Goal: Task Accomplishment & Management: Manage account settings

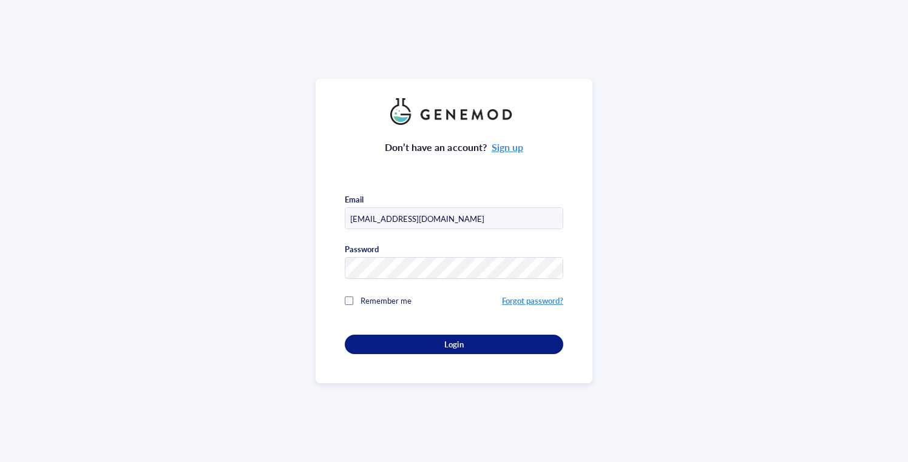
click at [377, 295] on span "Remember me" at bounding box center [386, 301] width 51 height 12
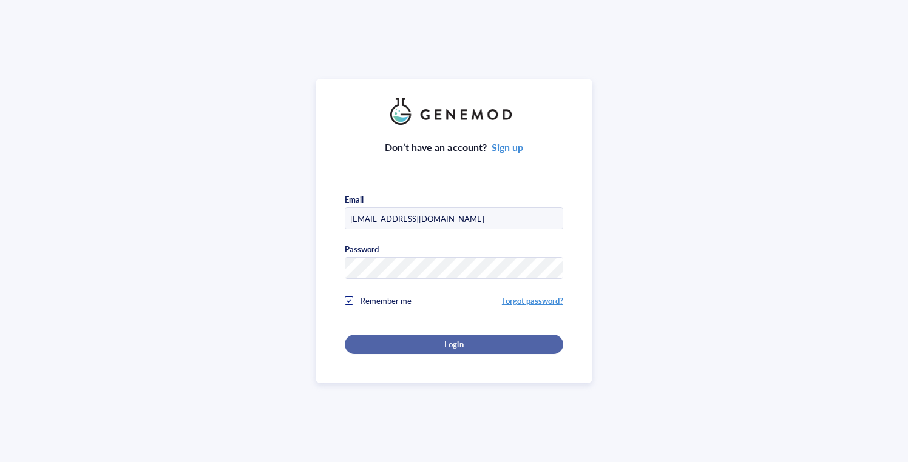
click at [407, 339] on div "Login" at bounding box center [454, 344] width 180 height 11
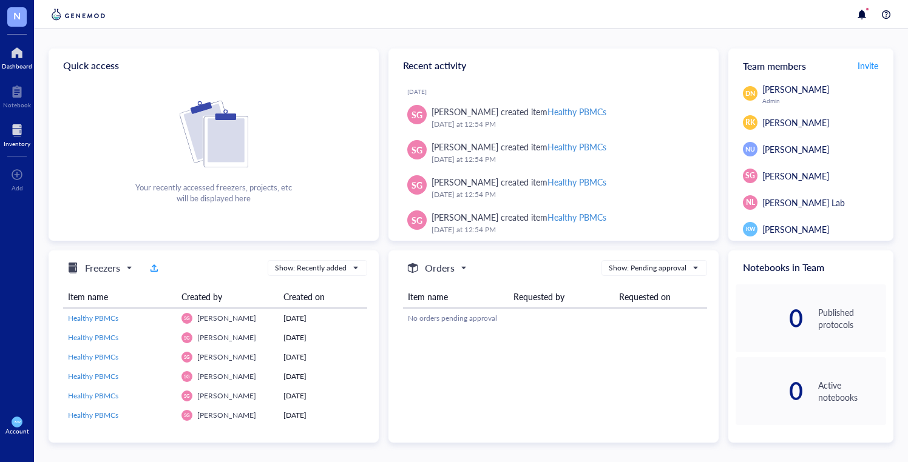
click at [19, 140] on div "Inventory" at bounding box center [17, 143] width 27 height 7
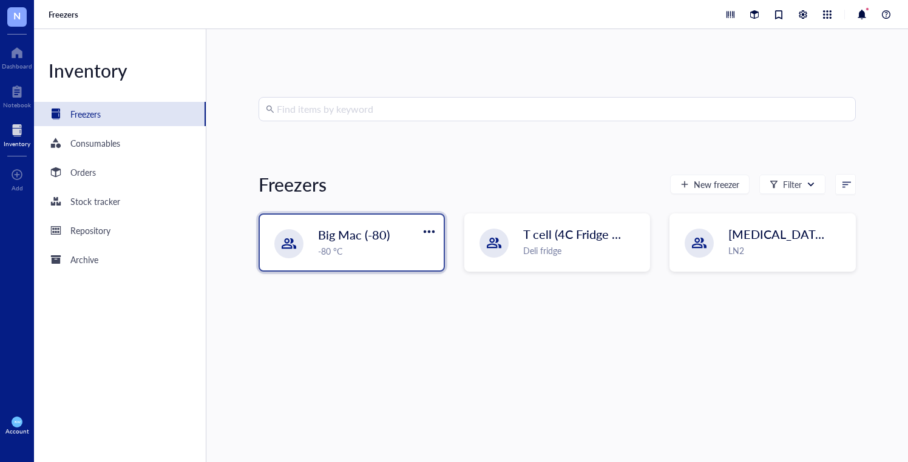
click at [378, 231] on span "Big Mac (-80)" at bounding box center [354, 234] width 72 height 17
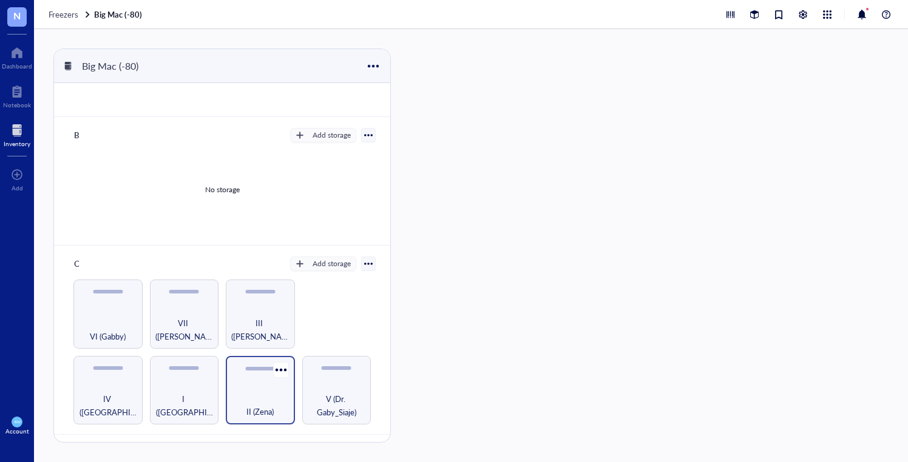
scroll to position [98, 0]
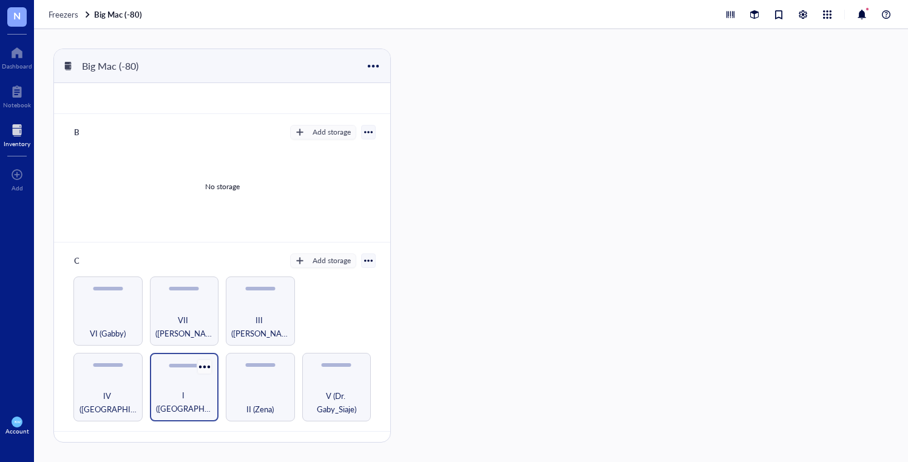
click at [195, 371] on div at bounding box center [204, 367] width 18 height 18
click at [157, 378] on div "I ([GEOGRAPHIC_DATA])" at bounding box center [184, 387] width 69 height 69
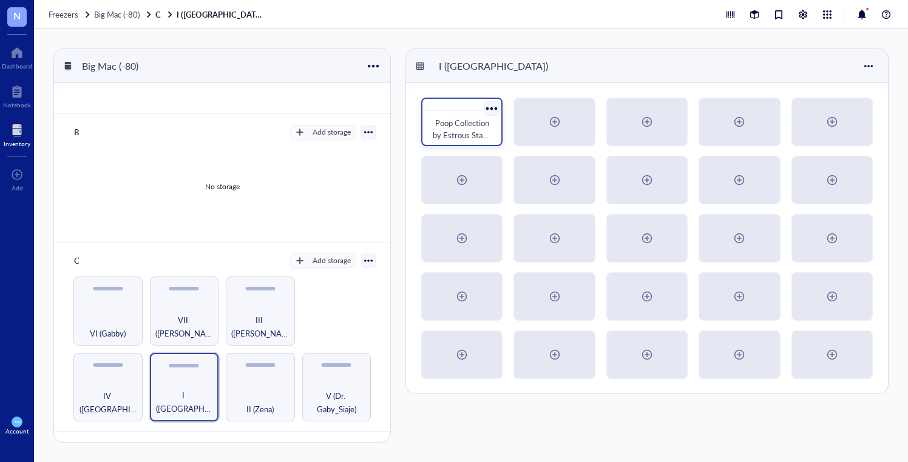
click at [493, 106] on div at bounding box center [492, 109] width 18 height 18
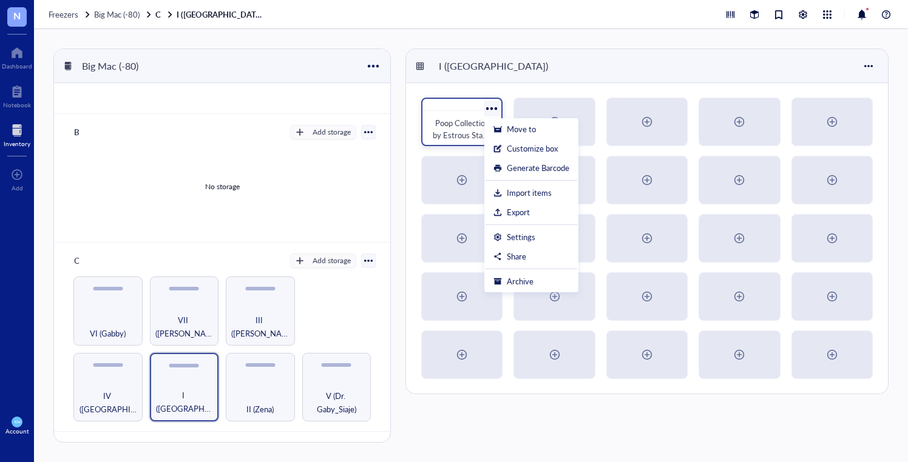
click at [448, 110] on div at bounding box center [461, 105] width 79 height 12
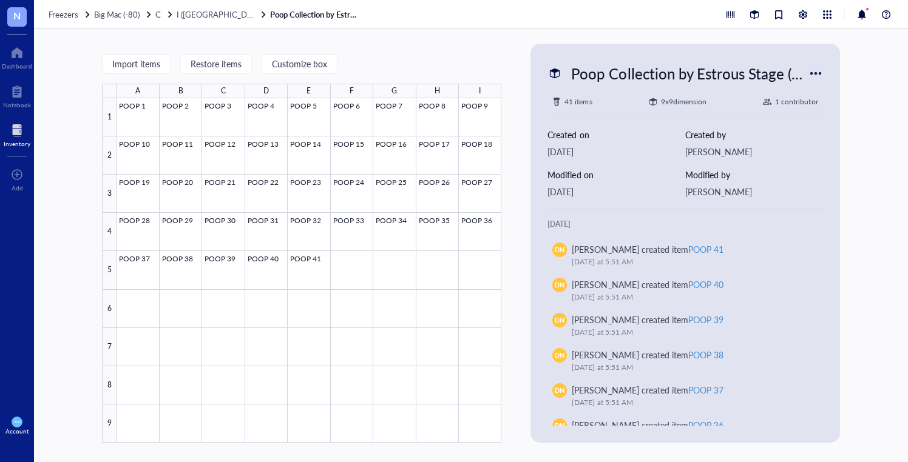
click at [819, 68] on div at bounding box center [815, 73] width 19 height 19
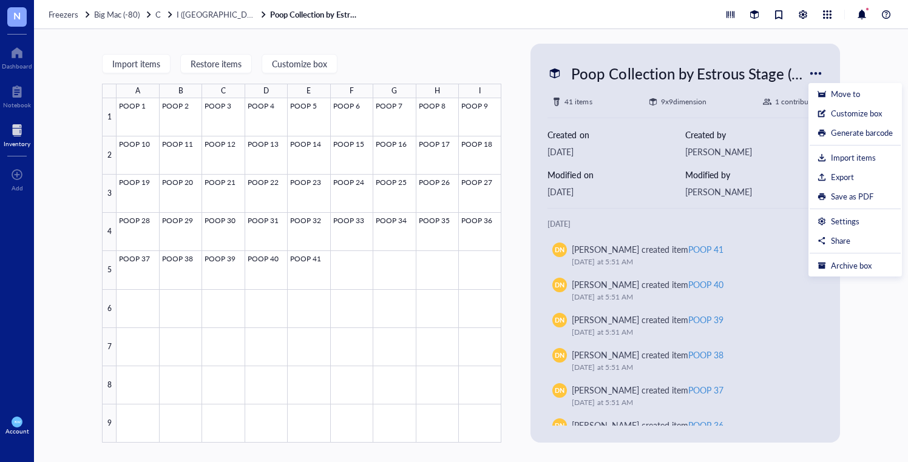
click at [811, 71] on div at bounding box center [815, 73] width 19 height 19
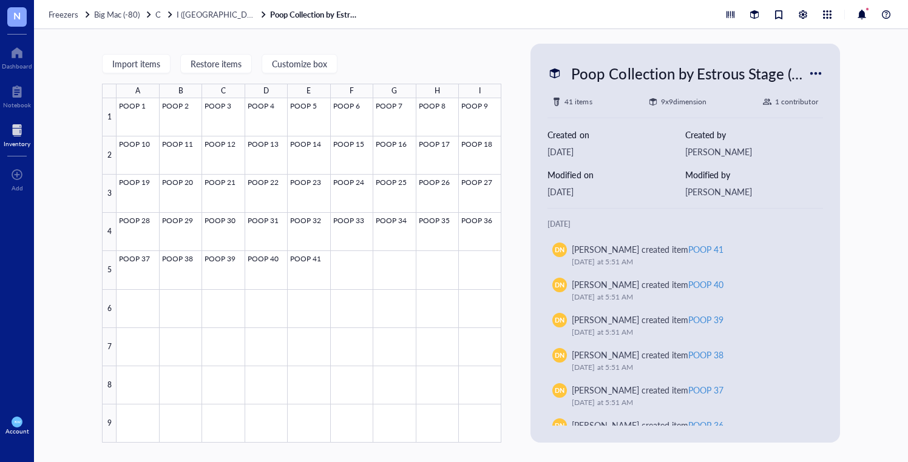
click at [811, 71] on div at bounding box center [815, 73] width 19 height 19
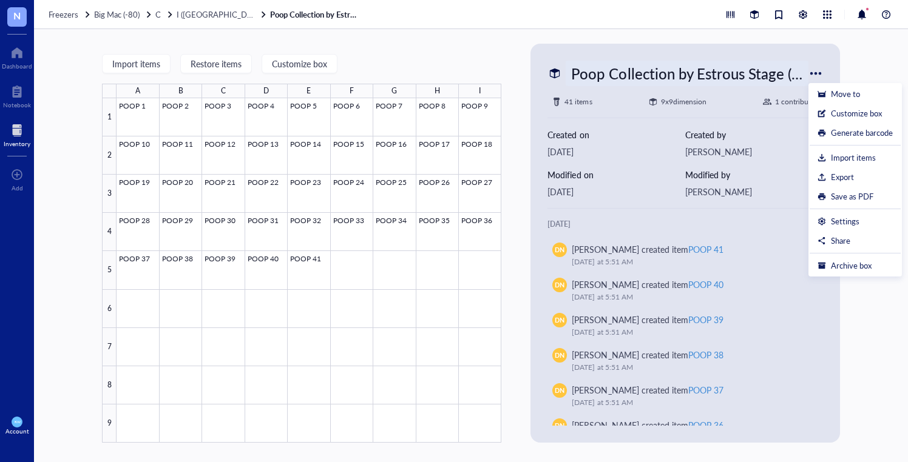
click at [736, 68] on div "Poop Collection by Estrous Stage (Cohort 1)" at bounding box center [687, 73] width 242 height 25
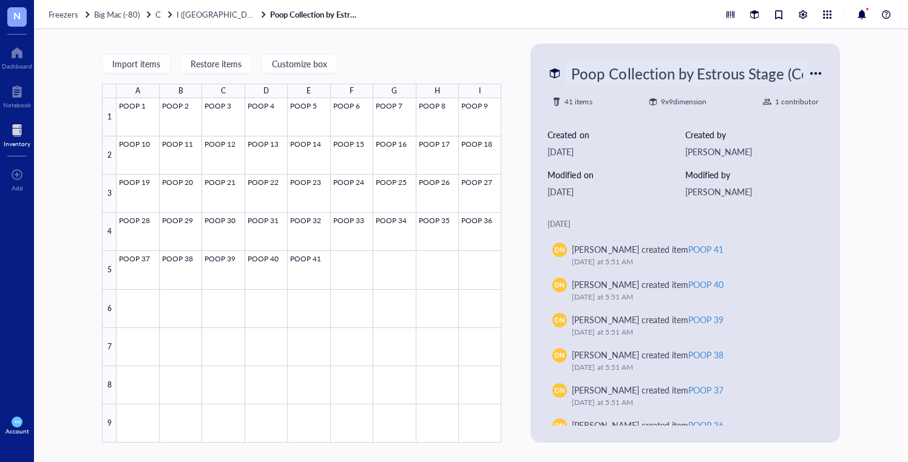
scroll to position [0, 48]
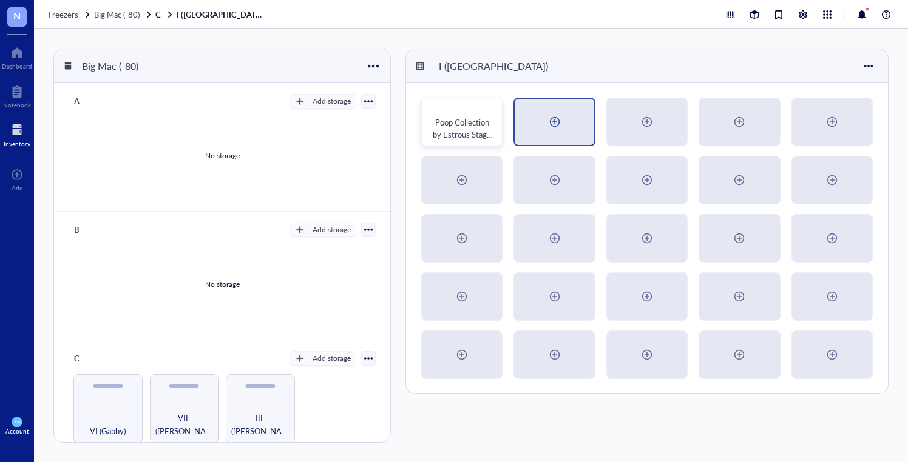
click at [573, 118] on div at bounding box center [554, 122] width 79 height 46
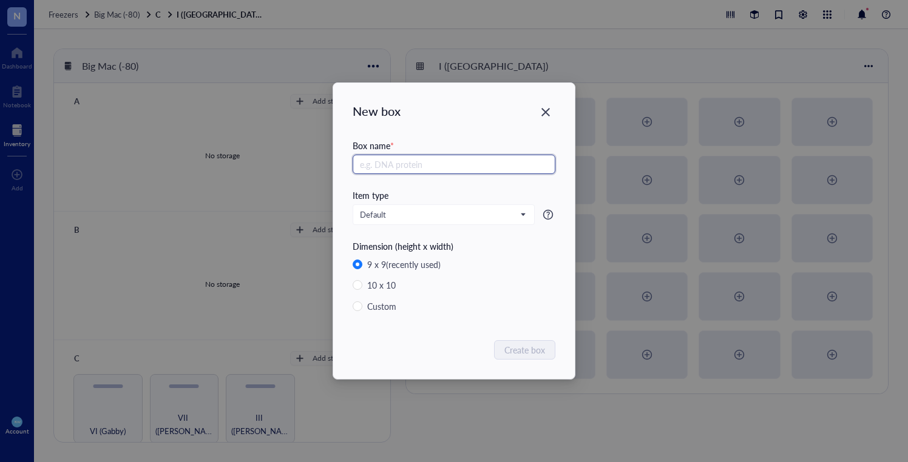
click at [467, 162] on input "text" at bounding box center [454, 164] width 203 height 19
click at [406, 164] on input "text" at bounding box center [454, 164] width 203 height 19
type input "Poop by Estrous Stage"
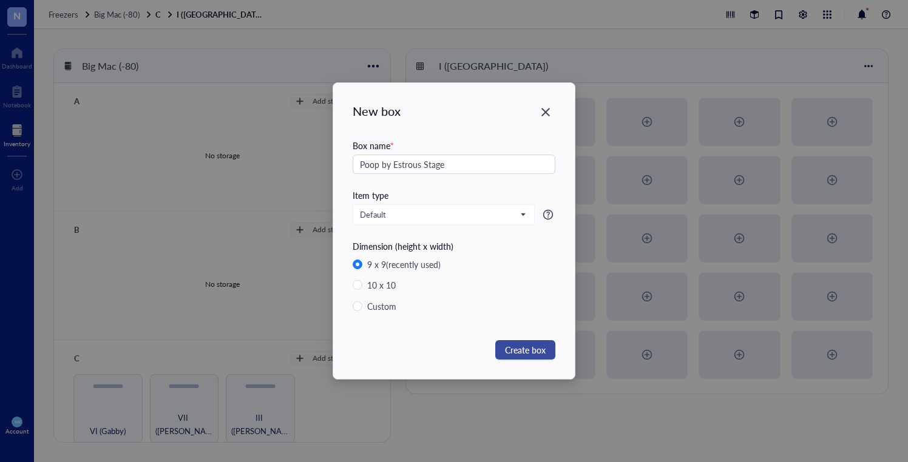
click at [516, 351] on span "Create box" at bounding box center [525, 350] width 41 height 13
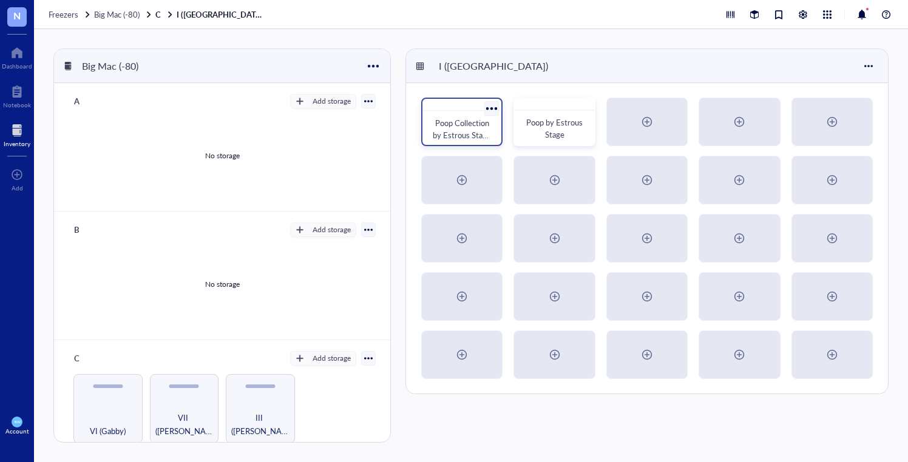
click at [479, 130] on span "Poop Collection by Estrous Stage (Cohort 1)" at bounding box center [463, 135] width 60 height 36
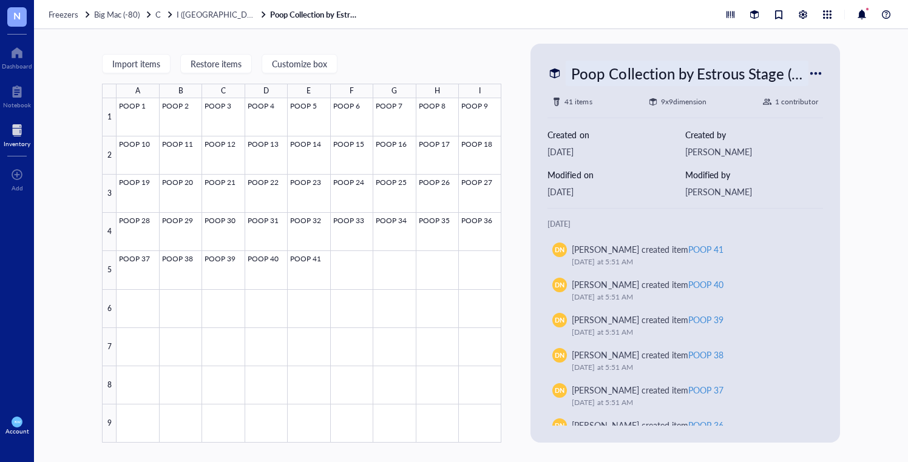
click at [657, 69] on div "Poop Collection by Estrous Stage (Cohort 1)" at bounding box center [687, 73] width 242 height 25
drag, startPoint x: 740, startPoint y: 75, endPoint x: 867, endPoint y: 67, distance: 127.7
click at [867, 67] on div "Import items Restore items Customize box A B C D E F G H I 1 2 3 4 5 6 7 8 9 PO…" at bounding box center [471, 245] width 874 height 433
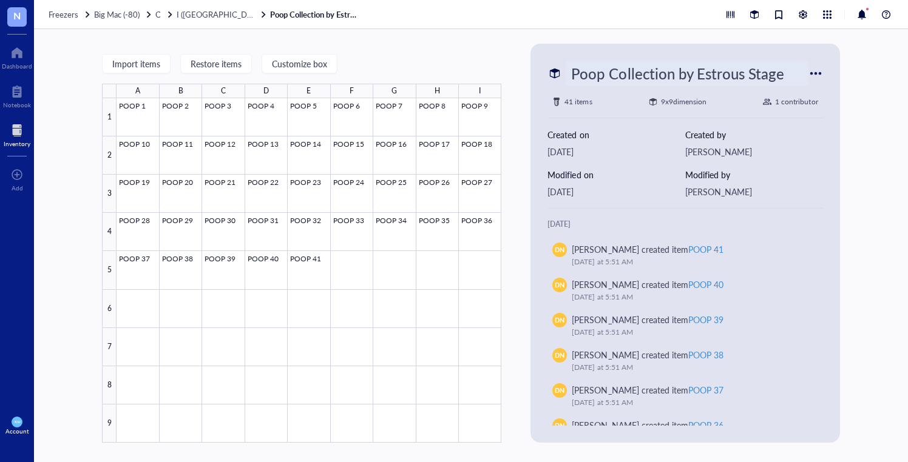
click at [679, 78] on input "Poop Collection by Estrous Stage" at bounding box center [686, 73] width 241 height 24
type input "Poop by Estrous Stage"
drag, startPoint x: 83, startPoint y: 48, endPoint x: 30, endPoint y: 4, distance: 68.5
click at [82, 47] on div "Import items Restore items Customize box A B C D E F G H I 1 2 3 4 5 6 7 8 9 PO…" at bounding box center [471, 245] width 874 height 433
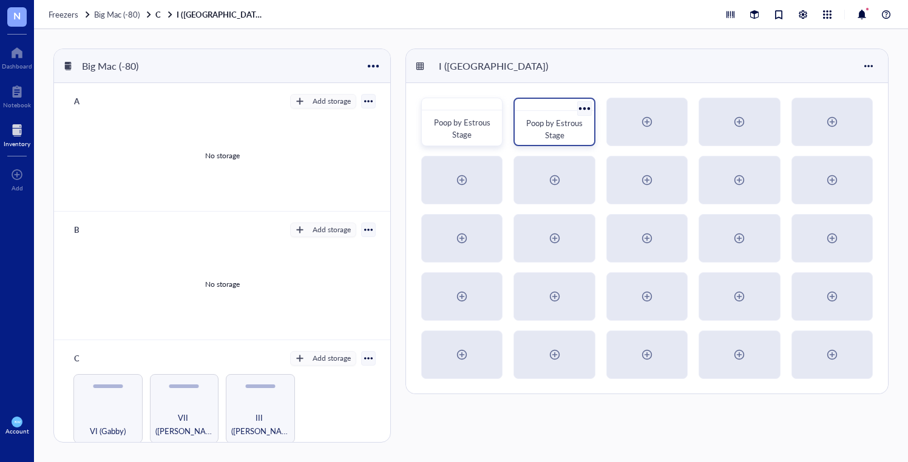
click at [552, 112] on div "Poop by Estrous Stage" at bounding box center [553, 122] width 81 height 49
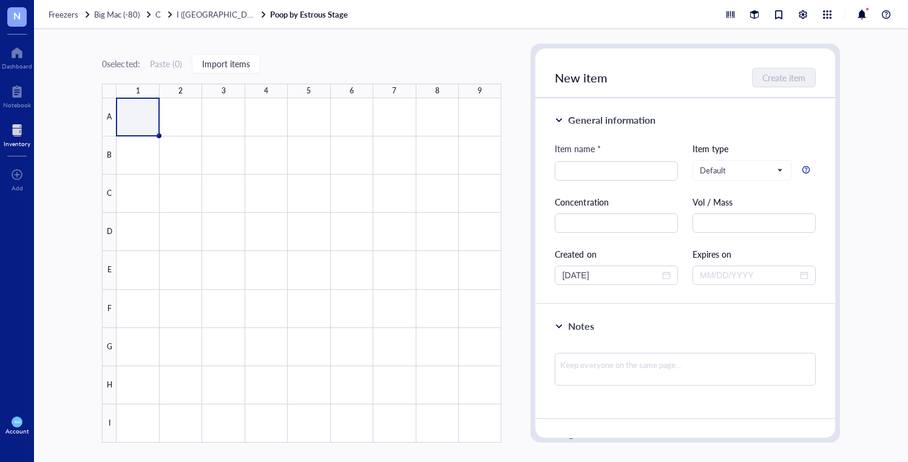
click at [602, 116] on div "General information" at bounding box center [611, 120] width 87 height 15
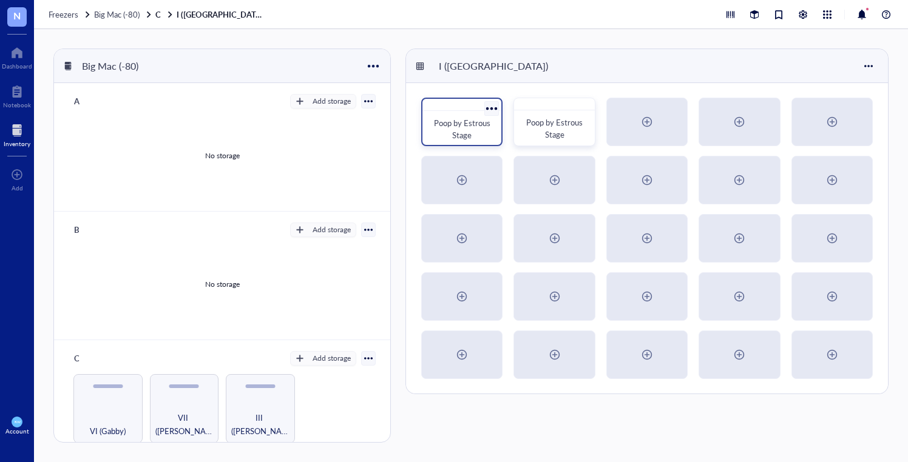
click at [486, 128] on span "Poop by Estrous Stage" at bounding box center [463, 129] width 58 height 24
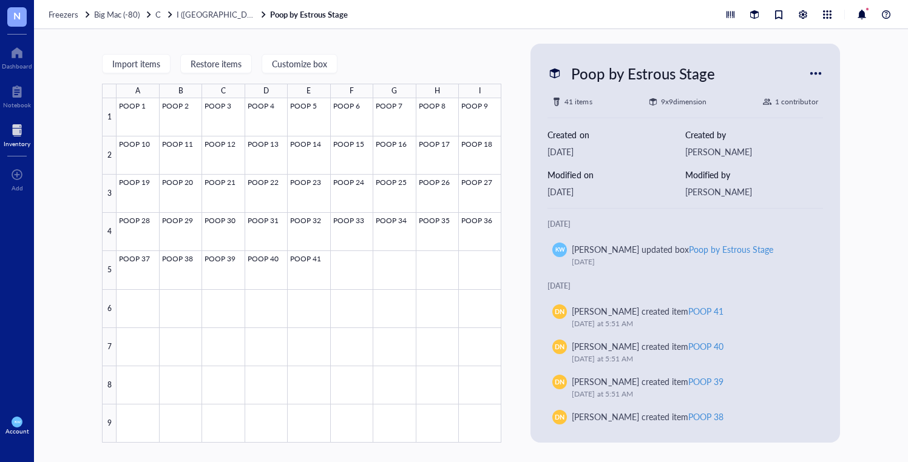
click at [812, 73] on div at bounding box center [815, 73] width 19 height 19
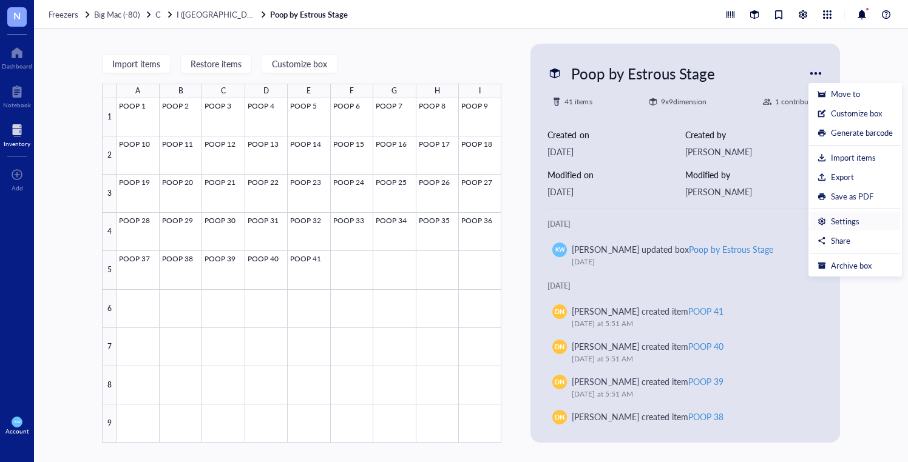
click at [850, 223] on div "Settings" at bounding box center [845, 221] width 29 height 11
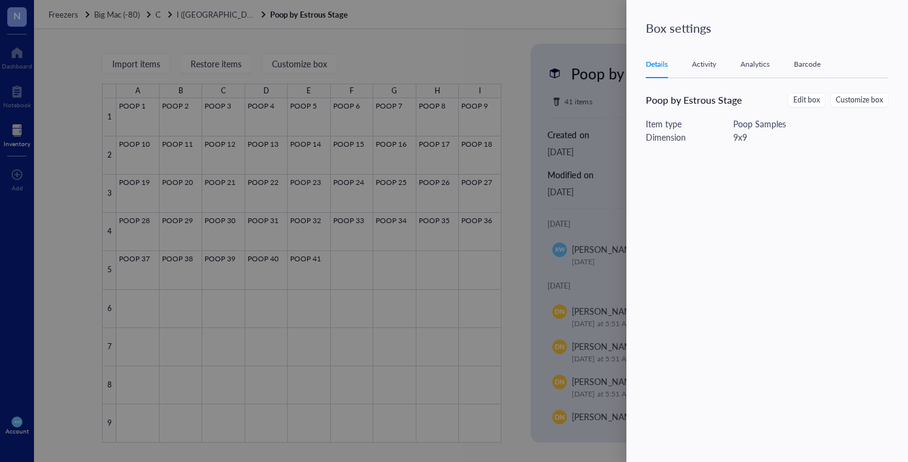
click at [711, 66] on div "Activity" at bounding box center [704, 64] width 24 height 12
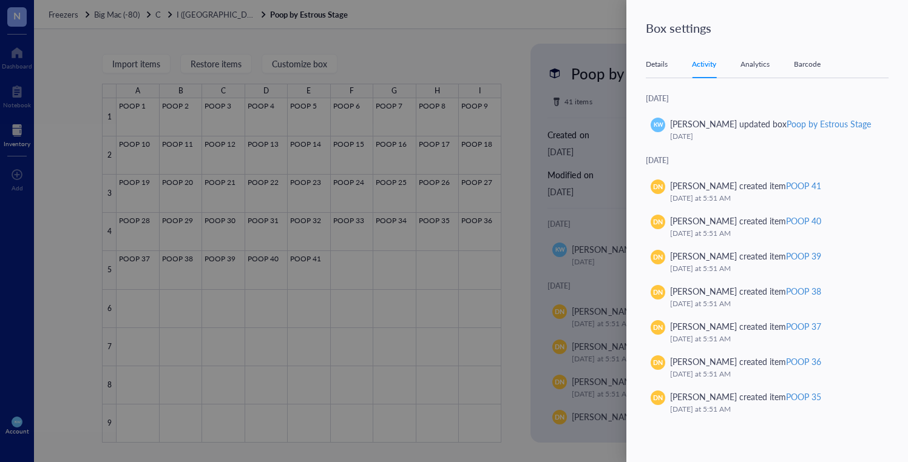
click at [746, 68] on div "Analytics" at bounding box center [754, 64] width 29 height 12
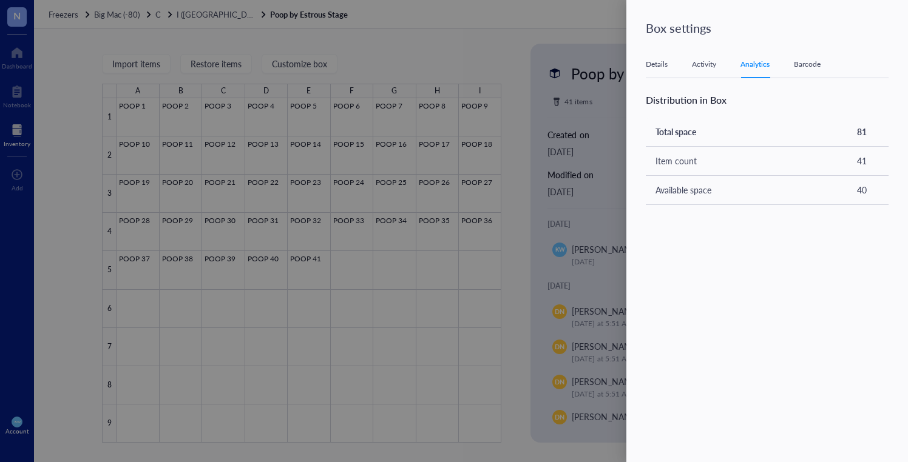
click at [670, 67] on div "Details Activity Analytics Barcode" at bounding box center [767, 64] width 243 height 27
click at [654, 66] on div "Details" at bounding box center [657, 64] width 22 height 12
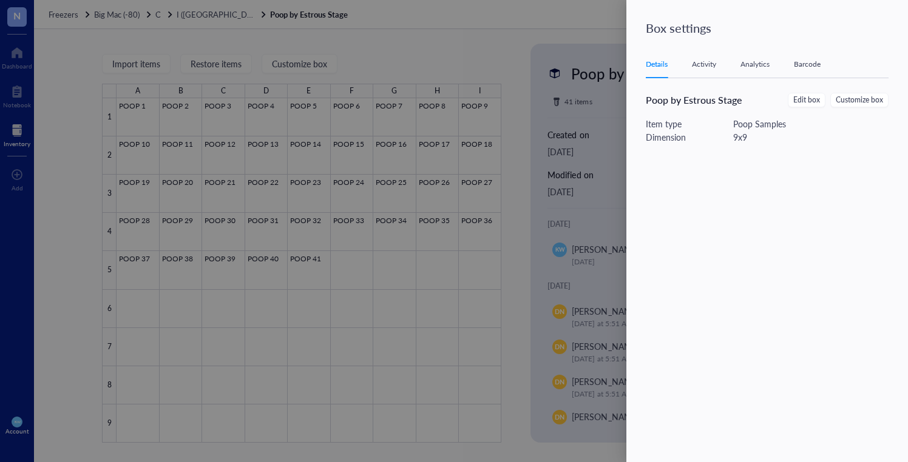
click at [493, 59] on div at bounding box center [454, 231] width 908 height 462
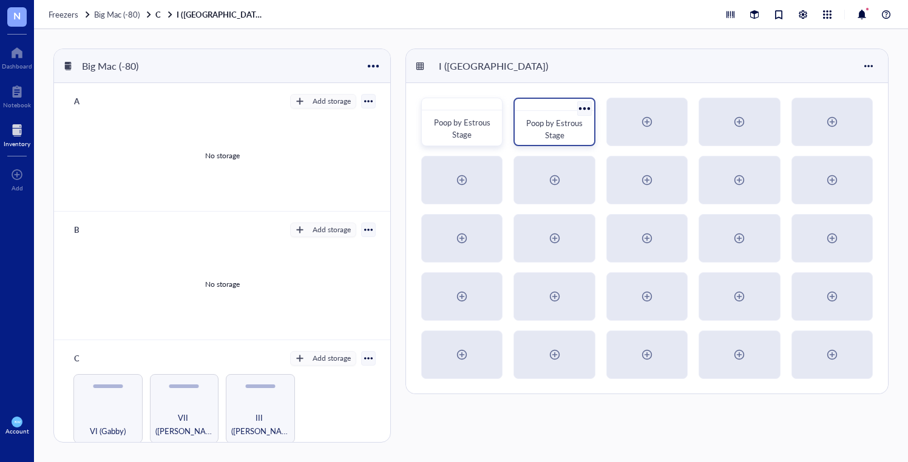
click at [556, 127] on span "Poop by Estrous Stage" at bounding box center [555, 129] width 58 height 24
click at [581, 106] on div at bounding box center [584, 109] width 18 height 18
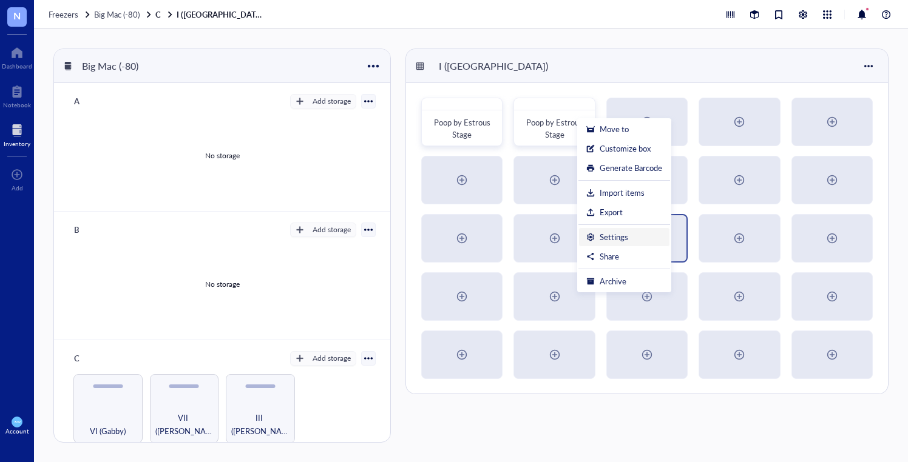
click at [609, 237] on div "Settings" at bounding box center [614, 237] width 29 height 11
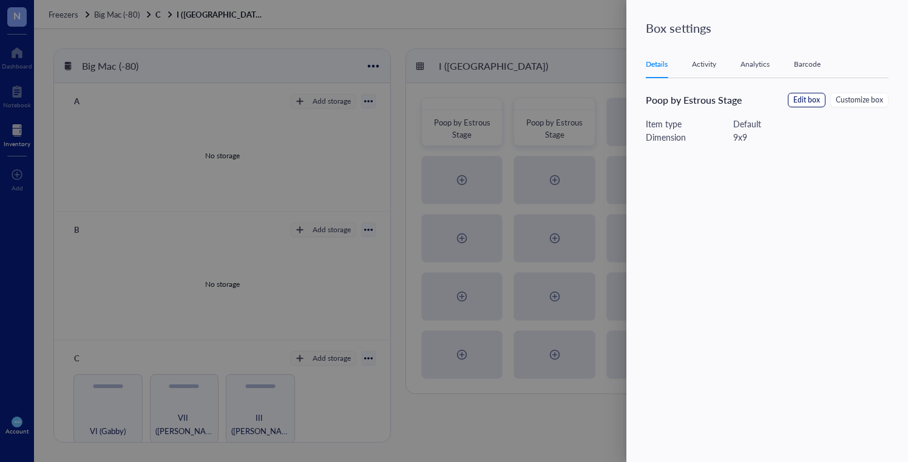
click at [810, 101] on span "Edit box" at bounding box center [806, 101] width 27 height 12
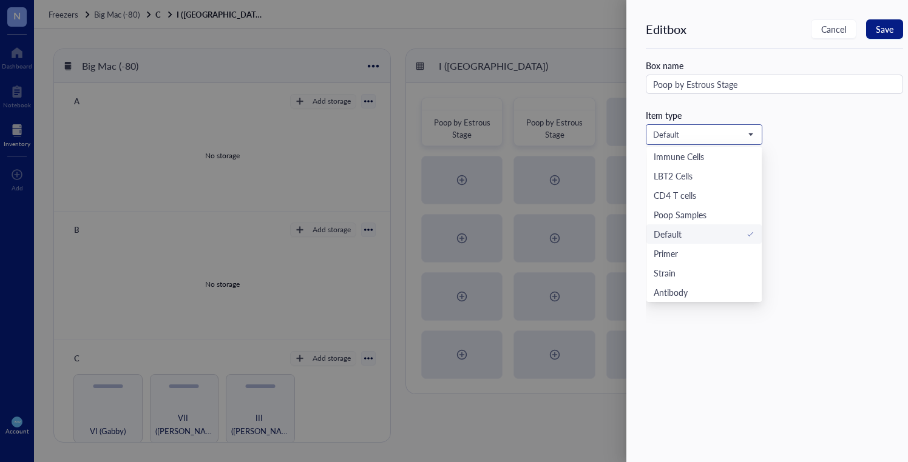
click at [695, 129] on span "Default" at bounding box center [703, 134] width 100 height 11
click at [702, 213] on div "Poop Samples" at bounding box center [680, 214] width 53 height 13
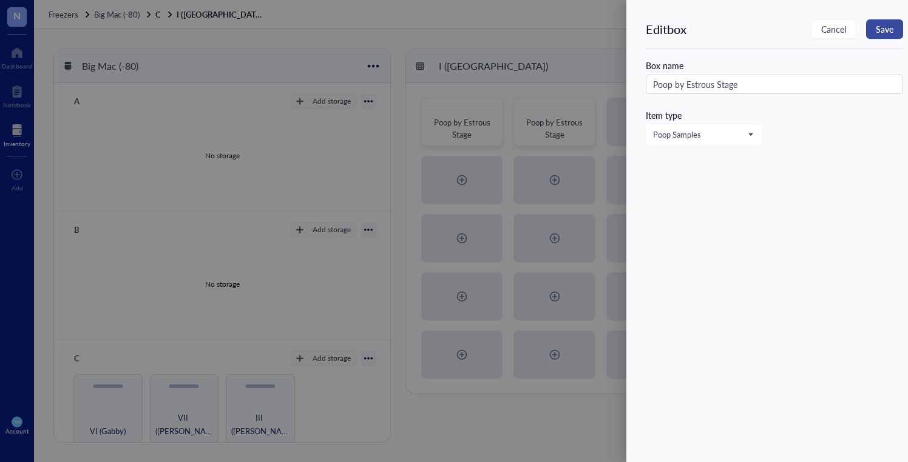
click at [889, 37] on button "Save" at bounding box center [884, 28] width 37 height 19
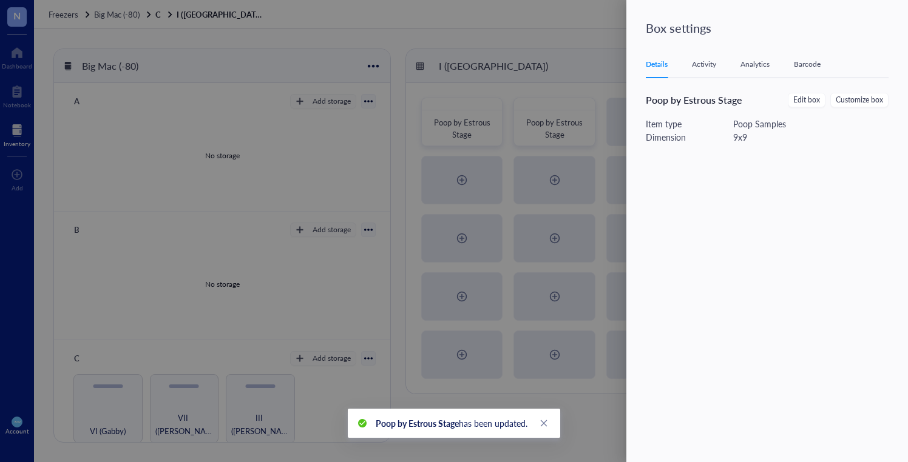
click at [563, 51] on div at bounding box center [454, 231] width 908 height 462
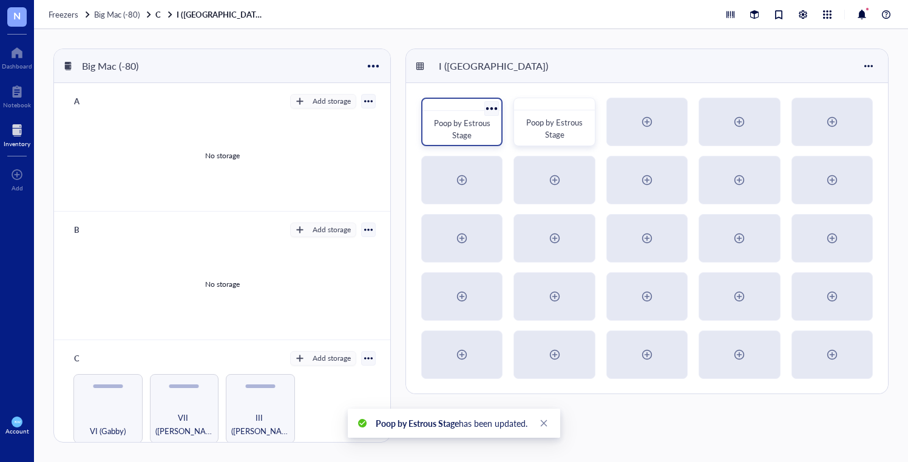
click at [487, 110] on div at bounding box center [492, 109] width 18 height 18
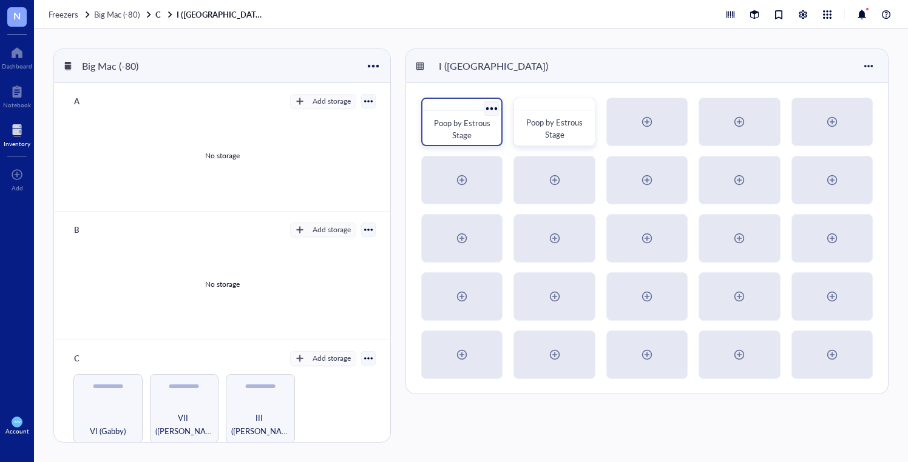
click at [468, 126] on span "Poop by Estrous Stage" at bounding box center [463, 129] width 58 height 24
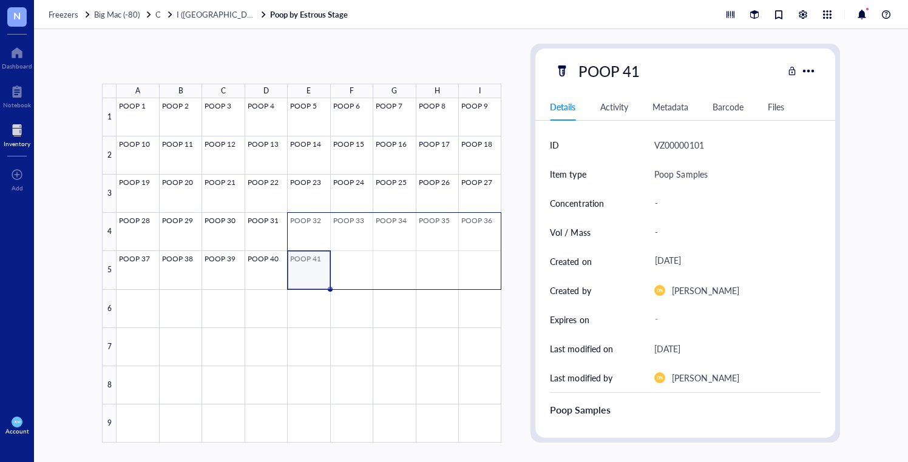
drag, startPoint x: 252, startPoint y: 254, endPoint x: 471, endPoint y: 242, distance: 219.5
click at [470, 242] on div at bounding box center [309, 270] width 385 height 345
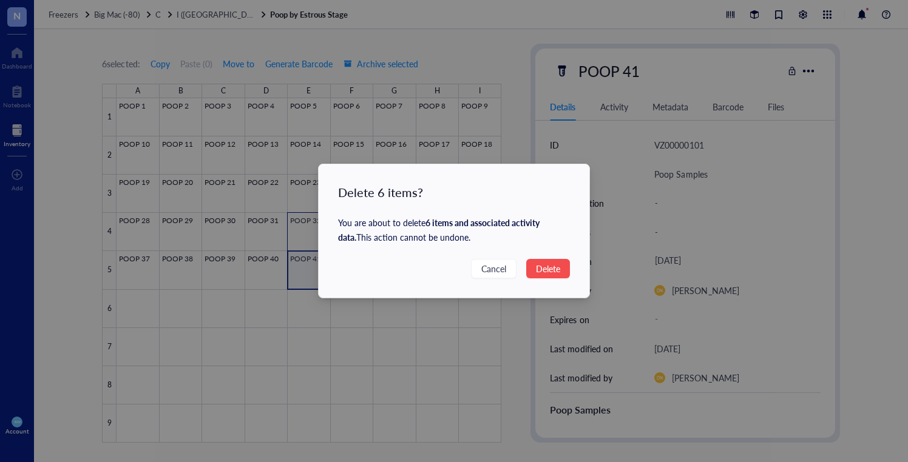
drag, startPoint x: 546, startPoint y: 266, endPoint x: 521, endPoint y: 265, distance: 24.9
click at [546, 266] on span "Delete" at bounding box center [548, 268] width 24 height 13
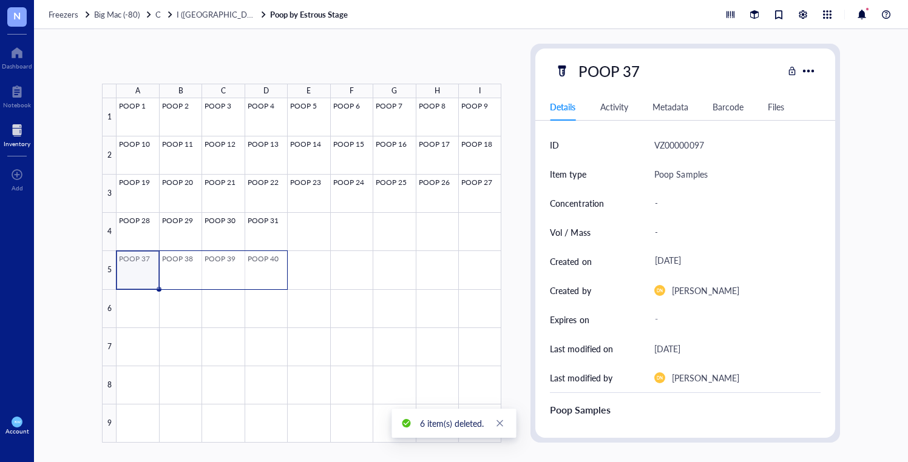
drag, startPoint x: 146, startPoint y: 262, endPoint x: 262, endPoint y: 263, distance: 115.3
click at [262, 263] on div at bounding box center [309, 270] width 385 height 345
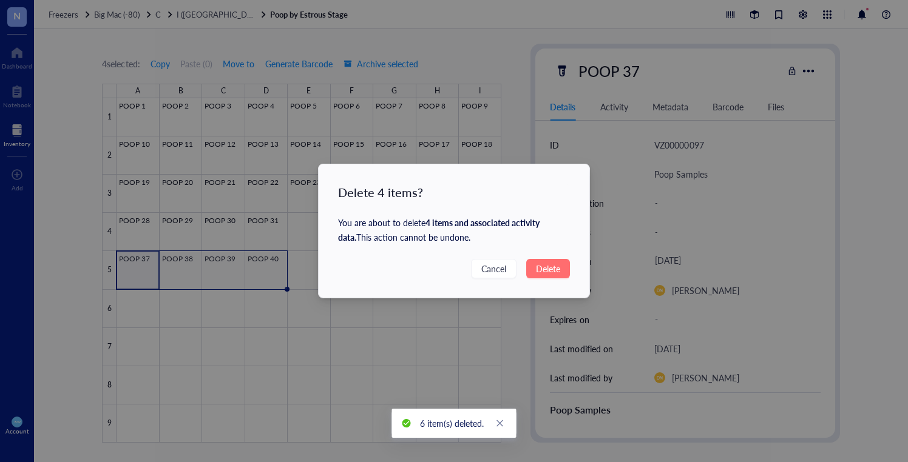
click at [547, 265] on span "Delete" at bounding box center [548, 268] width 24 height 13
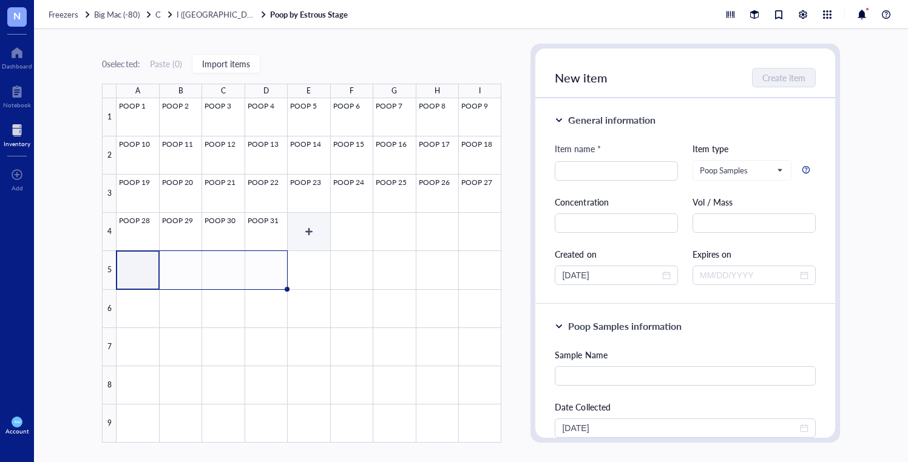
click at [312, 228] on div at bounding box center [309, 270] width 385 height 345
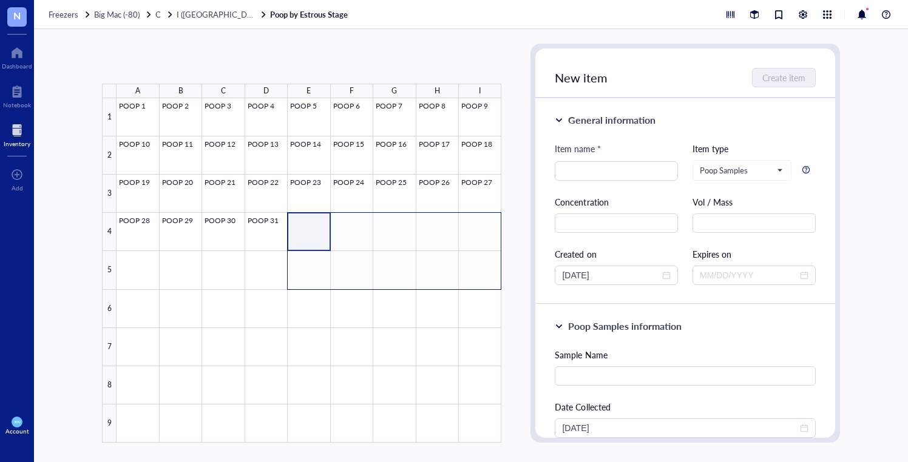
drag, startPoint x: 326, startPoint y: 223, endPoint x: 481, endPoint y: 274, distance: 162.9
click at [481, 274] on div at bounding box center [309, 270] width 385 height 345
click at [319, 220] on div at bounding box center [309, 270] width 385 height 345
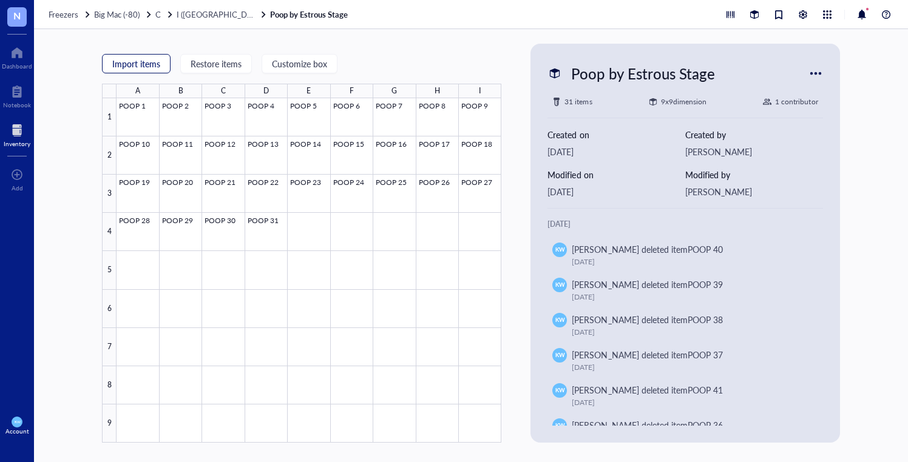
click at [147, 61] on span "Import items" at bounding box center [136, 64] width 48 height 10
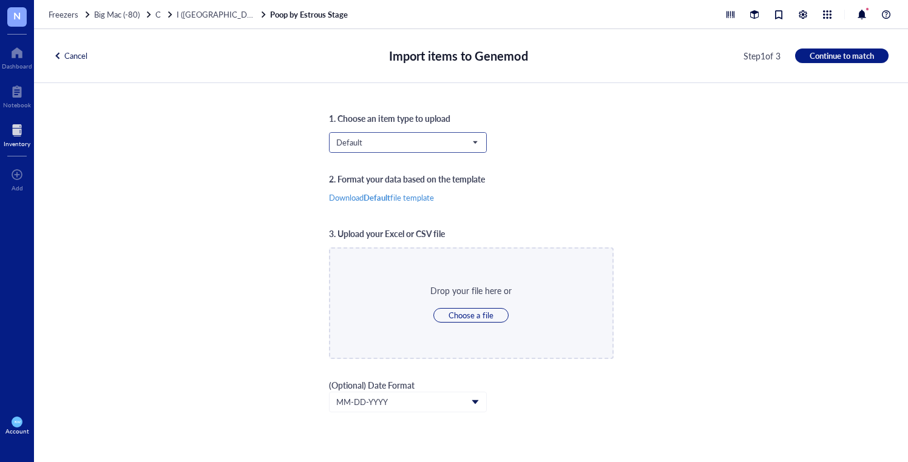
click at [444, 135] on input "search" at bounding box center [402, 143] width 132 height 18
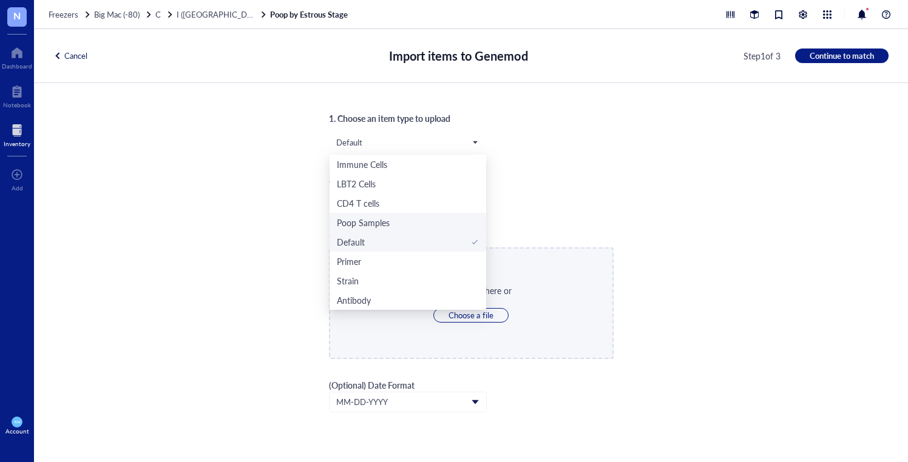
click at [382, 223] on div "Poop Samples" at bounding box center [363, 222] width 53 height 13
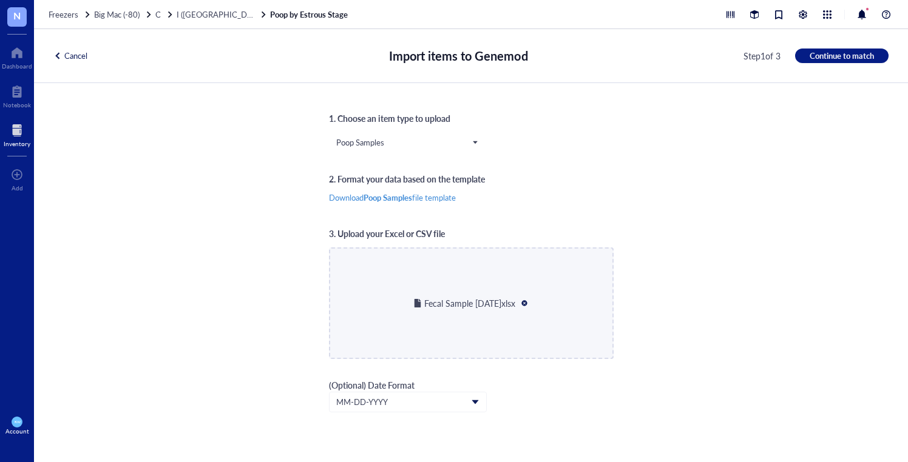
click at [827, 37] on div "Cancel Import items to Genemod Step 1 of 3 Continue to match" at bounding box center [471, 56] width 874 height 54
click at [828, 48] on div "Cancel Import items to Genemod Step 1 of 3 Continue to match" at bounding box center [471, 56] width 874 height 54
click at [828, 53] on span "Continue to match" at bounding box center [842, 55] width 64 height 11
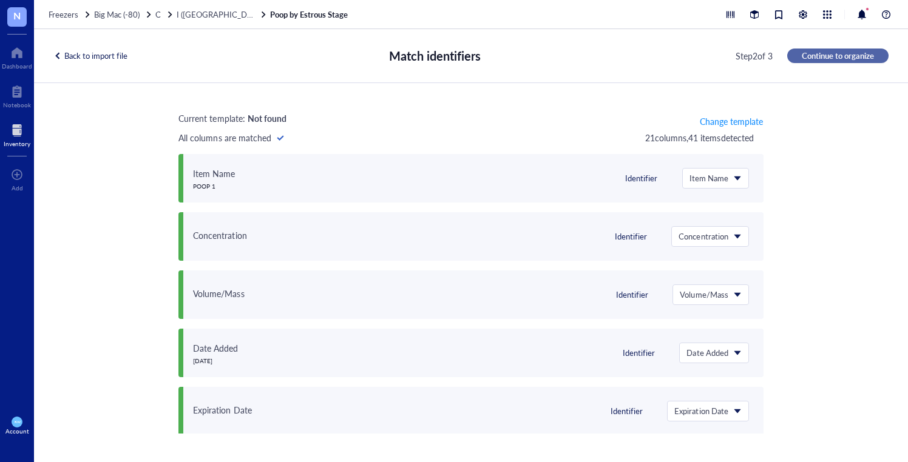
click at [828, 55] on span "Continue to organize" at bounding box center [838, 55] width 72 height 11
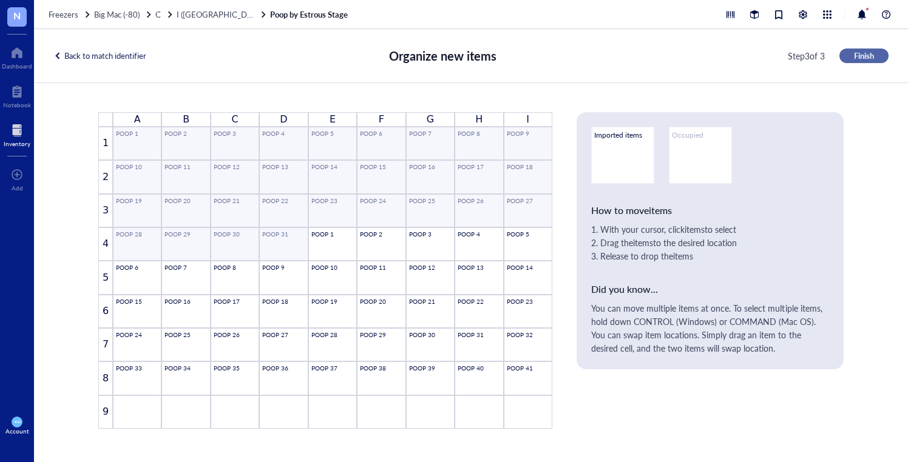
click at [855, 57] on span "Finish" at bounding box center [864, 55] width 20 height 11
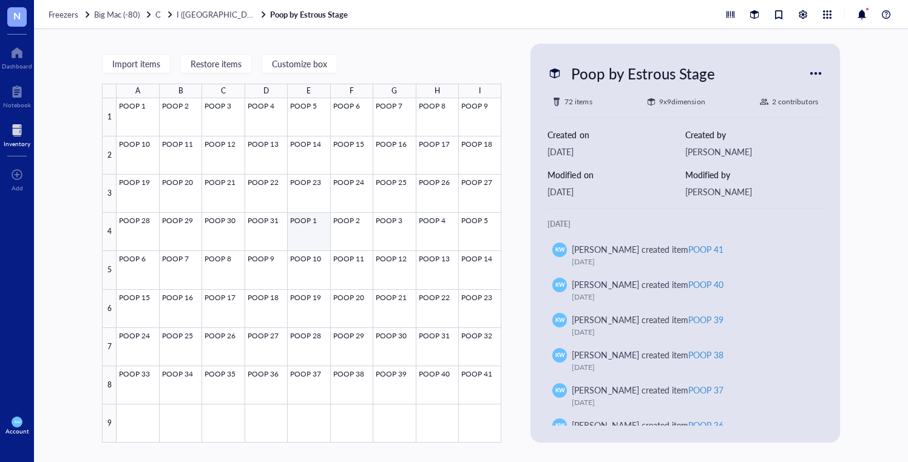
click at [299, 226] on div at bounding box center [309, 270] width 385 height 345
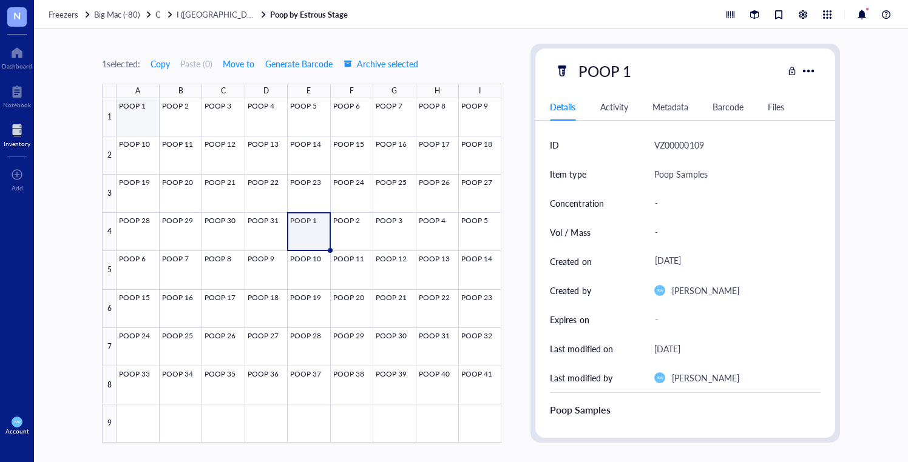
click at [124, 120] on div at bounding box center [309, 270] width 385 height 345
click at [728, 103] on div "Barcode" at bounding box center [728, 106] width 31 height 13
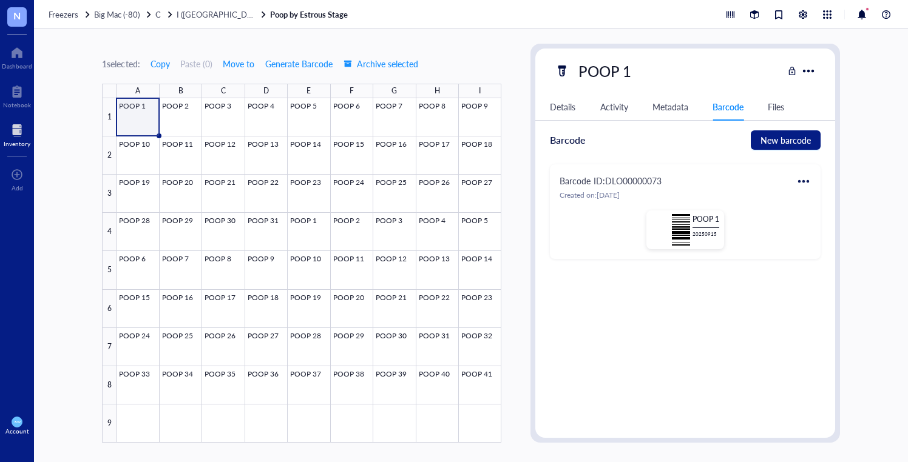
click at [805, 183] on div at bounding box center [803, 181] width 19 height 19
click at [816, 200] on div "Edit" at bounding box center [839, 201] width 69 height 13
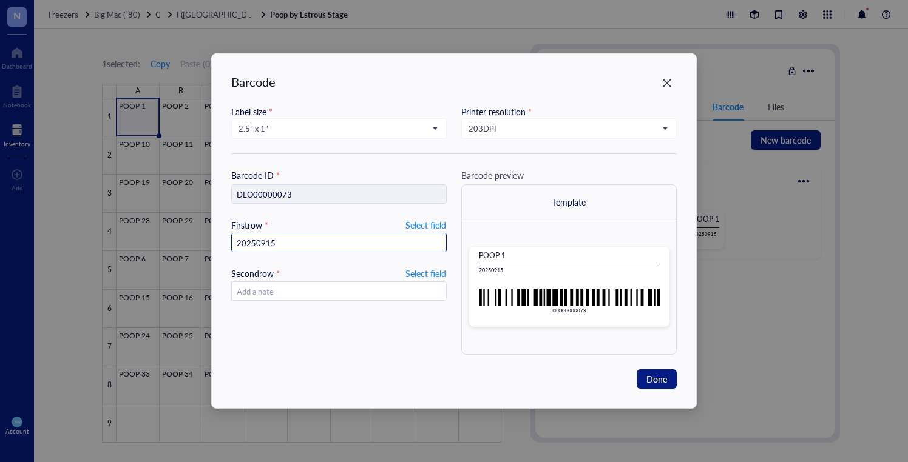
drag, startPoint x: 282, startPoint y: 239, endPoint x: 196, endPoint y: 232, distance: 86.4
click at [196, 232] on div "Barcode Label size * 2.5” x 1” Printer resolution * 203 DPI Barcode ID * DLO000…" at bounding box center [454, 231] width 908 height 462
drag, startPoint x: 671, startPoint y: 80, endPoint x: 452, endPoint y: 95, distance: 219.6
click at [669, 81] on icon "Close" at bounding box center [668, 84] width 12 height 12
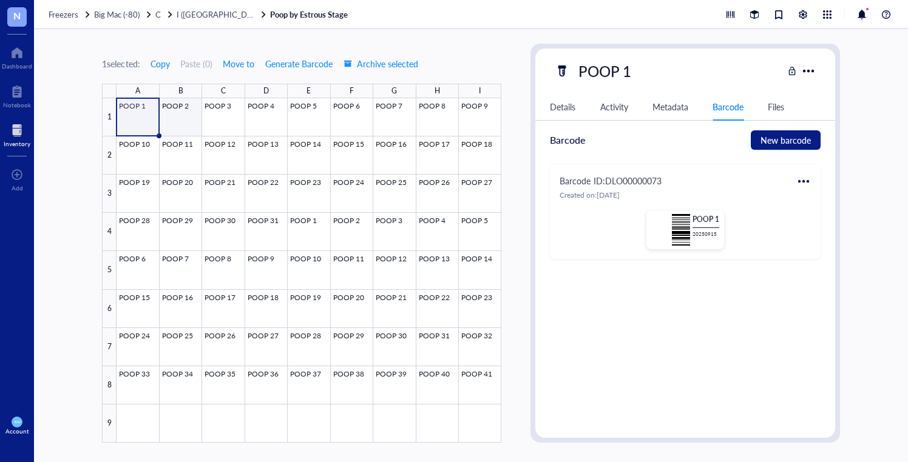
click at [171, 112] on div at bounding box center [309, 270] width 385 height 345
click at [818, 186] on div "Barcode ID: DLO00000032 Created on: [DATE] POOP 2 20250915 Sample name : C1M2" at bounding box center [685, 211] width 270 height 95
click at [805, 181] on div at bounding box center [803, 181] width 19 height 19
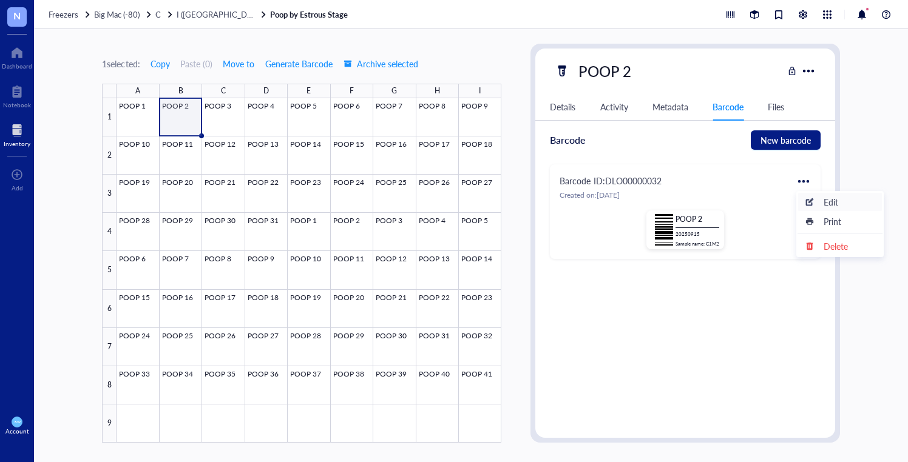
click at [822, 194] on li "Edit" at bounding box center [840, 201] width 85 height 19
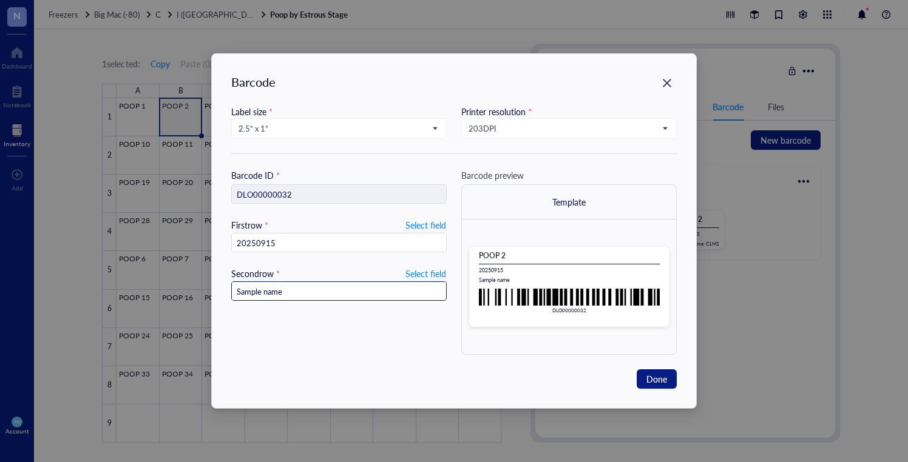
drag, startPoint x: 419, startPoint y: 289, endPoint x: 276, endPoint y: 282, distance: 143.4
click at [276, 282] on div "Sample name" at bounding box center [338, 291] width 215 height 19
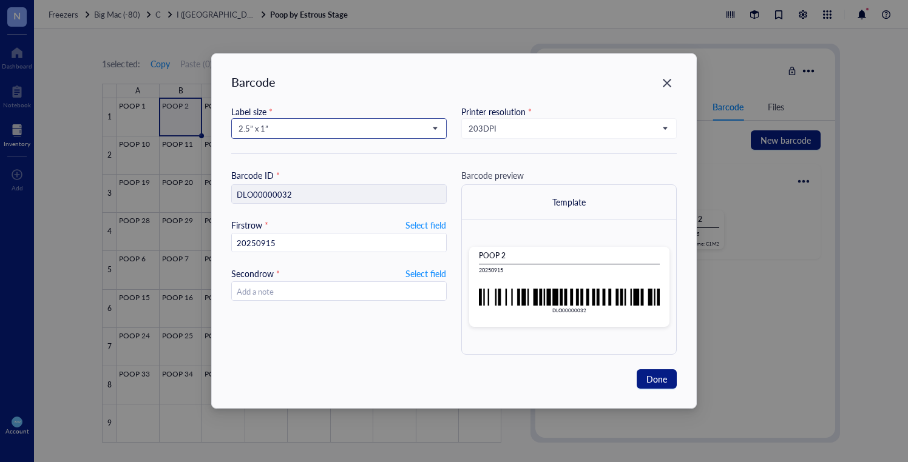
click at [396, 121] on input "search" at bounding box center [334, 129] width 190 height 18
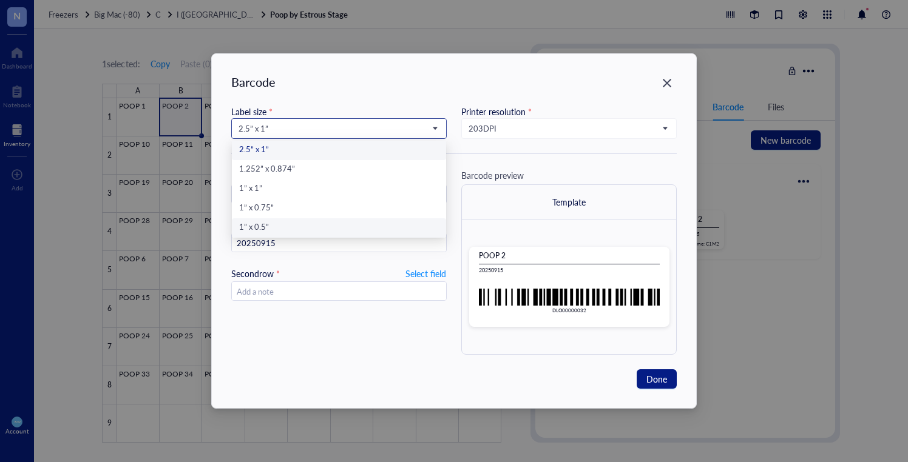
click at [346, 226] on div "1” x 0.5”" at bounding box center [339, 228] width 200 height 13
type input "DLO00000032"
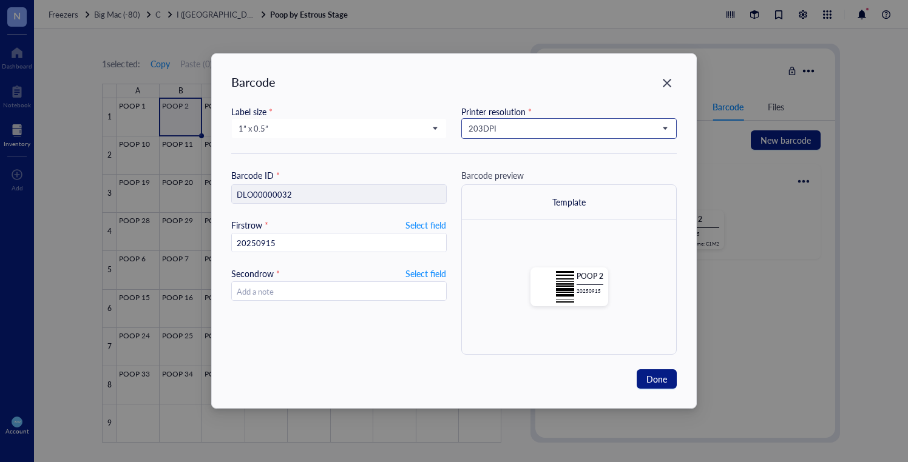
click at [518, 134] on span "203 DPI" at bounding box center [568, 128] width 198 height 11
click at [521, 166] on div "300 DPI" at bounding box center [569, 169] width 200 height 13
click at [659, 378] on span "Done" at bounding box center [656, 379] width 21 height 13
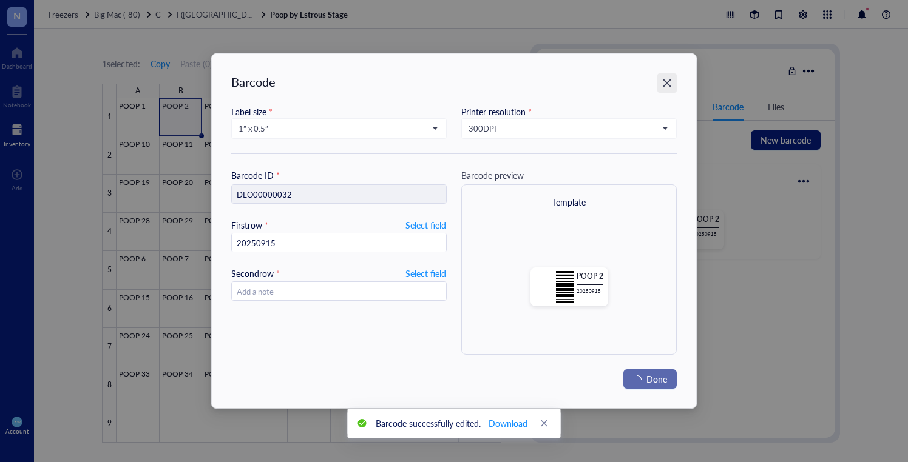
click at [668, 77] on div "Close" at bounding box center [666, 82] width 19 height 19
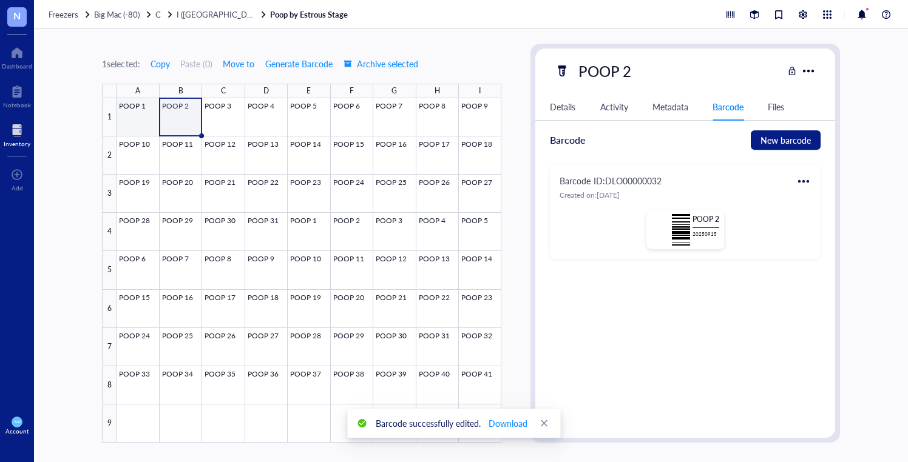
drag, startPoint x: 137, startPoint y: 110, endPoint x: 158, endPoint y: 110, distance: 20.6
click at [137, 110] on div at bounding box center [309, 270] width 385 height 345
click at [806, 181] on div at bounding box center [803, 181] width 19 height 19
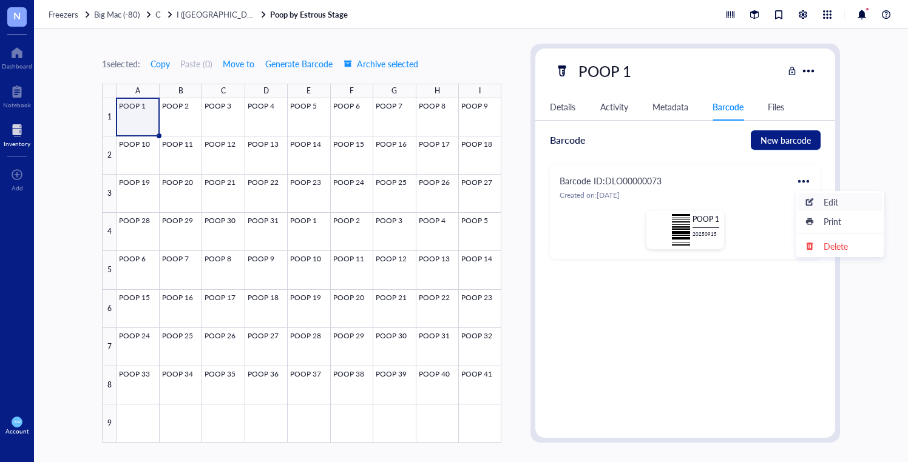
click at [824, 201] on div "Edit" at bounding box center [831, 201] width 15 height 13
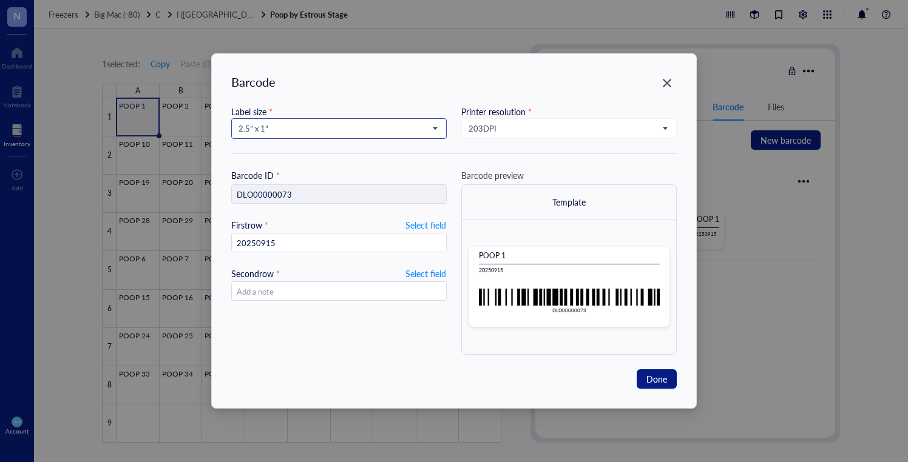
click at [336, 133] on span "2.5” x 1”" at bounding box center [338, 128] width 198 height 11
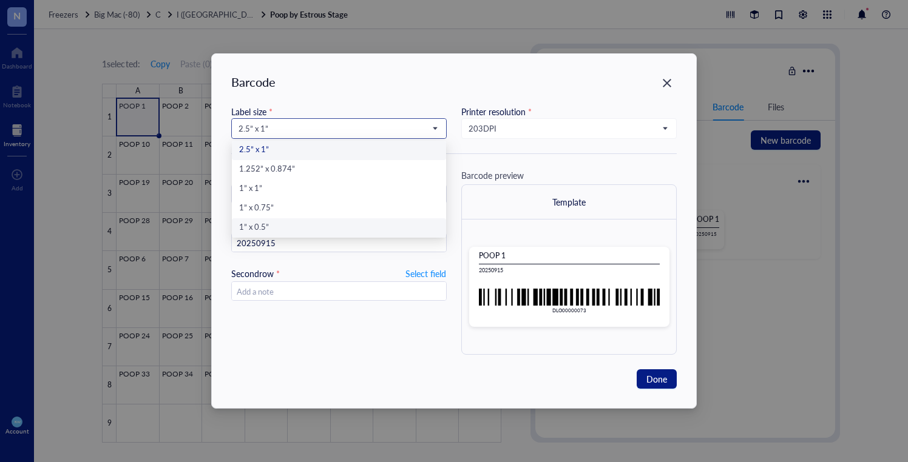
click at [348, 223] on div "1” x 0.5”" at bounding box center [339, 228] width 200 height 13
type input "DLO00000073"
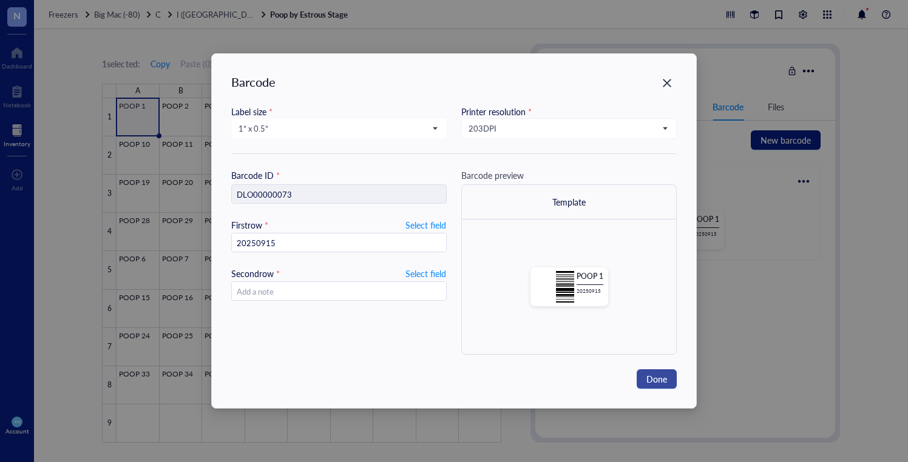
click at [672, 378] on button "Done" at bounding box center [657, 379] width 40 height 19
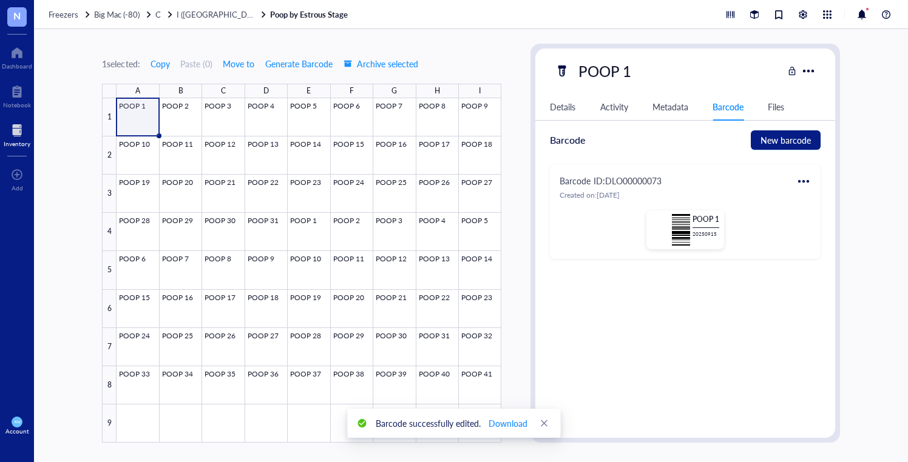
click at [804, 179] on div at bounding box center [803, 181] width 19 height 19
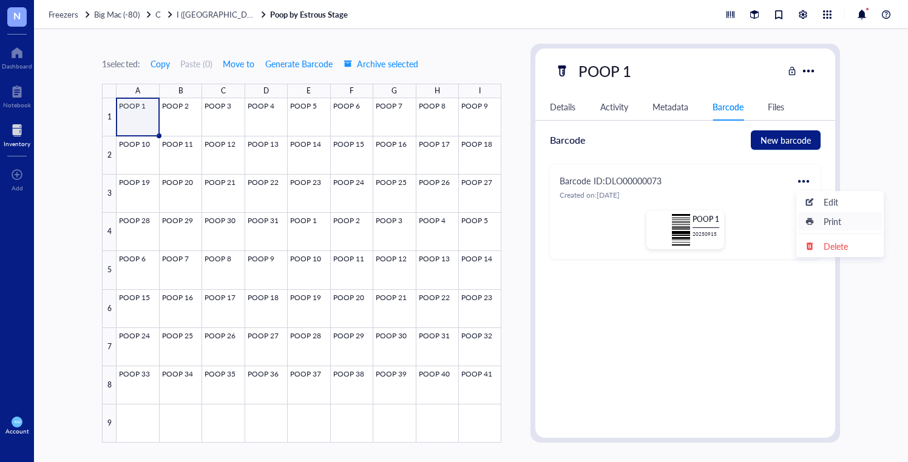
click at [811, 220] on icon at bounding box center [809, 221] width 8 height 8
click at [184, 107] on div at bounding box center [309, 270] width 385 height 345
click at [803, 177] on div at bounding box center [803, 181] width 19 height 19
click at [828, 202] on div "Edit" at bounding box center [831, 201] width 15 height 13
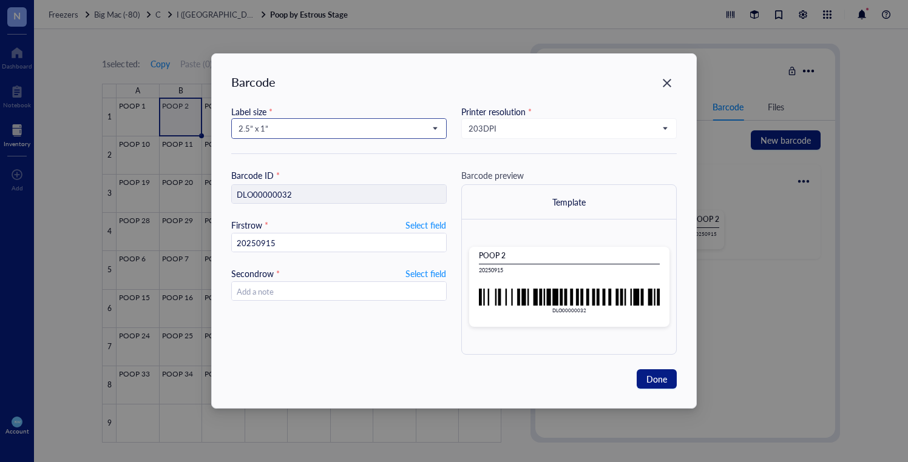
click at [385, 130] on span "2.5” x 1”" at bounding box center [338, 128] width 198 height 11
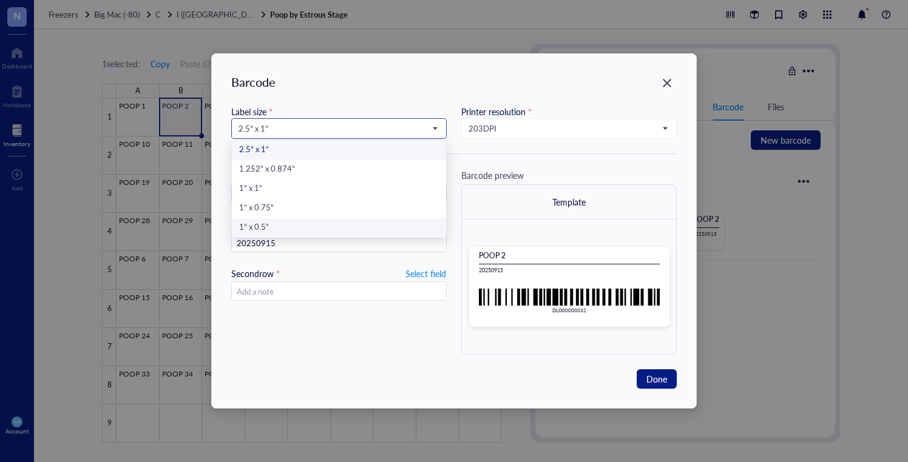
click at [405, 224] on div "1” x 0.5”" at bounding box center [339, 228] width 200 height 13
type input "DLO00000032"
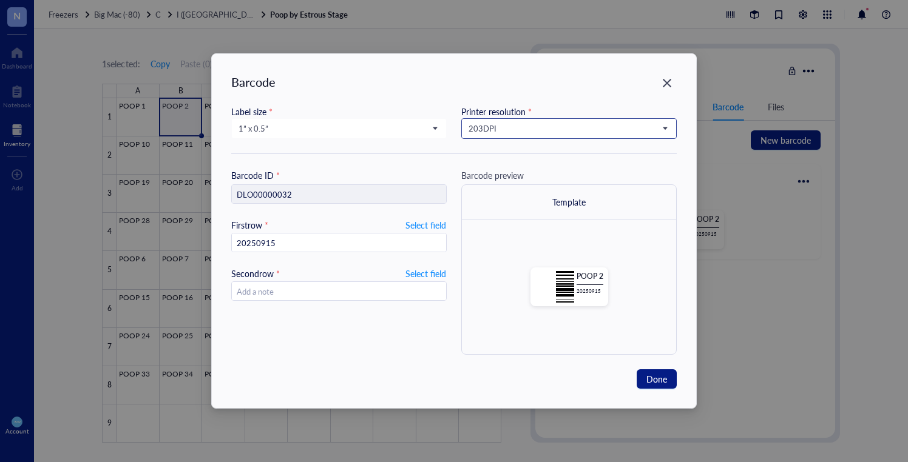
click at [510, 121] on input "search" at bounding box center [564, 129] width 190 height 18
click at [510, 166] on div "300 DPI" at bounding box center [569, 169] width 200 height 13
click at [660, 383] on span "Done" at bounding box center [656, 379] width 21 height 13
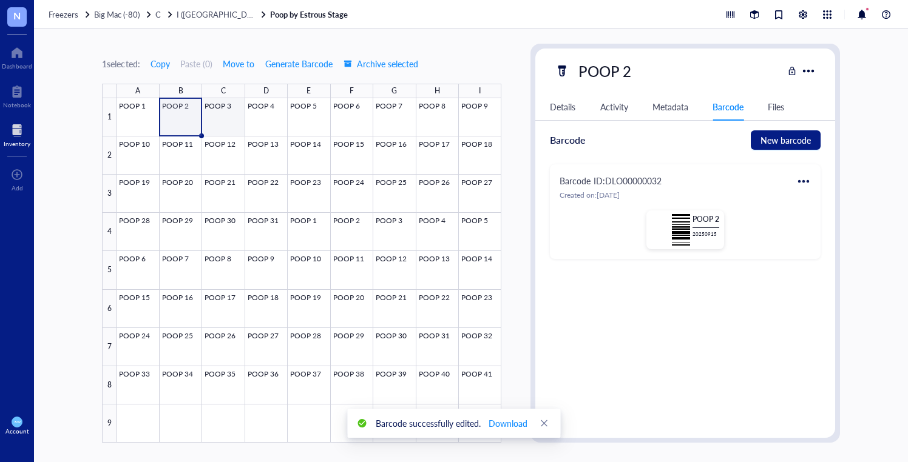
click at [206, 112] on div at bounding box center [309, 270] width 385 height 345
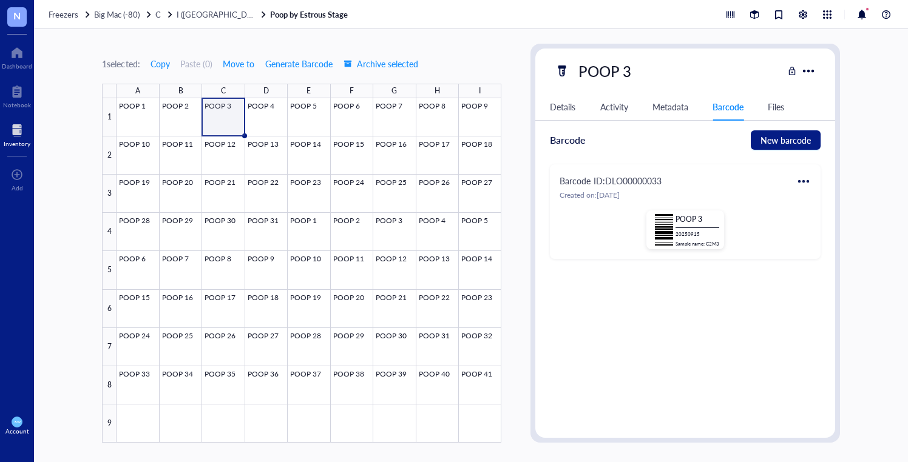
click at [810, 185] on div at bounding box center [803, 181] width 19 height 19
click at [825, 199] on div "Edit" at bounding box center [831, 201] width 15 height 13
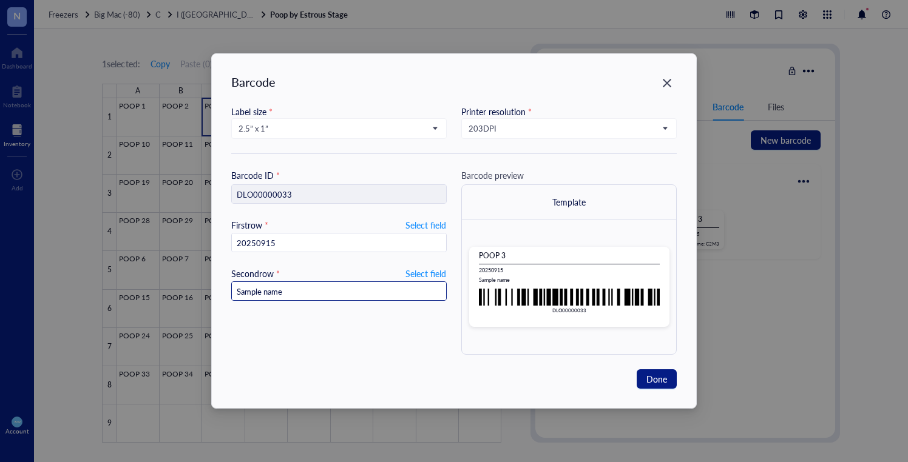
drag, startPoint x: 342, startPoint y: 287, endPoint x: 200, endPoint y: 279, distance: 142.2
click at [202, 279] on div "Barcode Label size * 2.5” x 1” Printer resolution * 203 DPI Barcode ID * DLO000…" at bounding box center [454, 231] width 908 height 462
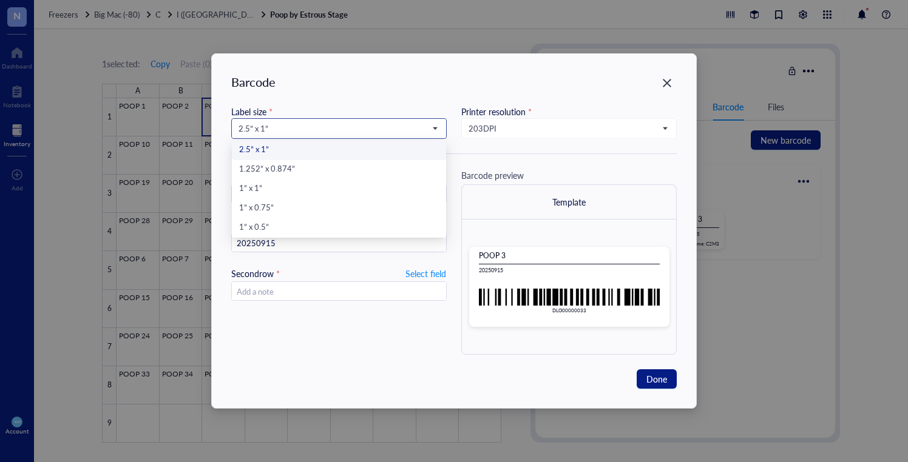
drag, startPoint x: 337, startPoint y: 124, endPoint x: 345, endPoint y: 138, distance: 15.5
click at [337, 124] on span "2.5” x 1”" at bounding box center [338, 128] width 198 height 11
click at [345, 221] on div "1” x 0.5”" at bounding box center [339, 227] width 214 height 19
type input "DLO00000033"
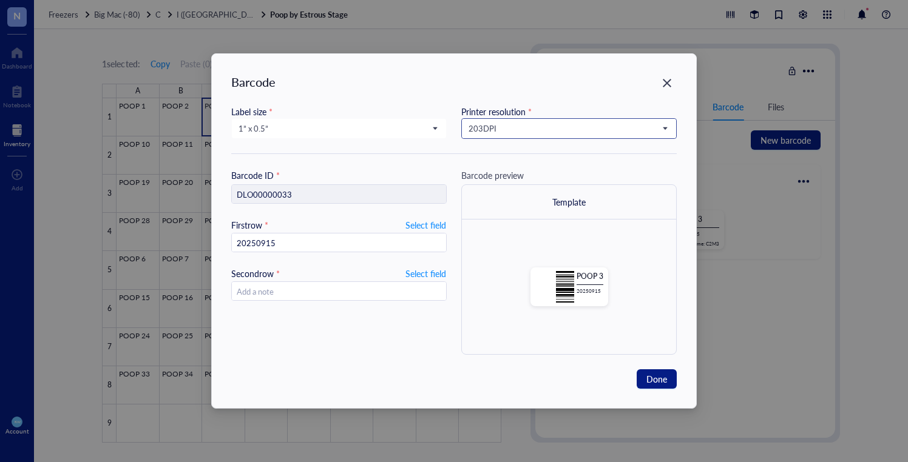
click at [541, 127] on span "203 DPI" at bounding box center [568, 128] width 198 height 11
click at [530, 168] on div "300 DPI" at bounding box center [569, 169] width 200 height 13
click at [662, 374] on span "Done" at bounding box center [656, 379] width 21 height 13
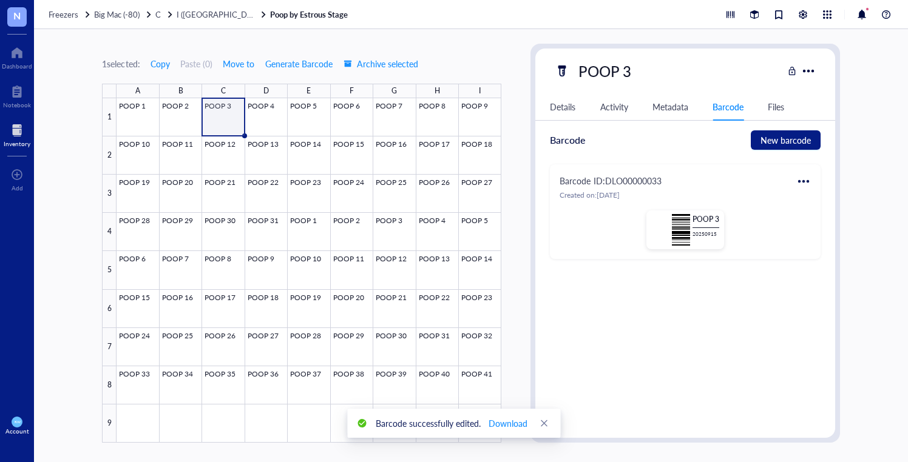
click at [802, 180] on div at bounding box center [803, 181] width 19 height 19
click at [819, 223] on div "Print" at bounding box center [839, 221] width 69 height 13
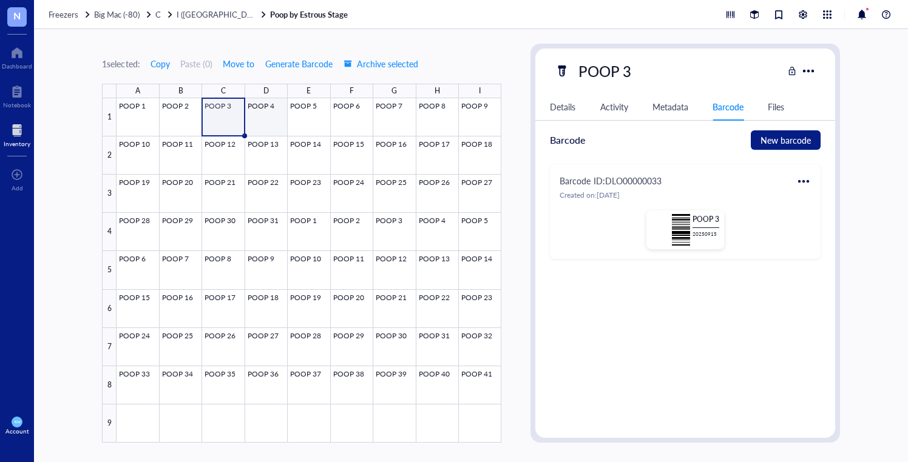
click at [277, 115] on div at bounding box center [309, 270] width 385 height 345
click at [796, 177] on div at bounding box center [803, 181] width 19 height 19
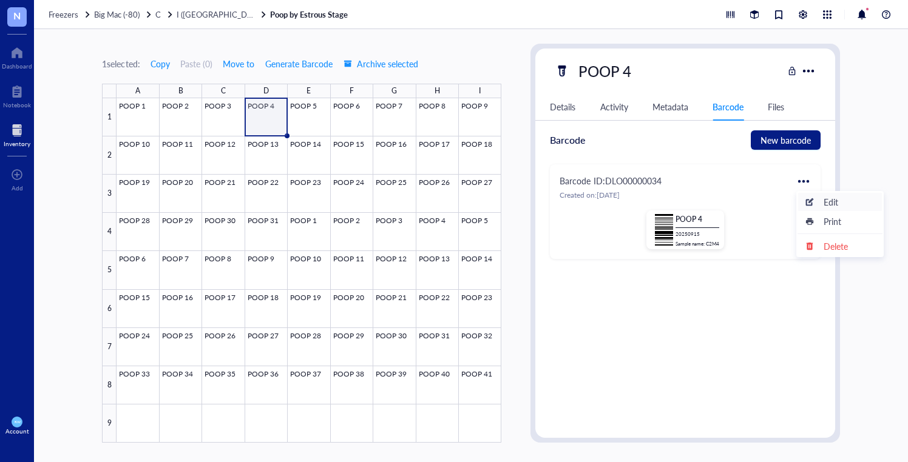
click at [822, 200] on div "Edit" at bounding box center [839, 201] width 69 height 13
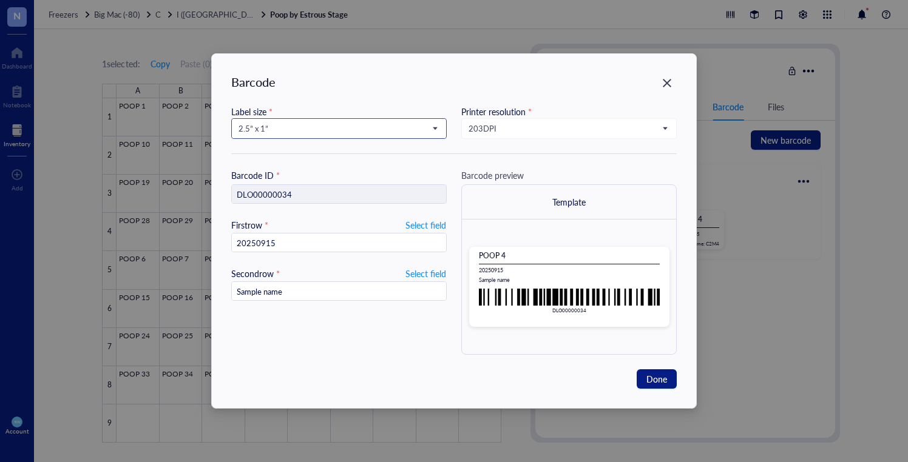
click at [281, 136] on input "search" at bounding box center [334, 129] width 190 height 18
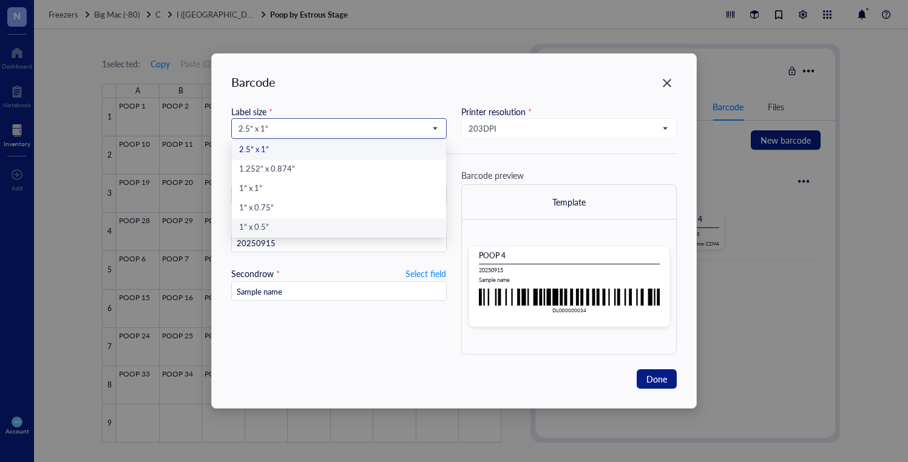
click at [300, 231] on div "1” x 0.5”" at bounding box center [339, 228] width 200 height 13
type input "DLO00000034"
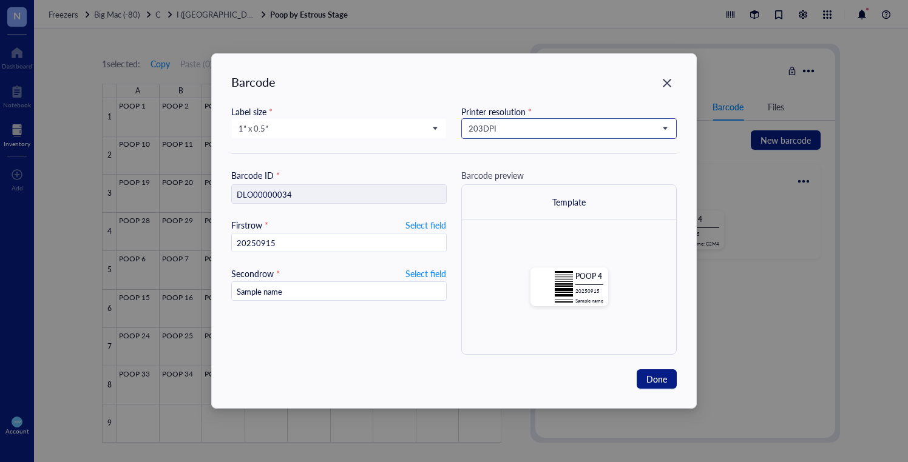
click at [490, 119] on div "203 DPI" at bounding box center [568, 128] width 215 height 21
click at [495, 124] on span "203 DPI" at bounding box center [568, 128] width 198 height 11
click at [500, 168] on div "300 DPI" at bounding box center [569, 169] width 200 height 13
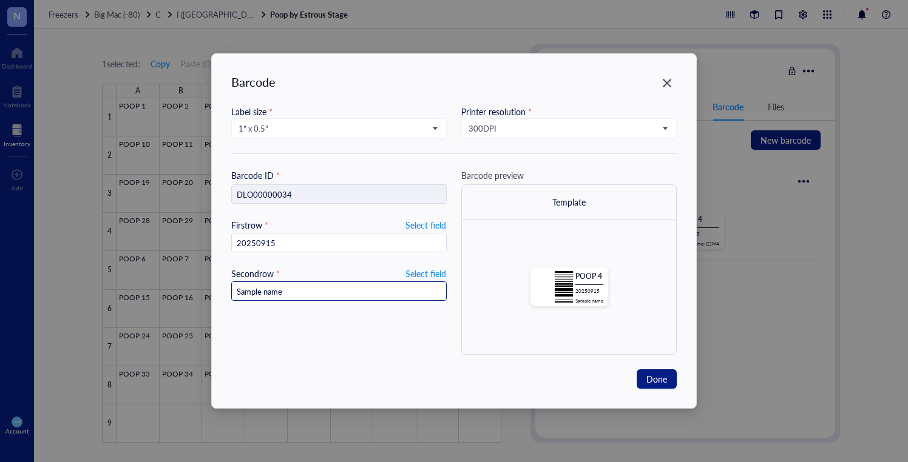
drag, startPoint x: 325, startPoint y: 290, endPoint x: 204, endPoint y: 285, distance: 121.5
click at [204, 285] on div "Barcode Label size * 1” x 0.5” 2.5” x 1” 1.252” x 0.874” 1” x 1” 1” x 0.75” 1” …" at bounding box center [454, 231] width 908 height 462
drag, startPoint x: 664, startPoint y: 395, endPoint x: 663, endPoint y: 387, distance: 7.4
click at [663, 395] on div "Barcode Label size * 1” x 0.5” 2.5” x 1” 1.252” x 0.874” 1” x 1” 1” x 0.75” 1” …" at bounding box center [454, 231] width 484 height 354
click at [663, 384] on span "Done" at bounding box center [656, 379] width 21 height 13
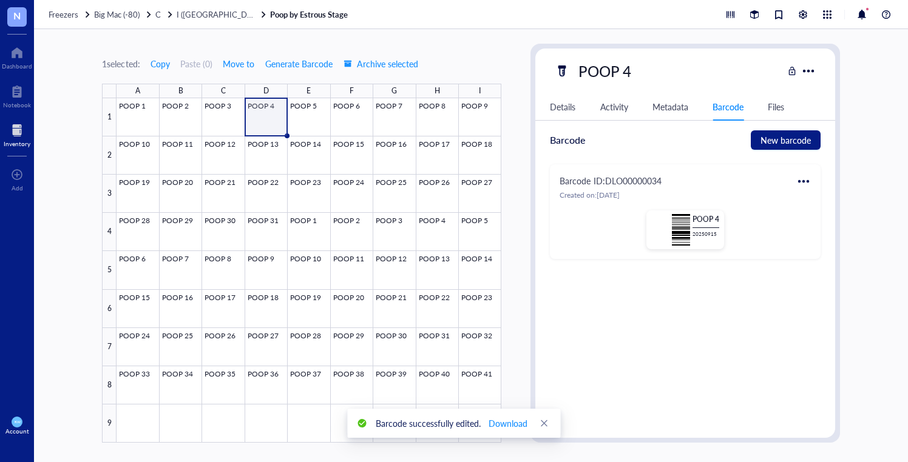
click at [799, 176] on div at bounding box center [803, 181] width 19 height 19
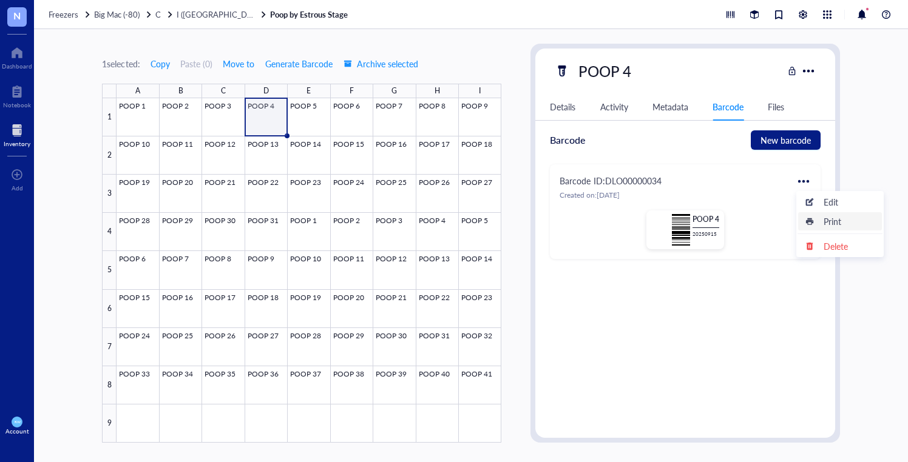
drag, startPoint x: 838, startPoint y: 220, endPoint x: 830, endPoint y: 217, distance: 7.7
click at [838, 220] on div "Print" at bounding box center [833, 221] width 18 height 13
click at [310, 109] on div at bounding box center [309, 270] width 385 height 345
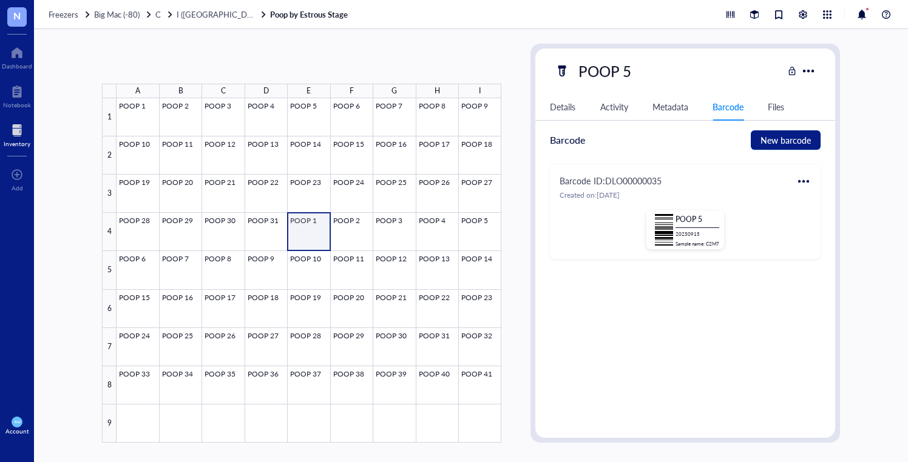
click at [307, 222] on div at bounding box center [309, 270] width 385 height 345
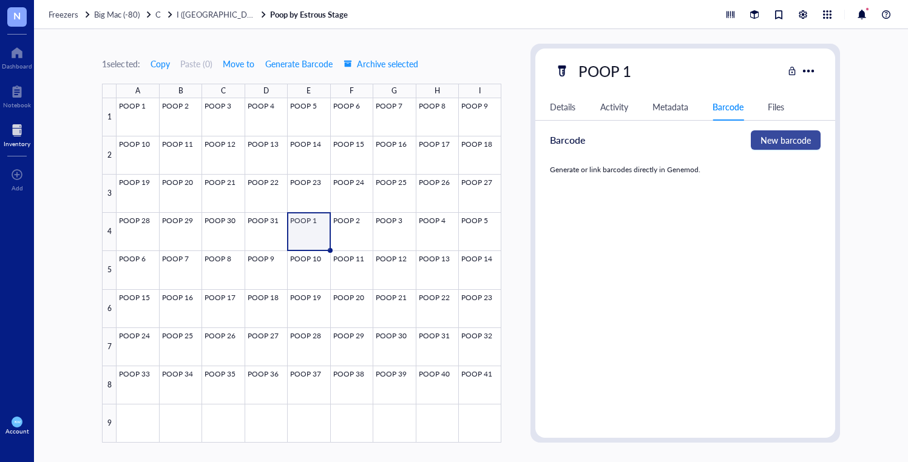
click at [764, 136] on span "New barcode" at bounding box center [785, 140] width 50 height 13
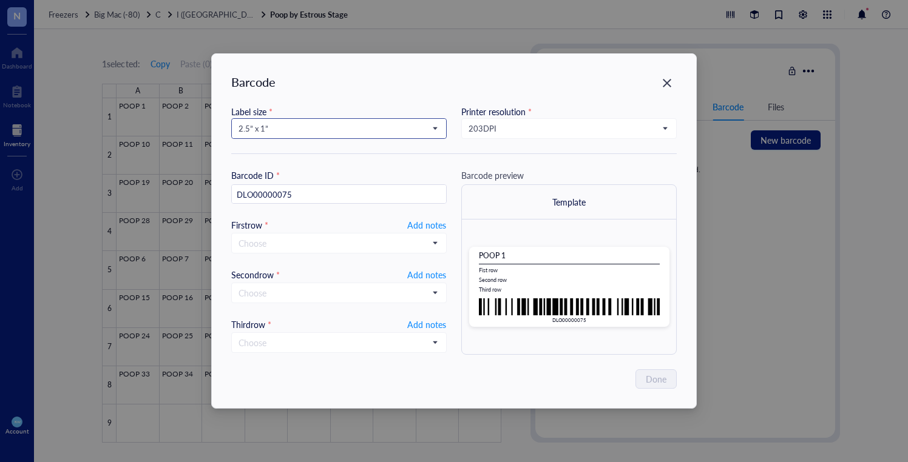
click at [280, 124] on span "2.5” x 1”" at bounding box center [338, 128] width 198 height 11
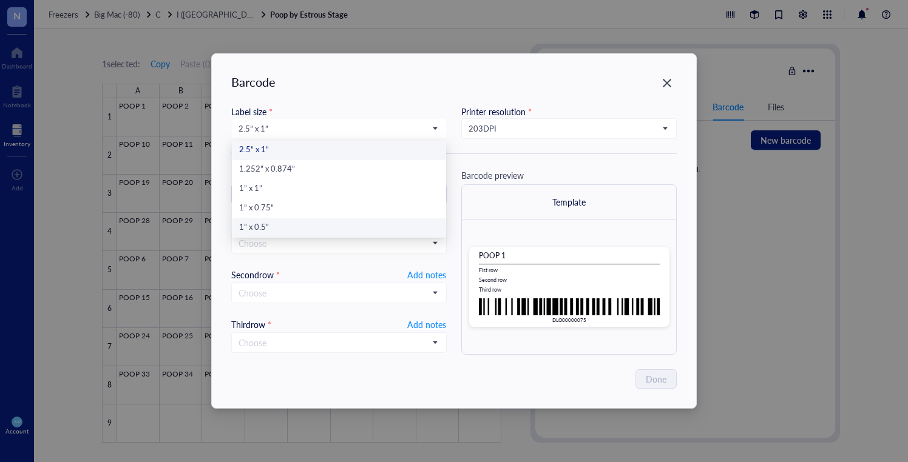
click at [265, 223] on div "1” x 0.5”" at bounding box center [339, 228] width 200 height 13
type input "DLO00000075"
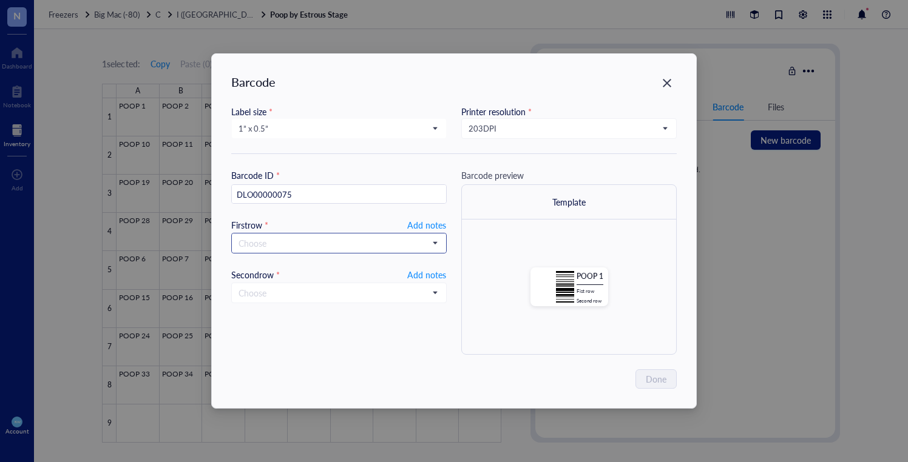
click at [279, 239] on input "search" at bounding box center [334, 243] width 190 height 18
click at [417, 225] on span "Add notes" at bounding box center [426, 225] width 39 height 15
click at [330, 241] on input "text" at bounding box center [339, 243] width 214 height 19
paste input "20250915"
type input "20250915"
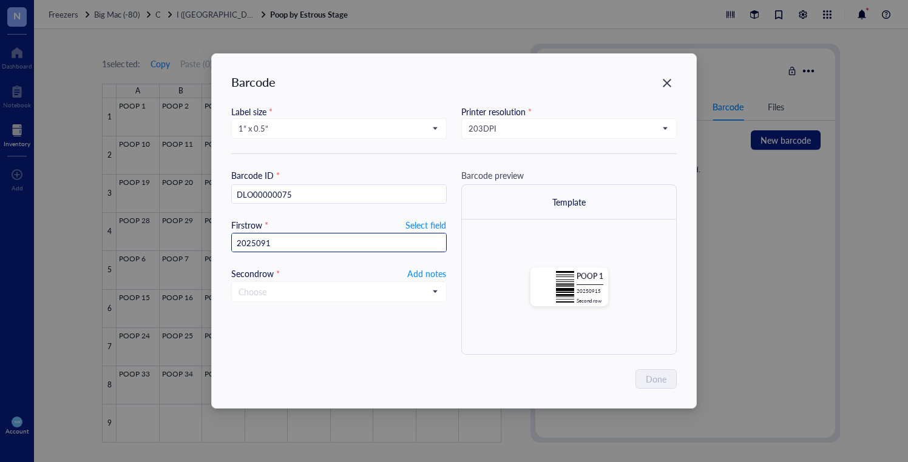
type input "20250916"
drag, startPoint x: 283, startPoint y: 242, endPoint x: 122, endPoint y: 232, distance: 161.8
click at [122, 232] on div "Barcode Label size * 1” x 0.5” 2.5” x 1” 1.252” x 0.874” 1” x 1” 1” x 0.75” 1” …" at bounding box center [454, 231] width 908 height 462
click at [573, 372] on div "Done" at bounding box center [453, 379] width 445 height 19
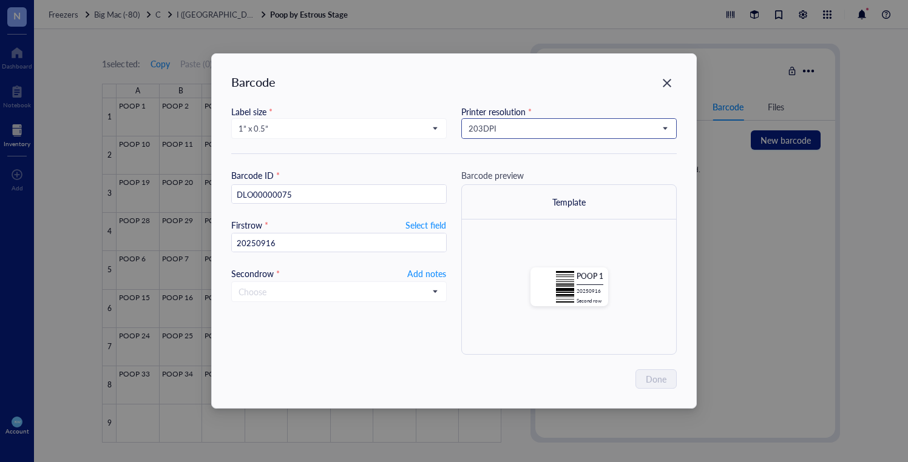
click at [535, 126] on span "203 DPI" at bounding box center [568, 128] width 198 height 11
click at [524, 169] on div "300 DPI" at bounding box center [569, 169] width 200 height 13
click at [581, 376] on div "Done" at bounding box center [453, 379] width 445 height 19
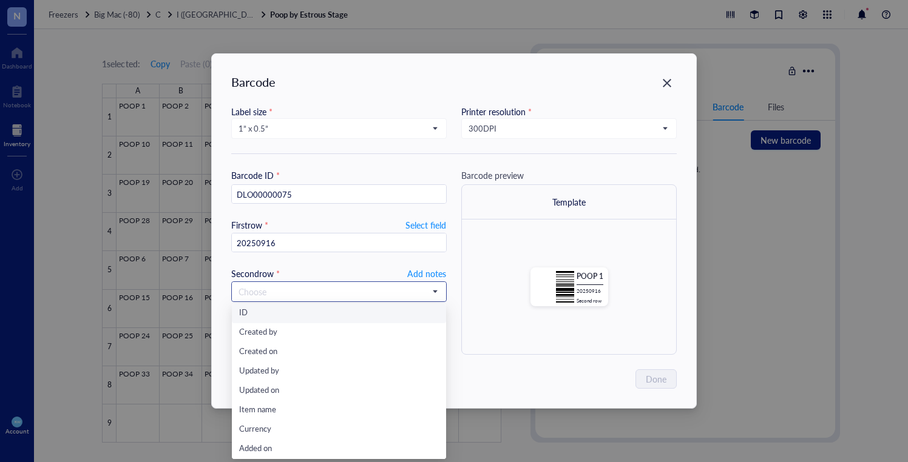
click at [336, 289] on input "search" at bounding box center [334, 292] width 190 height 18
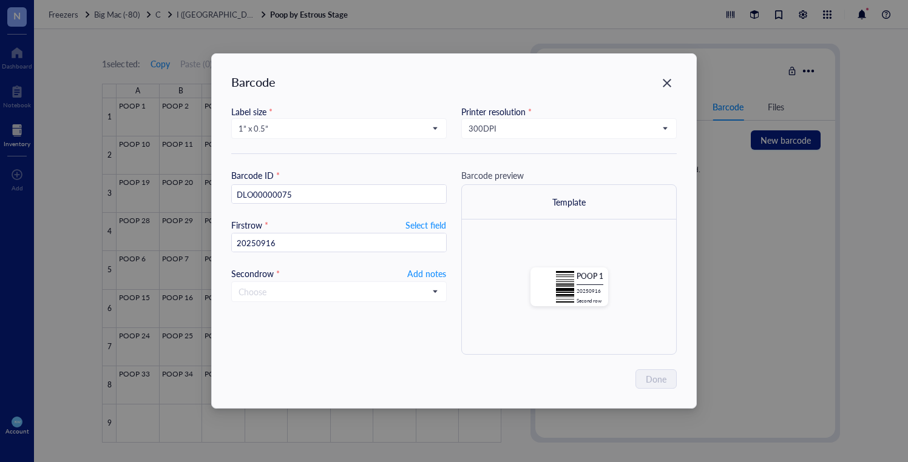
click at [306, 260] on div "Barcode ID * DLO00000075 First row * Select field 20250916 Second row * Add not…" at bounding box center [338, 262] width 215 height 186
click at [433, 273] on span "Add notes" at bounding box center [426, 273] width 39 height 15
click at [652, 376] on span "Done" at bounding box center [656, 379] width 21 height 13
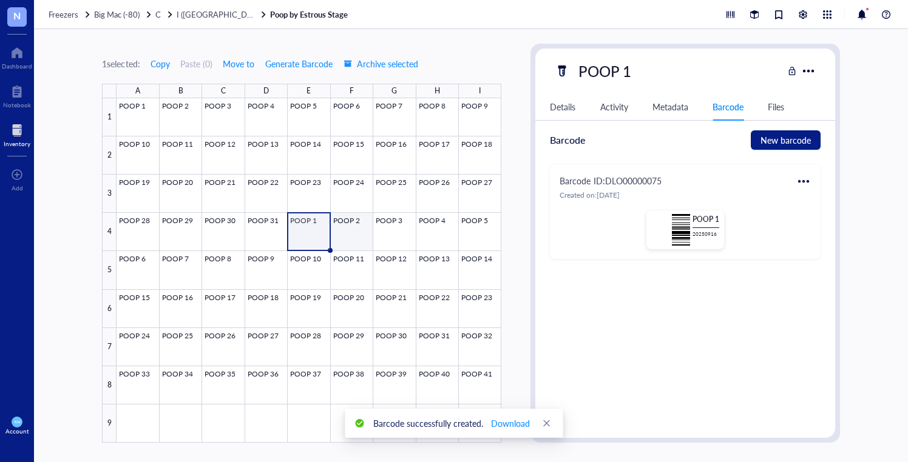
click at [356, 223] on div at bounding box center [309, 270] width 385 height 345
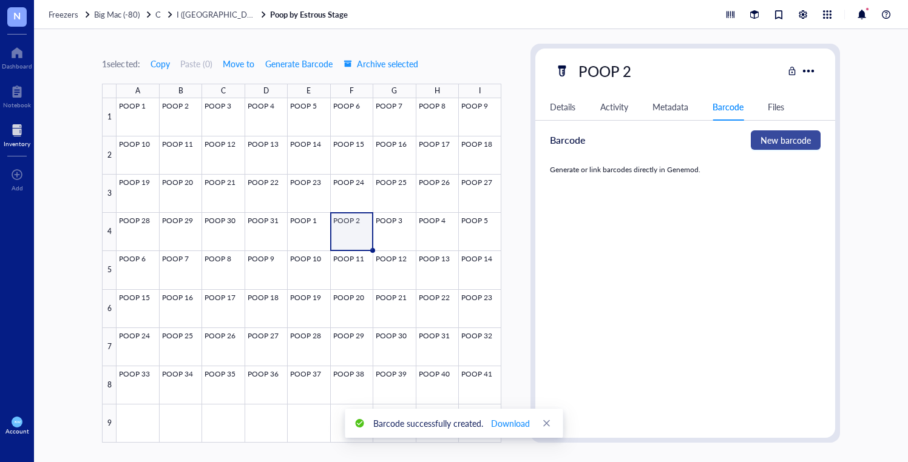
click at [785, 137] on span "New barcode" at bounding box center [785, 140] width 50 height 13
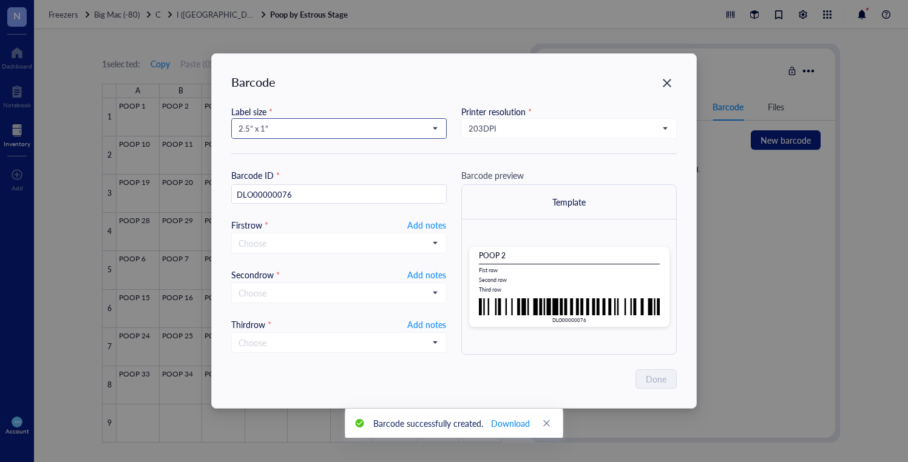
click at [337, 130] on span "2.5” x 1”" at bounding box center [338, 128] width 198 height 11
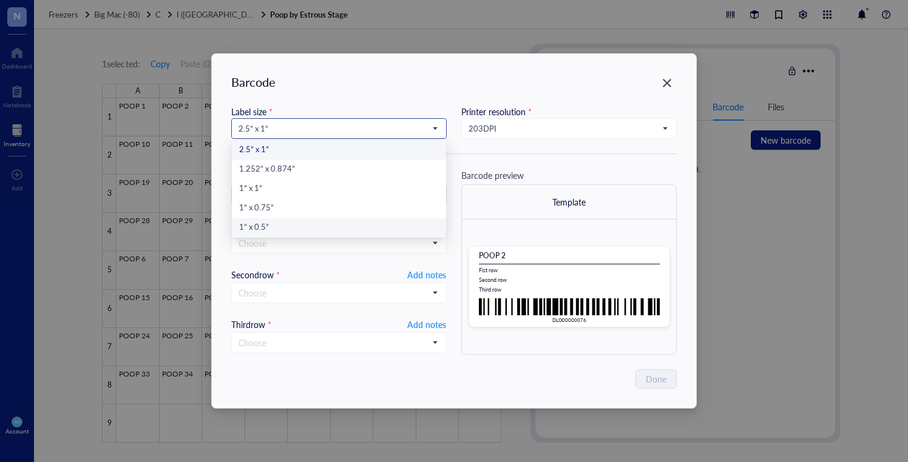
click at [337, 223] on div "1” x 0.5”" at bounding box center [339, 228] width 200 height 13
type input "DLO00000076"
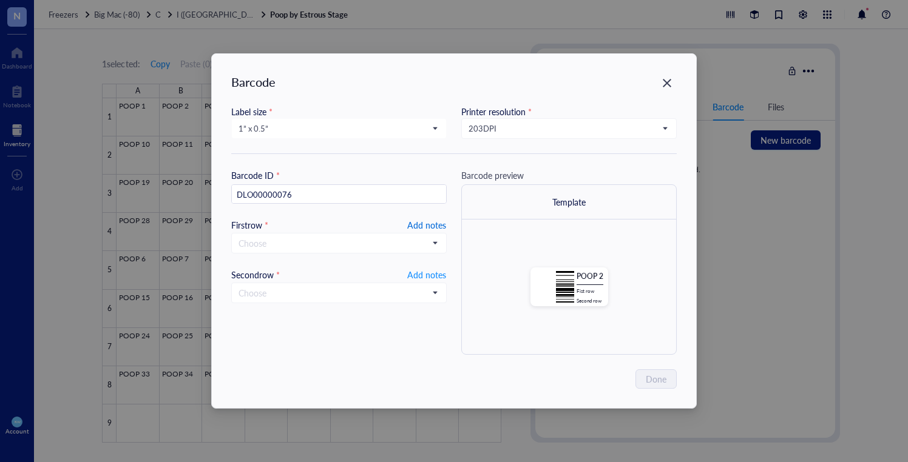
click at [433, 223] on span "Add notes" at bounding box center [426, 225] width 39 height 15
type input "20250916"
click at [437, 277] on span "Add notes" at bounding box center [426, 273] width 39 height 15
click at [654, 373] on span "Done" at bounding box center [656, 379] width 21 height 13
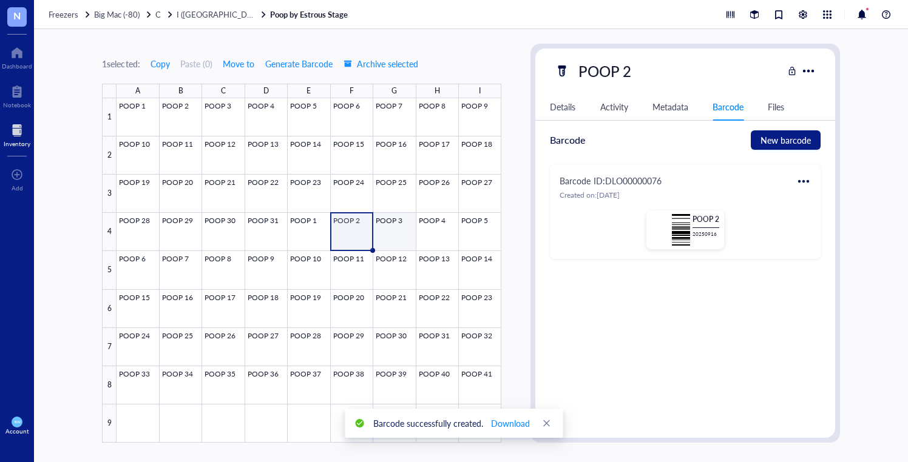
click at [392, 231] on div at bounding box center [309, 270] width 385 height 345
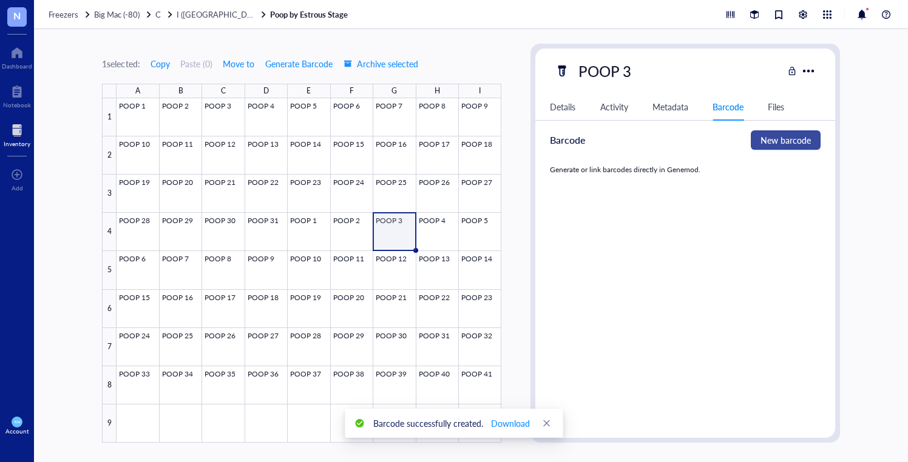
click at [778, 137] on span "New barcode" at bounding box center [785, 140] width 50 height 13
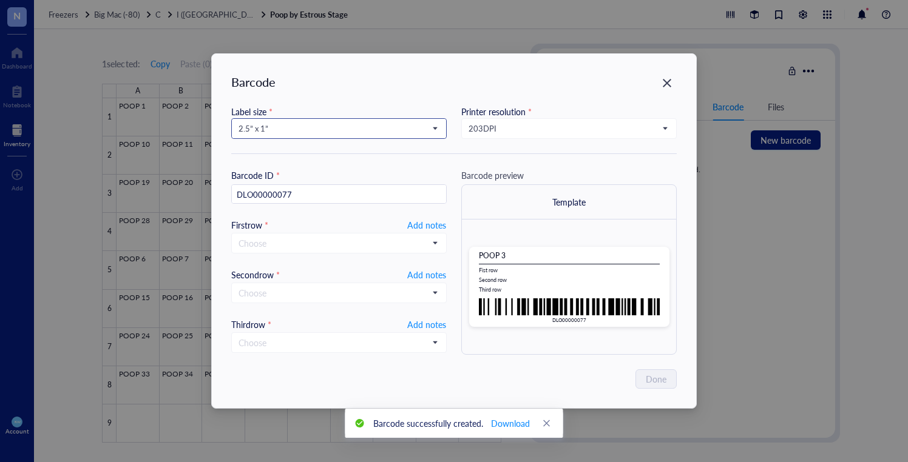
click at [314, 124] on span "2.5” x 1”" at bounding box center [338, 128] width 198 height 11
click at [350, 223] on div "1” x 0.5”" at bounding box center [339, 228] width 200 height 13
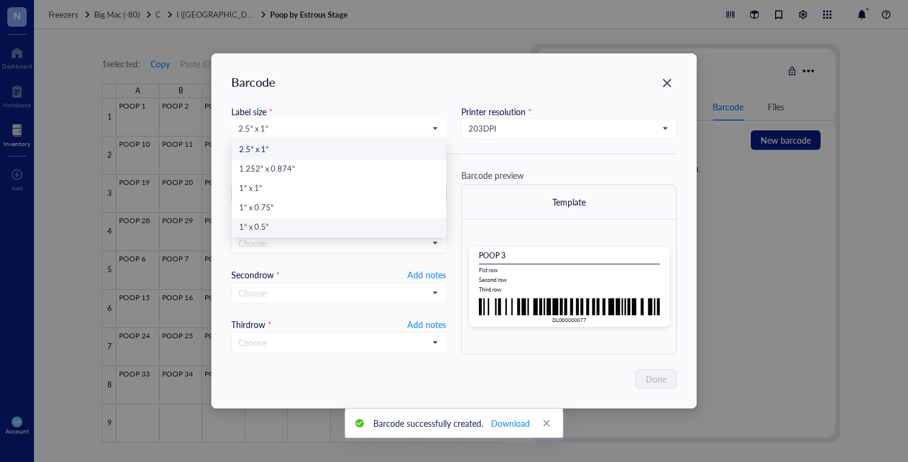
type input "DLO00000077"
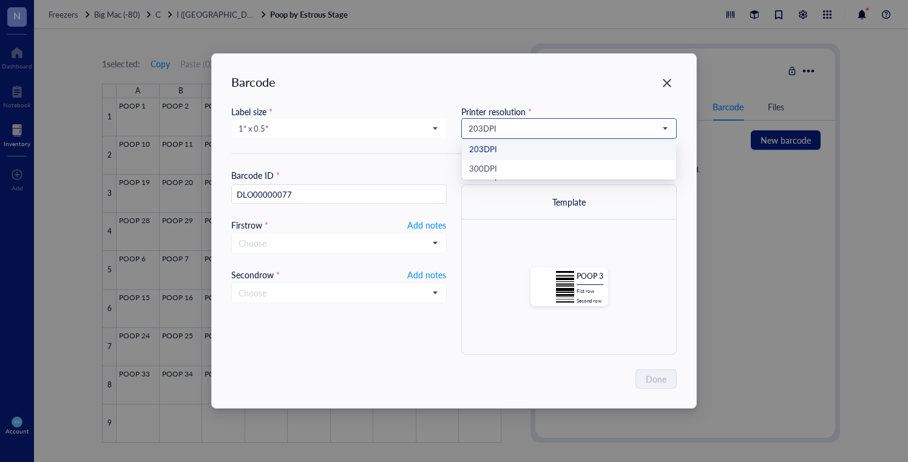
click at [496, 127] on span "203 DPI" at bounding box center [568, 128] width 198 height 11
click at [490, 165] on div "300 DPI" at bounding box center [569, 169] width 200 height 13
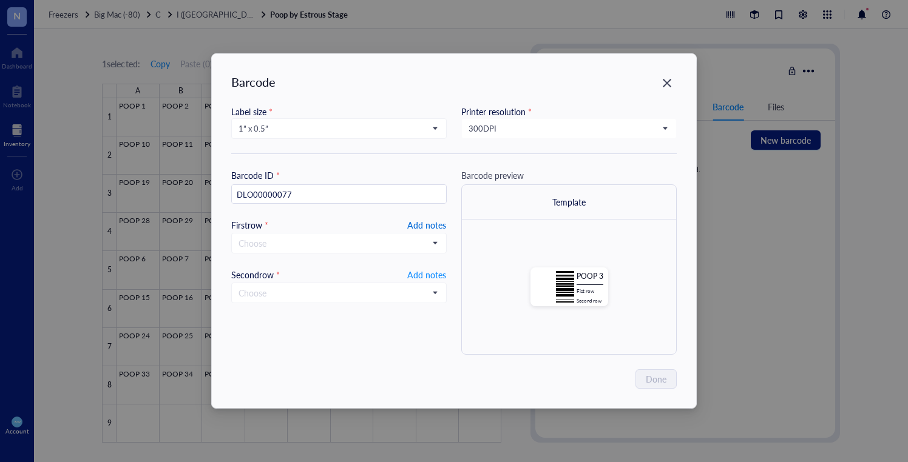
click at [418, 223] on span "Add notes" at bounding box center [426, 225] width 39 height 15
type input "20250916"
click at [436, 274] on span "Add notes" at bounding box center [426, 273] width 39 height 15
click at [656, 378] on span "Done" at bounding box center [656, 379] width 21 height 13
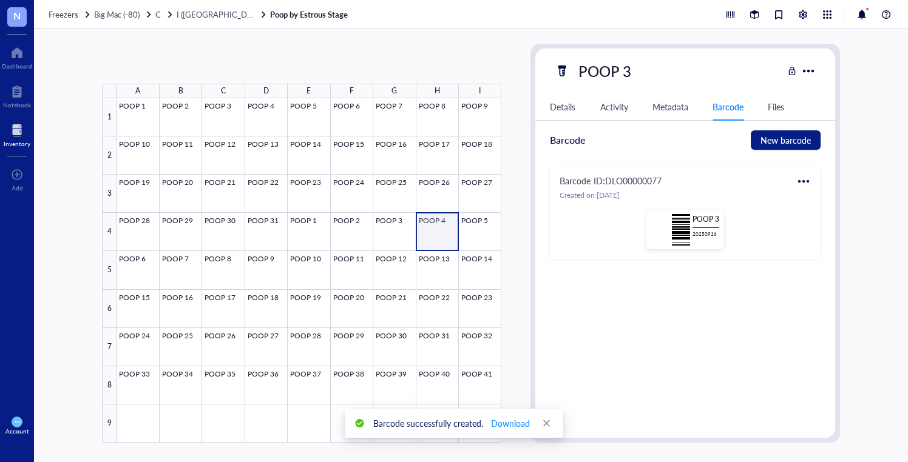
click at [444, 235] on div at bounding box center [309, 270] width 385 height 345
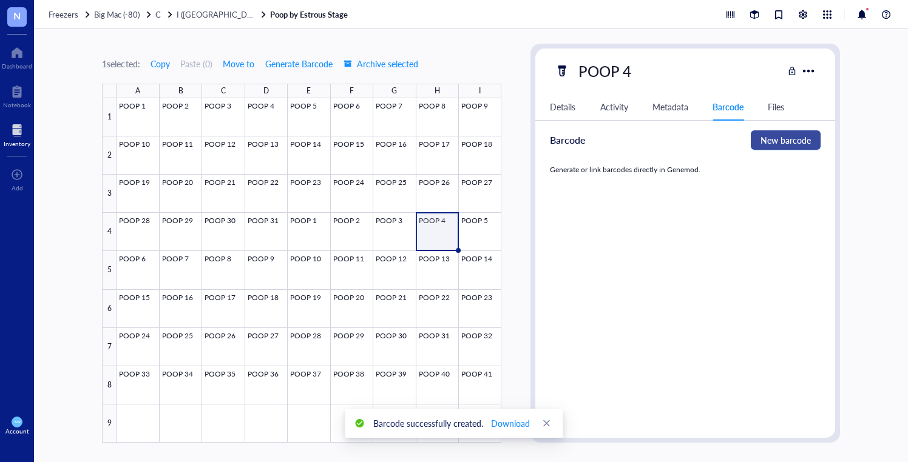
click at [771, 141] on span "New barcode" at bounding box center [785, 140] width 50 height 13
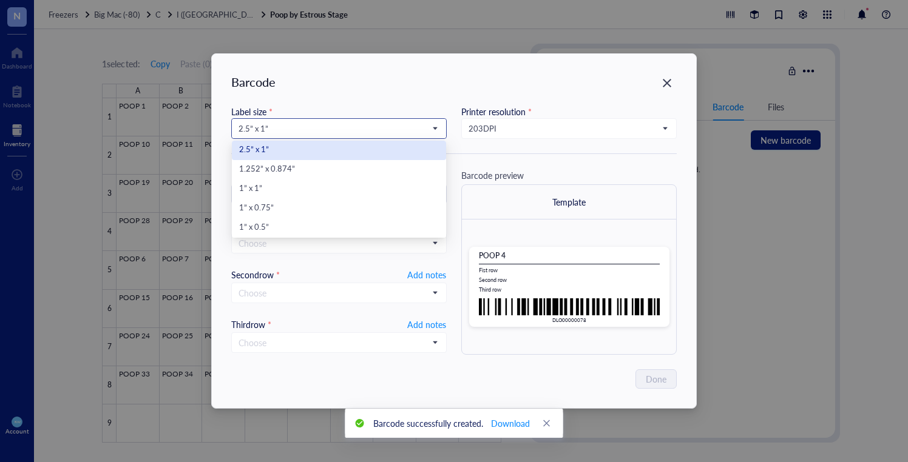
drag, startPoint x: 281, startPoint y: 125, endPoint x: 293, endPoint y: 149, distance: 26.3
click at [281, 125] on span "2.5” x 1”" at bounding box center [338, 128] width 198 height 11
click at [311, 230] on div "1” x 0.5”" at bounding box center [339, 228] width 200 height 13
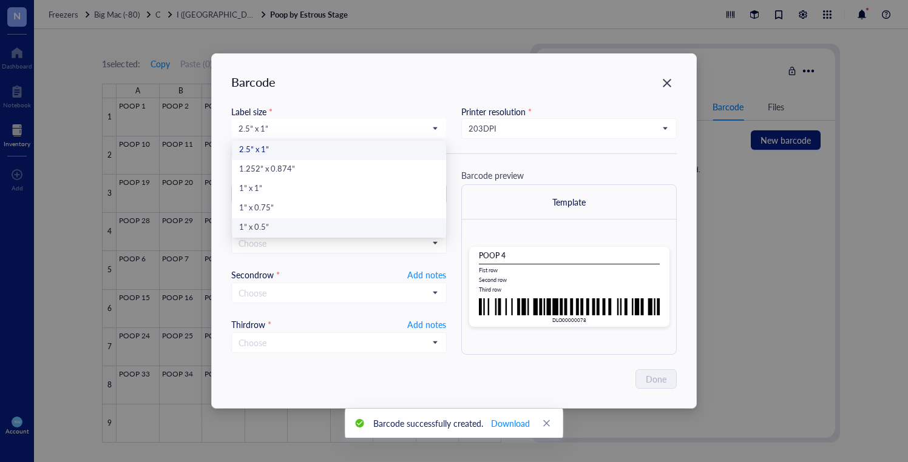
type input "DLO00000078"
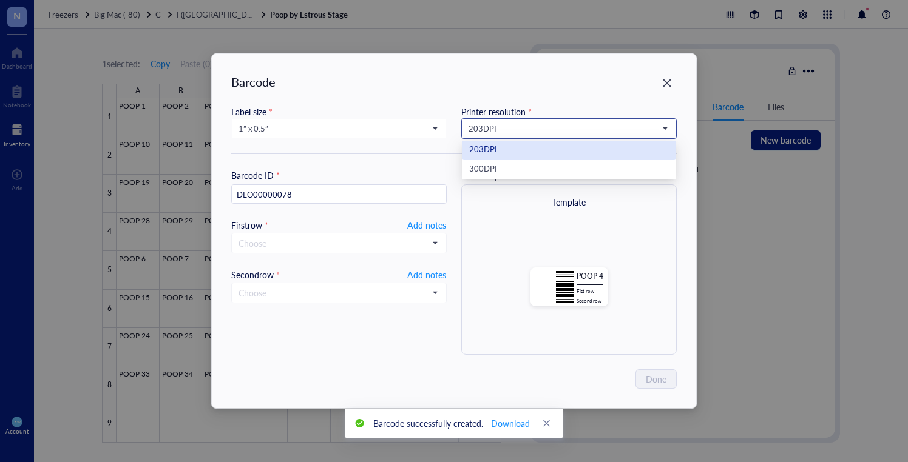
drag, startPoint x: 561, startPoint y: 126, endPoint x: 589, endPoint y: 157, distance: 41.3
click at [561, 127] on span "203 DPI" at bounding box center [568, 128] width 198 height 11
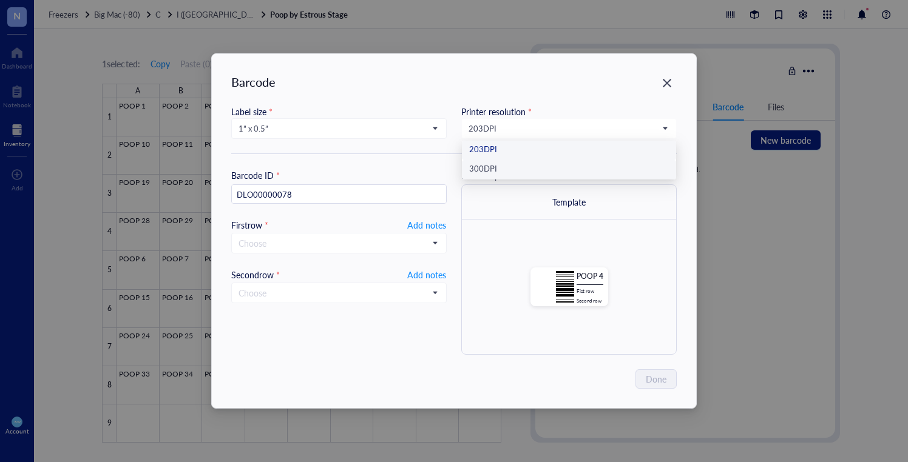
click at [572, 167] on div "300 DPI" at bounding box center [569, 169] width 200 height 13
click at [425, 223] on span "Add notes" at bounding box center [426, 225] width 39 height 15
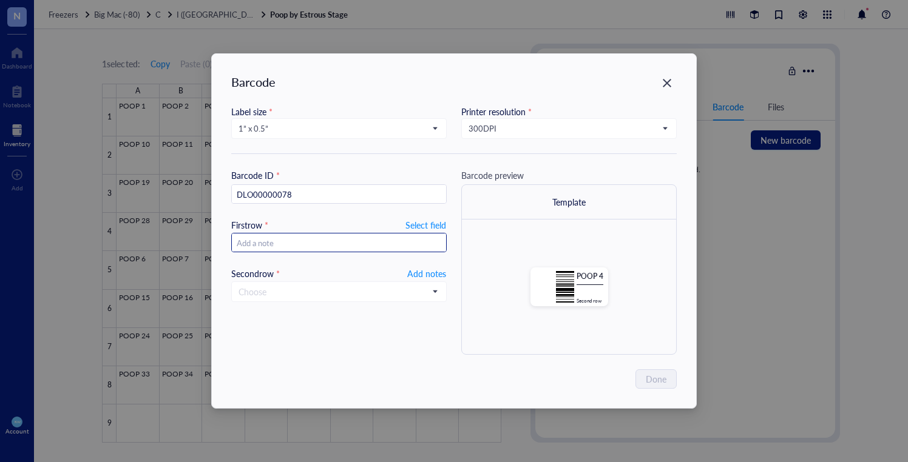
type input "20250916"
click at [429, 285] on span at bounding box center [339, 292] width 201 height 18
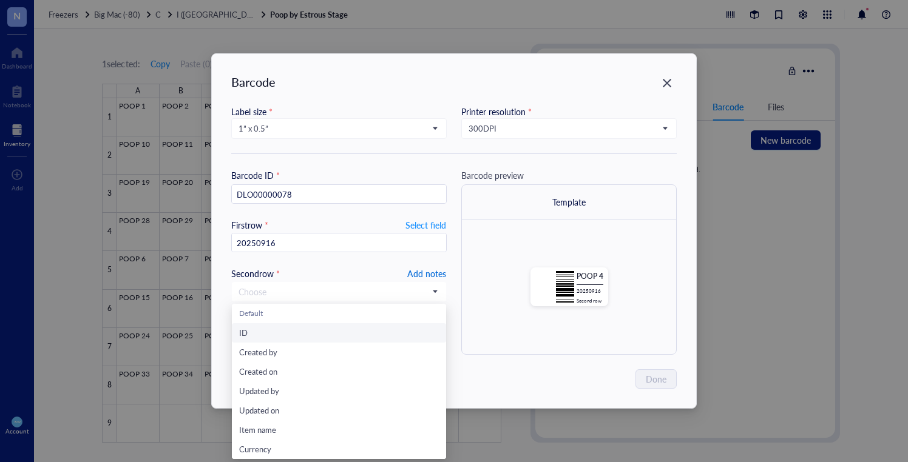
click at [419, 269] on span "Add notes" at bounding box center [426, 273] width 39 height 15
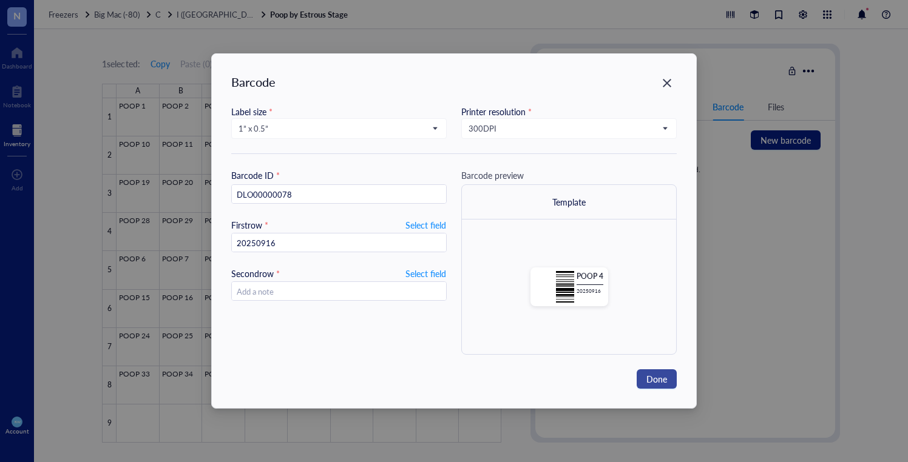
click at [649, 382] on span "Done" at bounding box center [656, 379] width 21 height 13
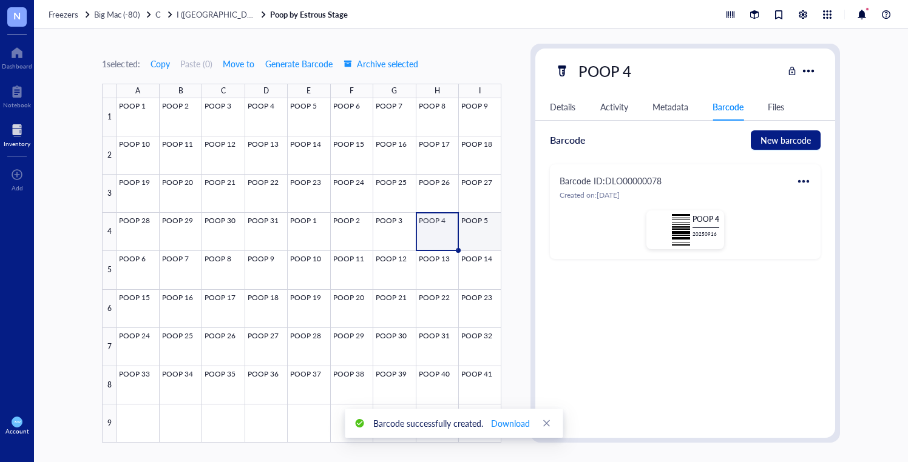
click at [476, 236] on div at bounding box center [309, 270] width 385 height 345
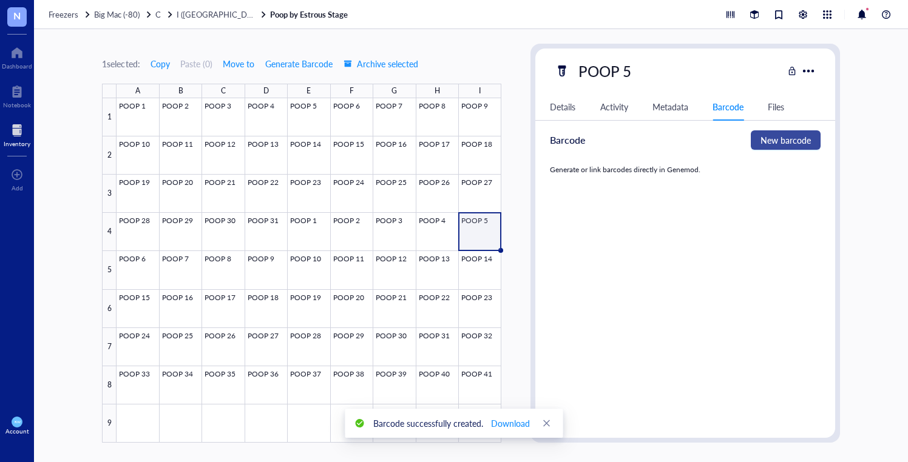
click at [800, 141] on span "New barcode" at bounding box center [785, 140] width 50 height 13
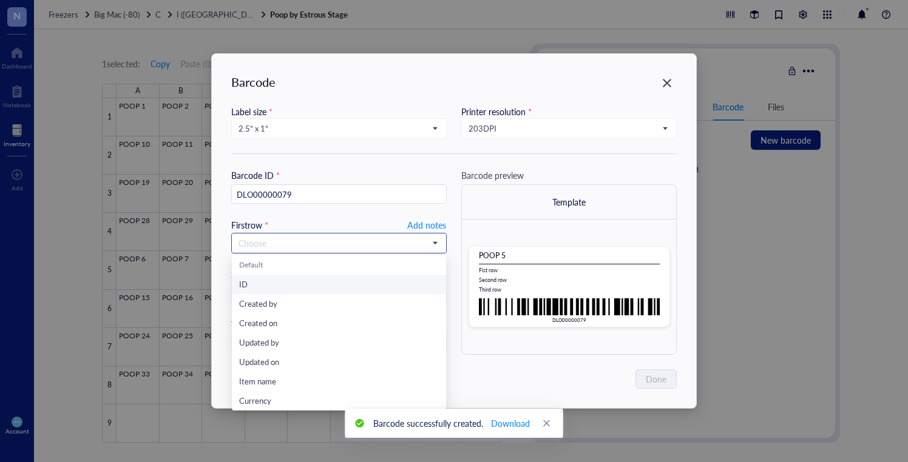
click at [291, 239] on input "search" at bounding box center [334, 243] width 190 height 18
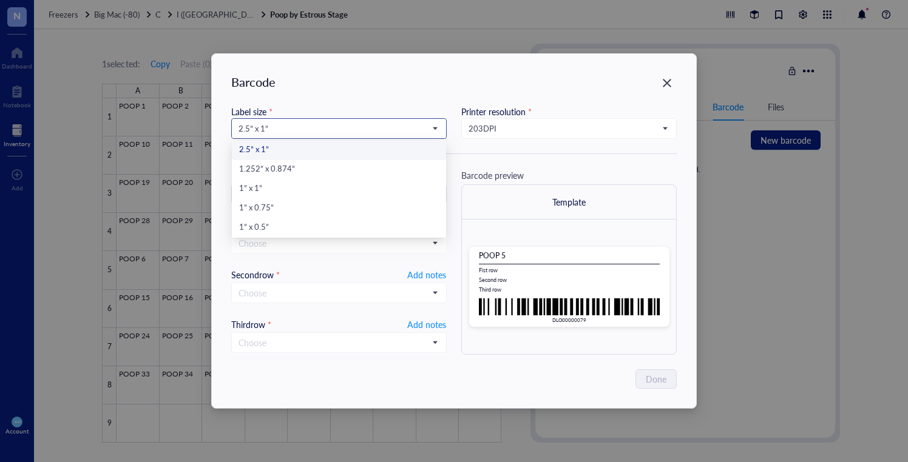
click at [307, 126] on span "2.5” x 1”" at bounding box center [338, 128] width 198 height 11
drag, startPoint x: 327, startPoint y: 223, endPoint x: 354, endPoint y: 216, distance: 28.1
click at [327, 223] on div "1” x 0.5”" at bounding box center [339, 228] width 200 height 13
type input "DLO00000079"
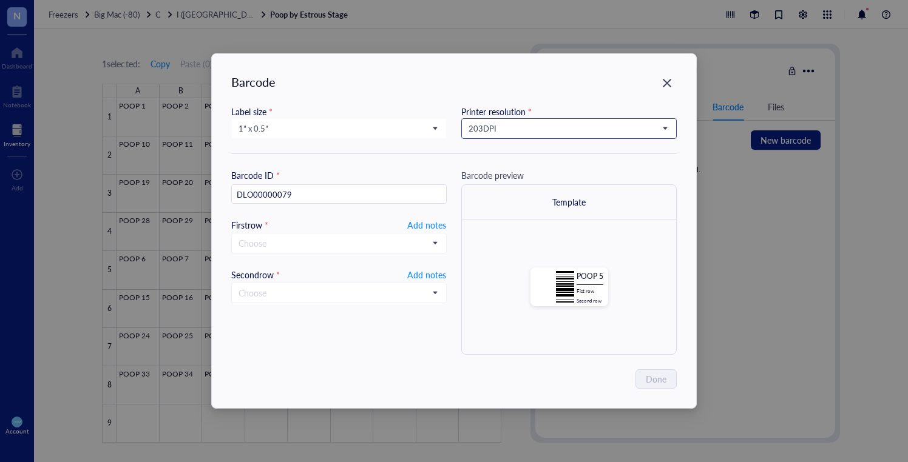
click at [521, 127] on span "203 DPI" at bounding box center [568, 128] width 198 height 11
click at [509, 167] on div "300 DPI" at bounding box center [569, 169] width 200 height 13
click at [425, 223] on span "Add notes" at bounding box center [426, 225] width 39 height 15
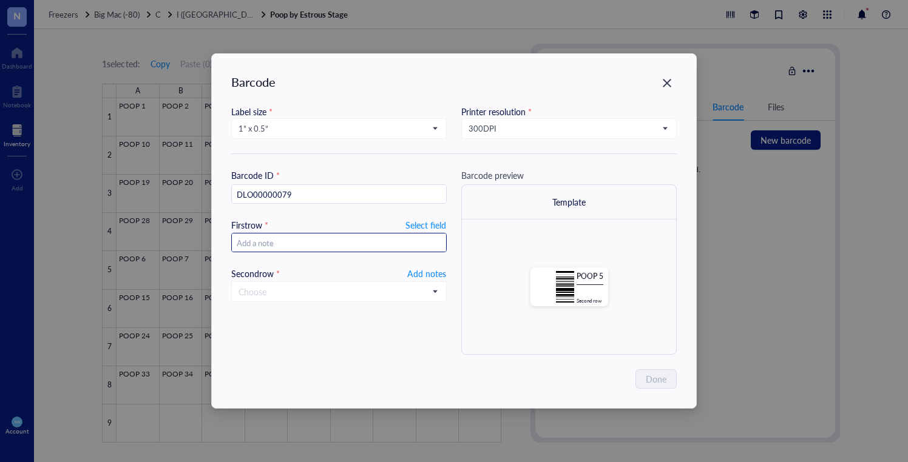
type input "20250916"
click at [432, 269] on span "Add notes" at bounding box center [426, 273] width 39 height 15
click at [644, 373] on button "Done" at bounding box center [657, 379] width 40 height 19
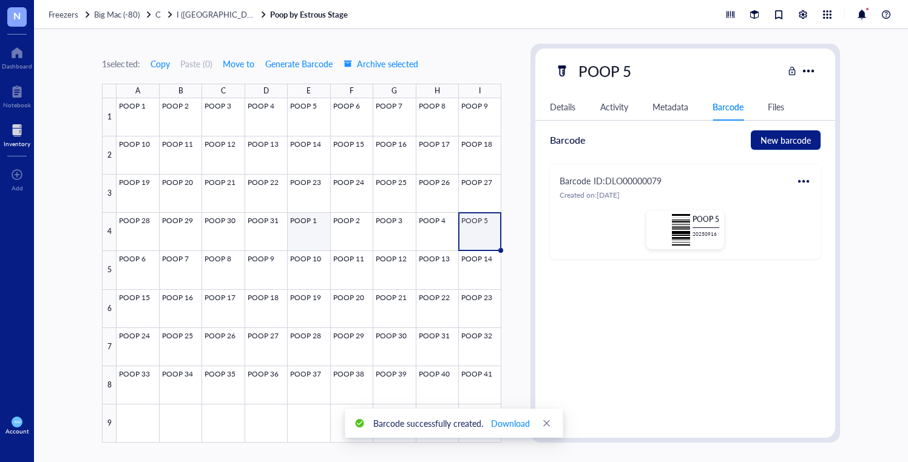
click at [302, 225] on div at bounding box center [309, 270] width 385 height 345
click at [796, 178] on div at bounding box center [803, 181] width 19 height 19
click at [808, 220] on icon at bounding box center [809, 221] width 8 height 8
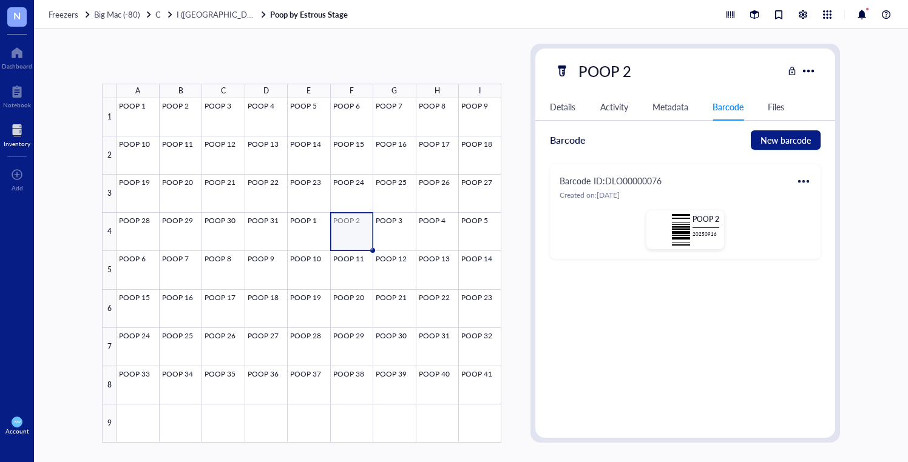
click at [350, 218] on div at bounding box center [309, 270] width 385 height 345
click at [794, 183] on div at bounding box center [803, 181] width 19 height 19
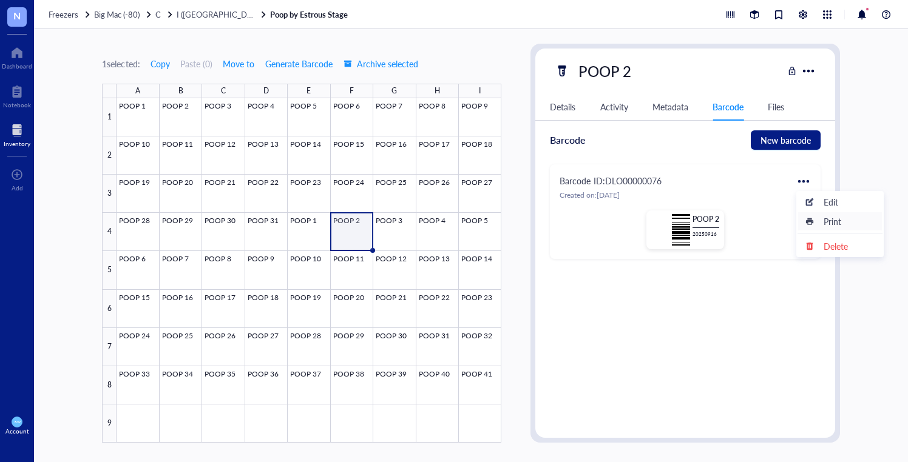
click at [818, 222] on div "Print" at bounding box center [839, 221] width 69 height 13
click at [396, 231] on div at bounding box center [309, 270] width 385 height 345
click at [801, 178] on div at bounding box center [803, 181] width 19 height 19
drag, startPoint x: 813, startPoint y: 222, endPoint x: 663, endPoint y: 219, distance: 150.5
click at [813, 222] on icon at bounding box center [809, 221] width 8 height 8
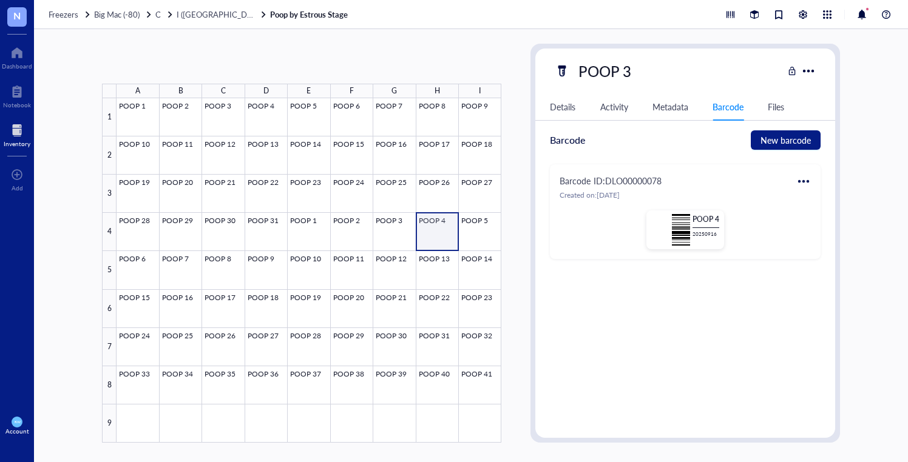
click at [429, 224] on div at bounding box center [309, 270] width 385 height 345
click at [800, 180] on div at bounding box center [803, 181] width 19 height 19
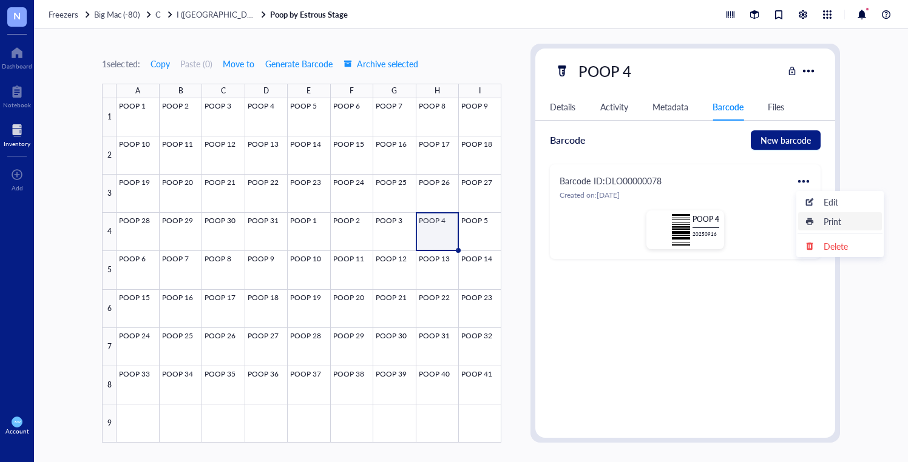
drag, startPoint x: 833, startPoint y: 218, endPoint x: 826, endPoint y: 218, distance: 7.3
click at [833, 218] on div "Print" at bounding box center [833, 221] width 18 height 13
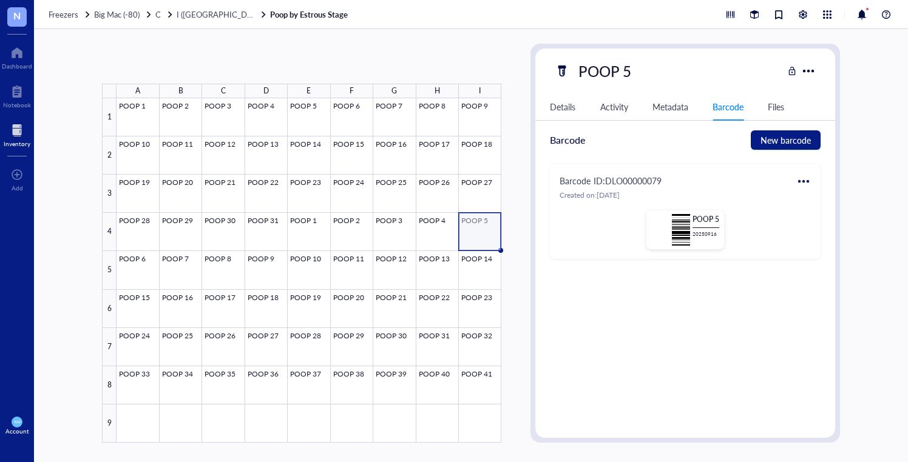
drag, startPoint x: 471, startPoint y: 230, endPoint x: 516, endPoint y: 227, distance: 45.0
click at [472, 231] on div at bounding box center [309, 270] width 385 height 345
click at [805, 179] on div at bounding box center [803, 181] width 19 height 19
click at [827, 221] on div "Print" at bounding box center [833, 221] width 18 height 13
click at [586, 269] on div "ID VZ00000113 Item type Poop Samples Concentration - Vol / Mass - Created on [D…" at bounding box center [684, 279] width 299 height 298
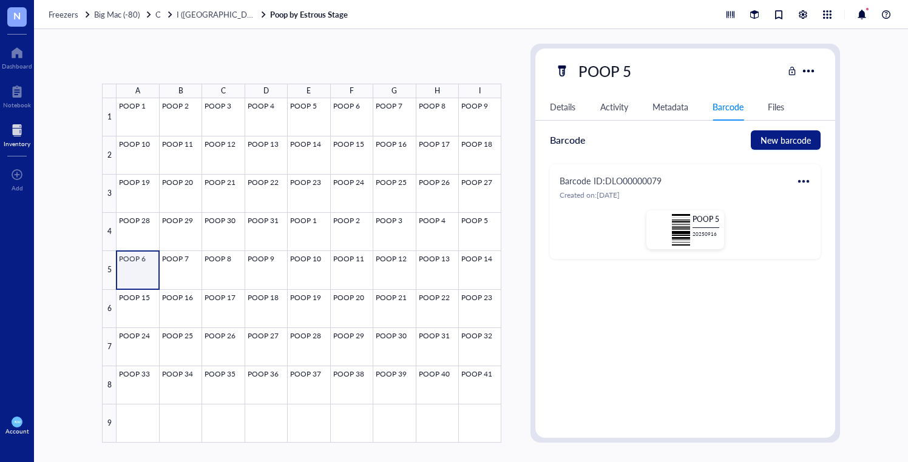
click at [146, 265] on div at bounding box center [309, 270] width 385 height 345
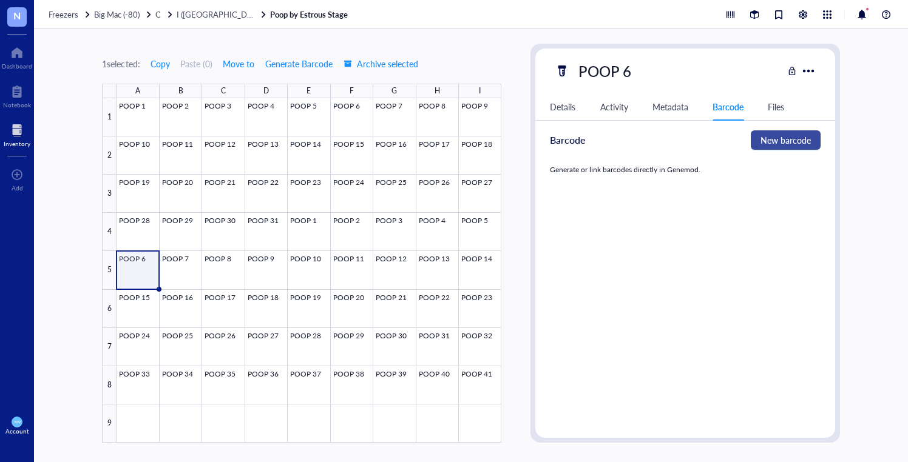
click at [779, 140] on span "New barcode" at bounding box center [785, 140] width 50 height 13
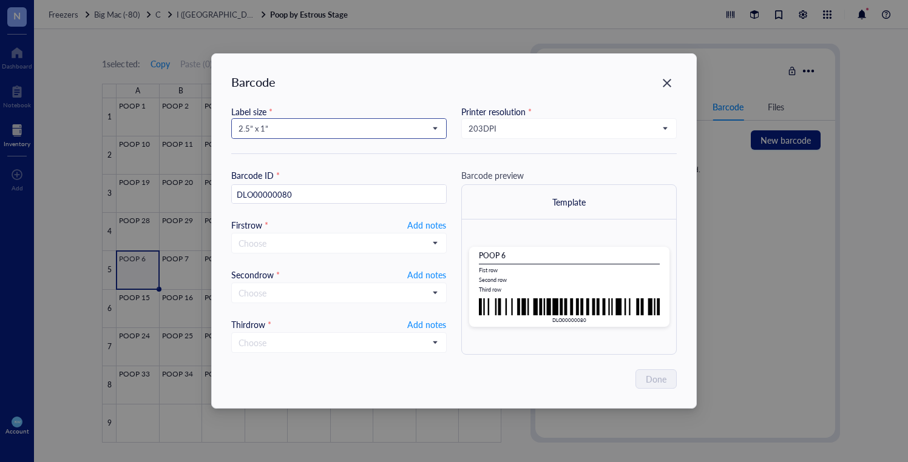
click at [302, 132] on span "2.5” x 1”" at bounding box center [338, 128] width 198 height 11
click at [294, 223] on div "1” x 0.5”" at bounding box center [339, 228] width 200 height 13
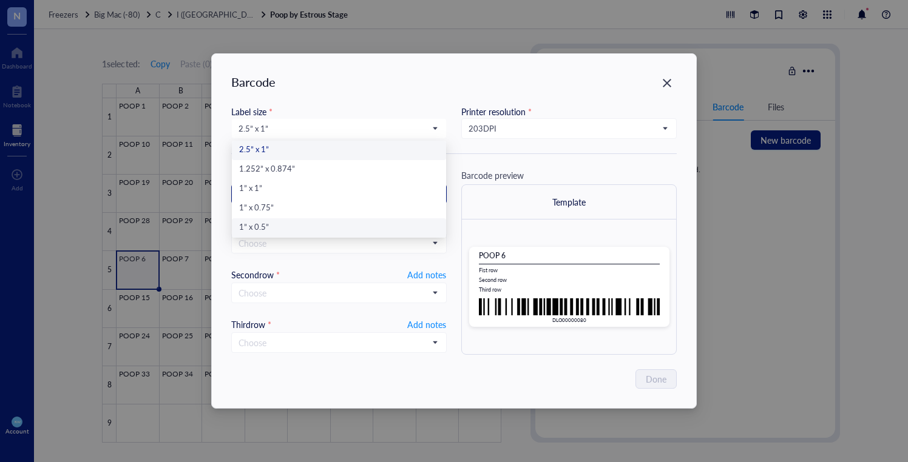
type input "DLO00000080"
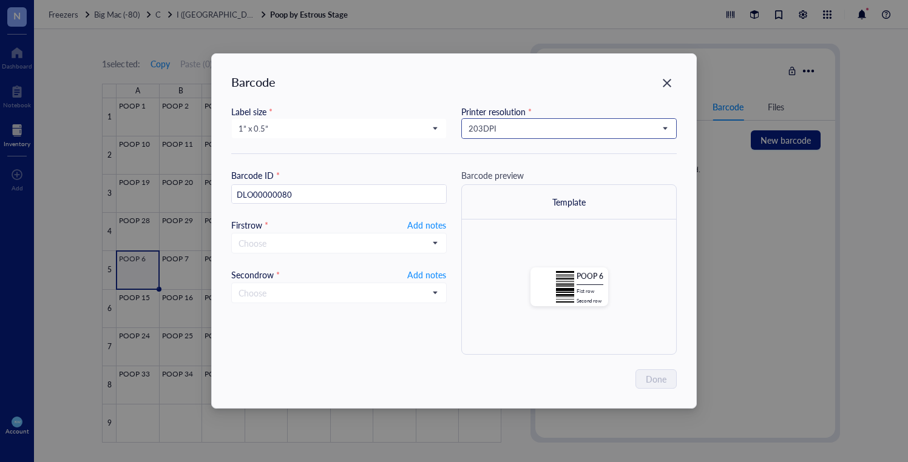
click at [494, 129] on span "203 DPI" at bounding box center [568, 128] width 198 height 11
click at [492, 162] on div "300 DPI" at bounding box center [569, 169] width 214 height 19
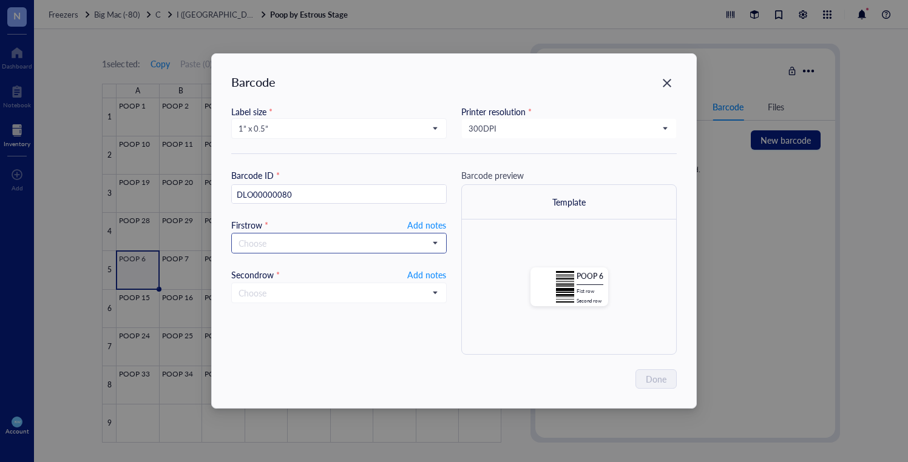
click at [299, 238] on input "search" at bounding box center [334, 243] width 190 height 18
click at [412, 218] on span "Add notes" at bounding box center [426, 225] width 39 height 15
type input "20250916"
drag, startPoint x: 432, startPoint y: 271, endPoint x: 572, endPoint y: 316, distance: 146.6
click at [433, 272] on span "Add notes" at bounding box center [426, 273] width 39 height 15
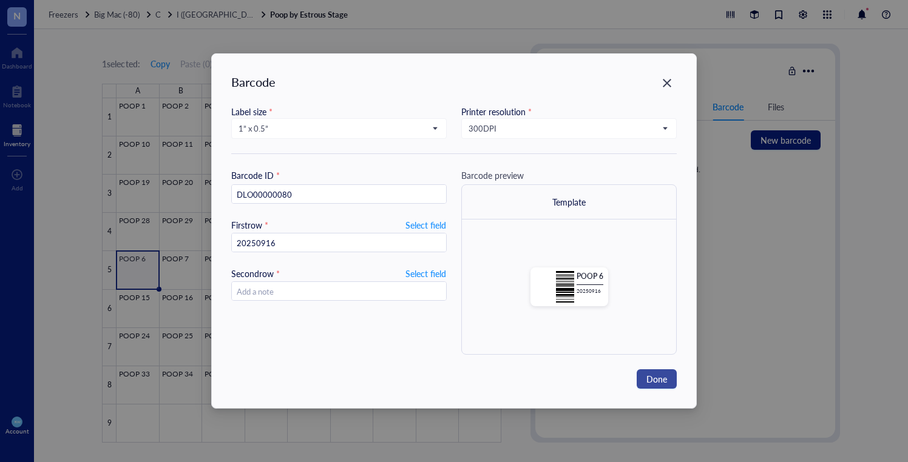
click at [660, 385] on span "Done" at bounding box center [656, 379] width 21 height 13
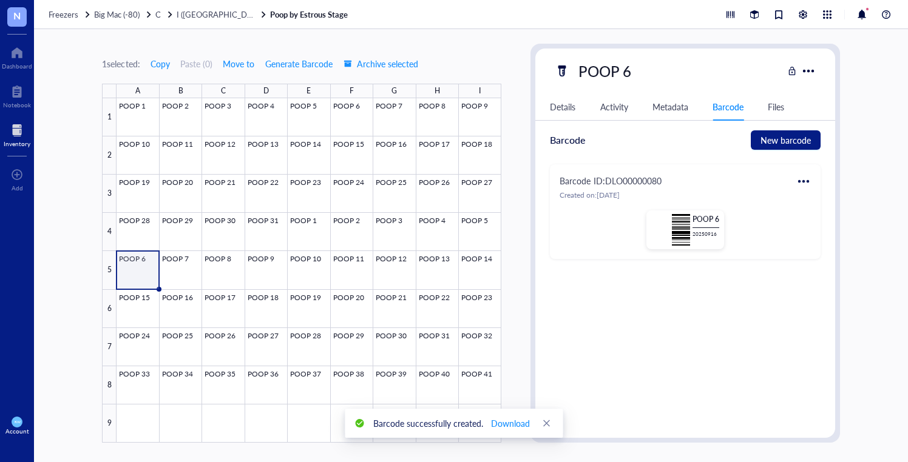
click at [799, 180] on div at bounding box center [803, 181] width 19 height 19
click at [814, 216] on div "Print" at bounding box center [839, 221] width 69 height 13
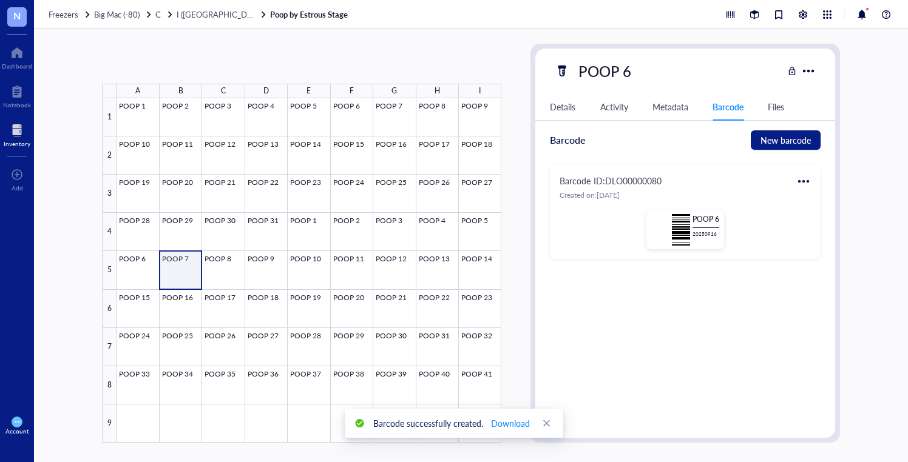
click at [173, 260] on div at bounding box center [309, 270] width 385 height 345
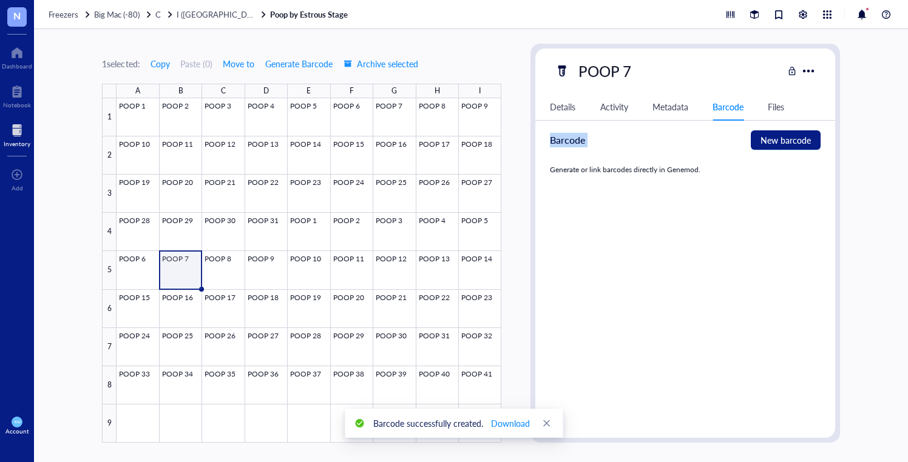
click at [767, 125] on div "Details Activity Metadata Barcode Files ID VZ00000115 Item type Poop Samples Co…" at bounding box center [684, 260] width 299 height 335
click at [769, 133] on button "New barcode" at bounding box center [786, 139] width 70 height 19
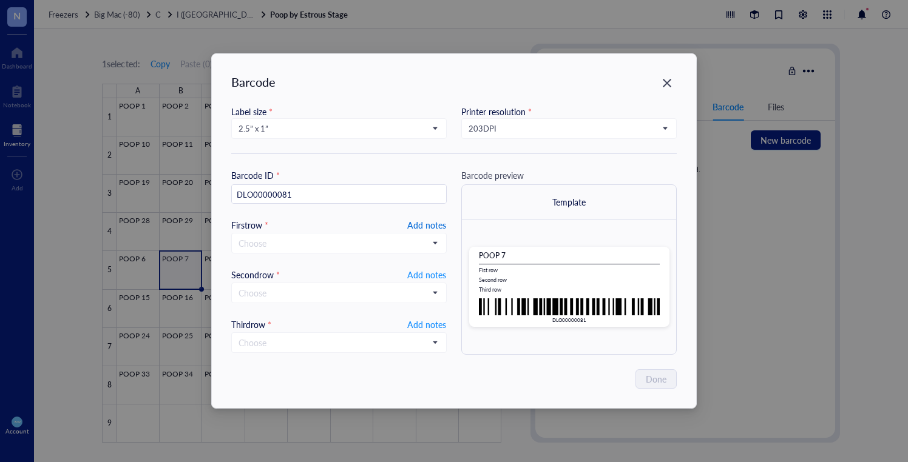
click at [426, 222] on span "Add notes" at bounding box center [426, 225] width 39 height 15
type input "20250916"
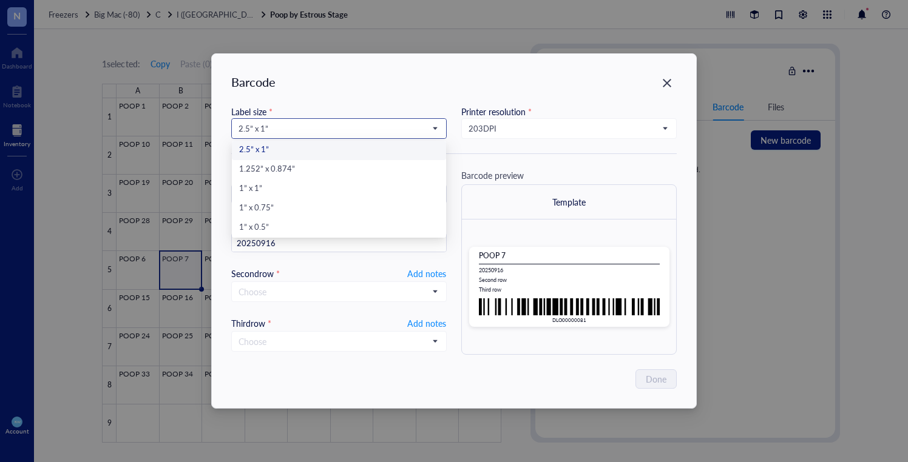
click at [276, 129] on span "2.5” x 1”" at bounding box center [338, 128] width 198 height 11
click at [299, 225] on div "1” x 0.5”" at bounding box center [339, 228] width 200 height 13
type input "DLO00000081"
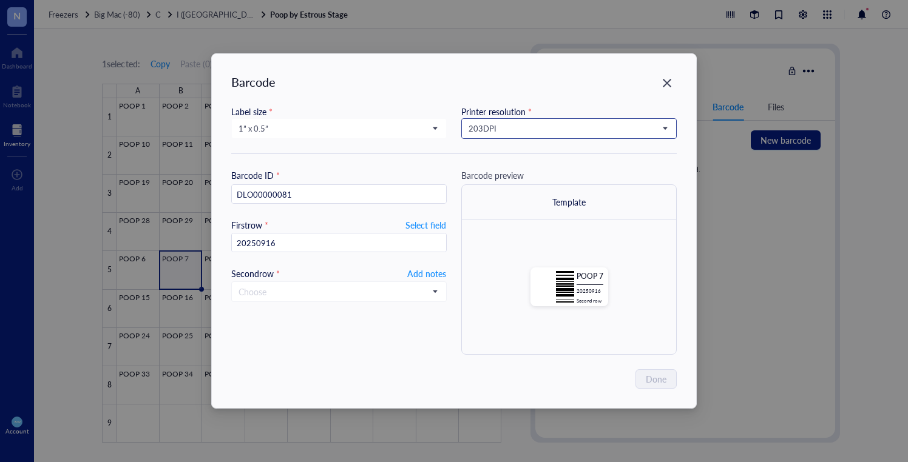
click at [524, 127] on span "203 DPI" at bounding box center [568, 128] width 198 height 11
click at [532, 164] on div "300 DPI" at bounding box center [569, 169] width 200 height 13
click at [424, 269] on span "Add notes" at bounding box center [426, 273] width 39 height 15
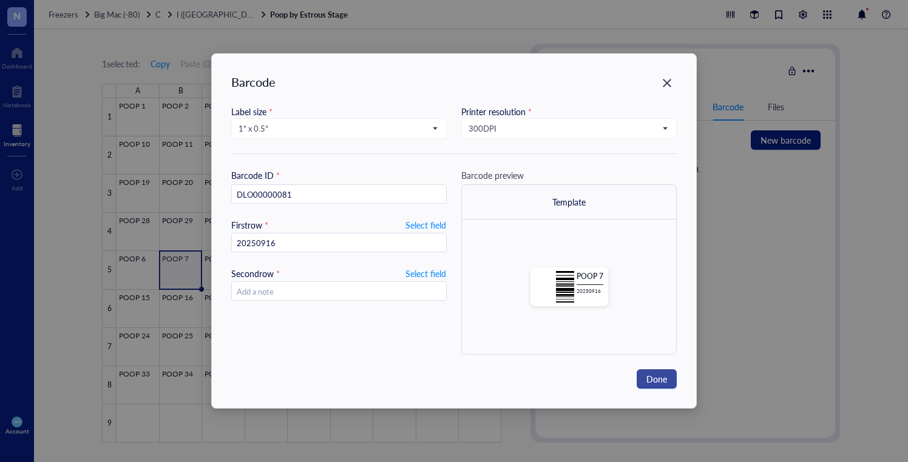
click at [661, 384] on span "Done" at bounding box center [656, 379] width 21 height 13
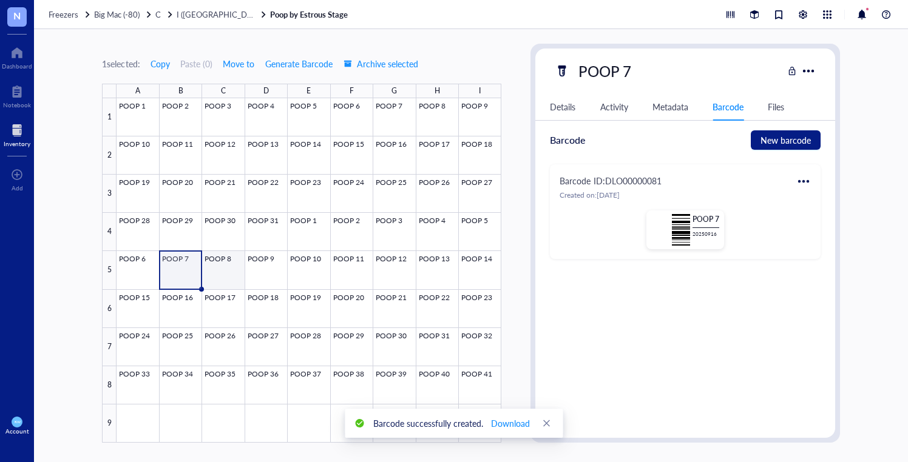
click at [211, 259] on div at bounding box center [309, 270] width 385 height 345
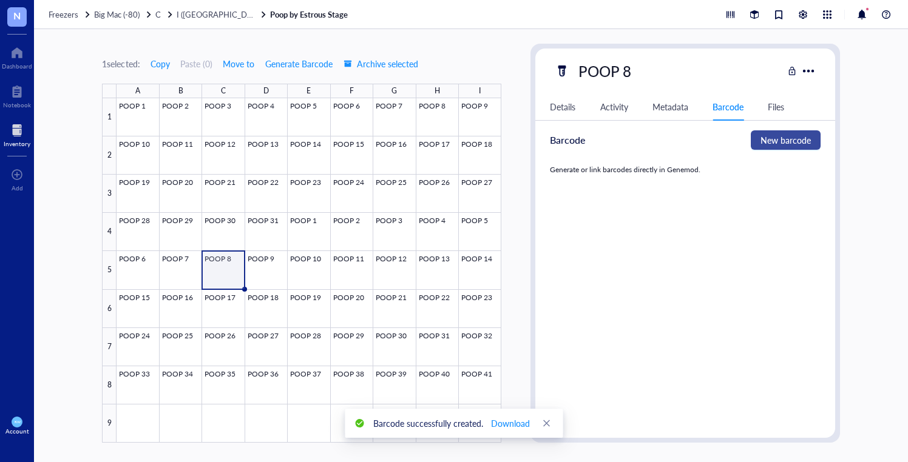
click at [787, 140] on span "New barcode" at bounding box center [785, 140] width 50 height 13
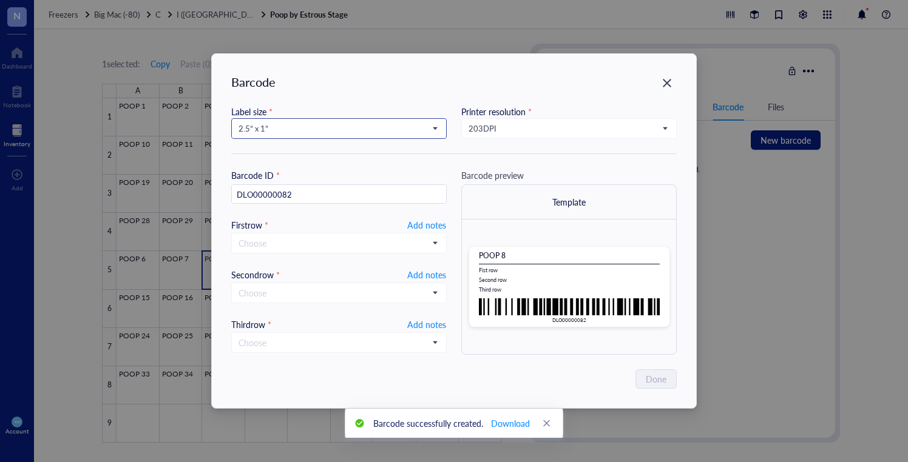
drag, startPoint x: 385, startPoint y: 128, endPoint x: 391, endPoint y: 134, distance: 8.2
click at [385, 129] on span "2.5” x 1”" at bounding box center [338, 128] width 198 height 11
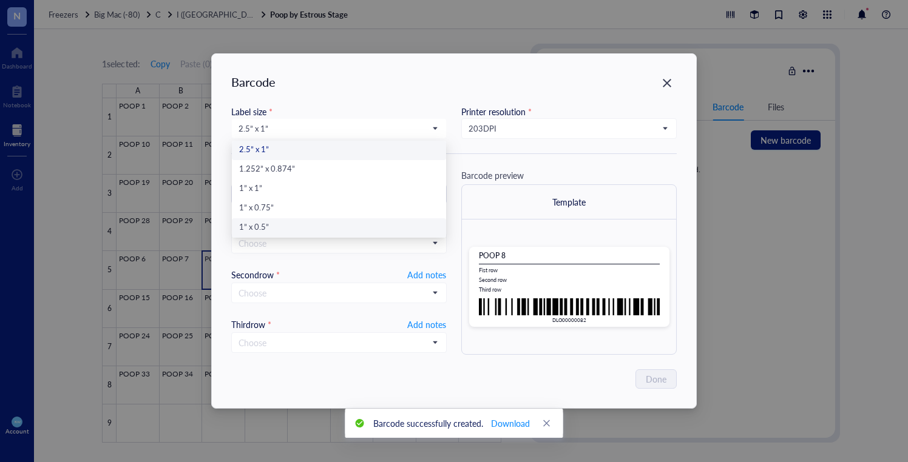
drag, startPoint x: 344, startPoint y: 229, endPoint x: 362, endPoint y: 221, distance: 19.5
click at [344, 229] on div "1” x 0.5”" at bounding box center [339, 228] width 200 height 13
type input "DLO00000082"
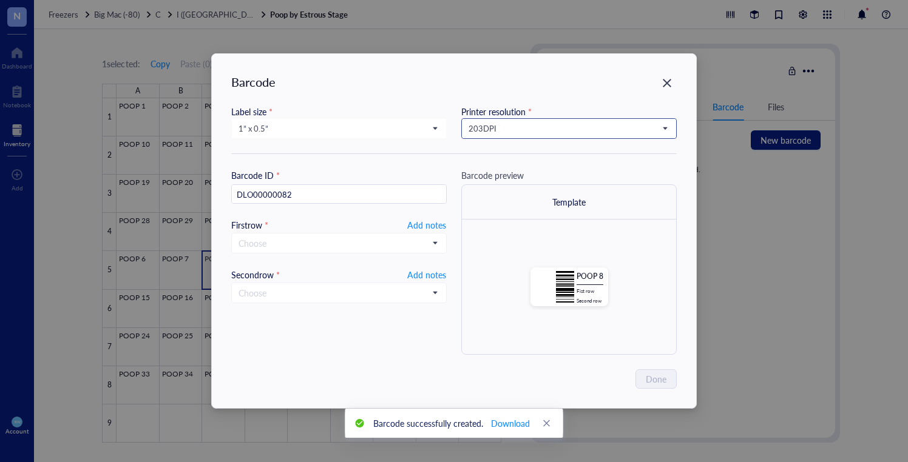
click at [485, 127] on span "203 DPI" at bounding box center [568, 128] width 198 height 11
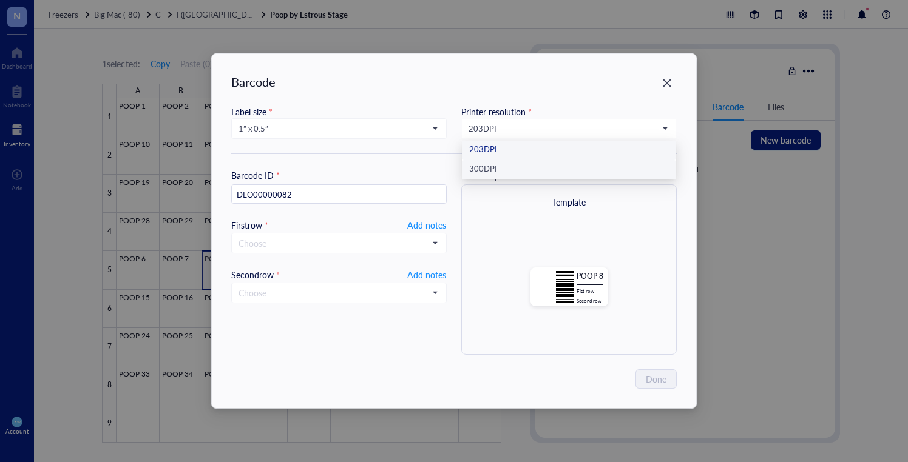
click at [513, 163] on div "300 DPI" at bounding box center [569, 169] width 200 height 13
click at [273, 244] on input "search" at bounding box center [334, 243] width 190 height 18
click at [429, 220] on span "Add notes" at bounding box center [426, 225] width 39 height 15
type input "20250916"
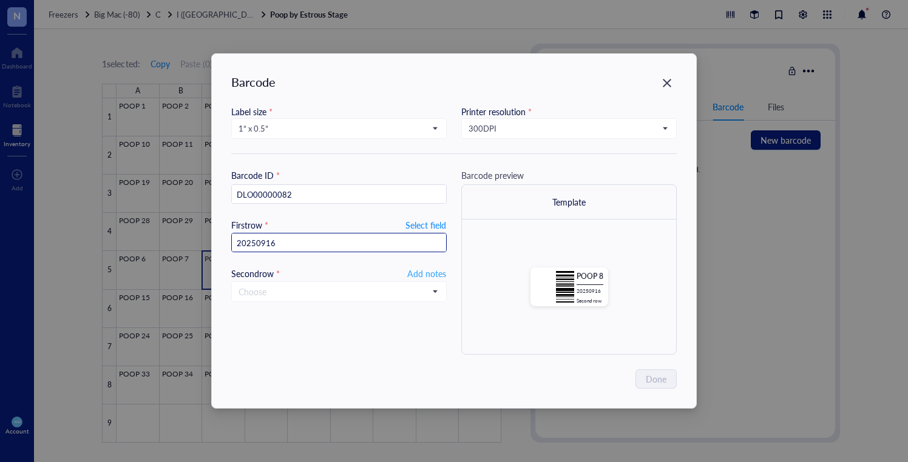
click at [410, 275] on span "Add notes" at bounding box center [426, 273] width 39 height 15
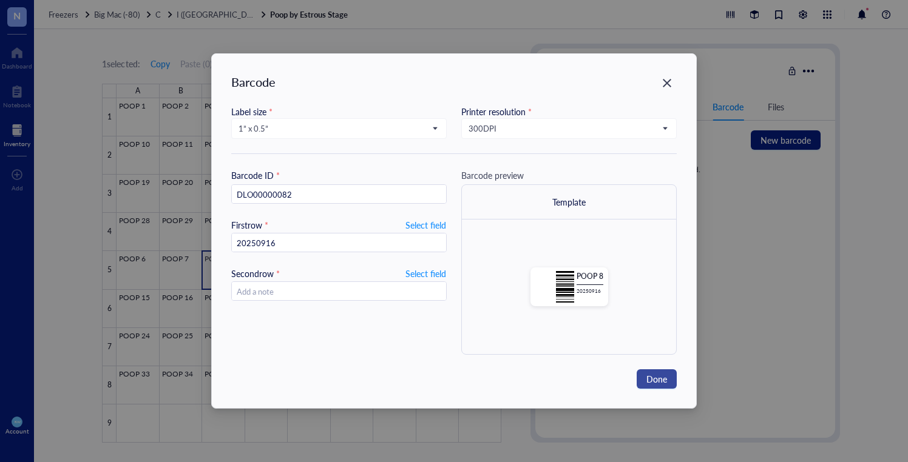
click at [661, 382] on span "Done" at bounding box center [656, 379] width 21 height 13
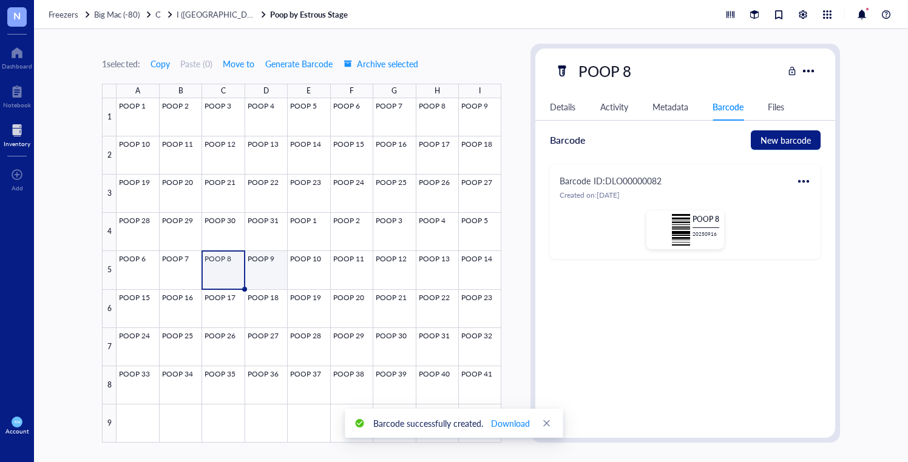
click at [275, 270] on div at bounding box center [309, 270] width 385 height 345
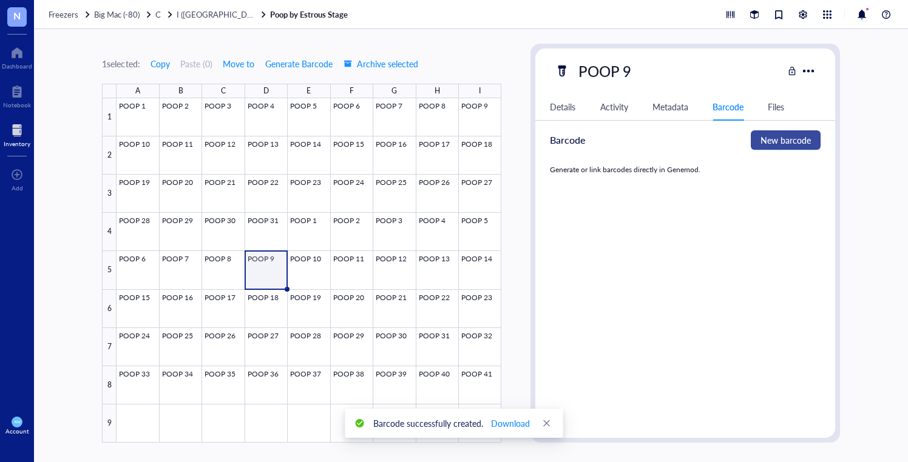
click at [798, 141] on span "New barcode" at bounding box center [785, 140] width 50 height 13
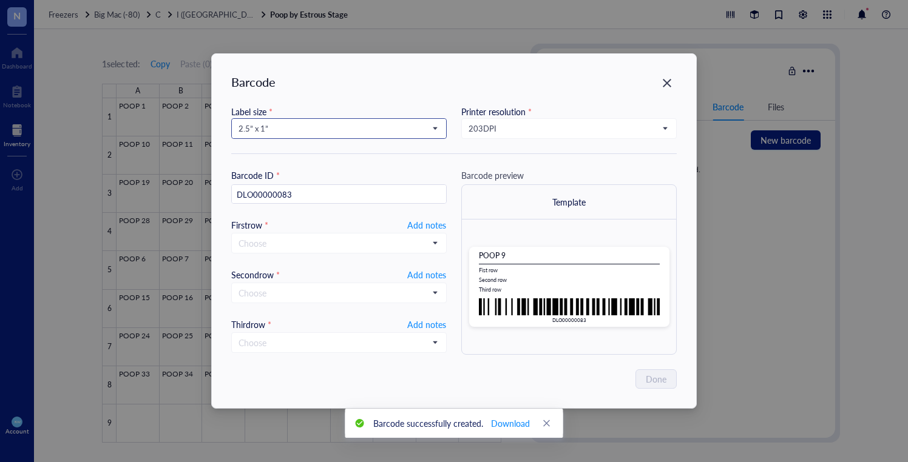
click at [294, 129] on span "2.5” x 1”" at bounding box center [338, 128] width 198 height 11
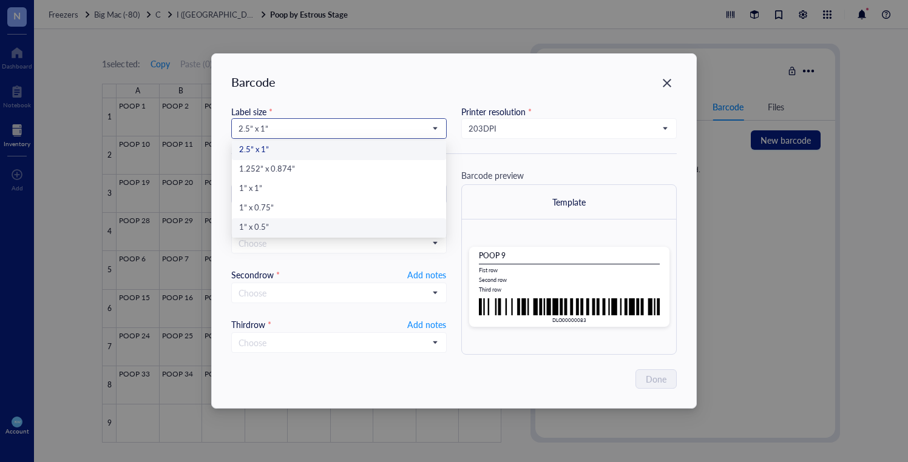
click at [278, 227] on div "1” x 0.5”" at bounding box center [339, 228] width 200 height 13
type input "DLO00000083"
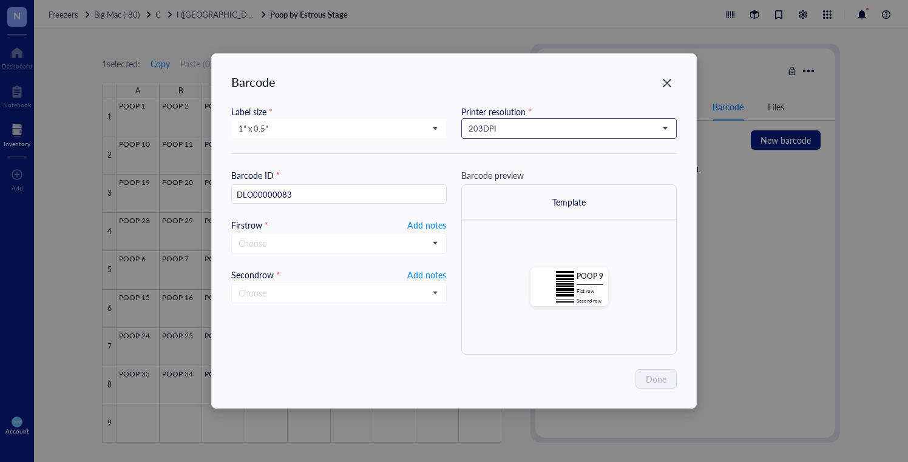
click at [483, 123] on span "203 DPI" at bounding box center [568, 128] width 198 height 11
click at [497, 165] on div "300 DPI" at bounding box center [569, 169] width 200 height 13
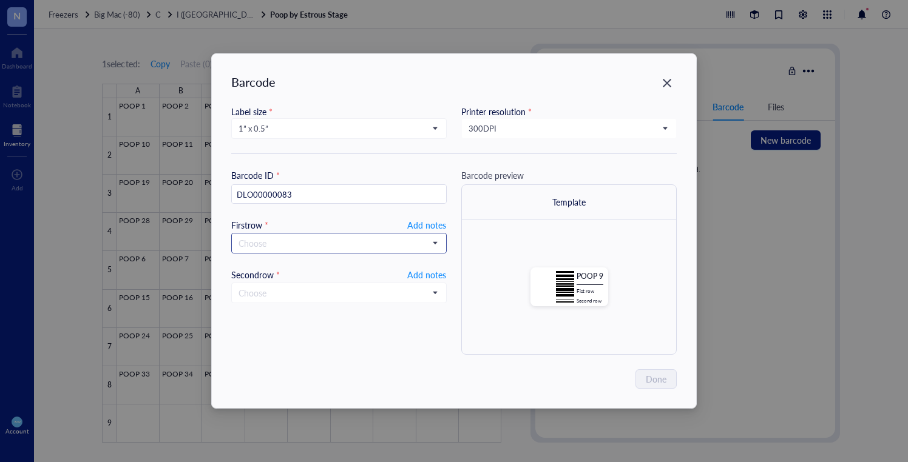
click at [327, 250] on input "search" at bounding box center [334, 243] width 190 height 18
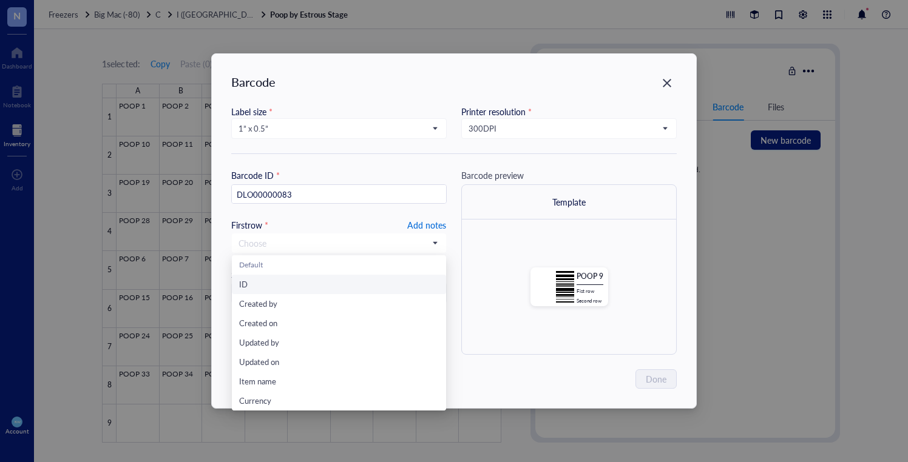
click at [430, 220] on span "Add notes" at bounding box center [426, 225] width 39 height 15
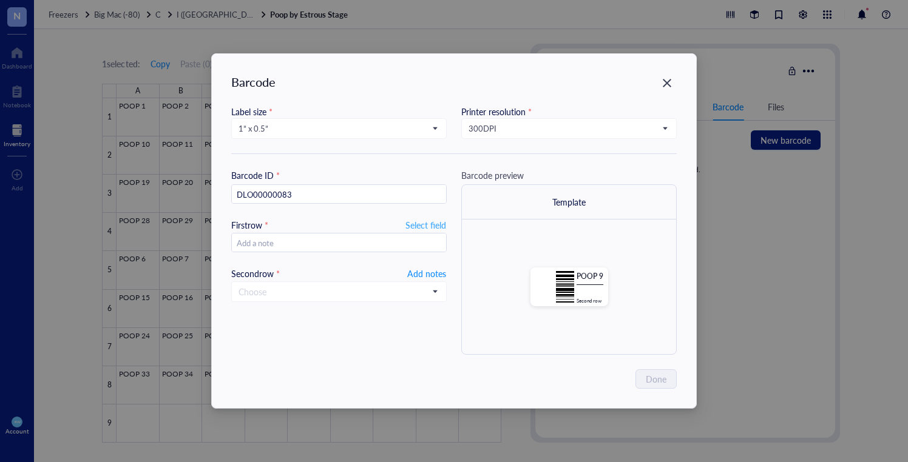
type input "20250916"
click at [425, 268] on span "Add notes" at bounding box center [426, 273] width 39 height 15
click at [667, 379] on button "Done" at bounding box center [657, 379] width 40 height 19
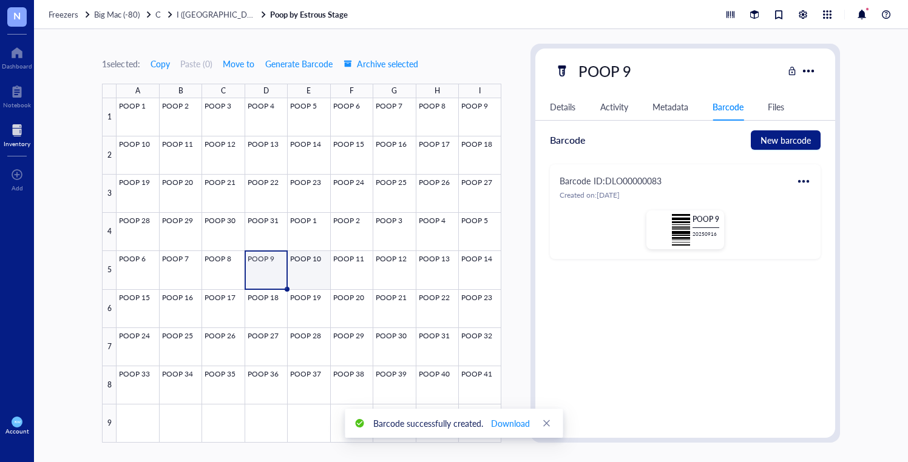
click at [310, 271] on div at bounding box center [309, 270] width 385 height 345
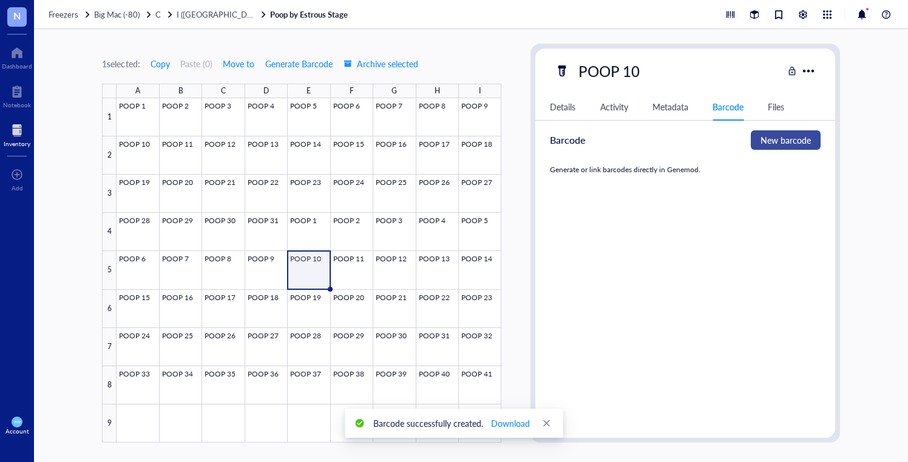
click at [780, 134] on span "New barcode" at bounding box center [785, 140] width 50 height 13
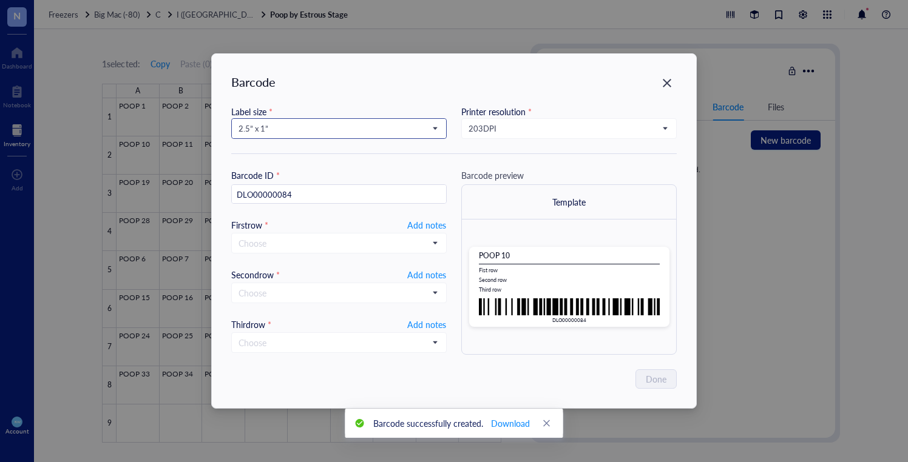
click at [302, 126] on span "2.5” x 1”" at bounding box center [338, 128] width 198 height 11
click at [278, 231] on div "1” x 0.5”" at bounding box center [339, 228] width 200 height 13
type input "DLO00000084"
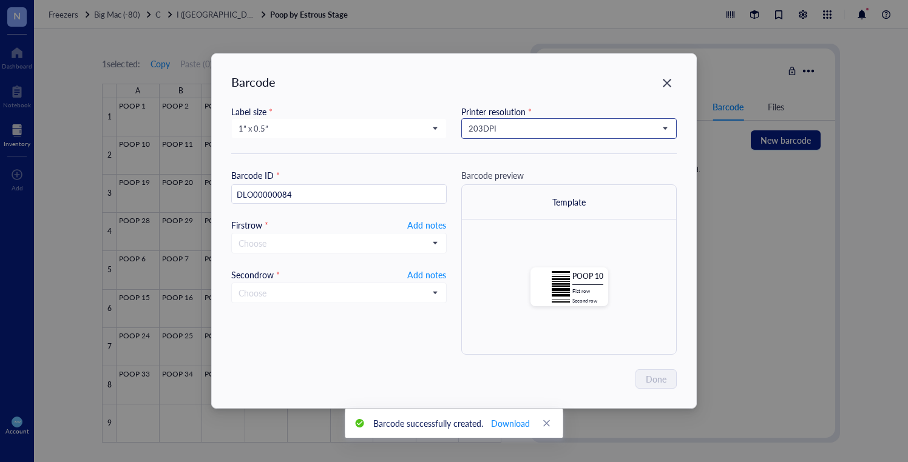
click at [493, 132] on span "203 DPI" at bounding box center [568, 128] width 198 height 11
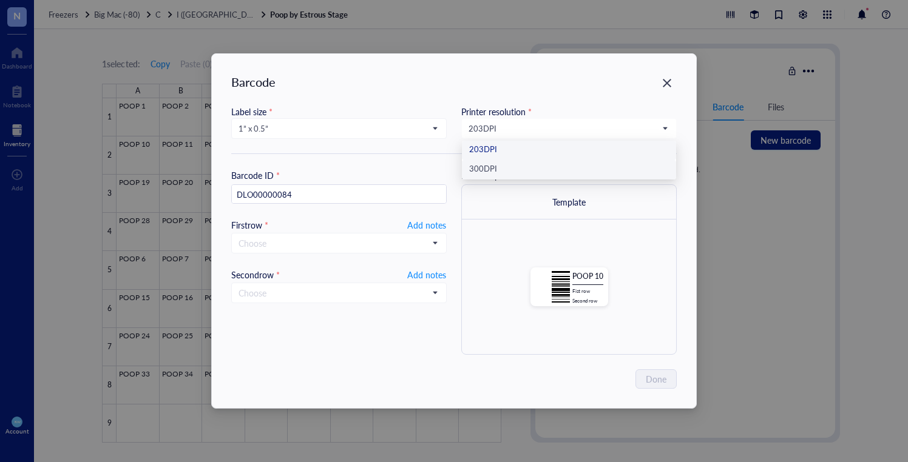
click at [513, 164] on div "300 DPI" at bounding box center [569, 169] width 200 height 13
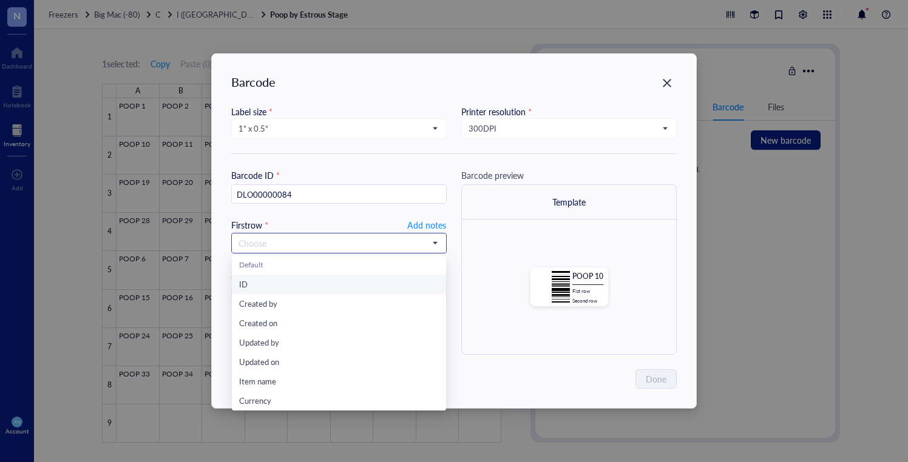
click at [404, 241] on input "search" at bounding box center [334, 243] width 190 height 18
click at [401, 242] on input "search" at bounding box center [334, 243] width 190 height 18
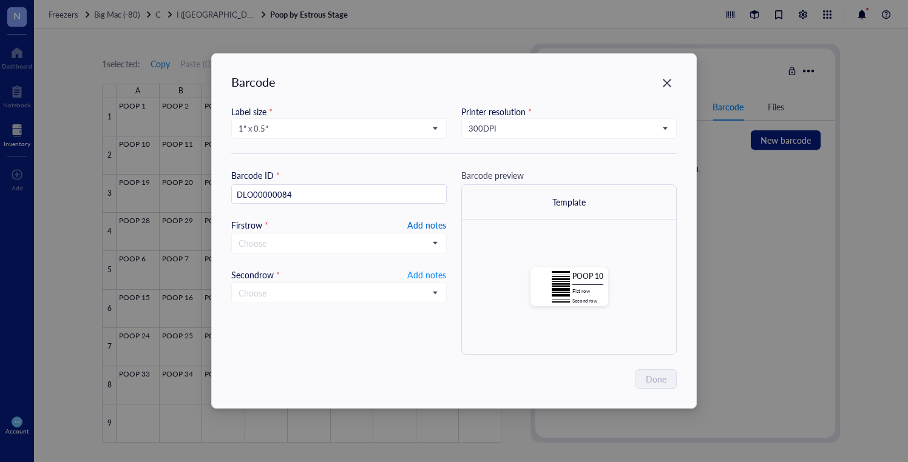
click at [417, 228] on span "Add notes" at bounding box center [426, 225] width 39 height 15
type input "20250916"
click at [432, 275] on span "Add notes" at bounding box center [426, 273] width 39 height 15
click at [649, 379] on span "Done" at bounding box center [656, 379] width 21 height 13
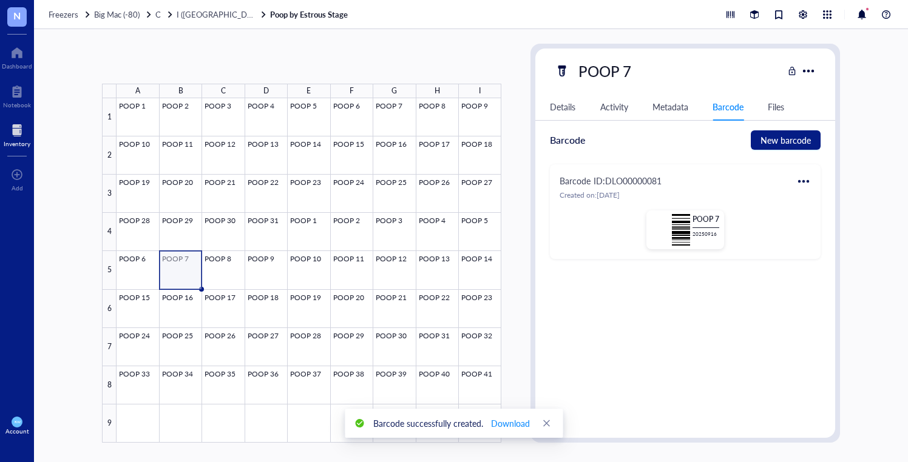
click at [191, 266] on div at bounding box center [309, 270] width 385 height 345
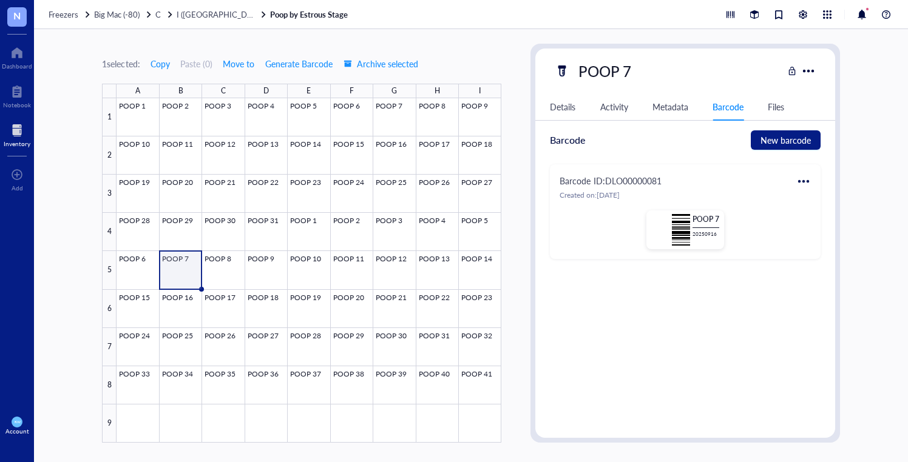
click at [799, 180] on div at bounding box center [803, 181] width 19 height 19
click at [815, 223] on div "Print" at bounding box center [839, 221] width 69 height 13
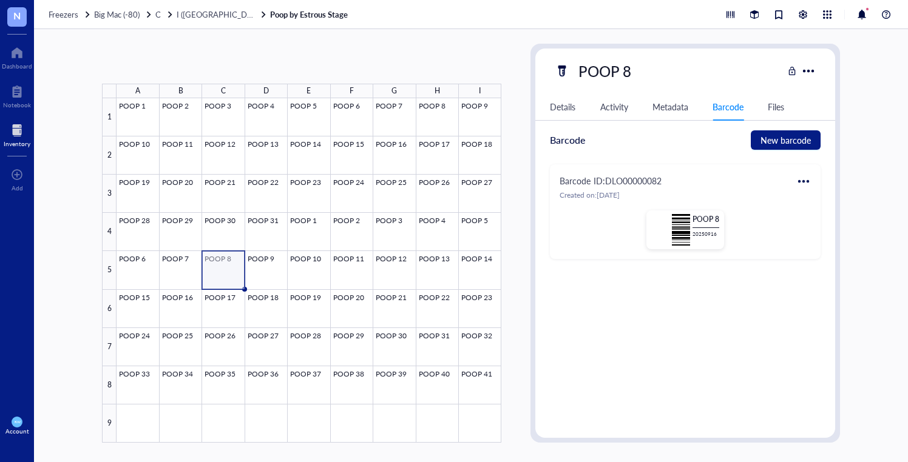
click at [208, 257] on div at bounding box center [309, 270] width 385 height 345
click at [810, 177] on div at bounding box center [803, 181] width 19 height 19
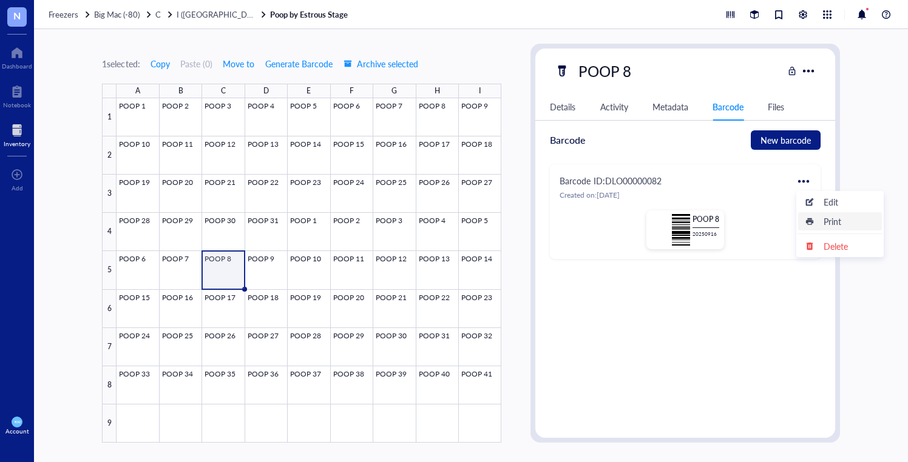
drag, startPoint x: 813, startPoint y: 220, endPoint x: 670, endPoint y: 229, distance: 142.9
click at [813, 220] on icon at bounding box center [809, 221] width 7 height 7
click at [259, 260] on div at bounding box center [309, 270] width 385 height 345
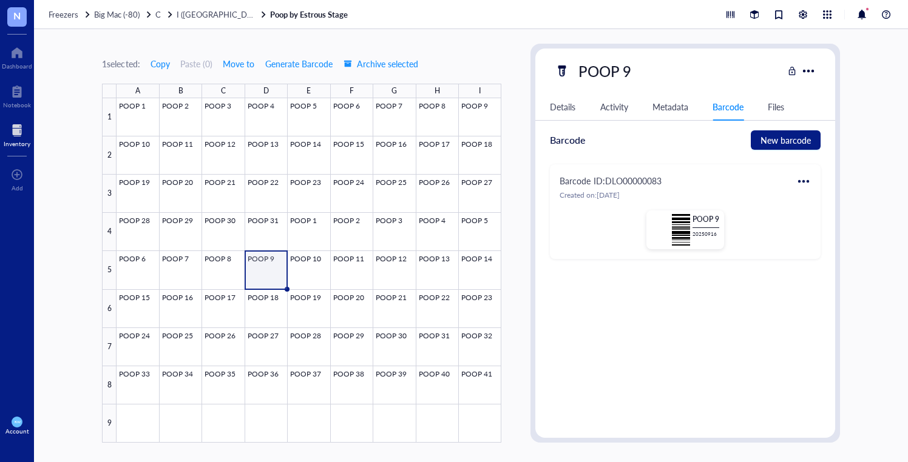
click at [809, 176] on div at bounding box center [803, 181] width 19 height 19
click at [817, 223] on div "Print" at bounding box center [839, 221] width 69 height 13
click at [310, 268] on div at bounding box center [309, 270] width 385 height 345
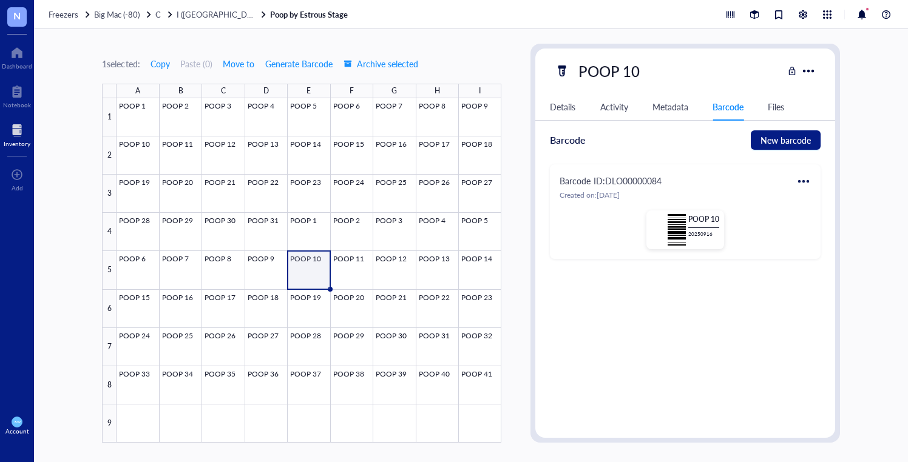
click at [799, 180] on div at bounding box center [803, 181] width 19 height 19
click at [813, 217] on icon at bounding box center [809, 221] width 8 height 8
click at [351, 262] on div at bounding box center [309, 270] width 385 height 345
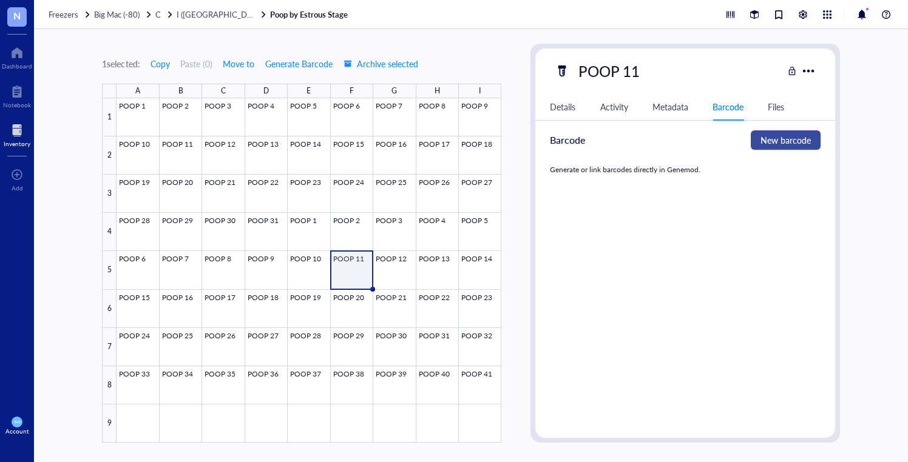
click at [781, 145] on span "New barcode" at bounding box center [785, 140] width 50 height 13
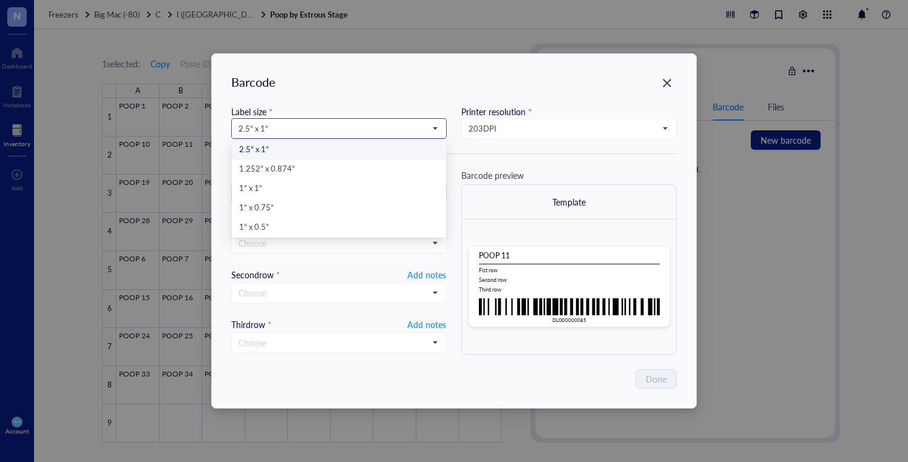
click at [323, 125] on span "2.5” x 1”" at bounding box center [338, 128] width 198 height 11
click at [286, 226] on div "1” x 0.5”" at bounding box center [339, 228] width 200 height 13
type input "DLO00000085"
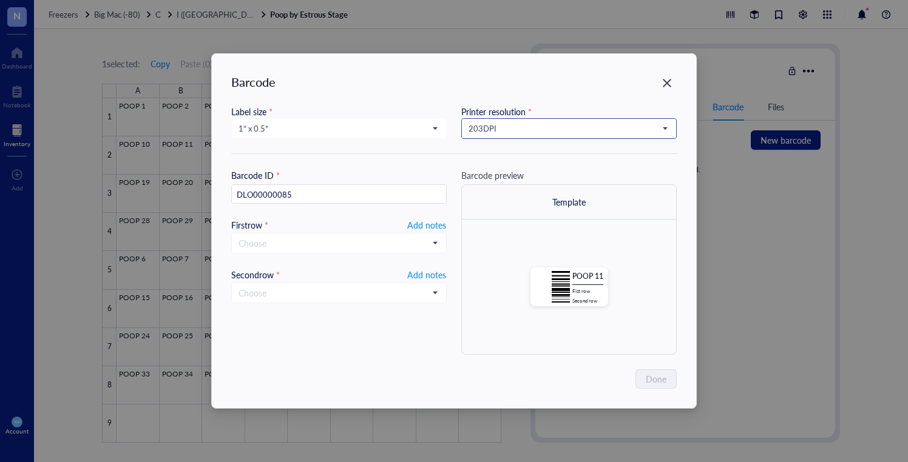
click at [503, 123] on span "203 DPI" at bounding box center [568, 128] width 198 height 11
drag, startPoint x: 520, startPoint y: 166, endPoint x: 512, endPoint y: 168, distance: 8.3
click at [520, 166] on div "300 DPI" at bounding box center [569, 169] width 200 height 13
click at [425, 223] on span "Add notes" at bounding box center [426, 225] width 39 height 15
type input "20250916"
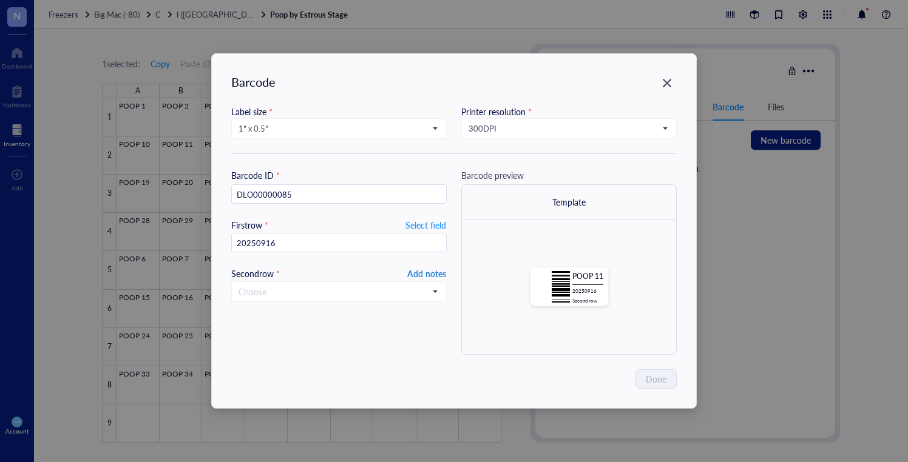
click at [425, 272] on span "Add notes" at bounding box center [426, 273] width 39 height 15
click at [660, 376] on span "Done" at bounding box center [656, 379] width 21 height 13
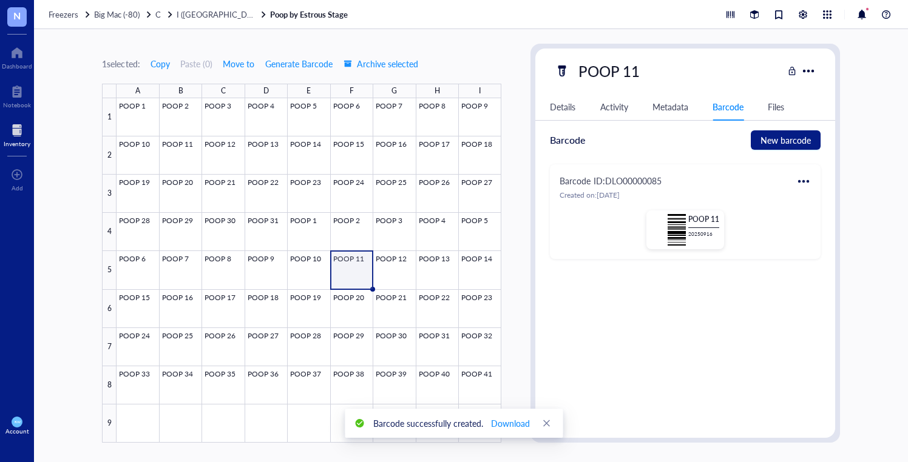
click at [806, 176] on div at bounding box center [803, 181] width 19 height 19
click at [818, 222] on div "Print" at bounding box center [839, 221] width 69 height 13
click at [391, 273] on div at bounding box center [309, 270] width 385 height 345
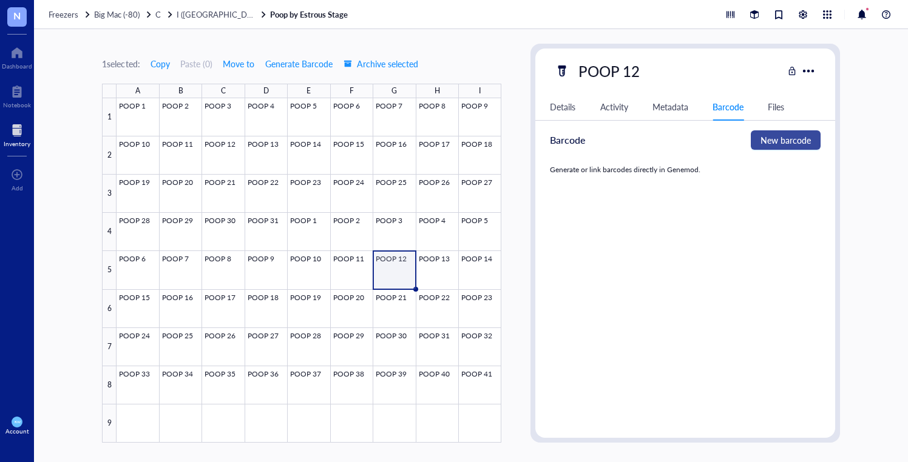
click at [782, 141] on span "New barcode" at bounding box center [785, 140] width 50 height 13
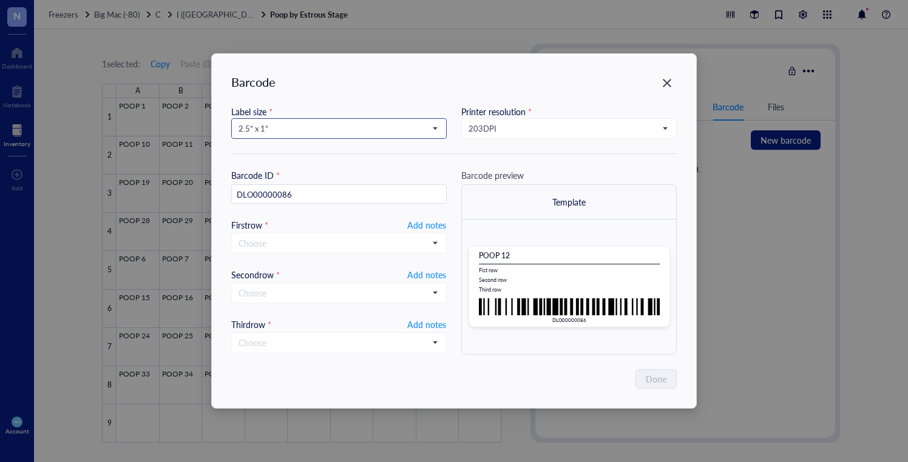
click at [399, 126] on span "2.5” x 1”" at bounding box center [338, 128] width 198 height 11
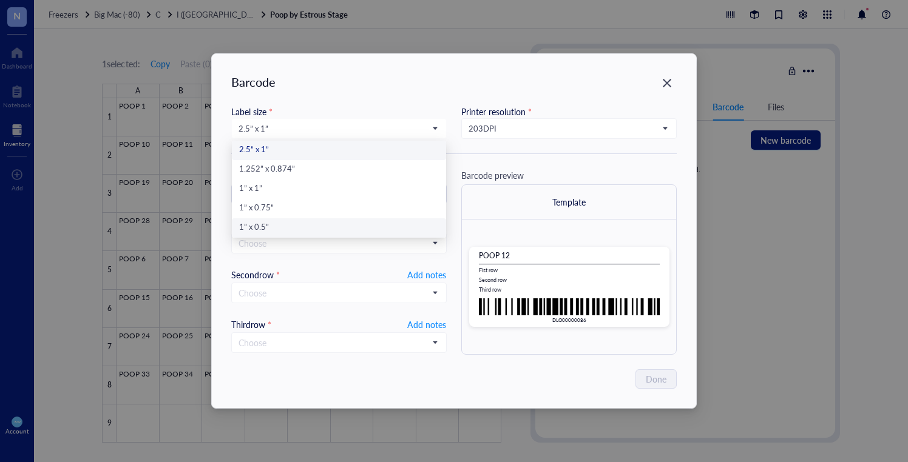
click at [410, 222] on div "1” x 0.5”" at bounding box center [339, 228] width 200 height 13
type input "DLO00000086"
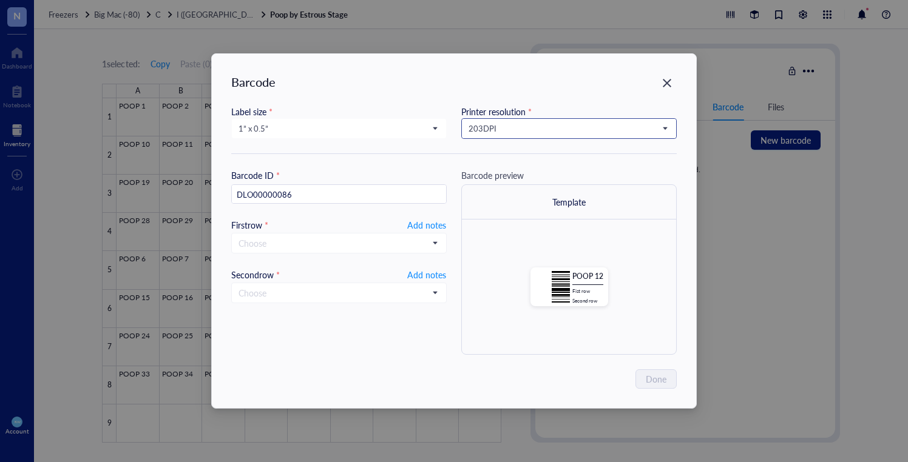
click at [558, 131] on span "203 DPI" at bounding box center [568, 128] width 198 height 11
click at [567, 170] on div "300 DPI" at bounding box center [569, 169] width 200 height 13
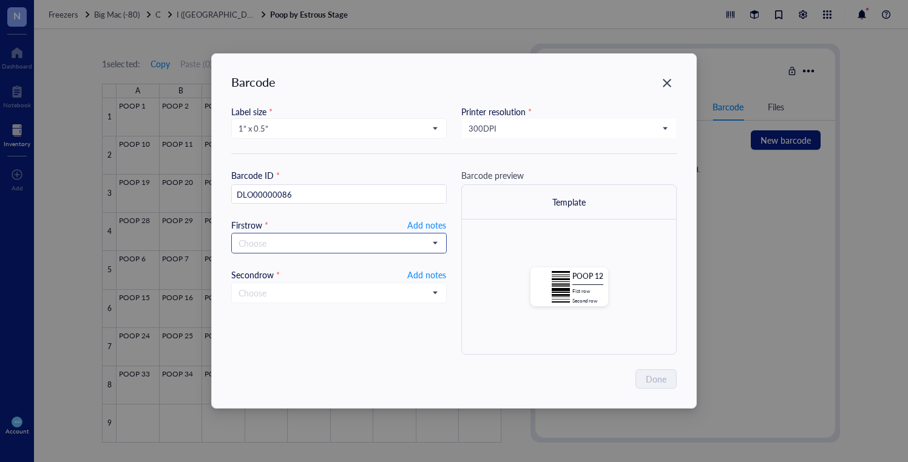
click at [368, 242] on input "search" at bounding box center [334, 243] width 190 height 18
click at [427, 224] on span "Add notes" at bounding box center [426, 225] width 39 height 15
type input "20250916"
click at [433, 271] on span "Add notes" at bounding box center [426, 273] width 39 height 15
click at [652, 377] on span "Done" at bounding box center [656, 379] width 21 height 13
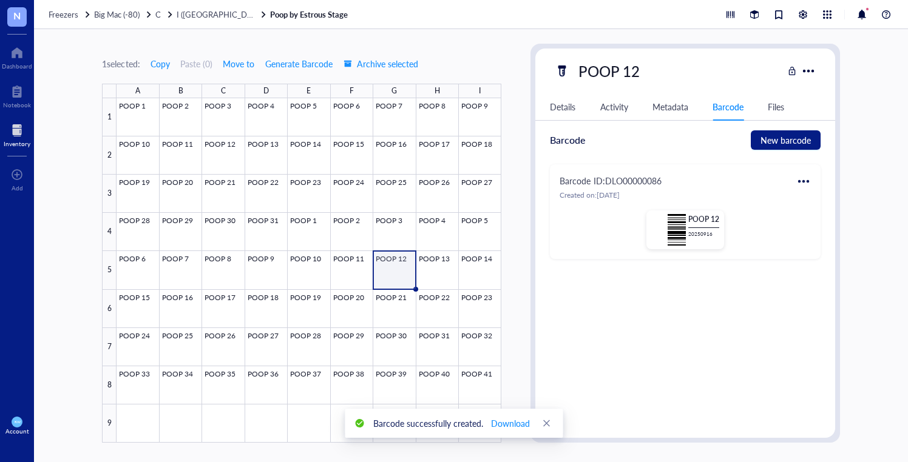
click at [803, 177] on div at bounding box center [803, 181] width 19 height 19
click at [827, 219] on div "Print" at bounding box center [833, 221] width 18 height 13
click at [447, 261] on div at bounding box center [309, 270] width 385 height 345
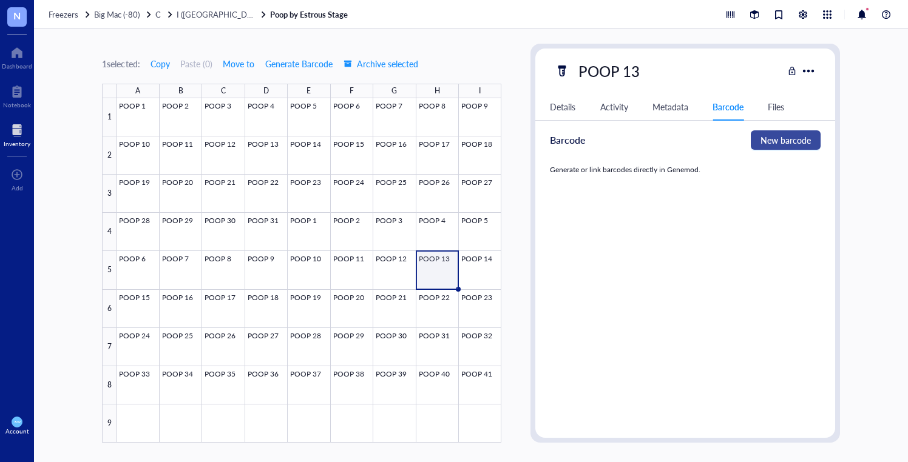
click at [793, 143] on span "New barcode" at bounding box center [785, 140] width 50 height 13
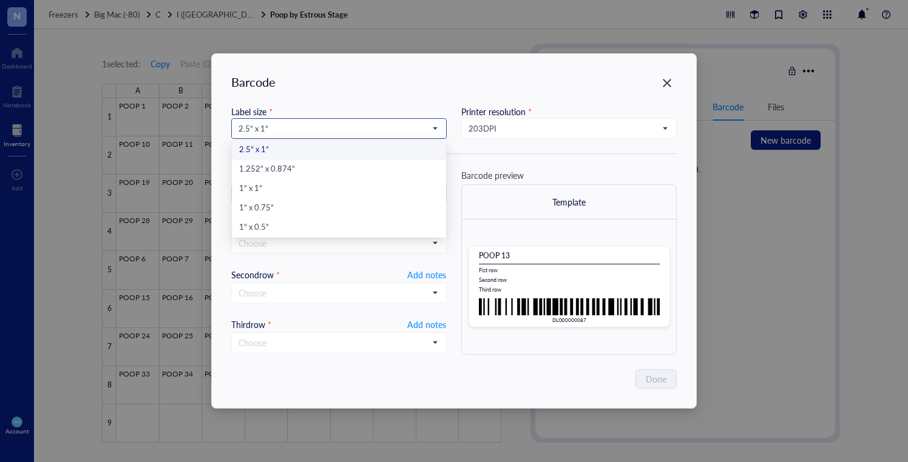
click at [314, 127] on span "2.5” x 1”" at bounding box center [338, 128] width 198 height 11
drag, startPoint x: 288, startPoint y: 226, endPoint x: 314, endPoint y: 222, distance: 27.0
click at [288, 226] on div "1” x 0.5”" at bounding box center [339, 228] width 200 height 13
type input "DLO00000087"
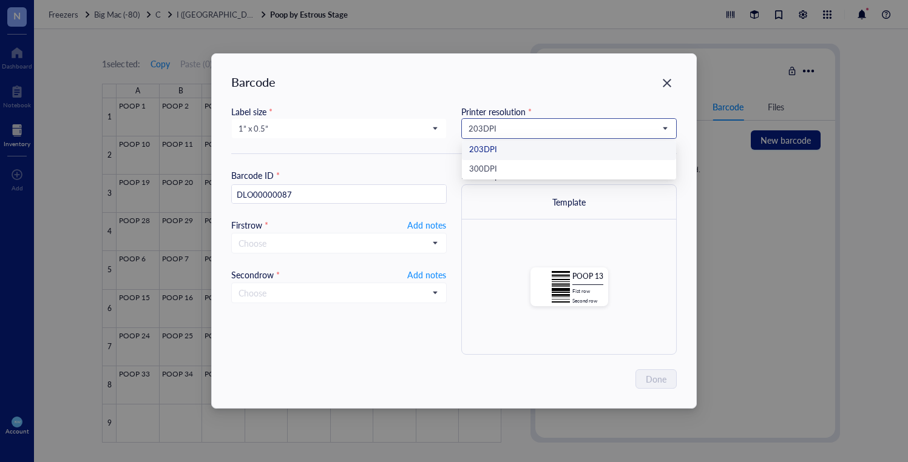
click at [481, 123] on span "203 DPI" at bounding box center [568, 128] width 198 height 11
click at [501, 164] on div "300 DPI" at bounding box center [569, 169] width 200 height 13
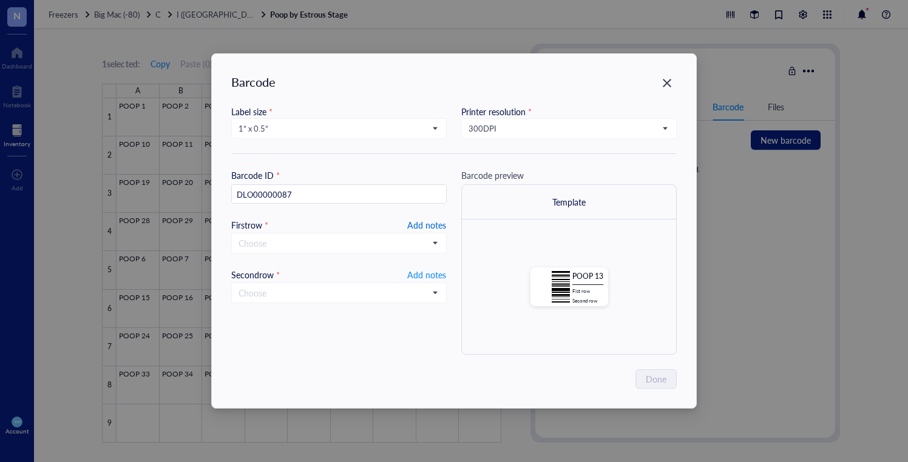
click at [417, 223] on span "Add notes" at bounding box center [426, 225] width 39 height 15
type input "20250916"
click at [434, 271] on span "Add notes" at bounding box center [426, 273] width 39 height 15
click at [661, 381] on span "Done" at bounding box center [656, 379] width 21 height 13
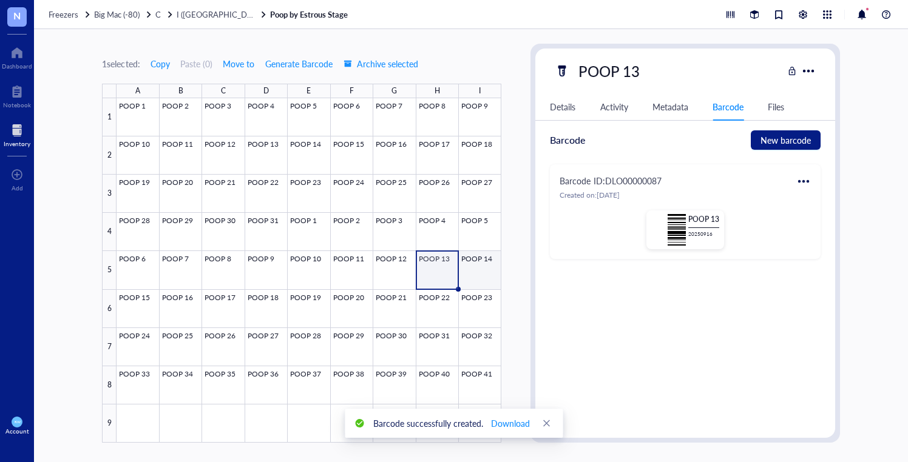
click at [483, 262] on div at bounding box center [309, 270] width 385 height 345
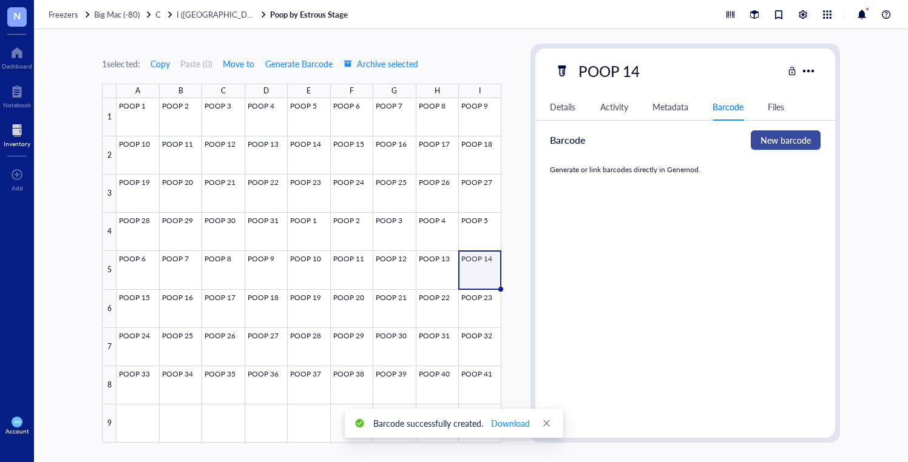
click at [787, 143] on span "New barcode" at bounding box center [785, 140] width 50 height 13
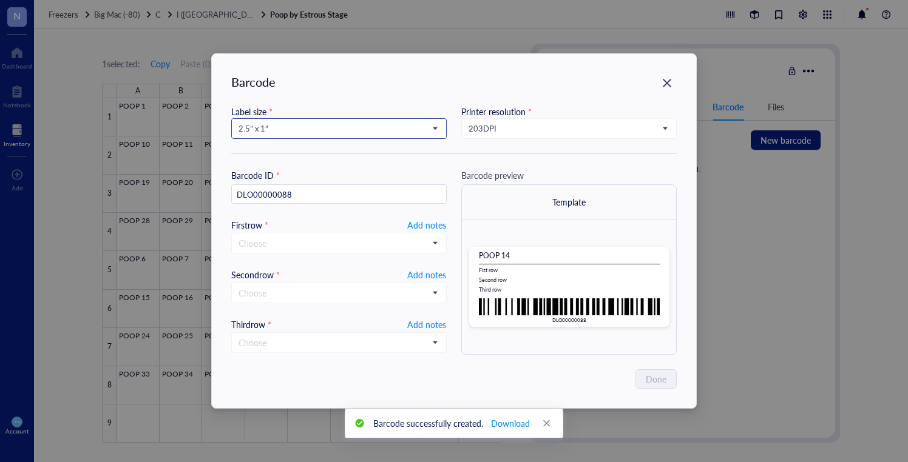
click at [277, 135] on input "search" at bounding box center [334, 129] width 190 height 18
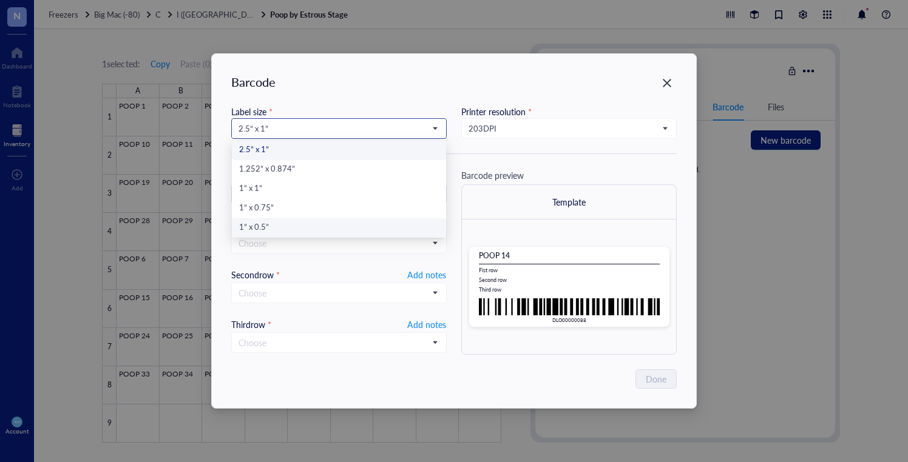
click at [260, 225] on div "1” x 0.5”" at bounding box center [339, 228] width 200 height 13
type input "DLO00000088"
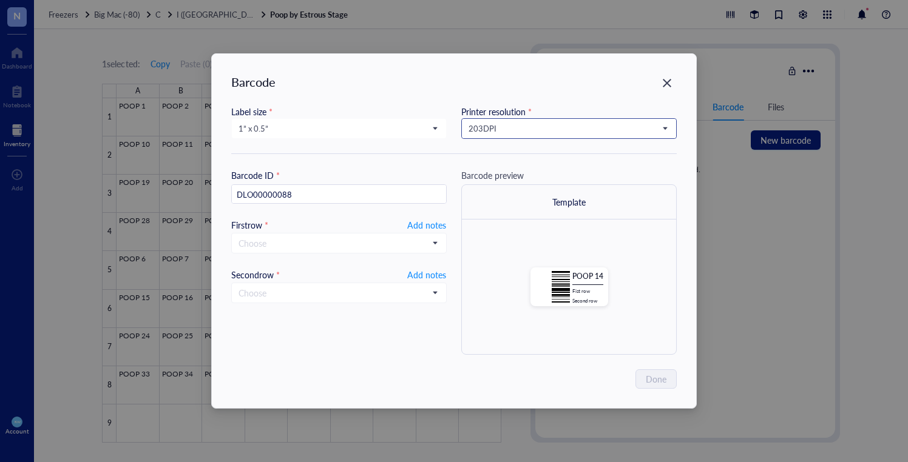
click at [490, 127] on span "203 DPI" at bounding box center [568, 128] width 198 height 11
click at [495, 168] on div "300 DPI" at bounding box center [569, 169] width 200 height 13
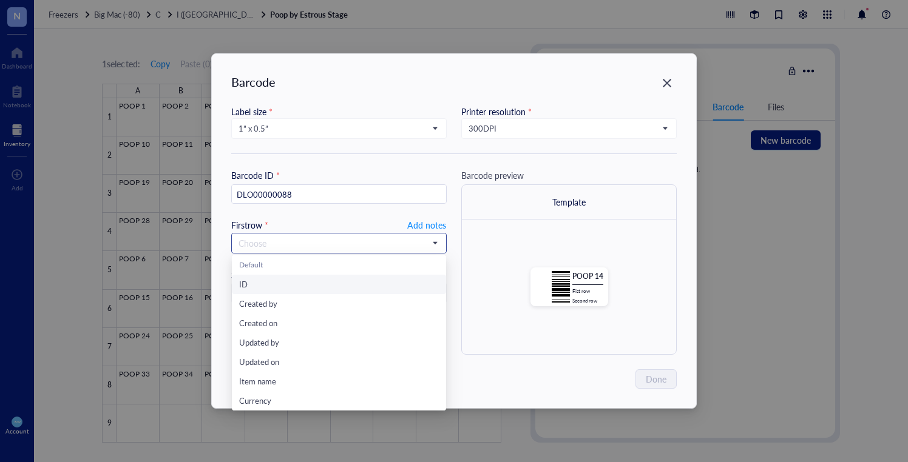
click at [310, 245] on input "search" at bounding box center [334, 243] width 190 height 18
click at [414, 228] on span "Add notes" at bounding box center [426, 225] width 39 height 15
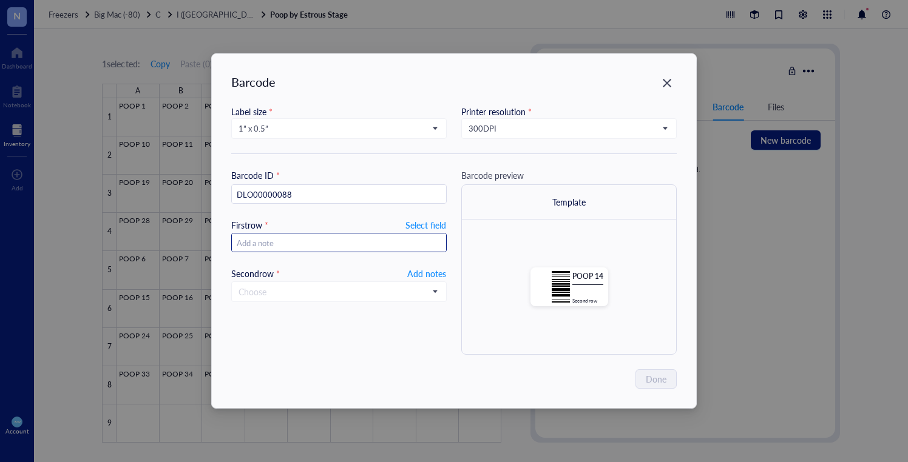
click at [378, 246] on input "text" at bounding box center [339, 243] width 214 height 19
type input "20250916"
click at [433, 274] on span "Add notes" at bounding box center [426, 273] width 39 height 15
click at [654, 379] on span "Done" at bounding box center [656, 379] width 21 height 13
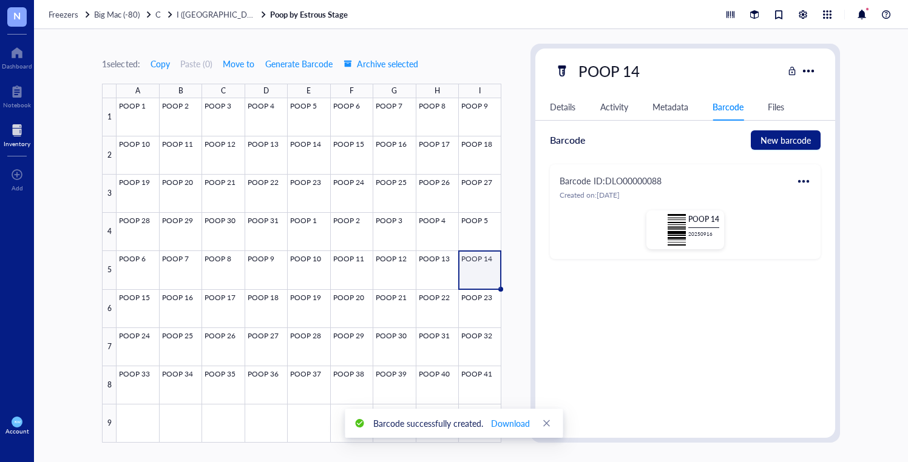
click at [799, 175] on div at bounding box center [803, 181] width 19 height 19
click at [830, 220] on div "Print" at bounding box center [833, 221] width 18 height 13
click at [132, 303] on div at bounding box center [309, 270] width 385 height 345
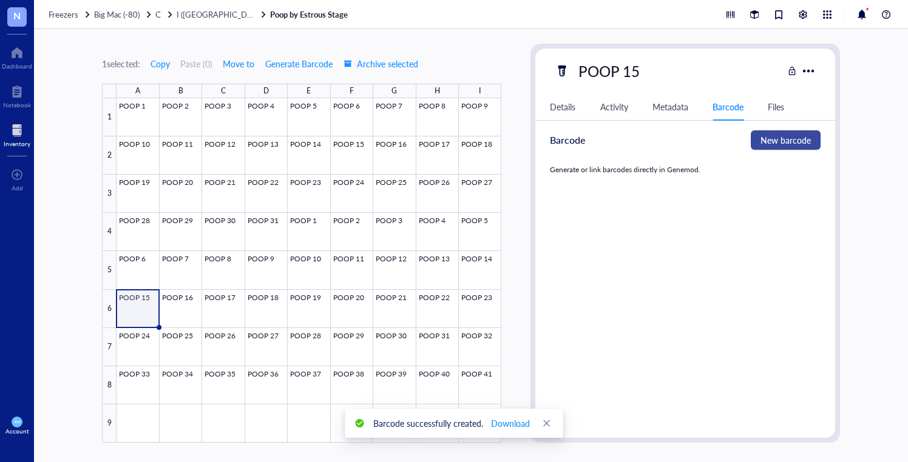
click at [796, 141] on span "New barcode" at bounding box center [785, 140] width 50 height 13
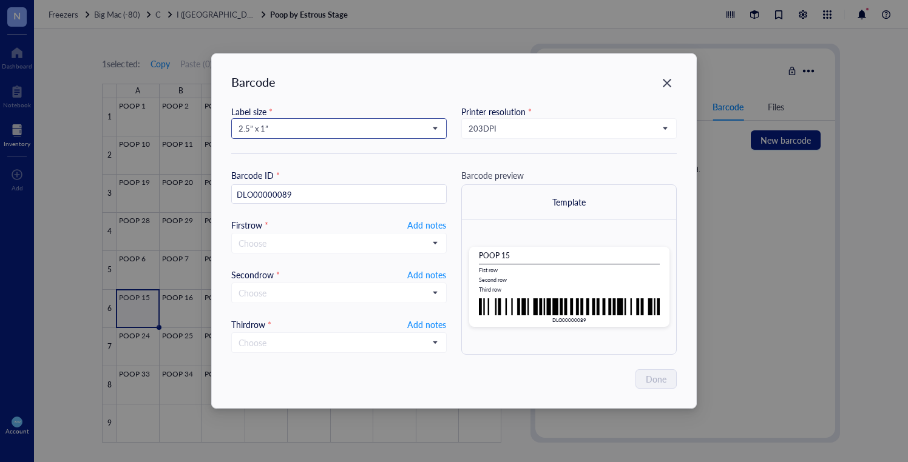
click at [297, 129] on span "2.5” x 1”" at bounding box center [338, 128] width 198 height 11
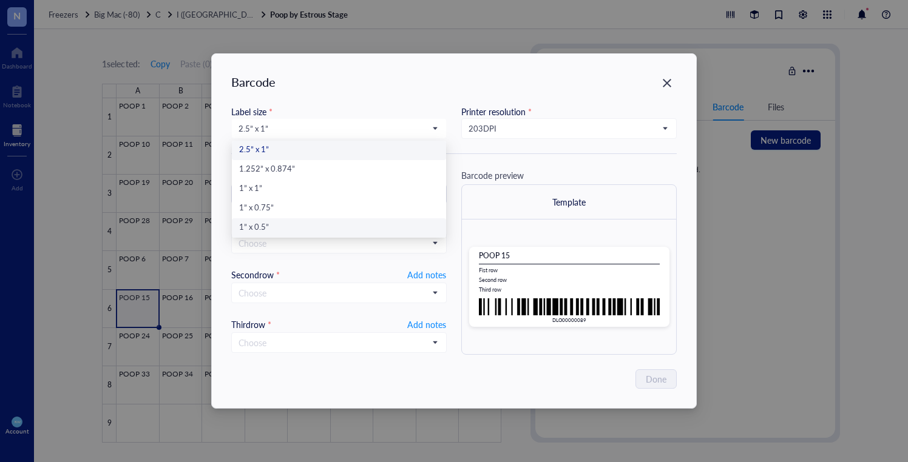
click at [320, 222] on div "1” x 0.5”" at bounding box center [339, 228] width 200 height 13
type input "DLO00000089"
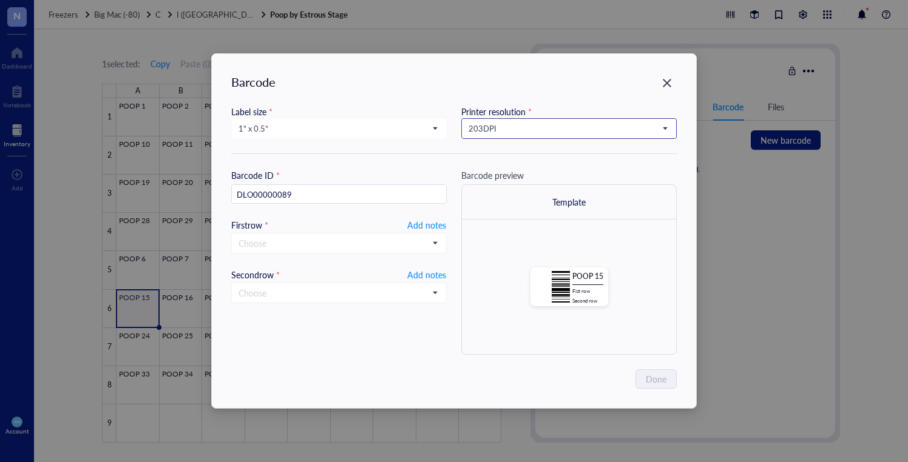
click at [509, 126] on span "203 DPI" at bounding box center [568, 128] width 198 height 11
click at [512, 166] on div "300 DPI" at bounding box center [569, 169] width 200 height 13
click at [427, 227] on span "Add notes" at bounding box center [426, 225] width 39 height 15
type input "20250916"
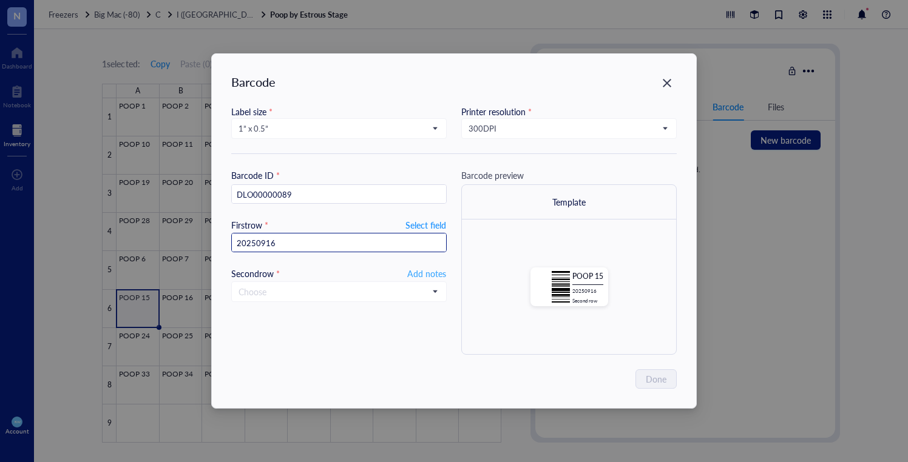
click at [430, 271] on span "Add notes" at bounding box center [426, 273] width 39 height 15
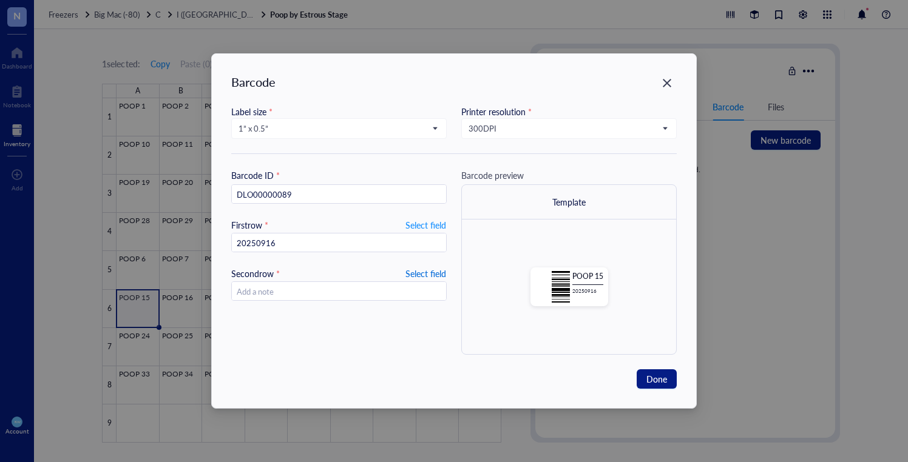
click at [430, 273] on span "Select field" at bounding box center [425, 273] width 41 height 15
click at [421, 274] on span "Add notes" at bounding box center [426, 273] width 39 height 15
click at [422, 294] on input "text" at bounding box center [339, 291] width 214 height 19
paste input "20250916"
type input "20250916"
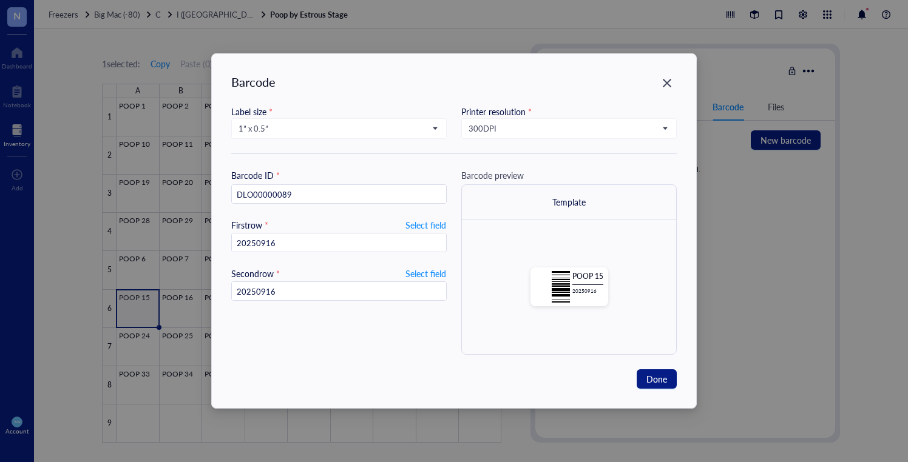
drag, startPoint x: 357, startPoint y: 292, endPoint x: 159, endPoint y: 285, distance: 198.0
click at [163, 285] on div "Barcode Label size * 1” x 0.5” 2.5” x 1” 1.252” x 0.874” 1” x 1” 1” x 0.75” 1” …" at bounding box center [454, 231] width 908 height 462
click at [446, 344] on div "Barcode ID * DLO00000089 First row * Select field 20250916 Second row * Select …" at bounding box center [338, 262] width 215 height 186
drag, startPoint x: 663, startPoint y: 376, endPoint x: 688, endPoint y: 367, distance: 27.3
click at [663, 376] on span "Done" at bounding box center [656, 379] width 21 height 13
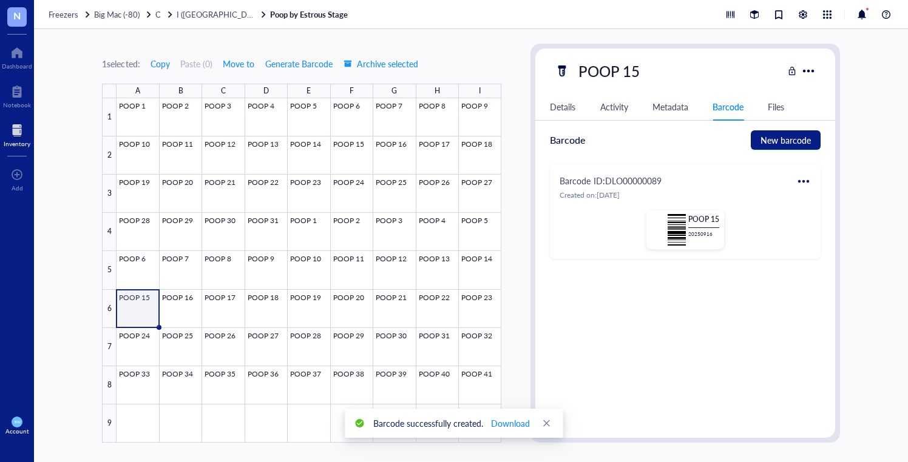
click at [808, 179] on div at bounding box center [803, 181] width 19 height 19
click at [825, 220] on div "Print" at bounding box center [833, 221] width 18 height 13
click at [181, 315] on div at bounding box center [309, 270] width 385 height 345
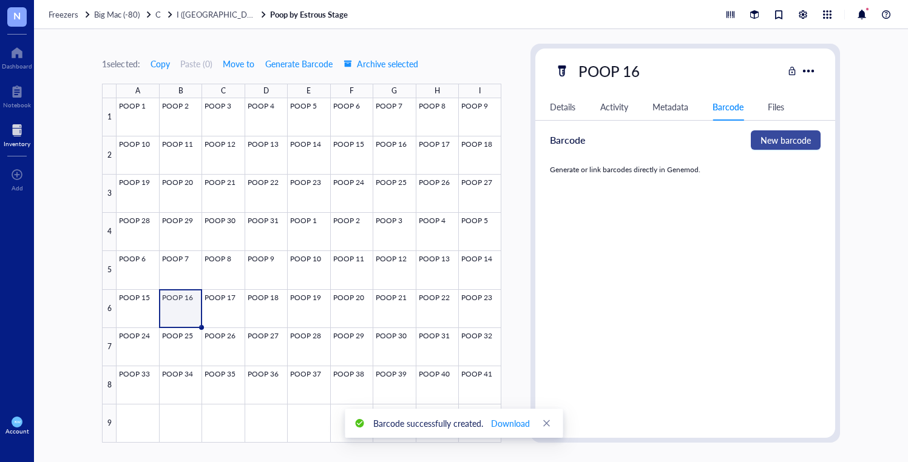
click at [796, 146] on span "New barcode" at bounding box center [785, 140] width 50 height 13
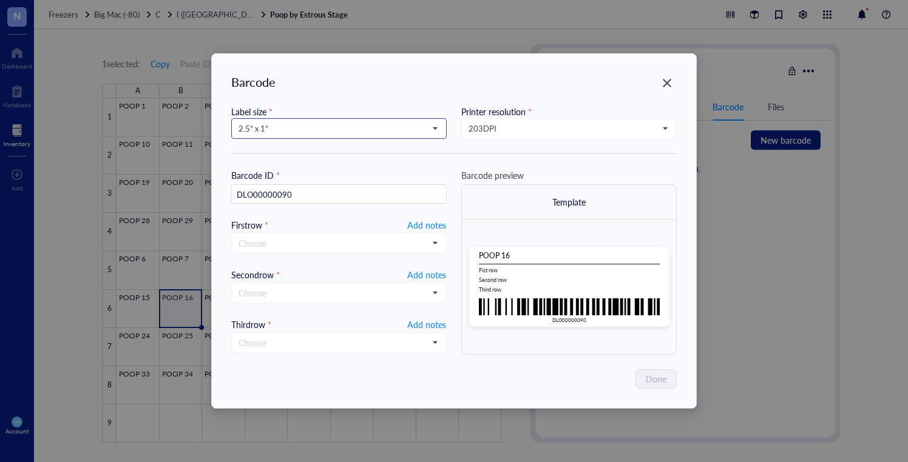
drag, startPoint x: 285, startPoint y: 121, endPoint x: 292, endPoint y: 137, distance: 17.9
click at [285, 121] on input "search" at bounding box center [334, 129] width 190 height 18
click at [296, 225] on div "1” x 0.5”" at bounding box center [339, 228] width 200 height 13
type input "DLO00000090"
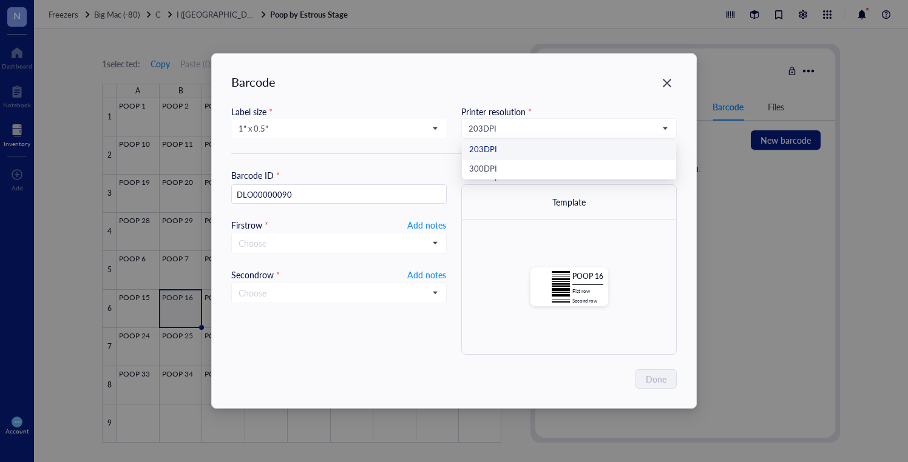
drag, startPoint x: 517, startPoint y: 126, endPoint x: 520, endPoint y: 140, distance: 14.2
click at [516, 126] on span "203 DPI" at bounding box center [568, 128] width 198 height 11
click at [518, 163] on div "300 DPI" at bounding box center [569, 169] width 200 height 13
click at [298, 239] on input "search" at bounding box center [334, 243] width 190 height 18
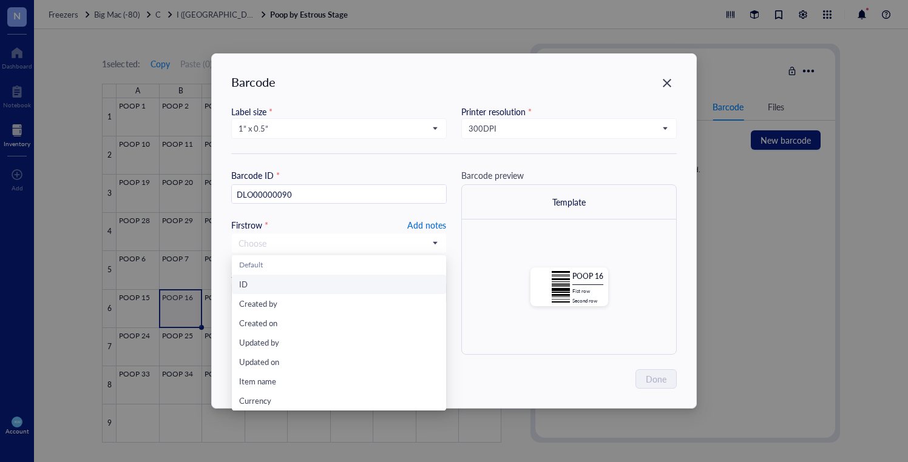
click at [432, 222] on span "Add notes" at bounding box center [426, 225] width 39 height 15
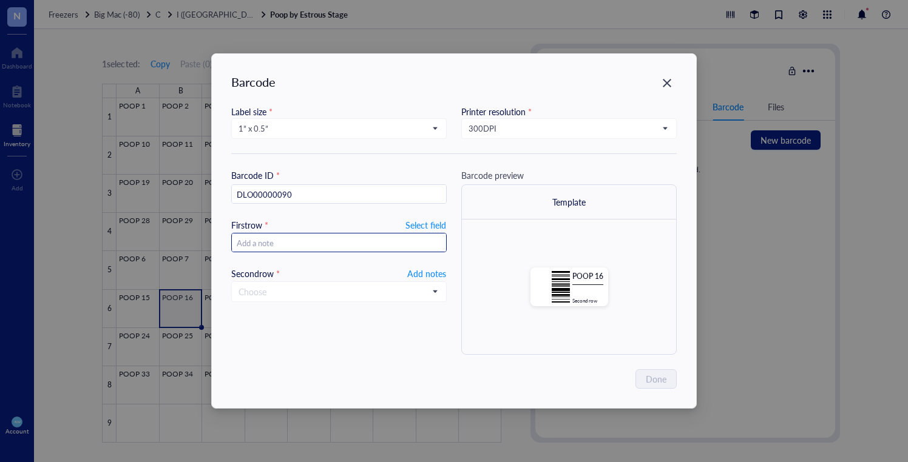
click at [328, 245] on input "text" at bounding box center [339, 243] width 214 height 19
paste input "20250916"
type input "20250916"
click at [415, 273] on span "Add notes" at bounding box center [426, 273] width 39 height 15
click at [657, 373] on span "Done" at bounding box center [656, 379] width 21 height 13
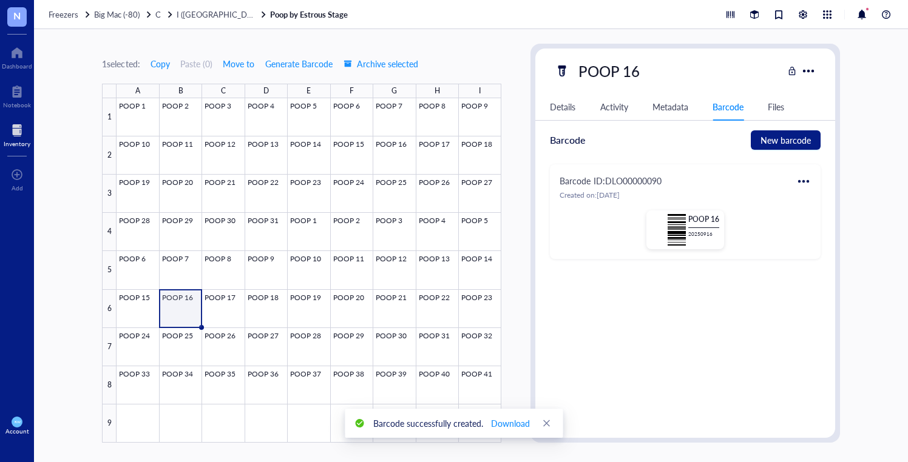
click at [802, 178] on div at bounding box center [803, 181] width 19 height 19
click at [828, 219] on div "Print" at bounding box center [833, 221] width 18 height 13
click at [215, 296] on div at bounding box center [309, 270] width 385 height 345
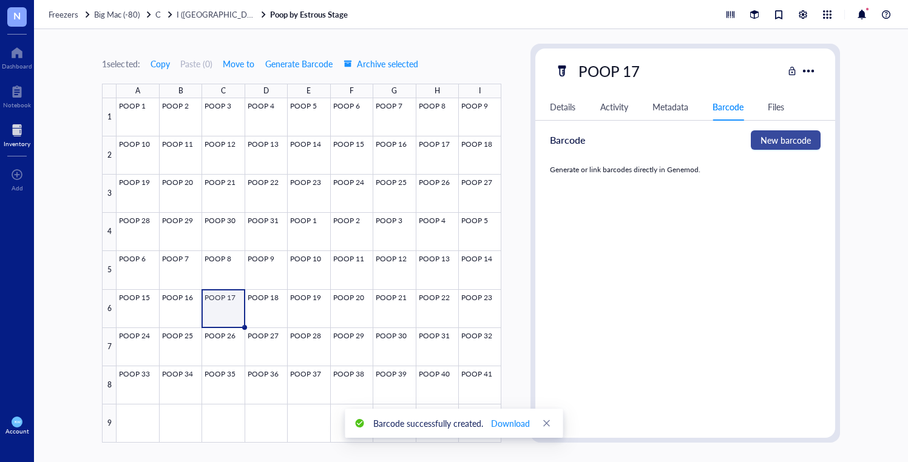
click at [794, 141] on span "New barcode" at bounding box center [785, 140] width 50 height 13
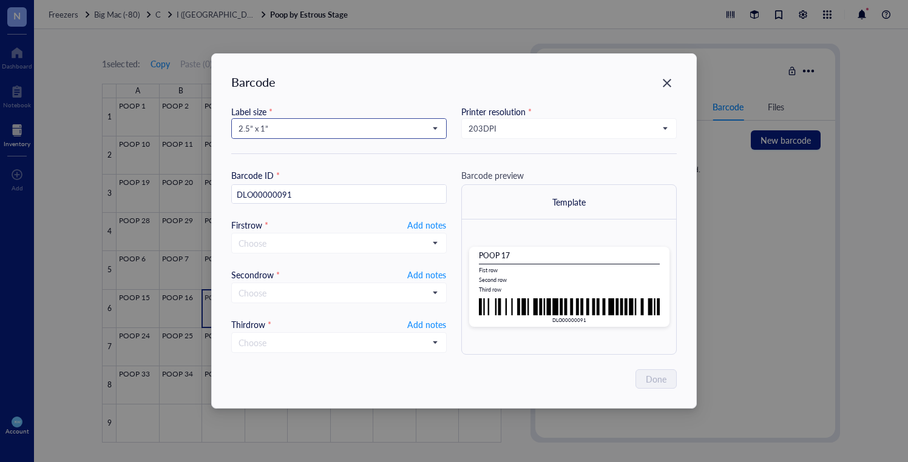
drag, startPoint x: 318, startPoint y: 124, endPoint x: 324, endPoint y: 132, distance: 10.0
click at [318, 124] on span "2.5” x 1”" at bounding box center [338, 128] width 198 height 11
click at [280, 223] on div "1” x 0.5”" at bounding box center [339, 228] width 200 height 13
type input "DLO00000091"
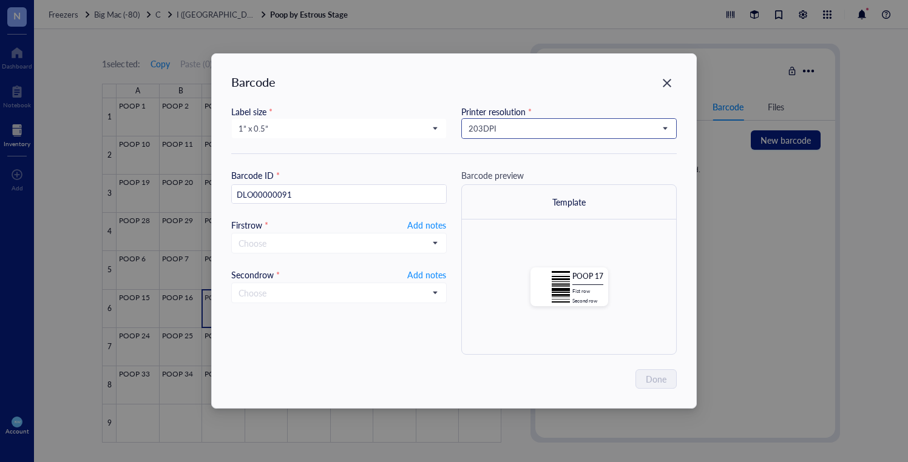
click at [526, 130] on span "203 DPI" at bounding box center [568, 128] width 198 height 11
click at [512, 166] on div "300 DPI" at bounding box center [569, 169] width 200 height 13
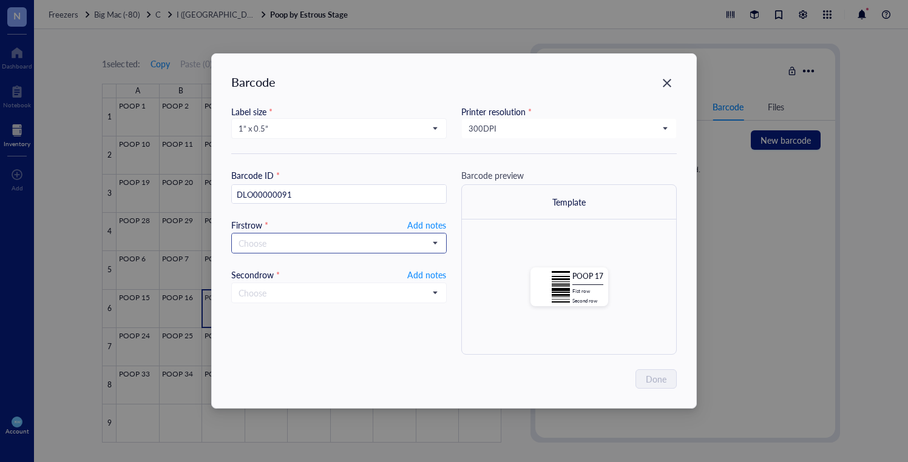
click at [302, 243] on input "search" at bounding box center [334, 243] width 190 height 18
click at [427, 224] on span "Add notes" at bounding box center [426, 225] width 39 height 15
type input "20250916"
click at [420, 269] on span "Add notes" at bounding box center [426, 273] width 39 height 15
click at [665, 373] on span "Done" at bounding box center [656, 379] width 21 height 13
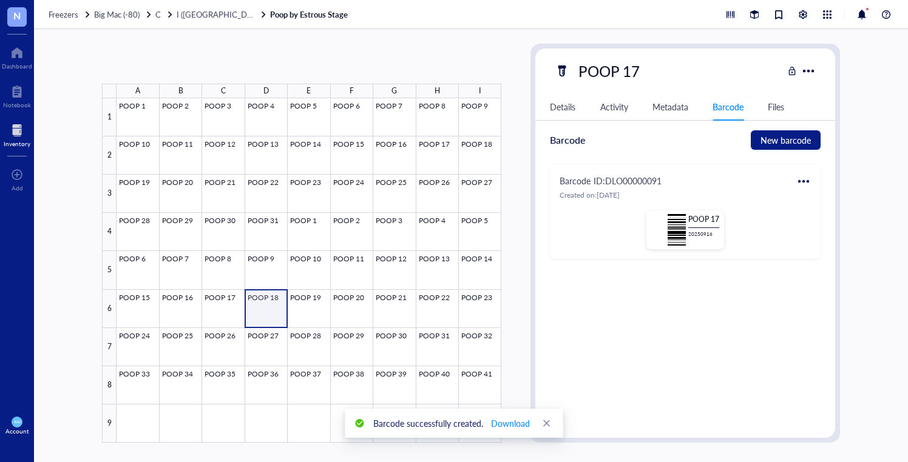
click at [279, 314] on div at bounding box center [309, 270] width 385 height 345
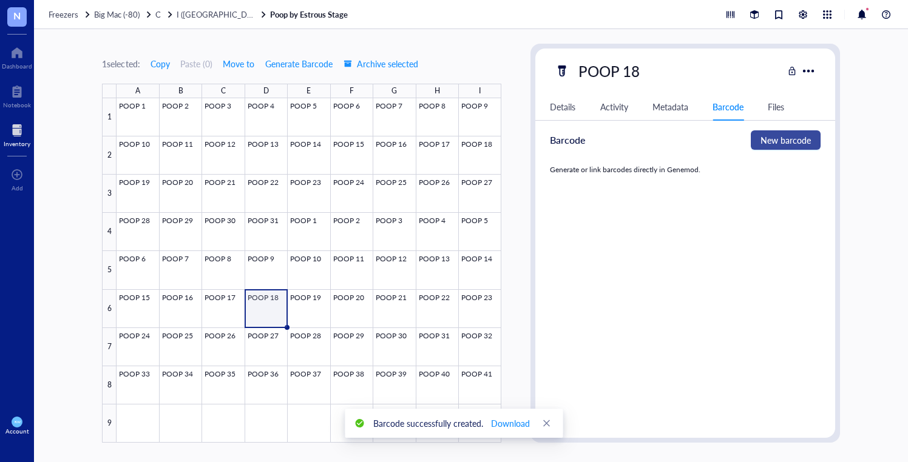
click at [795, 136] on span "New barcode" at bounding box center [785, 140] width 50 height 13
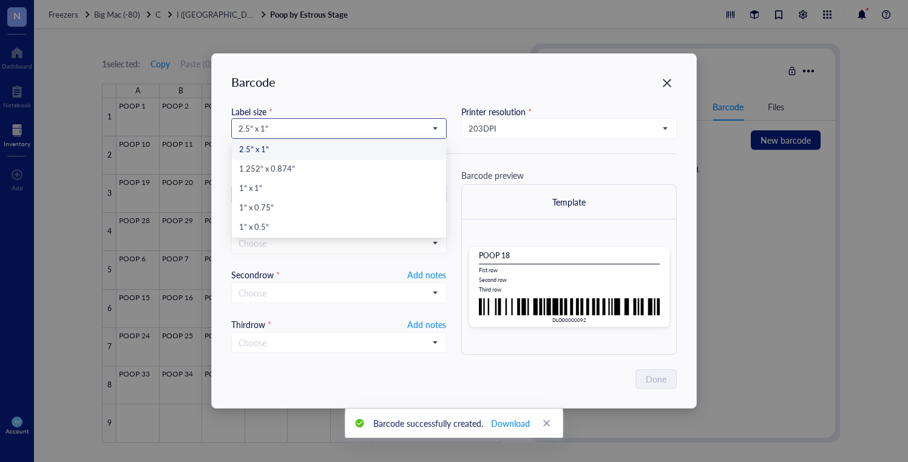
click at [353, 128] on span "2.5” x 1”" at bounding box center [338, 128] width 198 height 11
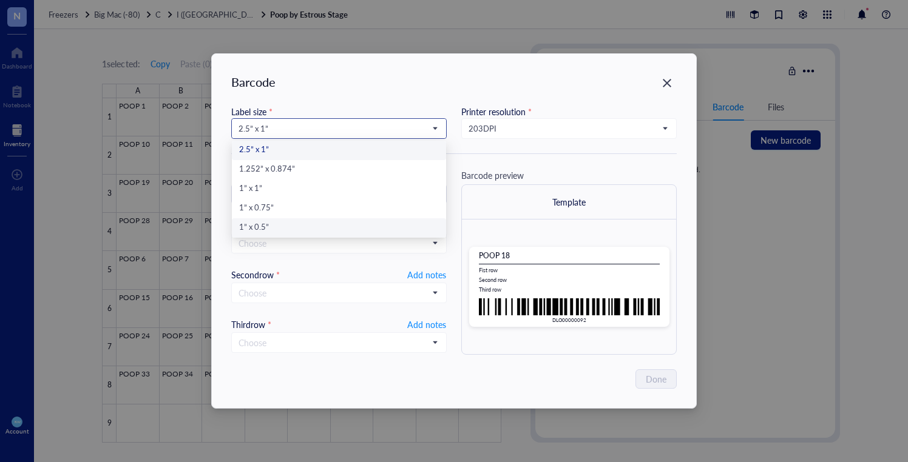
click at [333, 220] on div "1” x 0.5”" at bounding box center [339, 227] width 214 height 19
type input "DLO00000092"
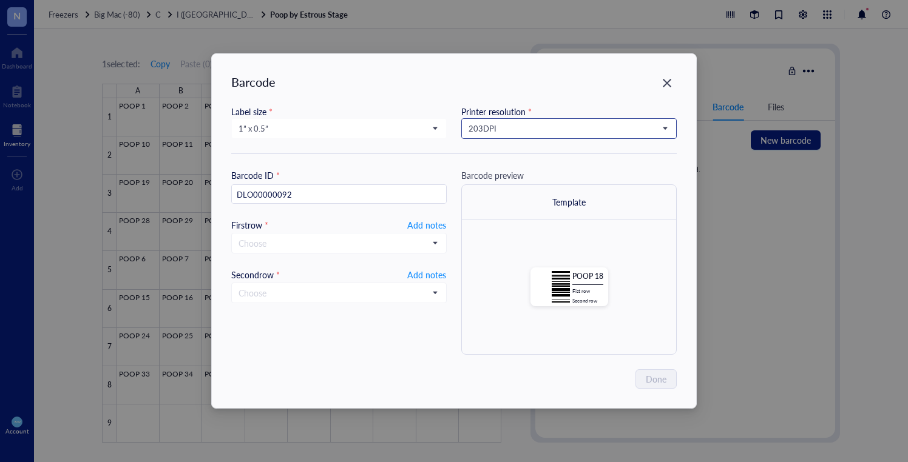
click at [510, 123] on span "203 DPI" at bounding box center [568, 128] width 198 height 11
drag, startPoint x: 512, startPoint y: 168, endPoint x: 500, endPoint y: 181, distance: 17.2
click at [512, 168] on div "300 DPI" at bounding box center [569, 169] width 200 height 13
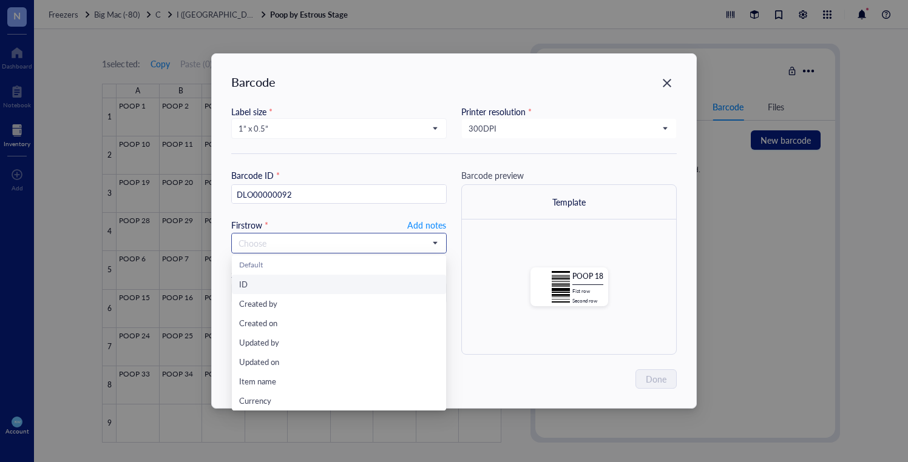
click at [378, 234] on div "Choose" at bounding box center [339, 243] width 214 height 19
click at [428, 218] on span "Add notes" at bounding box center [426, 225] width 39 height 15
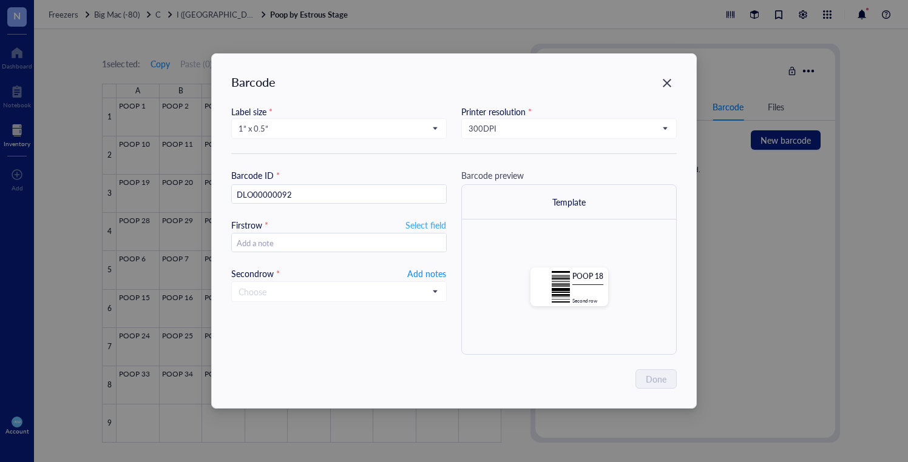
type input "20250916"
click at [437, 272] on span "Add notes" at bounding box center [426, 273] width 39 height 15
click at [652, 376] on span "Done" at bounding box center [656, 379] width 21 height 13
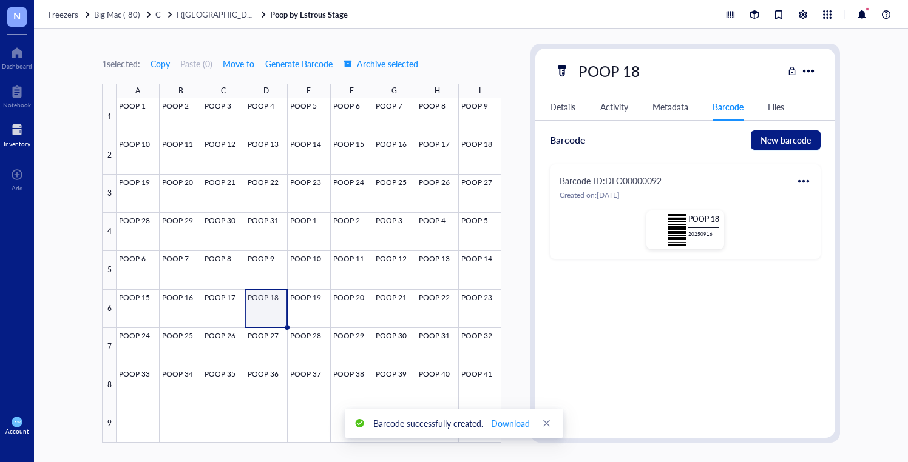
click at [802, 181] on div at bounding box center [803, 181] width 19 height 19
click at [859, 221] on div "Print" at bounding box center [839, 221] width 69 height 13
click at [300, 301] on div at bounding box center [309, 270] width 385 height 345
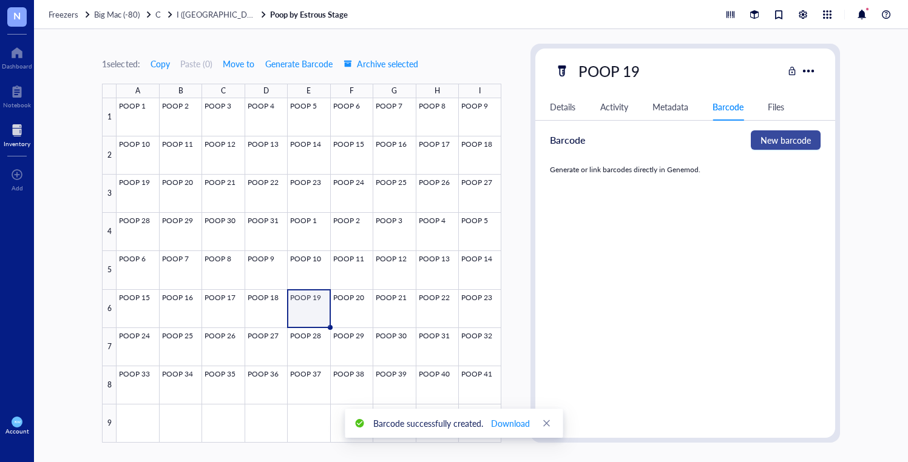
click at [766, 138] on span "New barcode" at bounding box center [785, 140] width 50 height 13
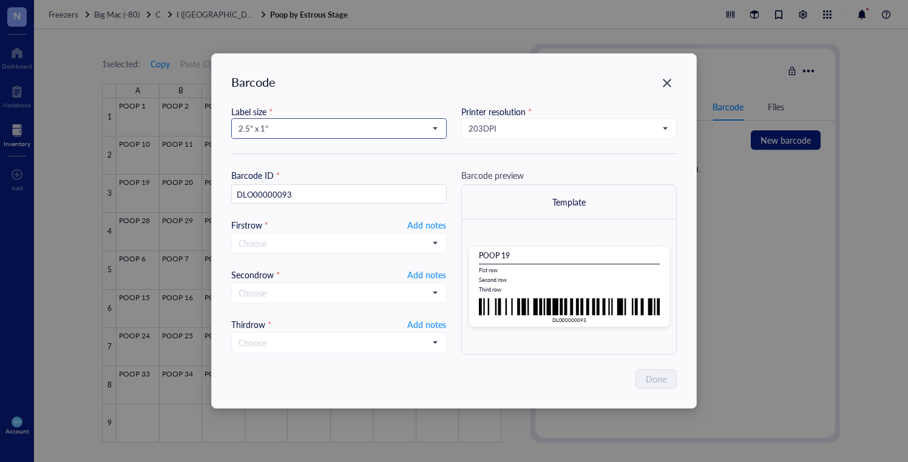
click at [331, 133] on span "2.5” x 1”" at bounding box center [338, 128] width 198 height 11
click at [280, 223] on div "1” x 0.5”" at bounding box center [339, 228] width 200 height 13
type input "DLO00000093"
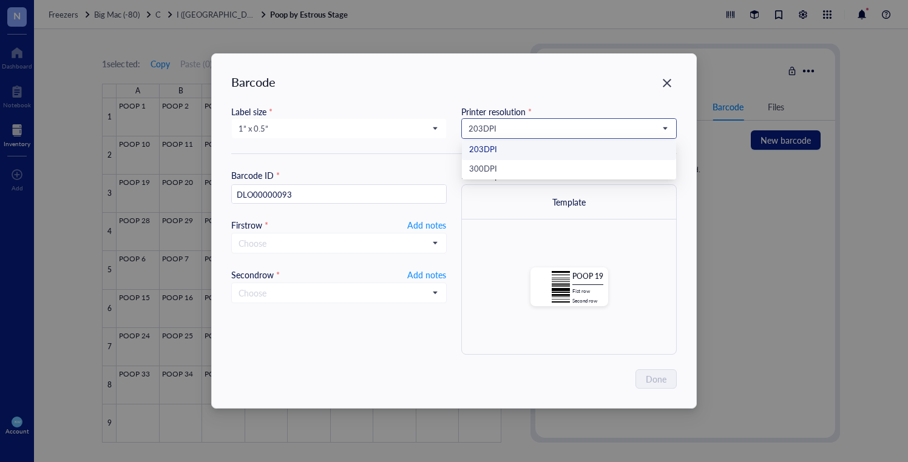
click at [509, 129] on span "203 DPI" at bounding box center [568, 128] width 198 height 11
click at [512, 168] on div "300 DPI" at bounding box center [569, 169] width 200 height 13
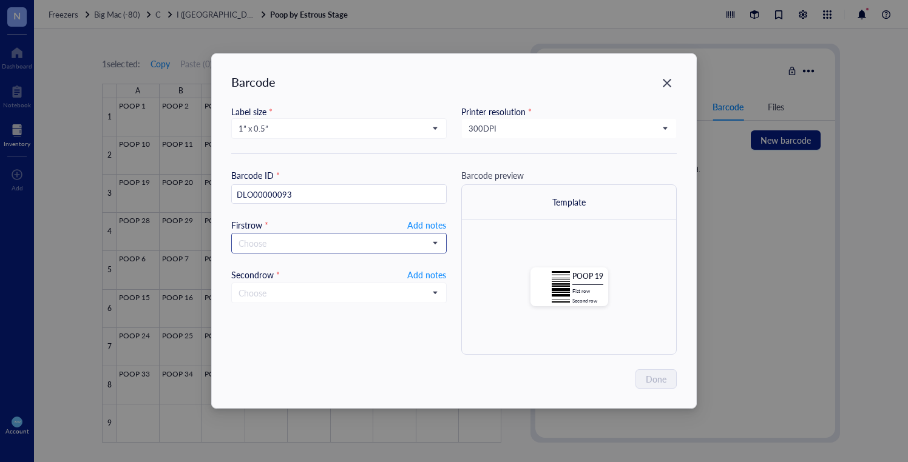
click at [296, 245] on input "search" at bounding box center [334, 243] width 190 height 18
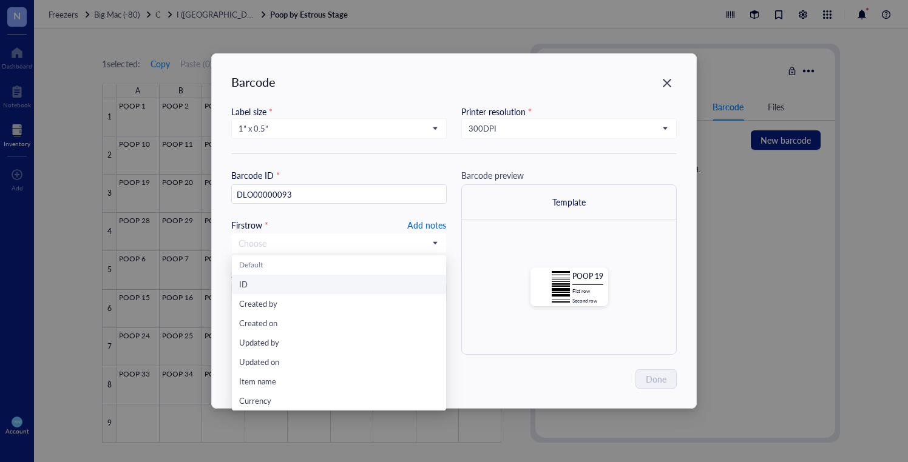
click at [433, 222] on span "Add notes" at bounding box center [426, 225] width 39 height 15
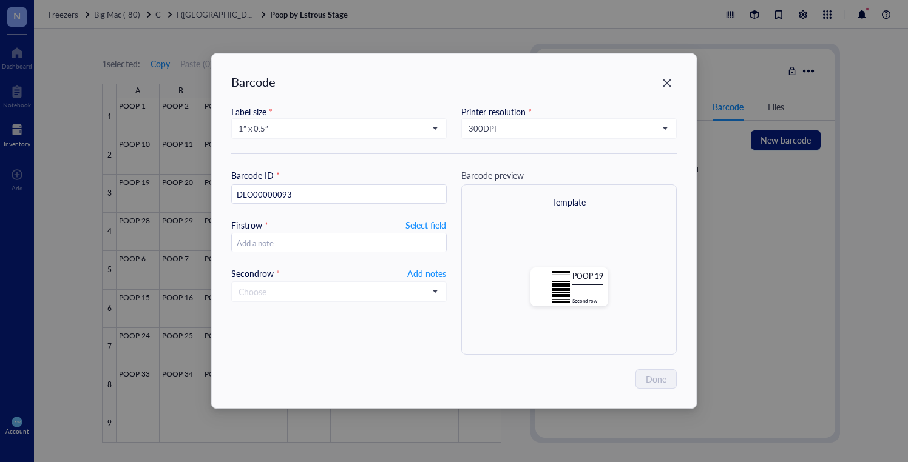
type input "20250916"
drag, startPoint x: 423, startPoint y: 275, endPoint x: 507, endPoint y: 306, distance: 89.3
click at [422, 275] on span "Add notes" at bounding box center [426, 273] width 39 height 15
click at [650, 378] on span "Done" at bounding box center [656, 379] width 21 height 13
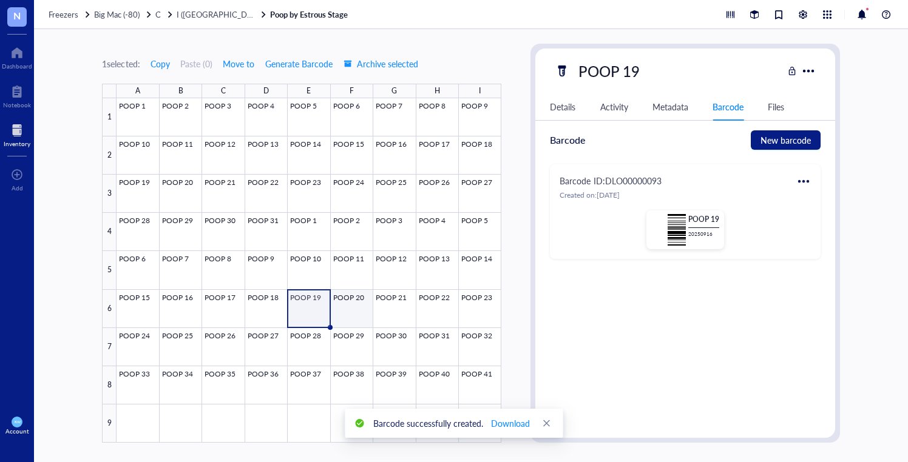
click at [344, 304] on div at bounding box center [309, 270] width 385 height 345
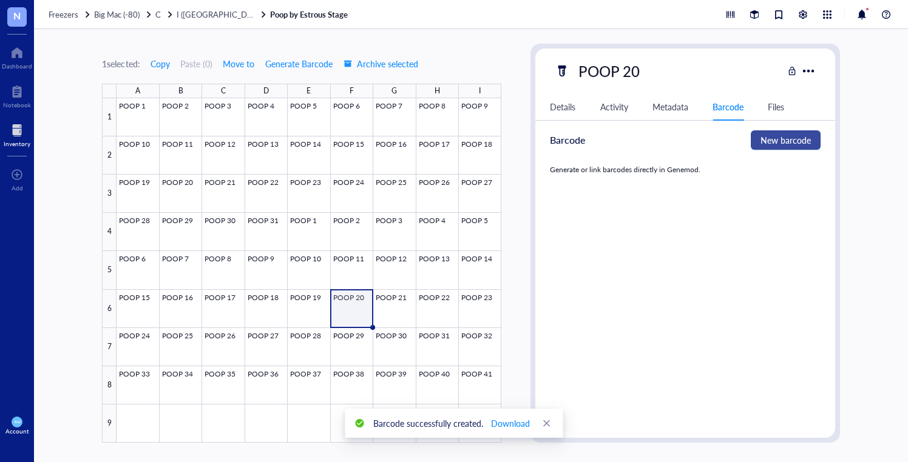
click at [765, 141] on span "New barcode" at bounding box center [785, 140] width 50 height 13
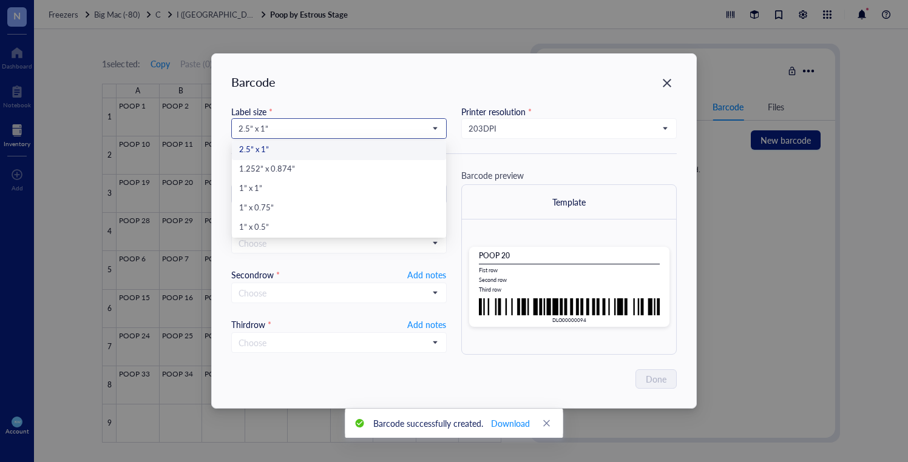
click at [288, 130] on span "2.5” x 1”" at bounding box center [338, 128] width 198 height 11
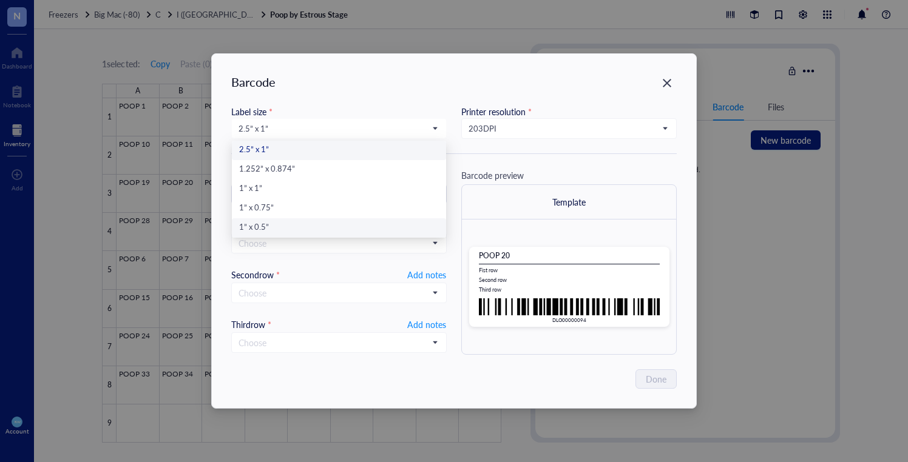
click at [305, 223] on div "1” x 0.5”" at bounding box center [339, 228] width 200 height 13
type input "DLO00000094"
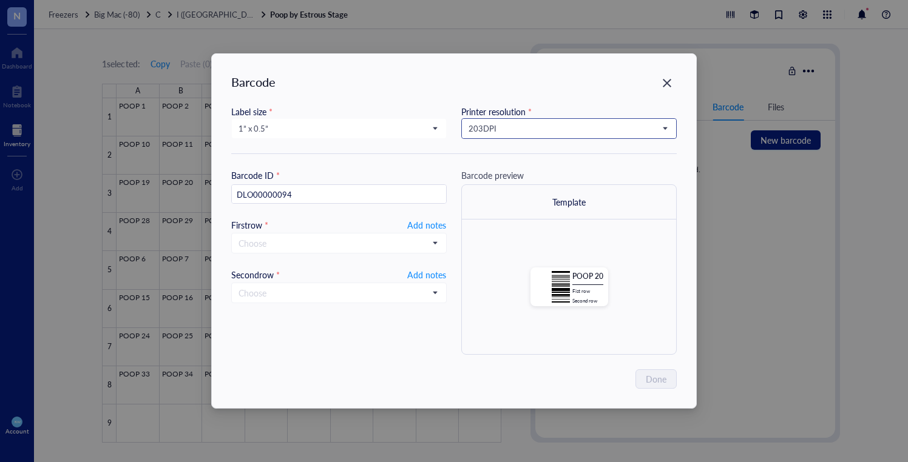
click at [506, 130] on span "203 DPI" at bounding box center [568, 128] width 198 height 11
drag, startPoint x: 509, startPoint y: 168, endPoint x: 489, endPoint y: 182, distance: 25.3
click at [509, 168] on div "300 DPI" at bounding box center [569, 169] width 200 height 13
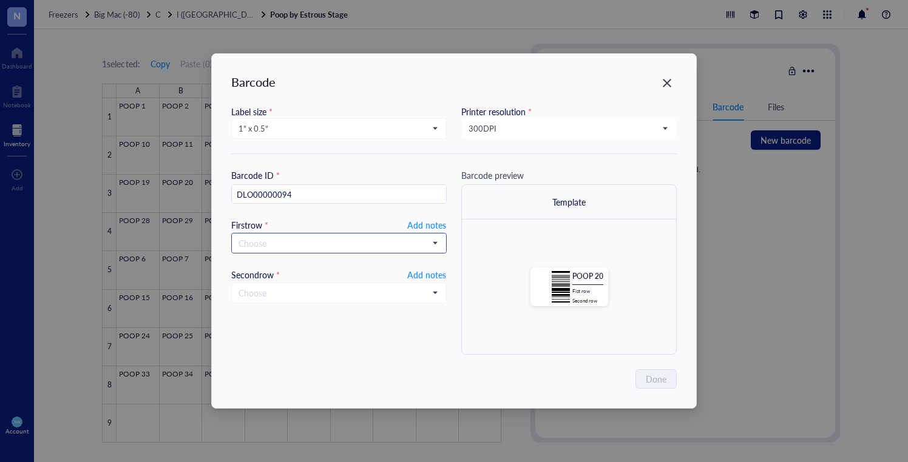
click at [347, 239] on input "search" at bounding box center [334, 243] width 190 height 18
click at [430, 221] on span "Add notes" at bounding box center [426, 225] width 39 height 15
type input "20250916"
click at [430, 269] on span "Add notes" at bounding box center [426, 273] width 39 height 15
click at [666, 372] on button "Done" at bounding box center [657, 379] width 40 height 19
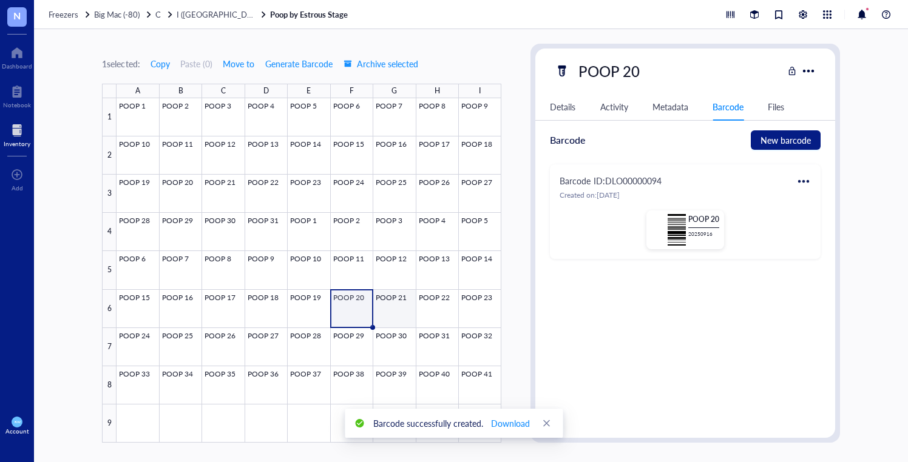
click at [398, 309] on div at bounding box center [309, 270] width 385 height 345
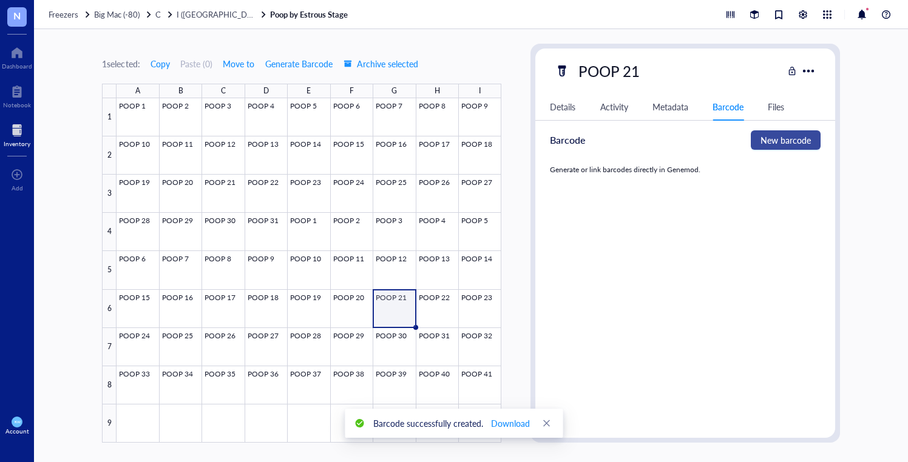
click at [810, 138] on button "New barcode" at bounding box center [786, 139] width 70 height 19
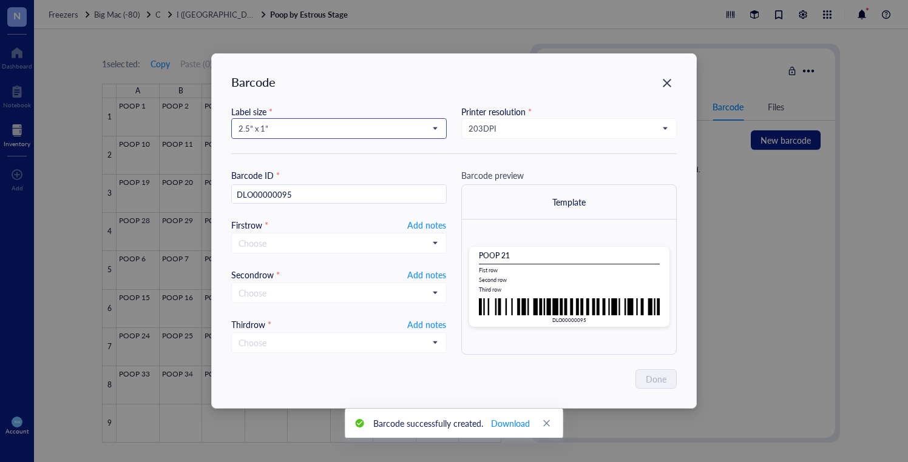
click at [251, 130] on span "2.5” x 1”" at bounding box center [338, 128] width 198 height 11
click at [257, 225] on div "1” x 0.5”" at bounding box center [339, 228] width 200 height 13
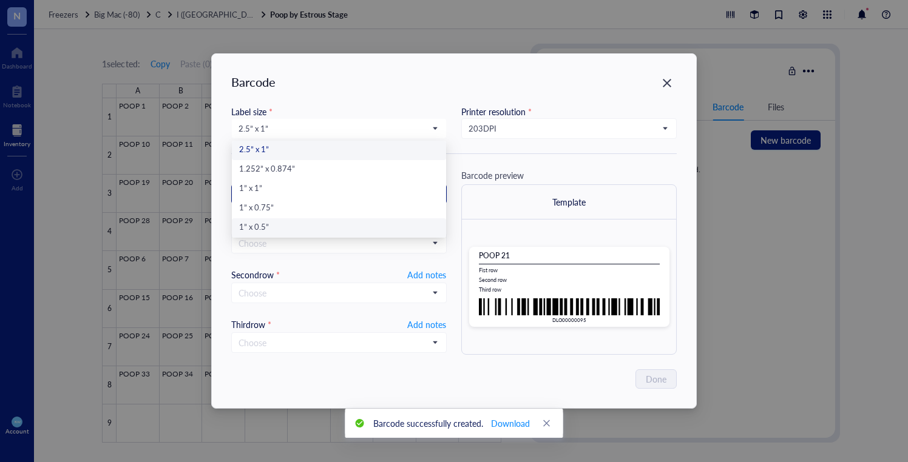
type input "DLO00000095"
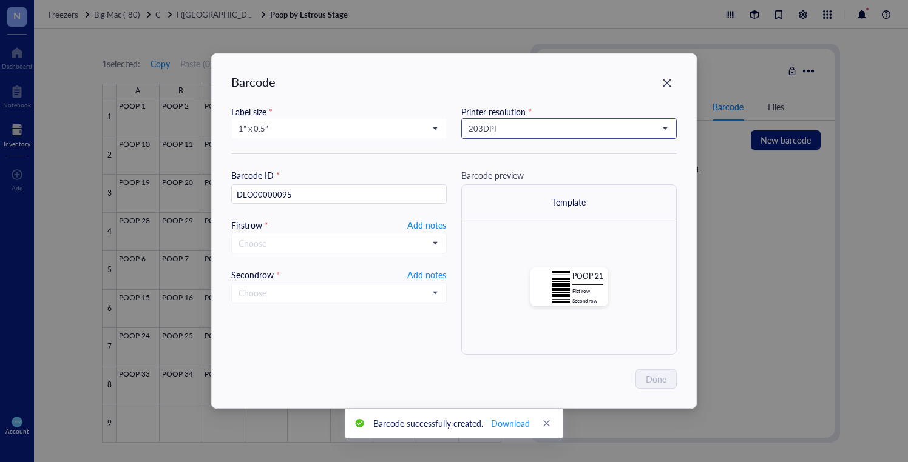
click at [509, 130] on span "203 DPI" at bounding box center [568, 128] width 198 height 11
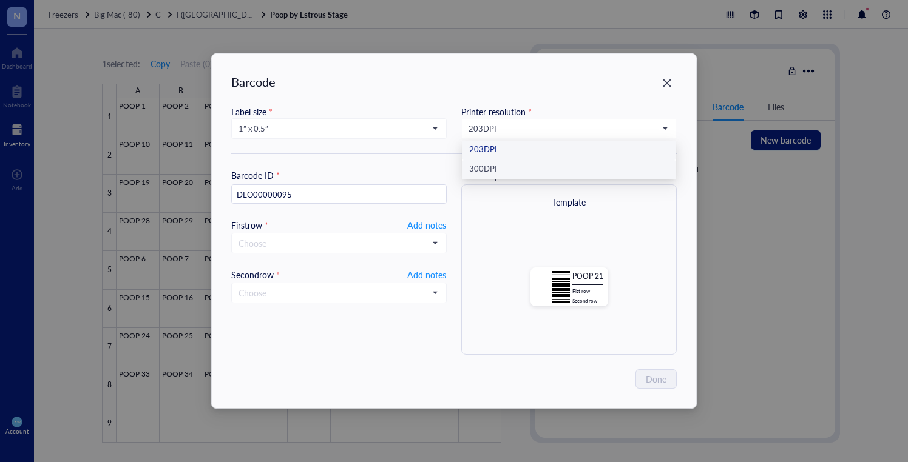
drag, startPoint x: 502, startPoint y: 161, endPoint x: 489, endPoint y: 170, distance: 16.2
click at [501, 161] on div "300 DPI" at bounding box center [569, 169] width 214 height 19
click at [438, 221] on span "Add notes" at bounding box center [426, 225] width 39 height 15
type input "20250916"
click at [428, 272] on span "Add notes" at bounding box center [426, 273] width 39 height 15
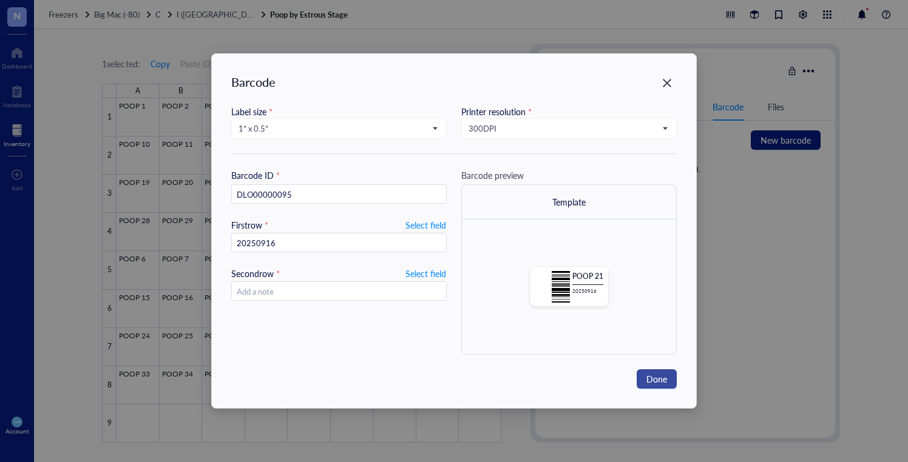
click at [654, 383] on span "Done" at bounding box center [656, 379] width 21 height 13
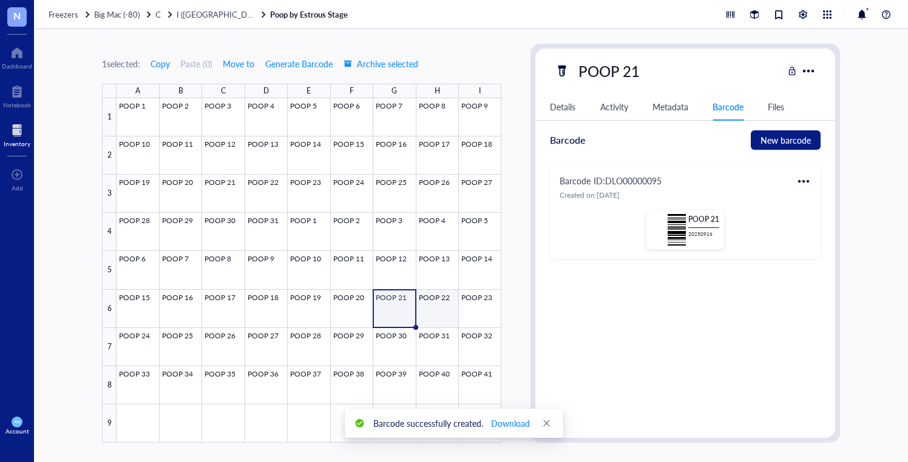
click at [434, 302] on div at bounding box center [309, 270] width 385 height 345
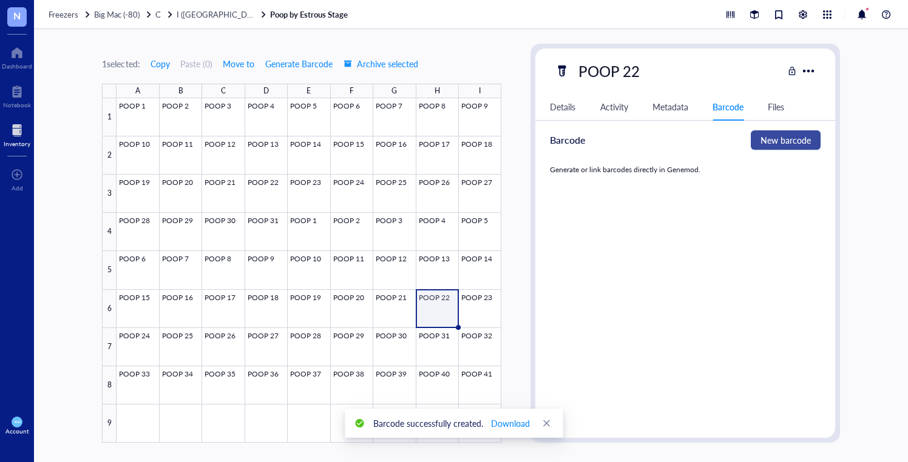
click at [765, 137] on span "New barcode" at bounding box center [785, 140] width 50 height 13
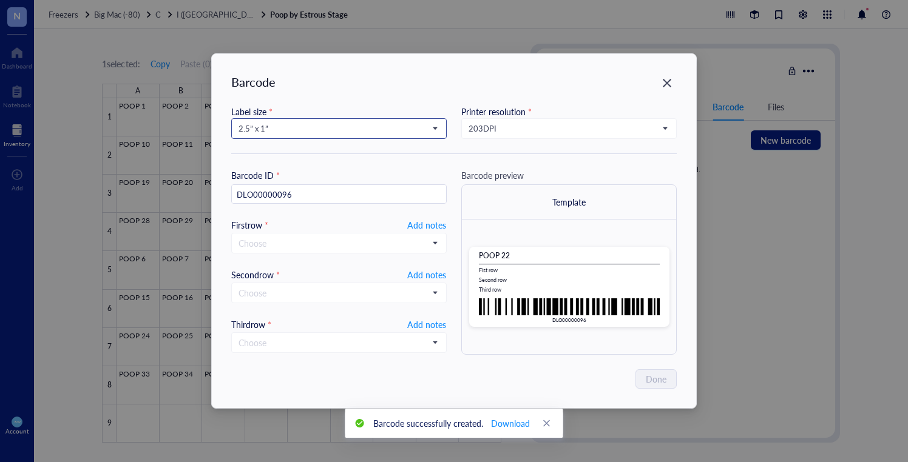
click at [322, 121] on input "search" at bounding box center [334, 129] width 190 height 18
click at [300, 224] on div "1” x 0.5”" at bounding box center [339, 228] width 200 height 13
type input "DLO00000096"
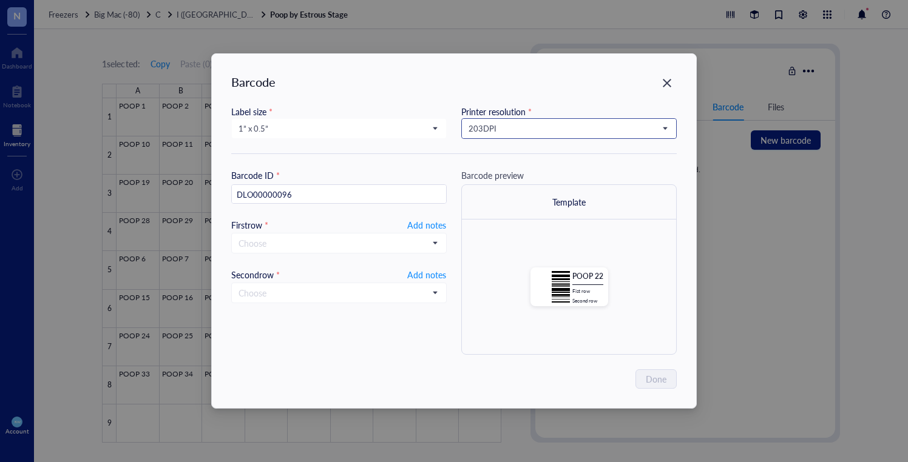
click at [553, 126] on span "203 DPI" at bounding box center [568, 128] width 198 height 11
click at [523, 164] on div "300 DPI" at bounding box center [569, 169] width 200 height 13
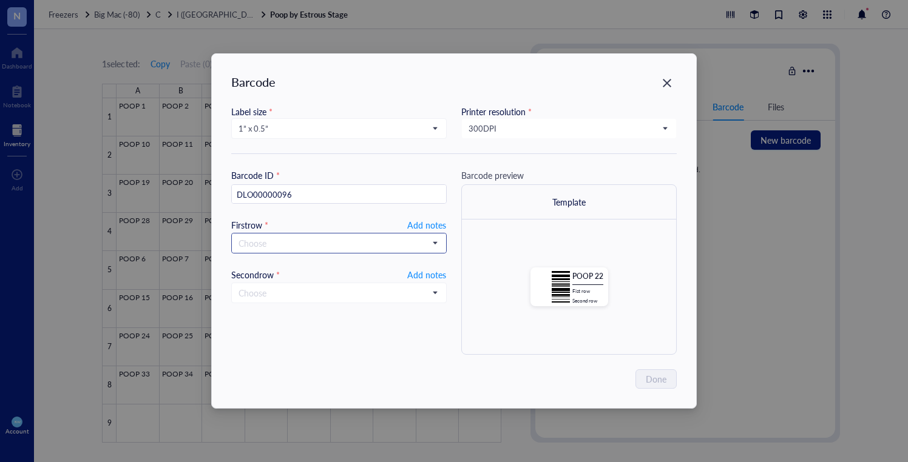
click at [335, 241] on input "search" at bounding box center [334, 243] width 190 height 18
click at [421, 228] on span "Add notes" at bounding box center [426, 225] width 39 height 15
type input "20250916"
click at [437, 274] on span "Add notes" at bounding box center [426, 273] width 39 height 15
click at [663, 381] on span "Done" at bounding box center [656, 379] width 21 height 13
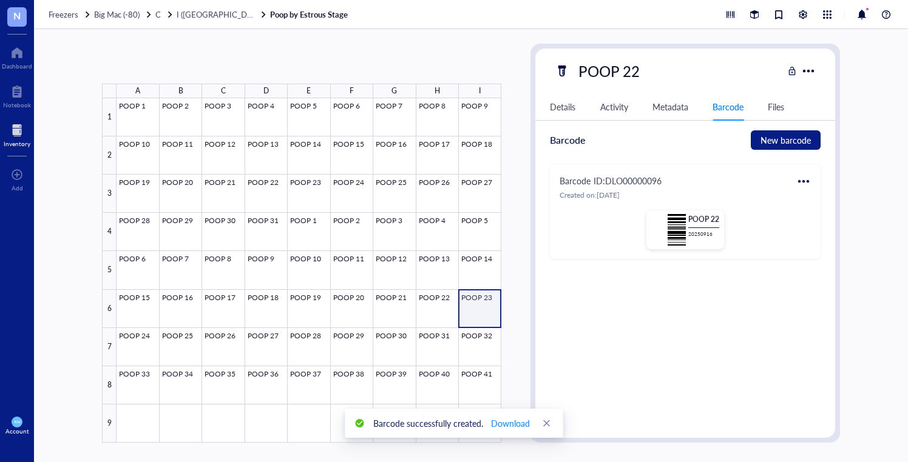
drag, startPoint x: 480, startPoint y: 308, endPoint x: 504, endPoint y: 305, distance: 23.9
click at [480, 308] on div at bounding box center [309, 270] width 385 height 345
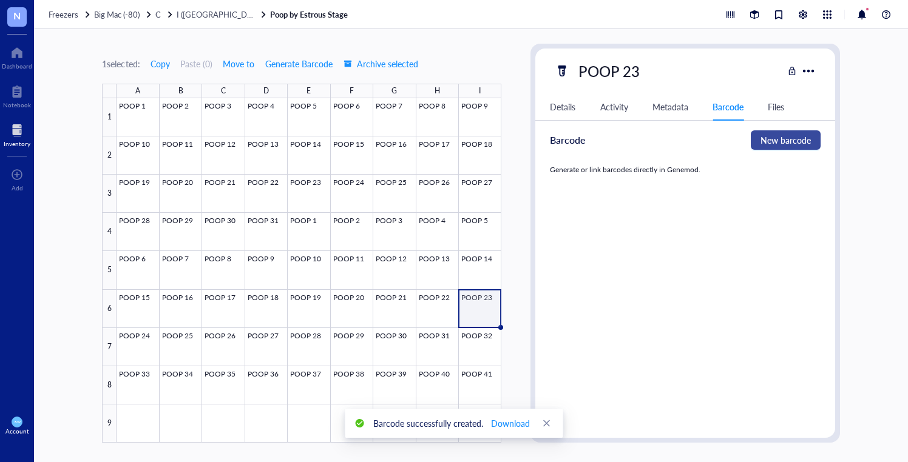
click at [782, 137] on span "New barcode" at bounding box center [785, 140] width 50 height 13
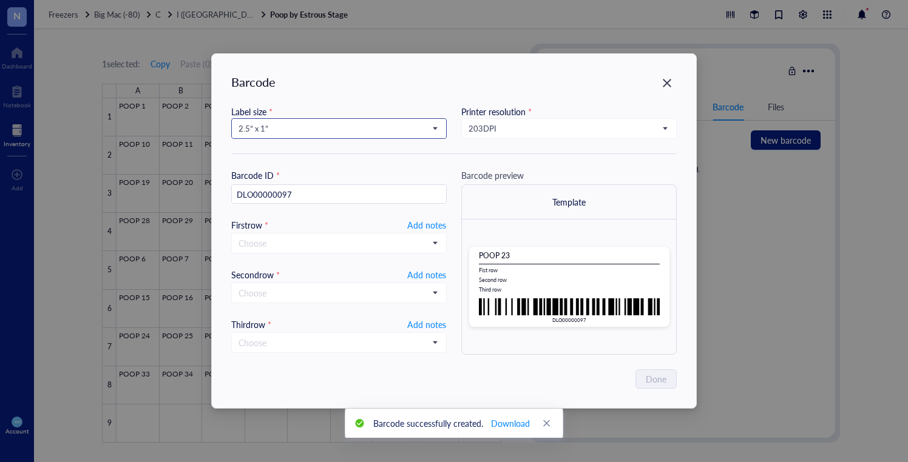
click at [329, 132] on span "2.5” x 1”" at bounding box center [338, 128] width 198 height 11
click at [342, 222] on div "1” x 0.5”" at bounding box center [339, 228] width 200 height 13
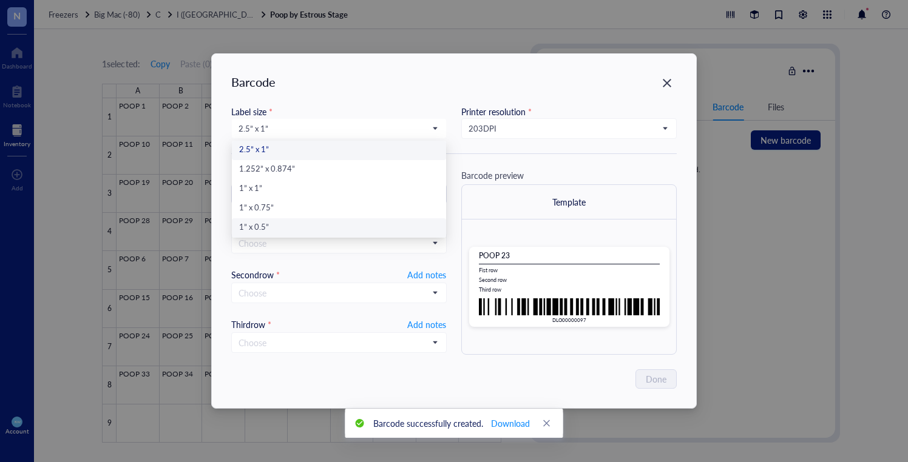
type input "DLO00000097"
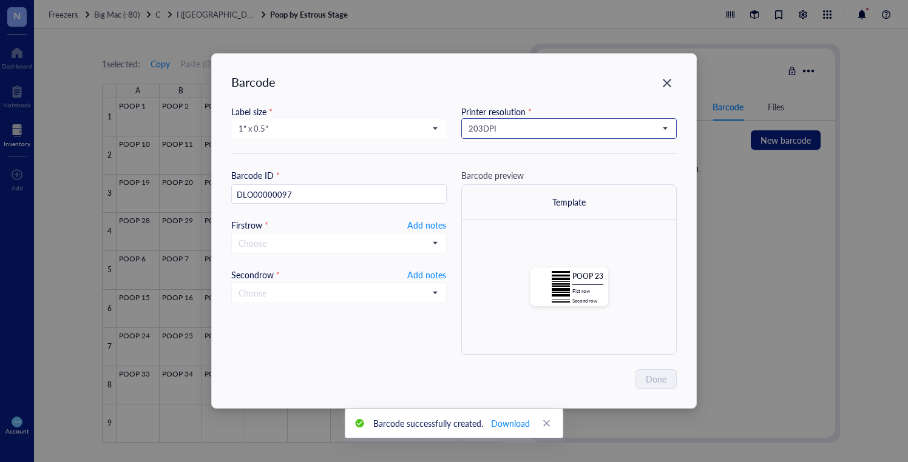
click at [549, 121] on input "search" at bounding box center [564, 129] width 190 height 18
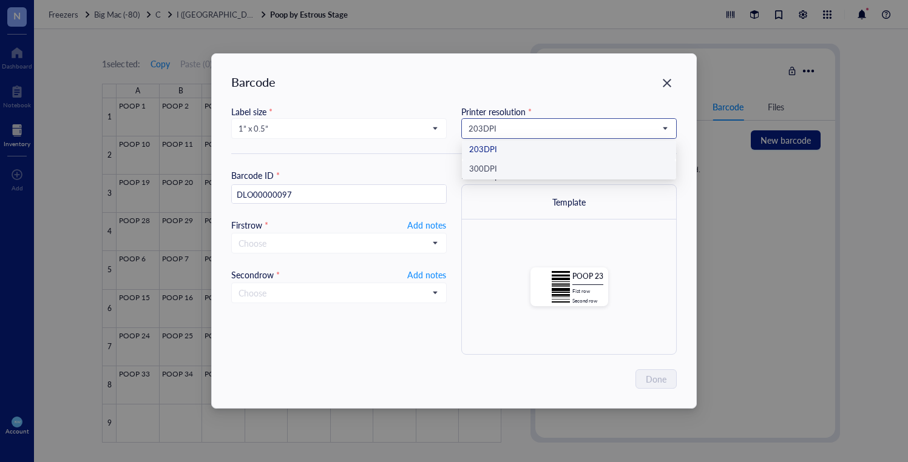
click at [547, 162] on div "300 DPI" at bounding box center [569, 169] width 214 height 19
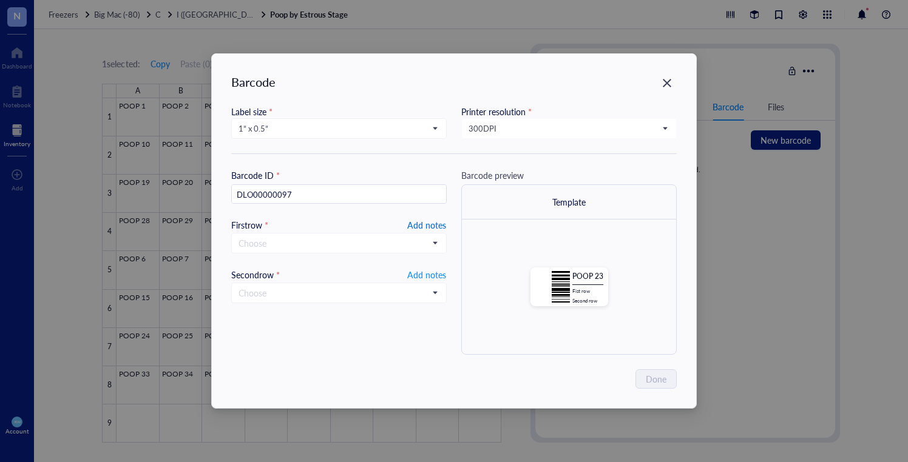
click at [444, 228] on span "Add notes" at bounding box center [426, 225] width 39 height 15
type input "20250916"
click at [425, 271] on span "Add notes" at bounding box center [426, 273] width 39 height 15
click at [652, 373] on span "Done" at bounding box center [656, 379] width 21 height 13
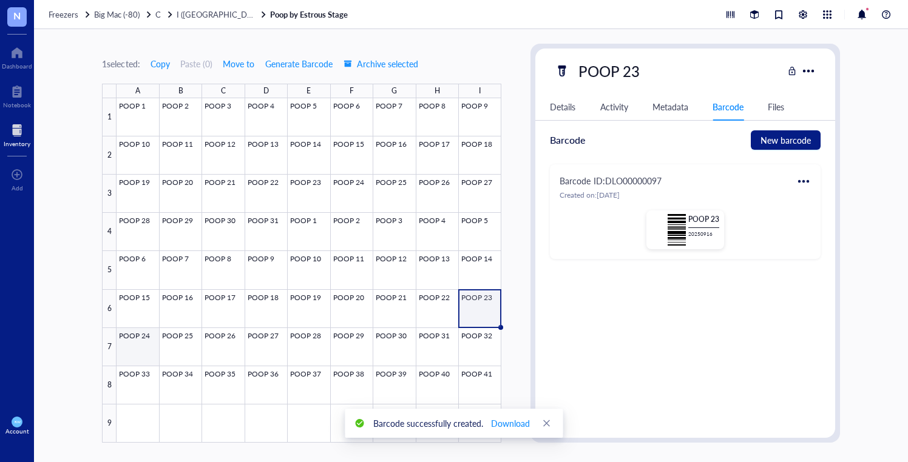
click at [137, 345] on div at bounding box center [309, 270] width 385 height 345
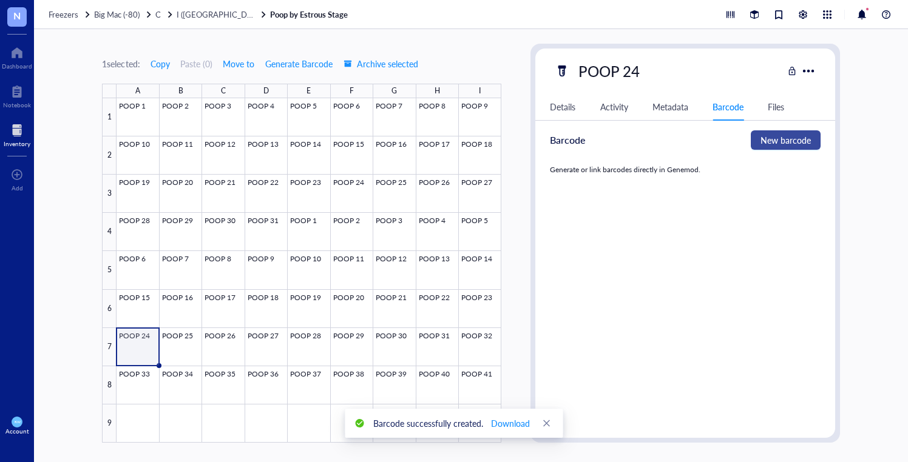
click at [778, 134] on span "New barcode" at bounding box center [785, 140] width 50 height 13
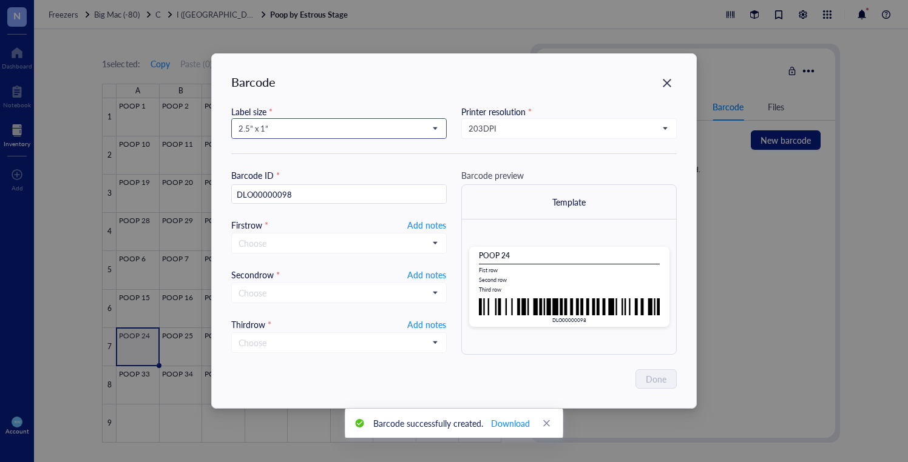
click at [381, 126] on span "2.5” x 1”" at bounding box center [338, 128] width 198 height 11
click at [256, 223] on div "1” x 0.5”" at bounding box center [339, 228] width 200 height 13
type input "DLO00000098"
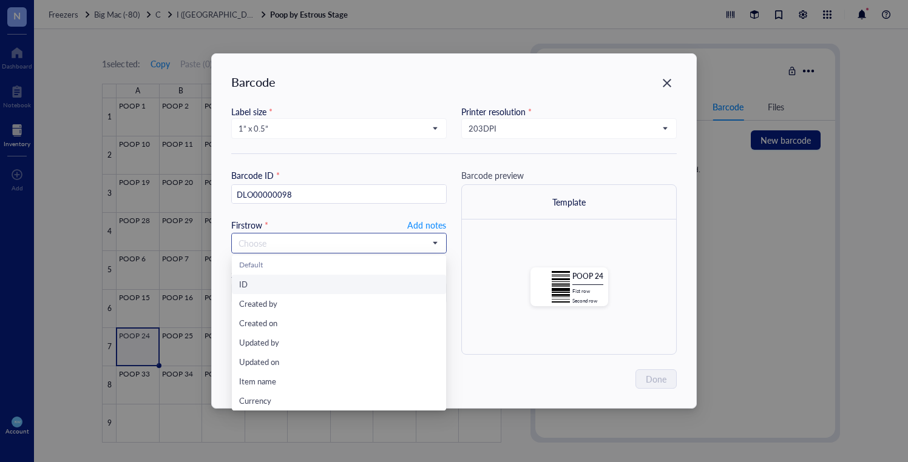
click at [279, 234] on input "search" at bounding box center [334, 243] width 190 height 18
click at [433, 222] on span "Add notes" at bounding box center [426, 225] width 39 height 15
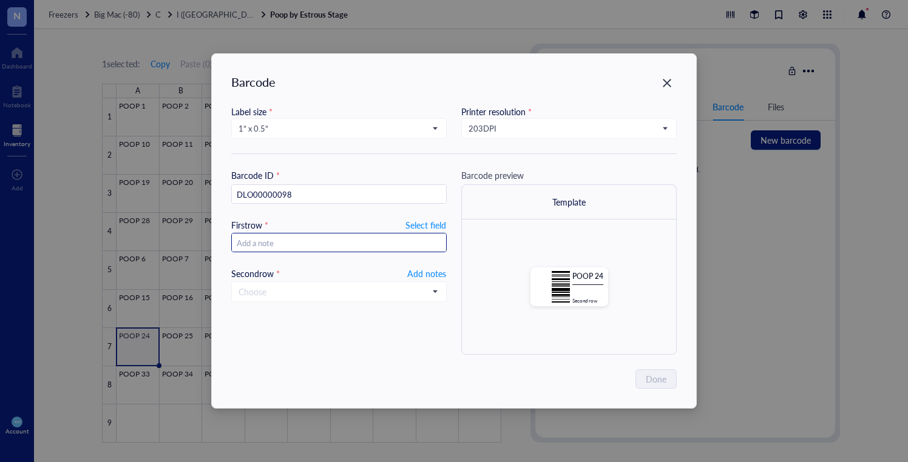
type input "20250916"
click at [416, 271] on span "Add notes" at bounding box center [426, 273] width 39 height 15
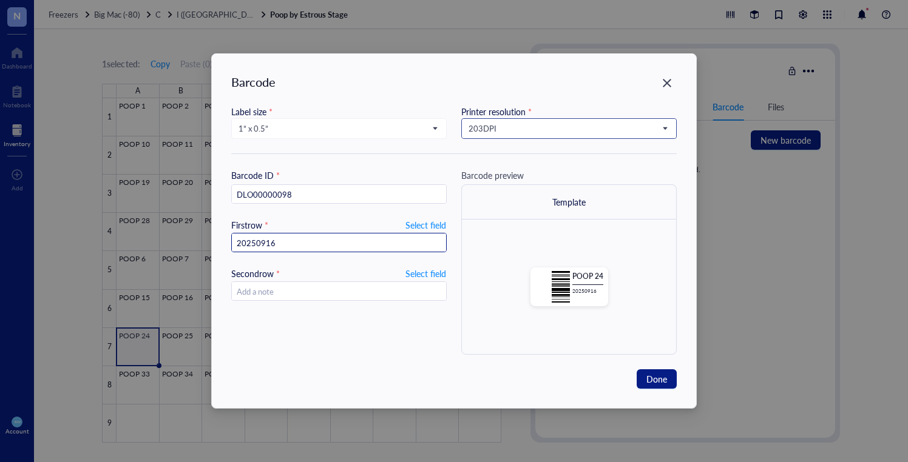
click at [537, 127] on span "203 DPI" at bounding box center [568, 128] width 198 height 11
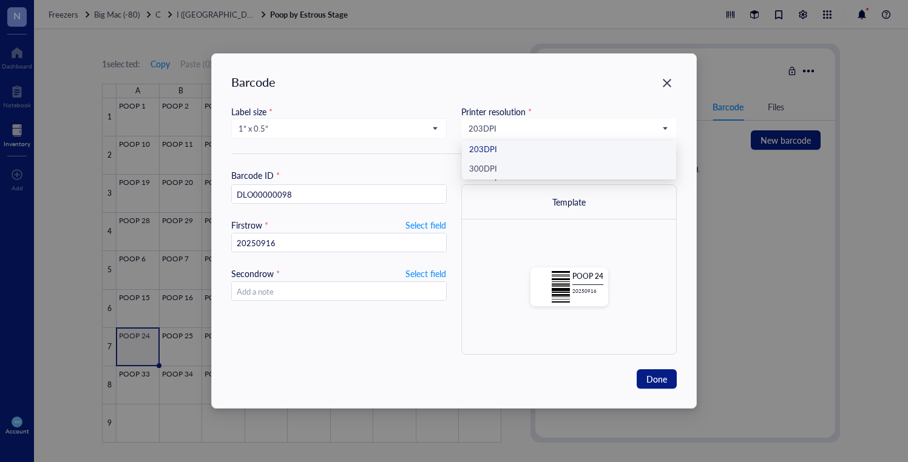
drag, startPoint x: 513, startPoint y: 169, endPoint x: 594, endPoint y: 220, distance: 95.5
click at [513, 169] on div "300 DPI" at bounding box center [569, 169] width 200 height 13
click at [663, 383] on span "Done" at bounding box center [656, 379] width 21 height 13
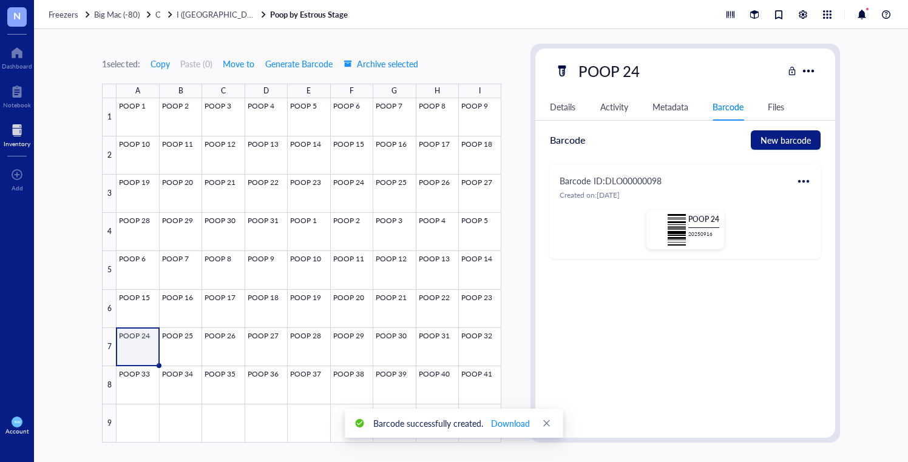
click at [798, 178] on div at bounding box center [803, 181] width 19 height 19
click at [824, 221] on div "Print" at bounding box center [833, 221] width 18 height 13
click at [186, 347] on div at bounding box center [309, 270] width 385 height 345
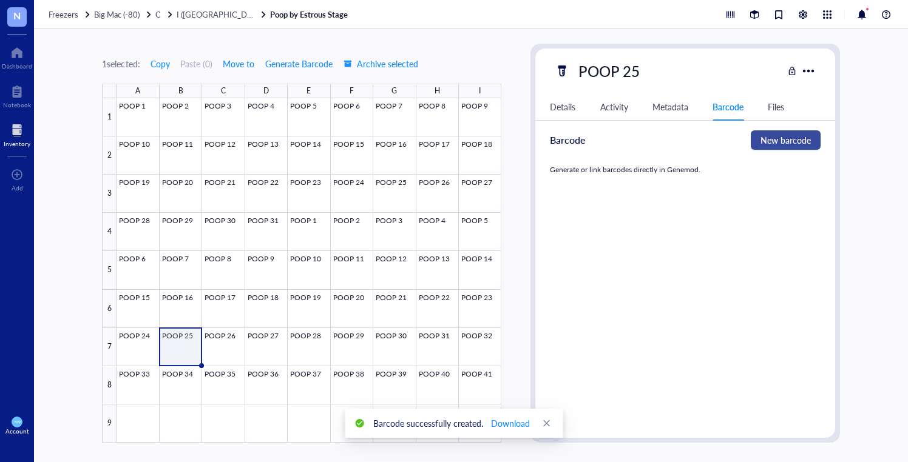
click at [783, 143] on span "New barcode" at bounding box center [785, 140] width 50 height 13
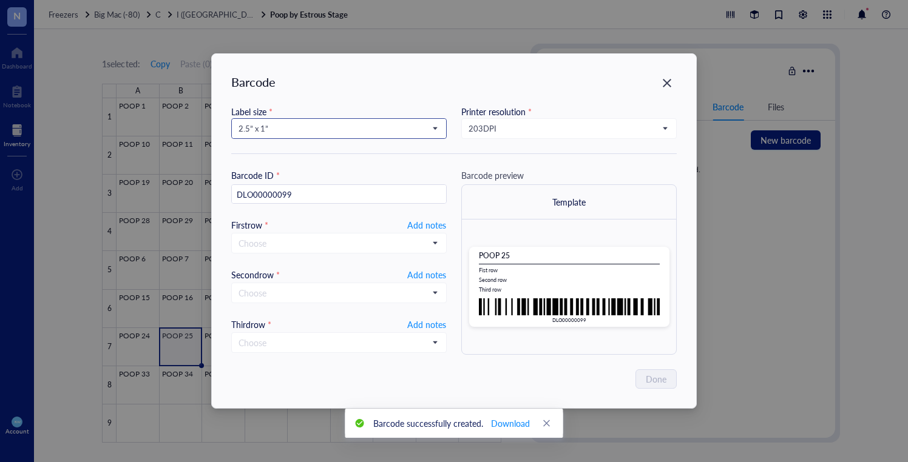
click at [280, 130] on span "2.5” x 1”" at bounding box center [338, 128] width 198 height 11
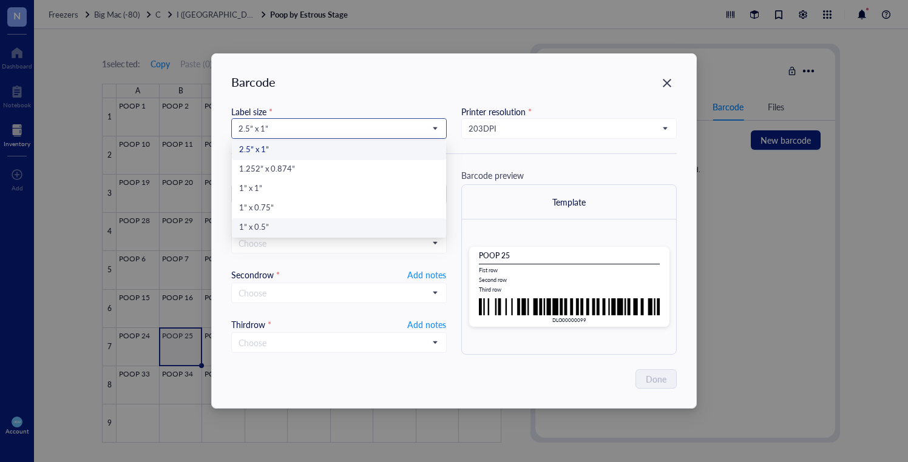
click at [265, 232] on div "1” x 0.5”" at bounding box center [339, 228] width 200 height 13
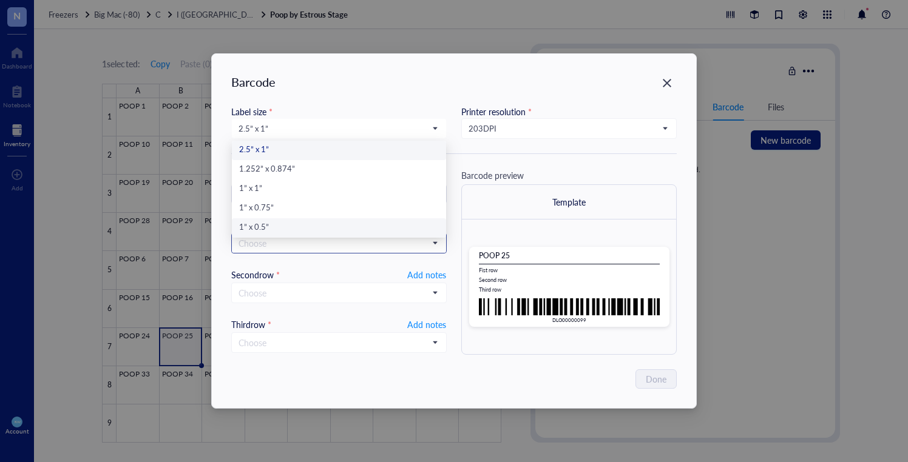
type input "DLO00000099"
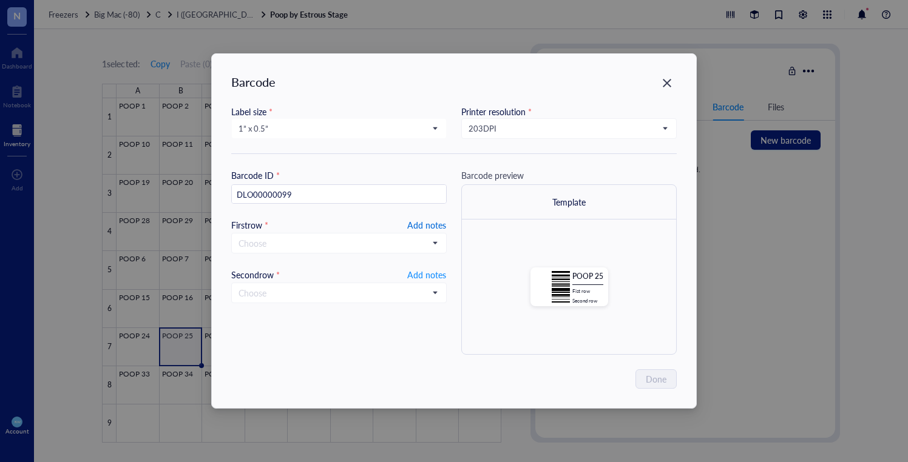
click at [434, 224] on span "Add notes" at bounding box center [426, 225] width 39 height 15
type input "20250916"
drag, startPoint x: 433, startPoint y: 272, endPoint x: 483, endPoint y: 284, distance: 50.6
click at [433, 272] on span "Add notes" at bounding box center [426, 273] width 39 height 15
click at [651, 381] on span "Done" at bounding box center [656, 379] width 21 height 13
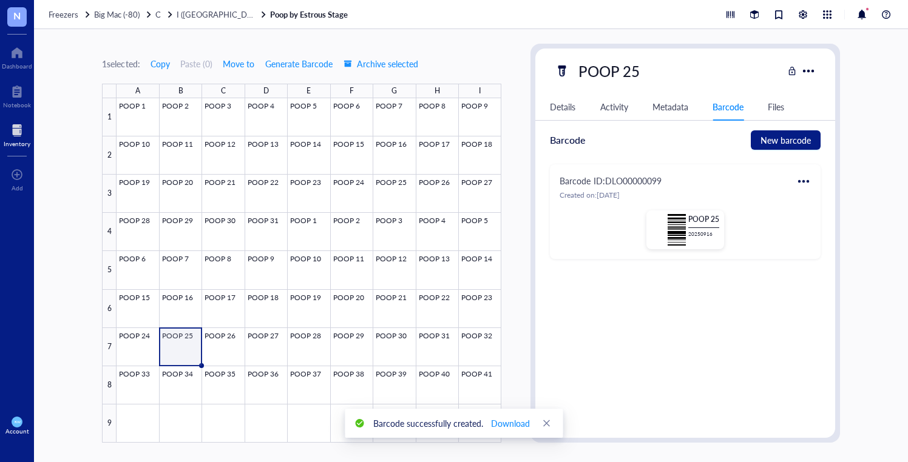
click at [807, 178] on div at bounding box center [803, 181] width 19 height 19
click at [821, 200] on div "Edit" at bounding box center [839, 201] width 69 height 13
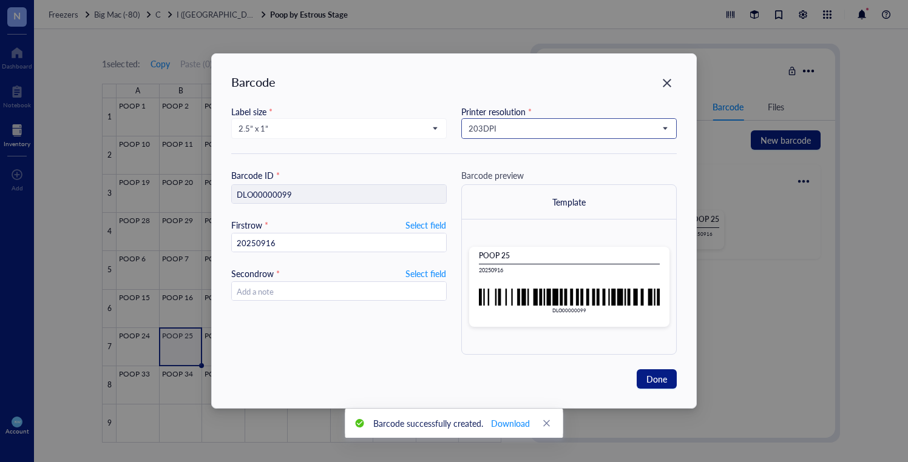
click at [545, 122] on input "search" at bounding box center [564, 129] width 190 height 18
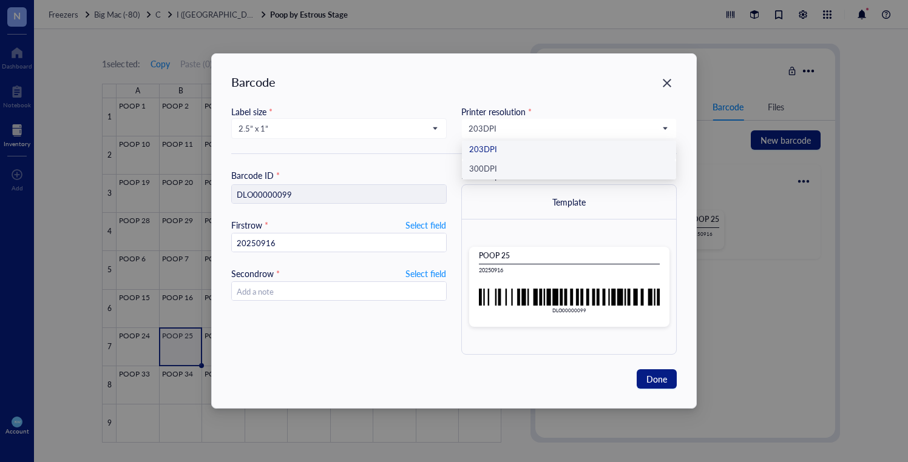
drag, startPoint x: 530, startPoint y: 165, endPoint x: 497, endPoint y: 153, distance: 35.0
click at [529, 165] on div "300 DPI" at bounding box center [569, 169] width 200 height 13
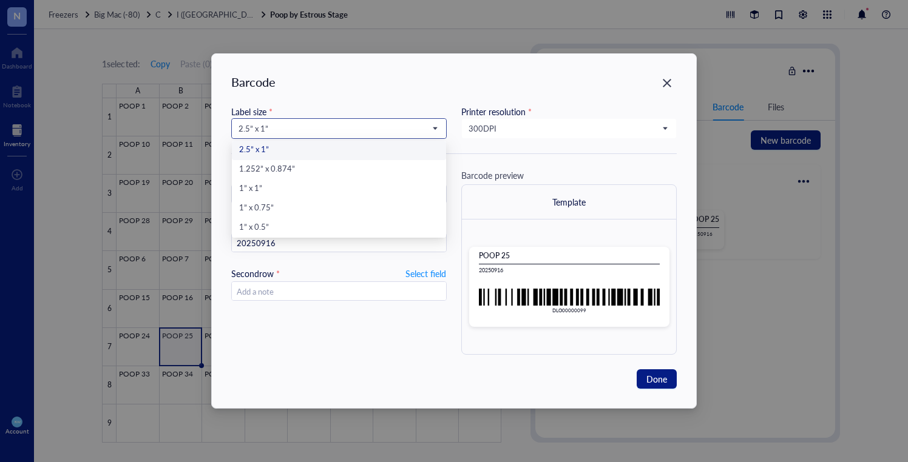
click at [435, 131] on span "2.5” x 1”" at bounding box center [338, 128] width 198 height 11
click at [369, 224] on div "1” x 0.5”" at bounding box center [339, 228] width 200 height 13
type input "DLO00000099"
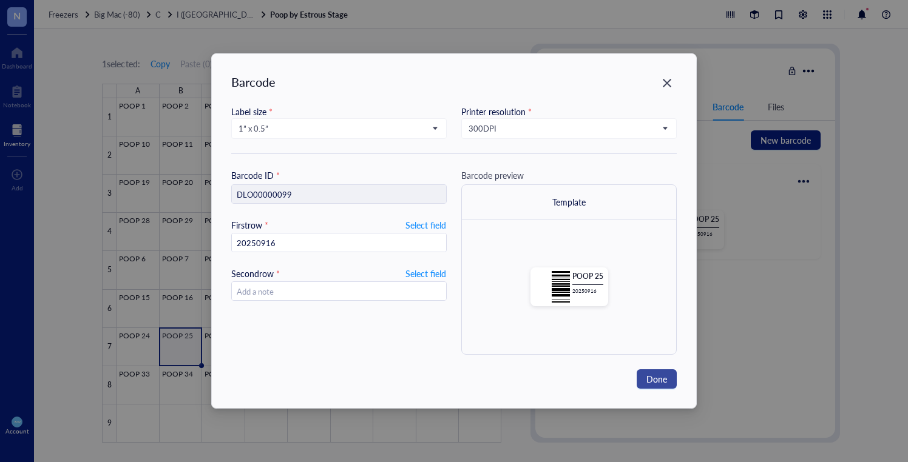
click at [656, 383] on span "Done" at bounding box center [656, 379] width 21 height 13
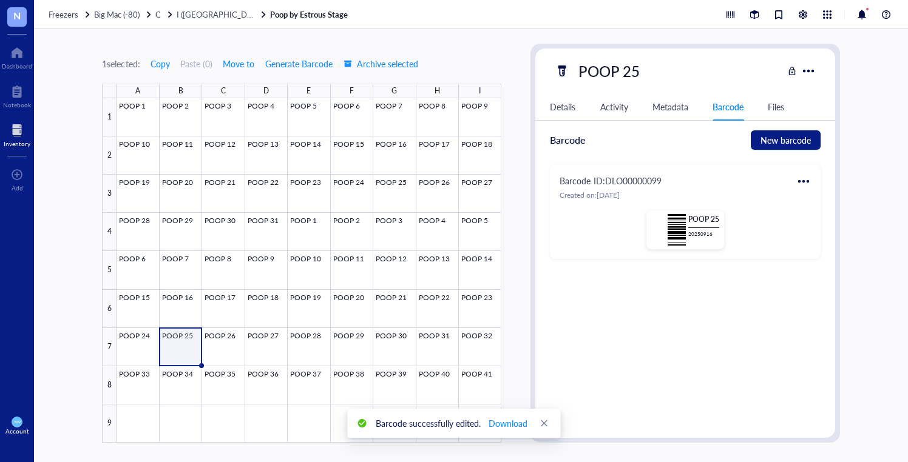
click at [796, 176] on div at bounding box center [803, 181] width 19 height 19
click at [847, 215] on div "Print" at bounding box center [839, 221] width 69 height 13
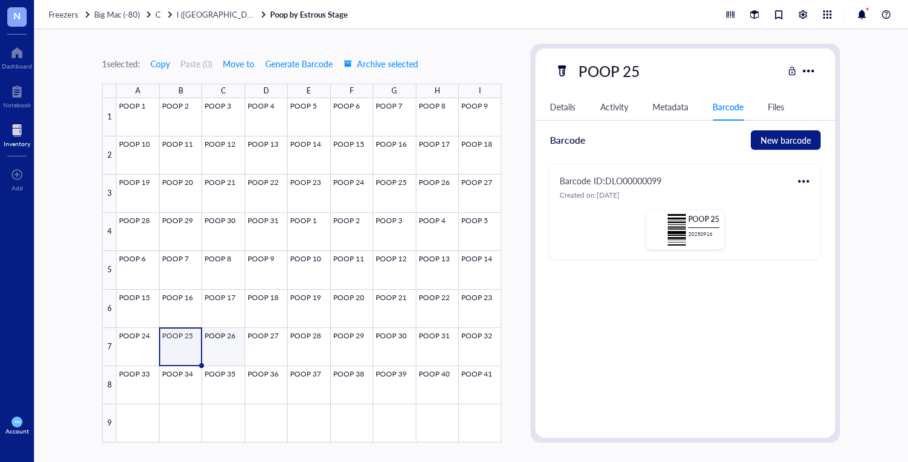
click at [220, 338] on div at bounding box center [309, 270] width 385 height 345
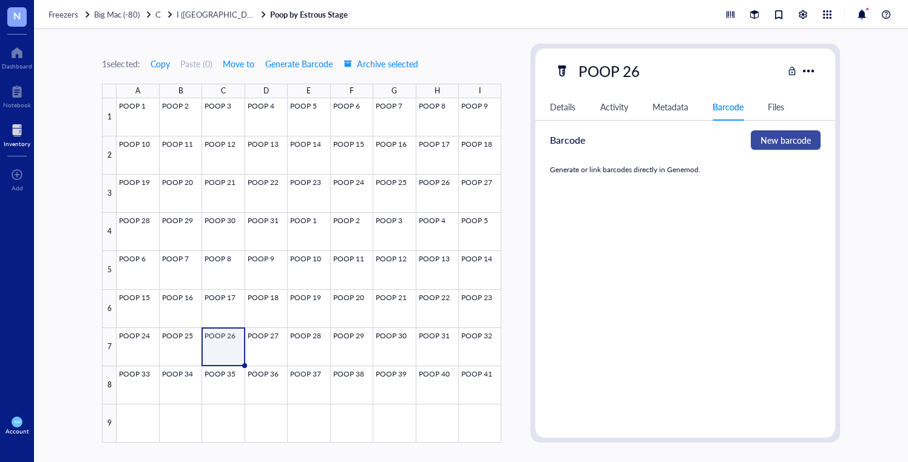
click at [783, 141] on span "New barcode" at bounding box center [785, 140] width 50 height 13
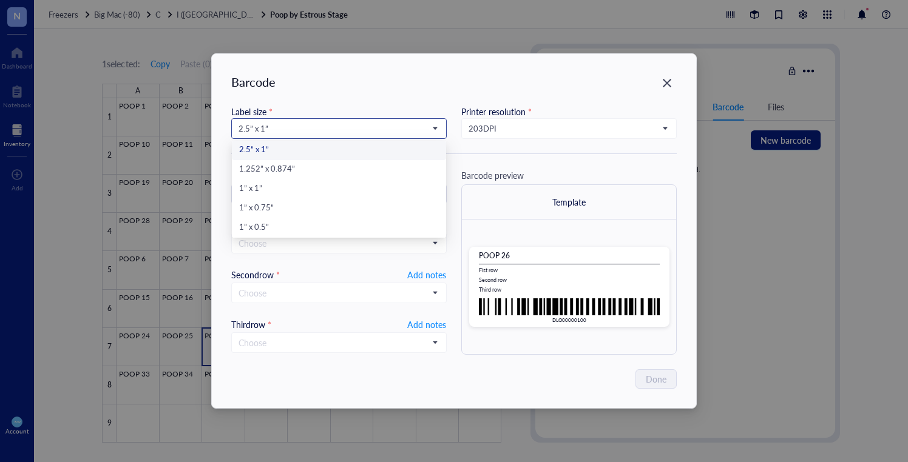
click at [344, 134] on span "2.5” x 1”" at bounding box center [338, 128] width 198 height 11
click at [326, 223] on div "1” x 0.5”" at bounding box center [339, 228] width 200 height 13
type input "DLO00000100"
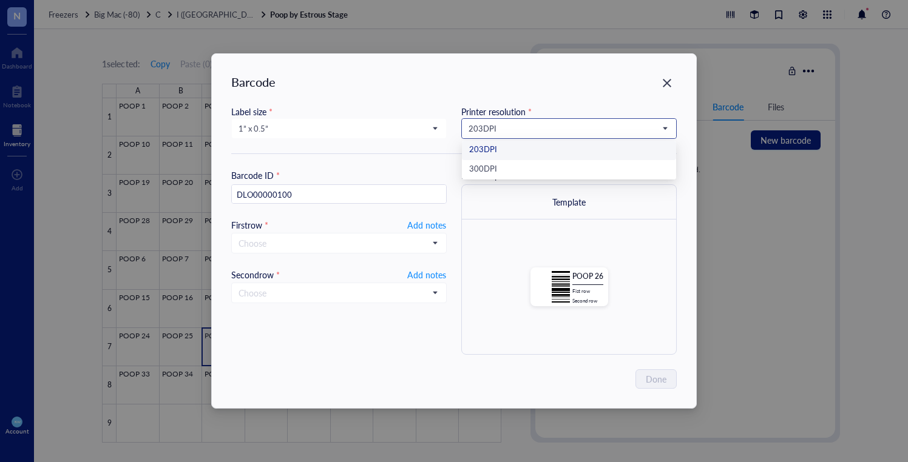
click at [476, 129] on span "203 DPI" at bounding box center [568, 128] width 198 height 11
click at [490, 164] on div "300 DPI" at bounding box center [569, 169] width 200 height 13
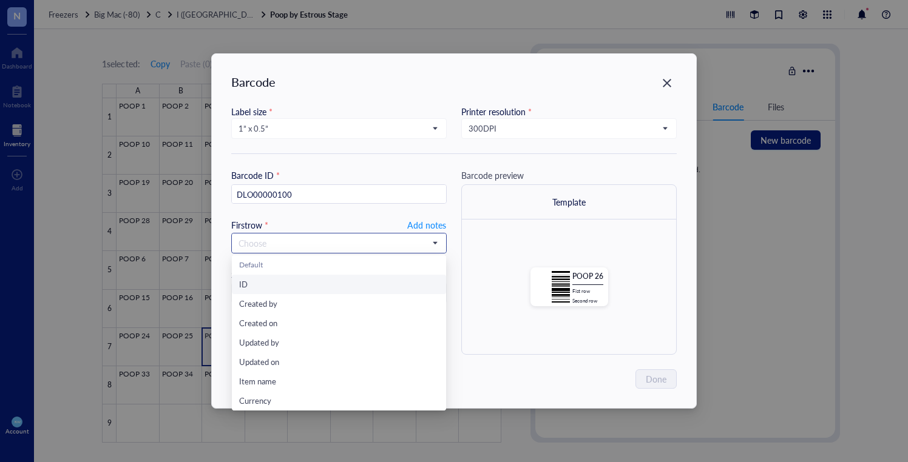
click at [294, 238] on input "search" at bounding box center [334, 243] width 190 height 18
click at [437, 228] on span "Add notes" at bounding box center [426, 225] width 39 height 15
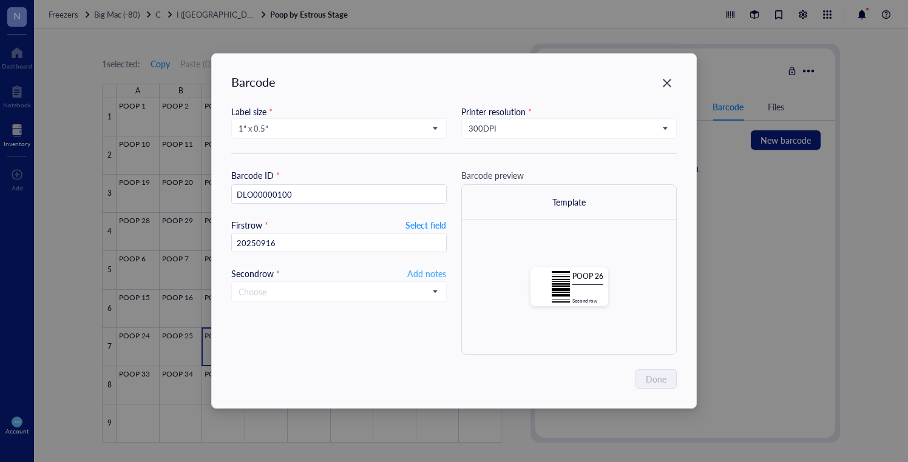
type input "20250916"
drag, startPoint x: 433, startPoint y: 271, endPoint x: 624, endPoint y: 336, distance: 201.5
click at [434, 271] on span "Add notes" at bounding box center [426, 273] width 39 height 15
click at [669, 385] on button "Done" at bounding box center [657, 379] width 40 height 19
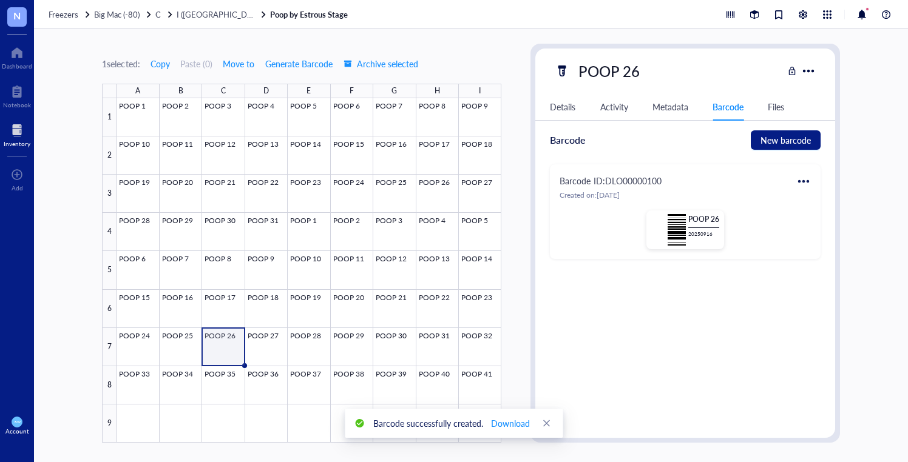
click at [802, 181] on div at bounding box center [803, 181] width 19 height 19
click at [824, 223] on div "Print" at bounding box center [833, 221] width 18 height 13
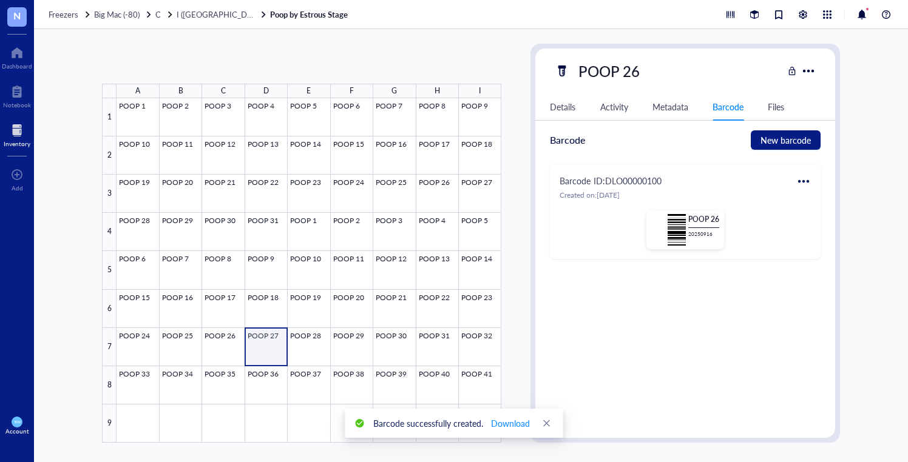
click at [255, 334] on div at bounding box center [309, 270] width 385 height 345
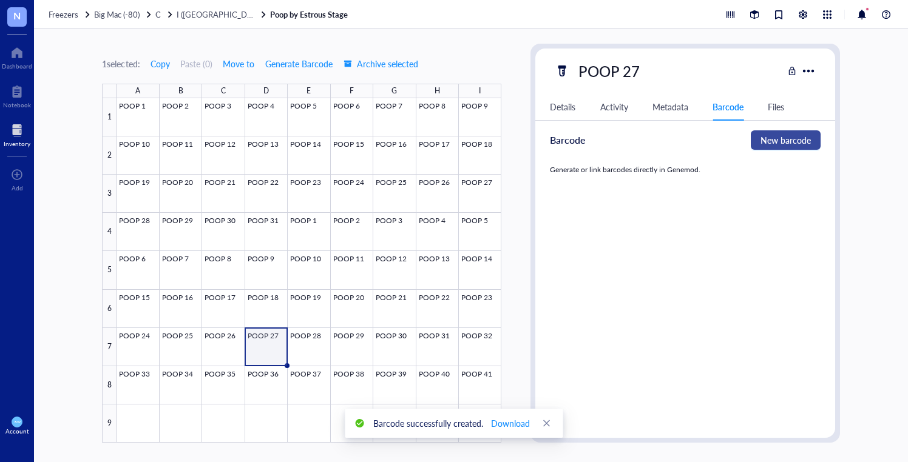
click at [798, 140] on span "New barcode" at bounding box center [785, 140] width 50 height 13
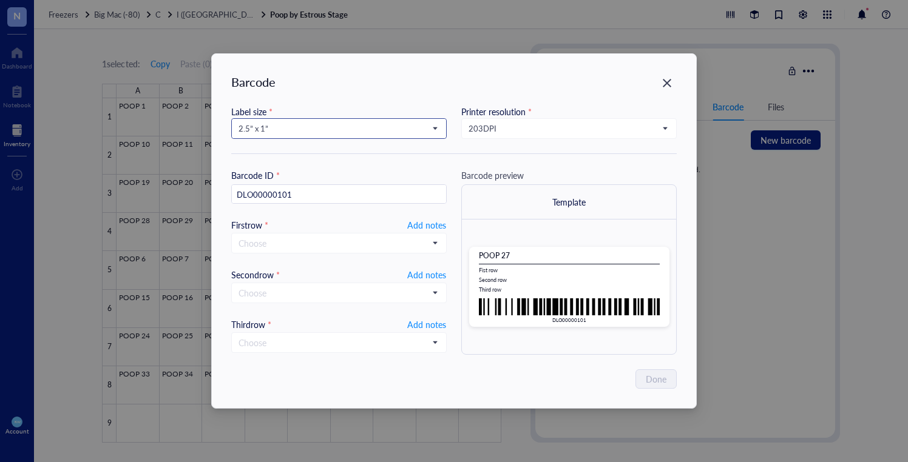
drag, startPoint x: 327, startPoint y: 133, endPoint x: 334, endPoint y: 161, distance: 29.4
click at [327, 134] on span "2.5” x 1”" at bounding box center [338, 128] width 198 height 11
click at [326, 225] on div "1” x 0.5”" at bounding box center [339, 228] width 200 height 13
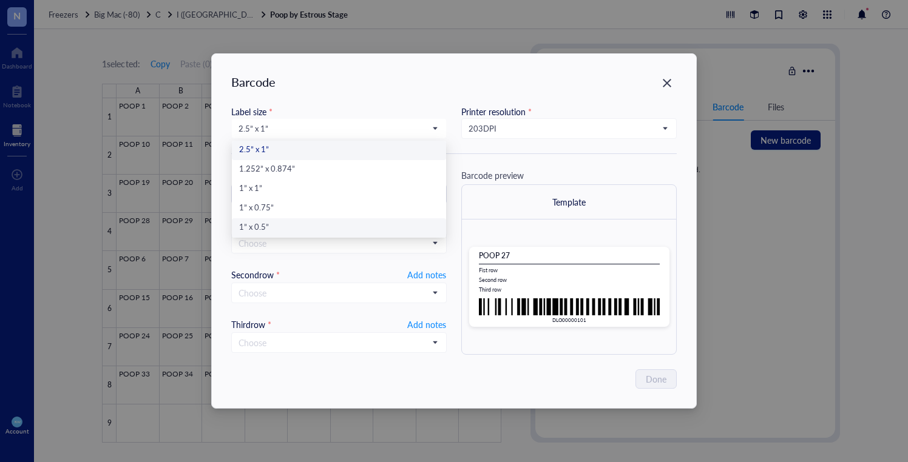
type input "DLO00000101"
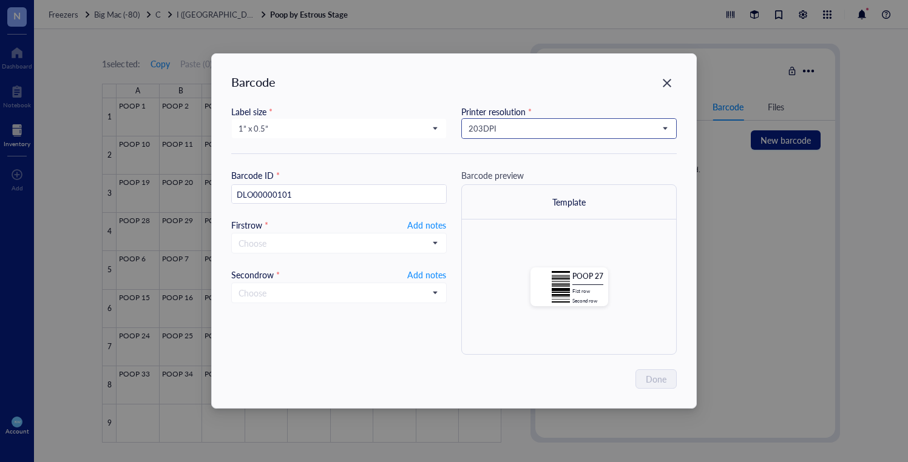
click at [521, 124] on span "203 DPI" at bounding box center [568, 128] width 198 height 11
click at [516, 161] on div "300 DPI" at bounding box center [569, 169] width 214 height 19
click at [425, 227] on span "Add notes" at bounding box center [426, 225] width 39 height 15
type input "20250916"
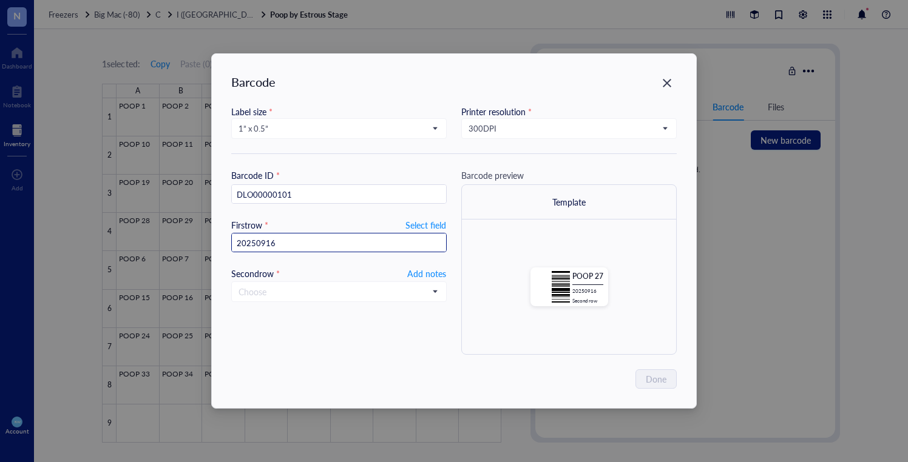
drag, startPoint x: 435, startPoint y: 274, endPoint x: 447, endPoint y: 268, distance: 14.1
click at [435, 274] on span "Add notes" at bounding box center [426, 273] width 39 height 15
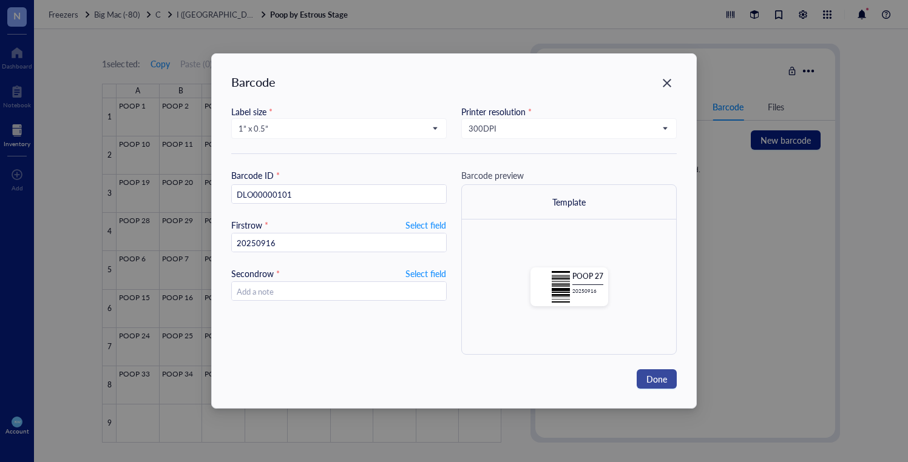
click at [661, 382] on span "Done" at bounding box center [656, 379] width 21 height 13
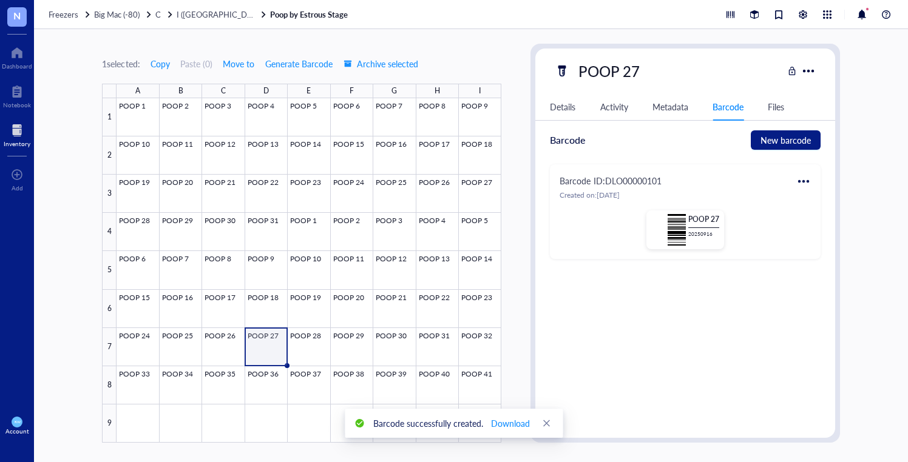
click at [804, 181] on div at bounding box center [803, 181] width 19 height 19
click at [818, 217] on div "Print" at bounding box center [839, 221] width 69 height 13
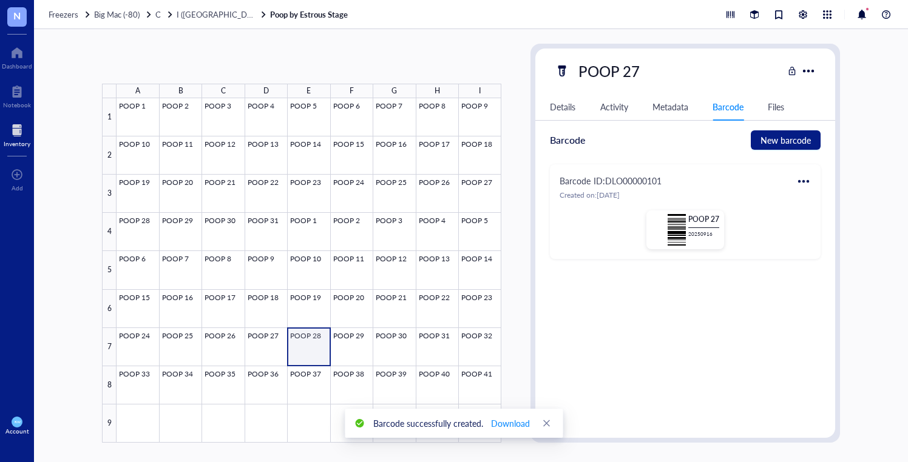
click at [321, 336] on div at bounding box center [309, 270] width 385 height 345
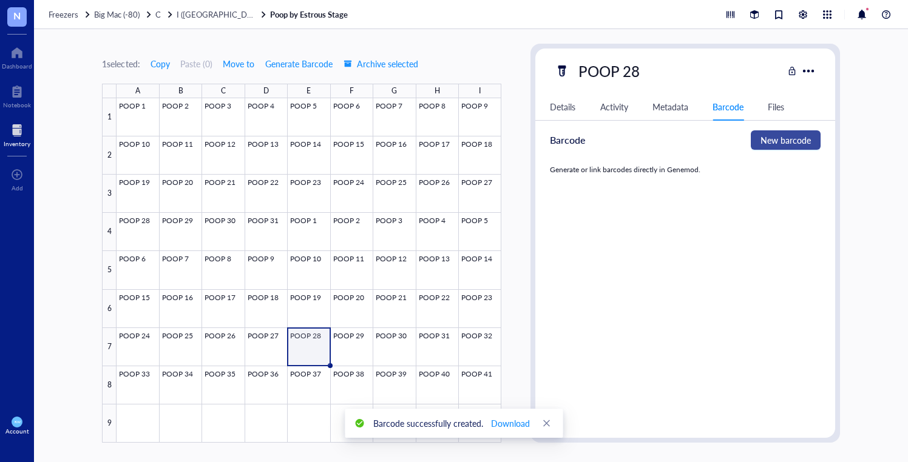
click at [782, 137] on span "New barcode" at bounding box center [785, 140] width 50 height 13
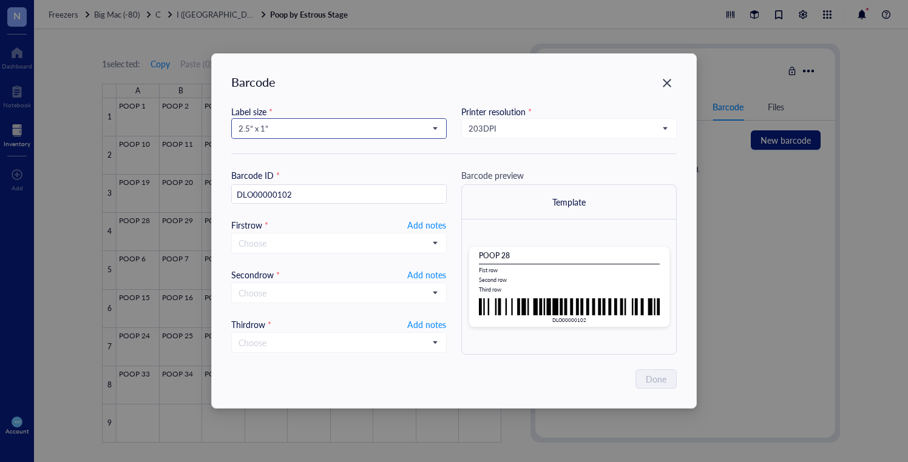
click at [299, 122] on input "search" at bounding box center [334, 129] width 190 height 18
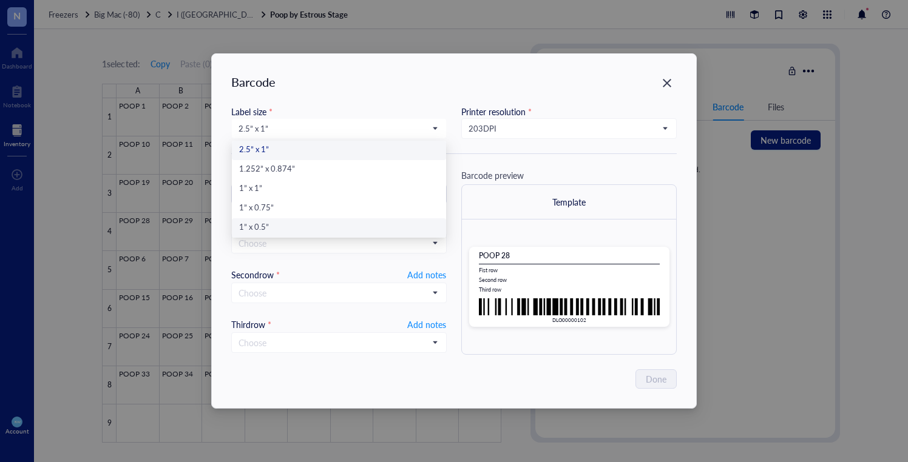
click at [284, 225] on div "1” x 0.5”" at bounding box center [339, 228] width 200 height 13
type input "DLO00000102"
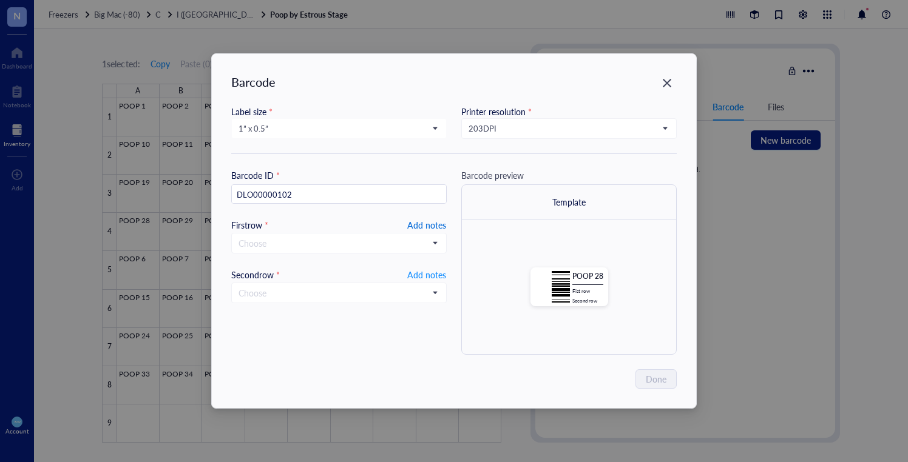
click at [433, 220] on span "Add notes" at bounding box center [426, 225] width 39 height 15
type input "20250916"
click at [438, 273] on span "Add notes" at bounding box center [426, 273] width 39 height 15
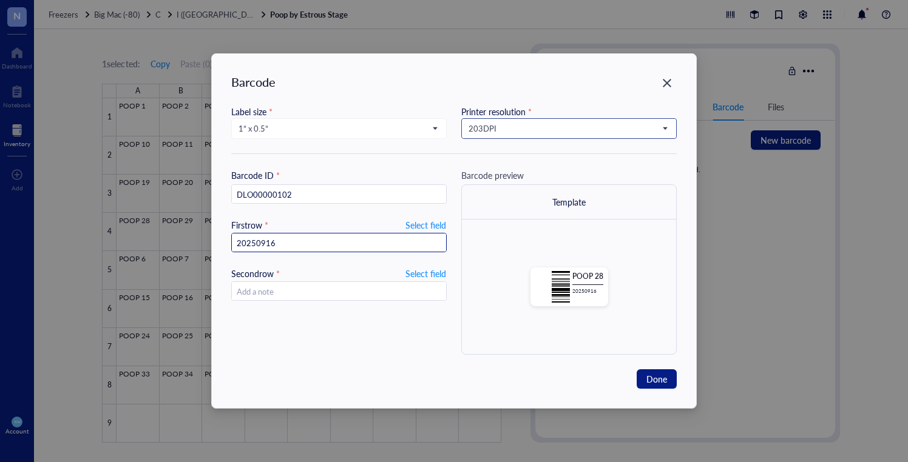
click at [543, 130] on span "203 DPI" at bounding box center [568, 128] width 198 height 11
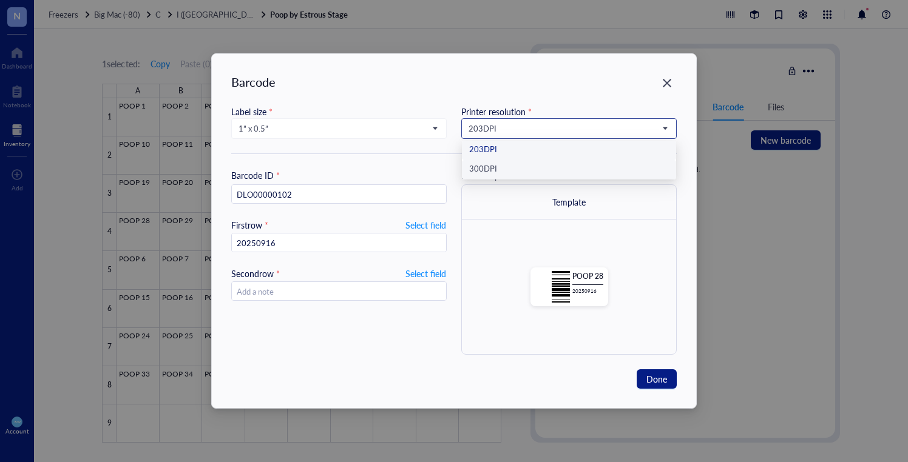
click at [539, 164] on div "300 DPI" at bounding box center [569, 169] width 200 height 13
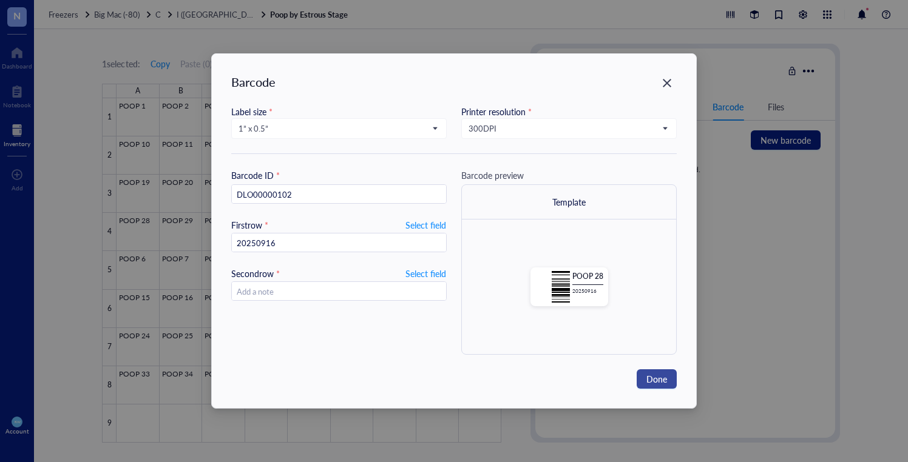
click at [661, 378] on span "Done" at bounding box center [656, 379] width 21 height 13
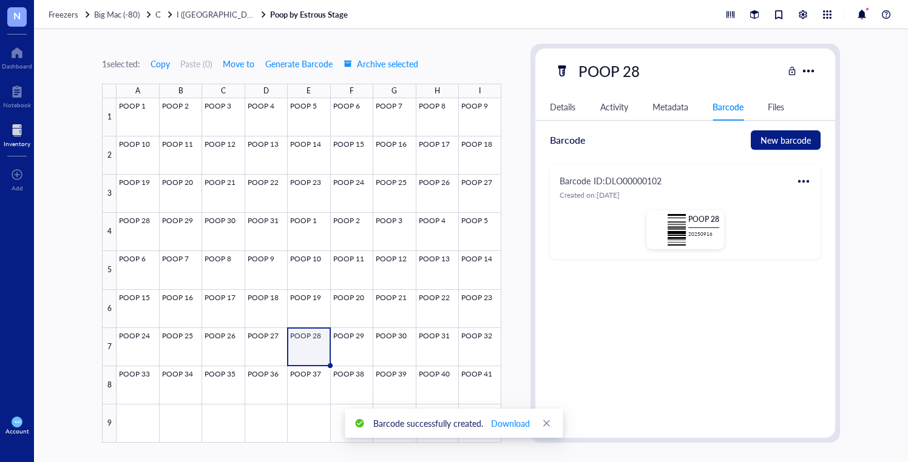
click at [805, 175] on div at bounding box center [803, 181] width 19 height 19
click at [813, 218] on icon at bounding box center [809, 221] width 8 height 8
click at [361, 340] on div at bounding box center [309, 270] width 385 height 345
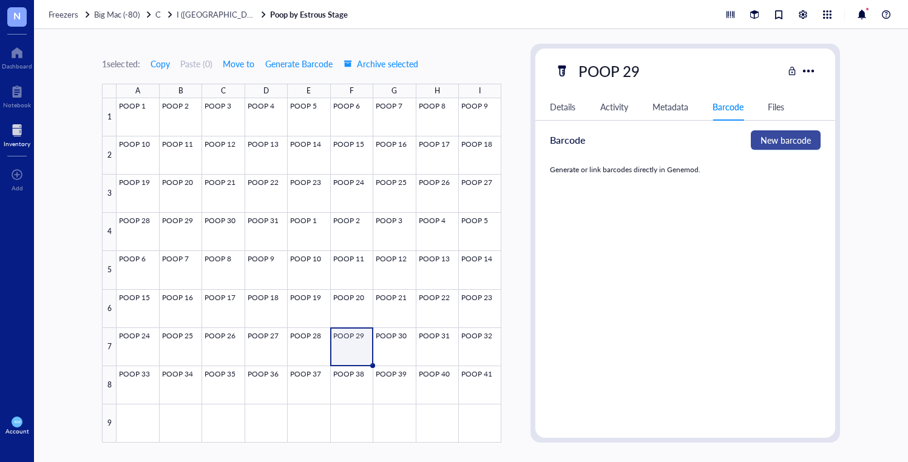
click at [779, 132] on button "New barcode" at bounding box center [786, 139] width 70 height 19
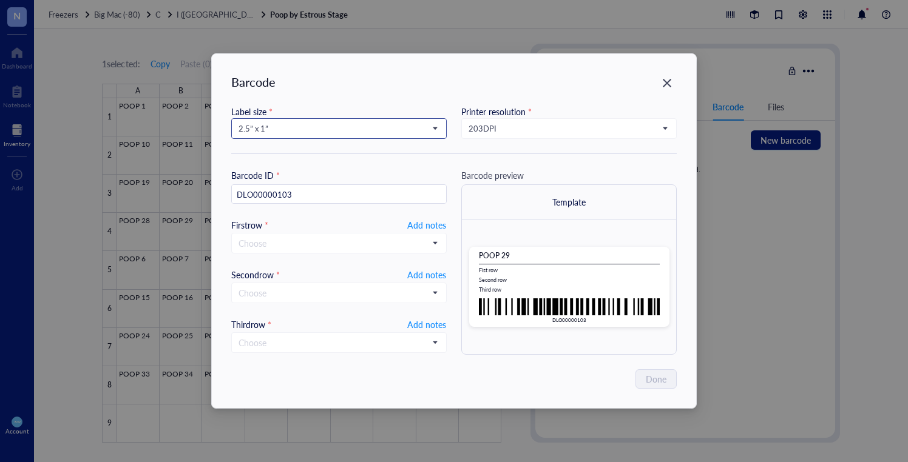
click at [317, 130] on span "2.5” x 1”" at bounding box center [338, 128] width 198 height 11
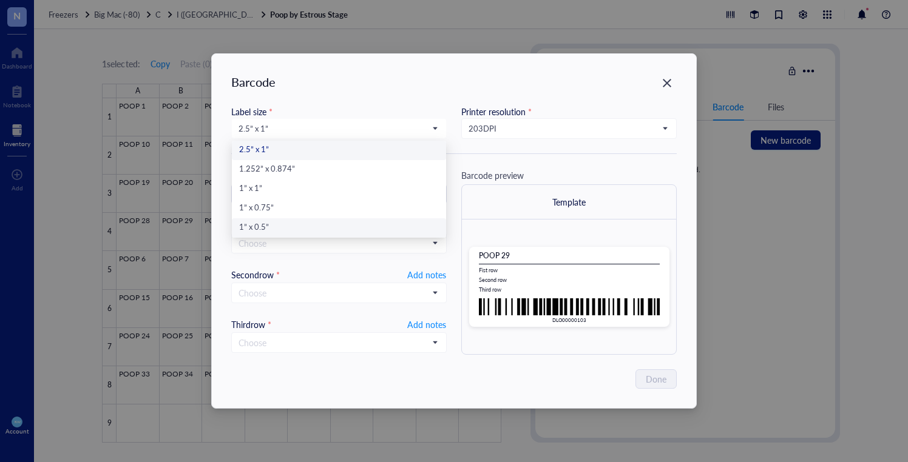
drag, startPoint x: 318, startPoint y: 232, endPoint x: 327, endPoint y: 230, distance: 8.7
click at [317, 232] on div "1” x 0.5”" at bounding box center [339, 228] width 200 height 13
type input "DLO00000103"
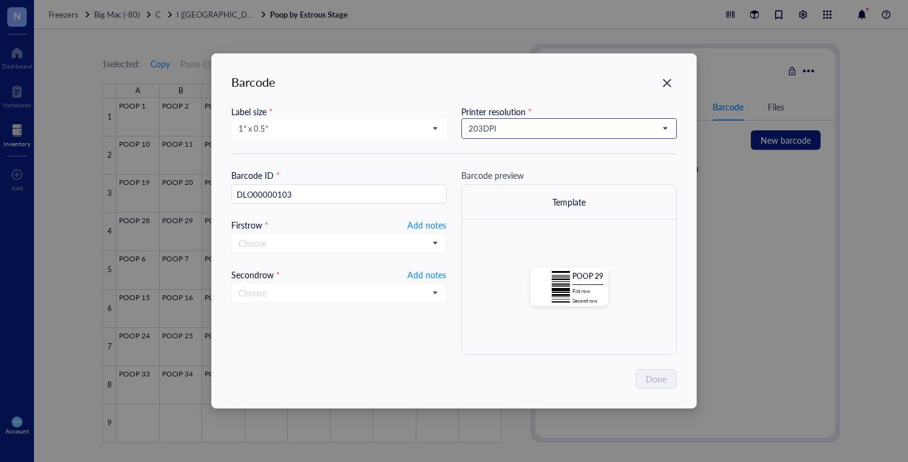
click at [623, 128] on span "203 DPI" at bounding box center [568, 128] width 198 height 11
drag, startPoint x: 595, startPoint y: 167, endPoint x: 538, endPoint y: 188, distance: 60.1
click at [595, 167] on div "300 DPI" at bounding box center [569, 169] width 200 height 13
click at [435, 218] on span "Add notes" at bounding box center [426, 225] width 39 height 15
type input "20250916"
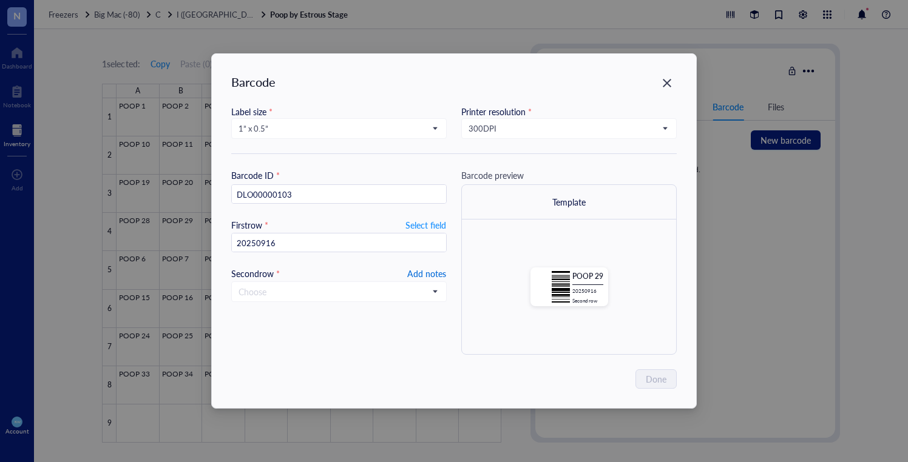
click at [432, 271] on span "Add notes" at bounding box center [426, 273] width 39 height 15
click at [651, 379] on span "Done" at bounding box center [656, 379] width 21 height 13
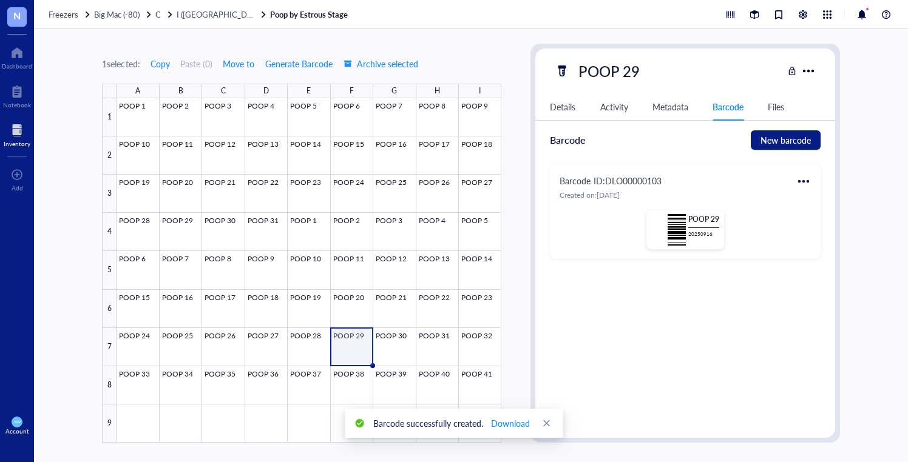
click at [804, 174] on div at bounding box center [803, 181] width 19 height 19
click at [821, 220] on div "Print" at bounding box center [839, 221] width 69 height 13
click at [401, 348] on div at bounding box center [309, 270] width 385 height 345
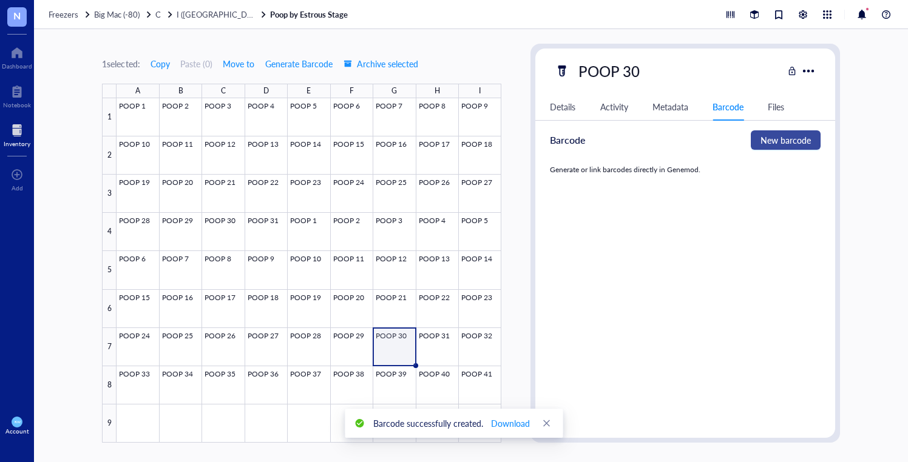
click at [785, 143] on span "New barcode" at bounding box center [785, 140] width 50 height 13
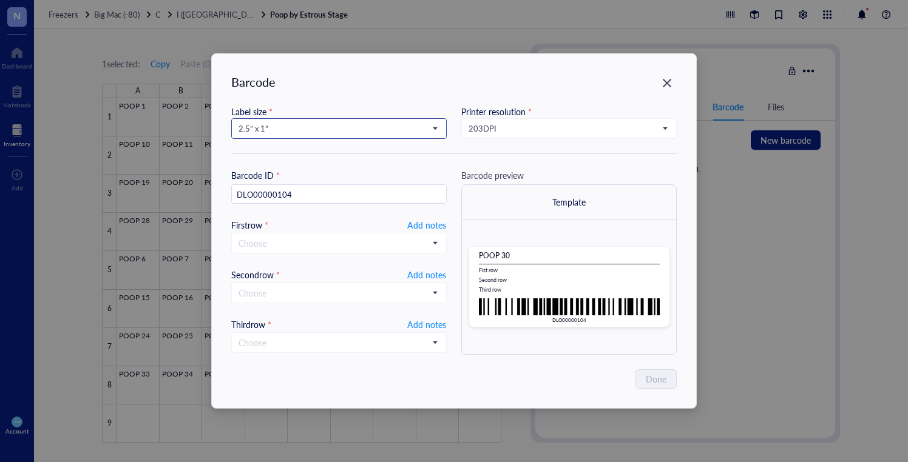
click at [276, 127] on span "2.5” x 1”" at bounding box center [338, 128] width 198 height 11
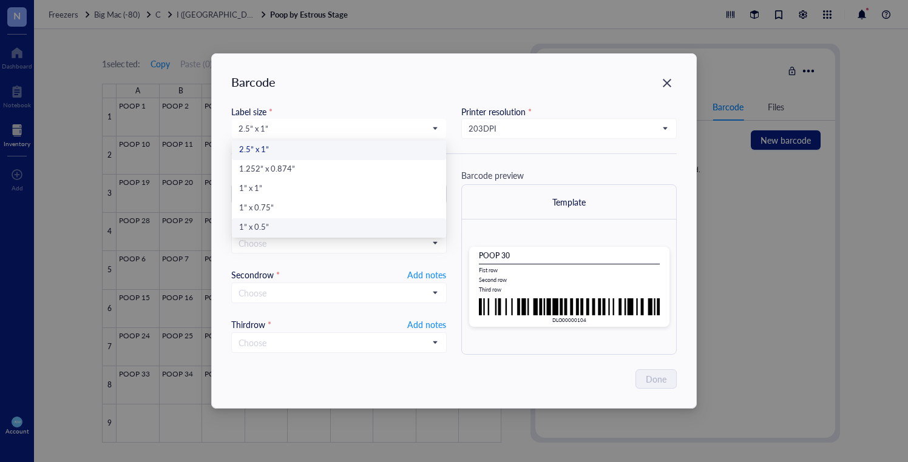
click at [268, 223] on div "1” x 0.5”" at bounding box center [339, 228] width 200 height 13
type input "DLO00000104"
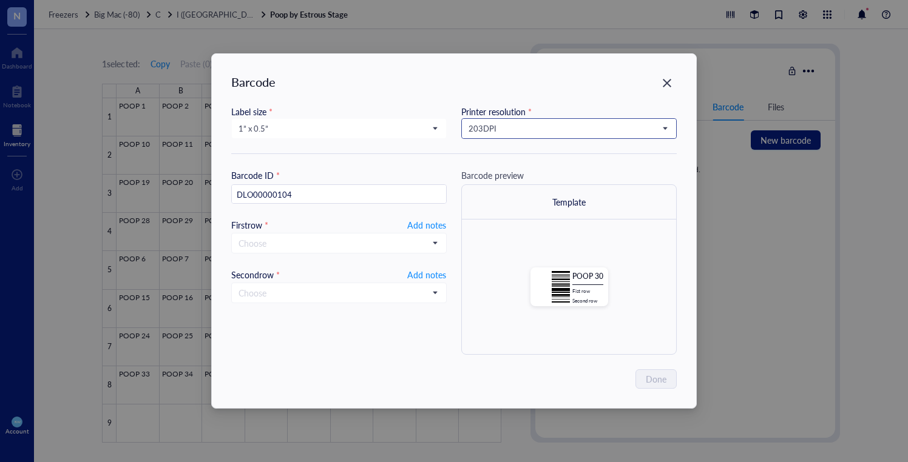
click at [481, 127] on span "203 DPI" at bounding box center [568, 128] width 198 height 11
click at [496, 167] on div "300 DPI" at bounding box center [569, 169] width 200 height 13
click at [420, 222] on span "Add notes" at bounding box center [426, 225] width 39 height 15
type input "20250916"
drag, startPoint x: 424, startPoint y: 271, endPoint x: 529, endPoint y: 296, distance: 108.5
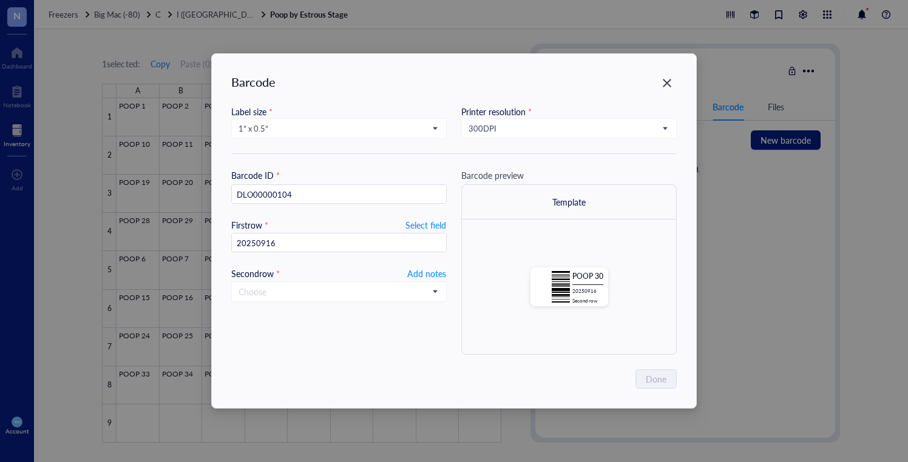
click at [424, 271] on span "Add notes" at bounding box center [426, 273] width 39 height 15
click at [674, 383] on button "Done" at bounding box center [657, 379] width 40 height 19
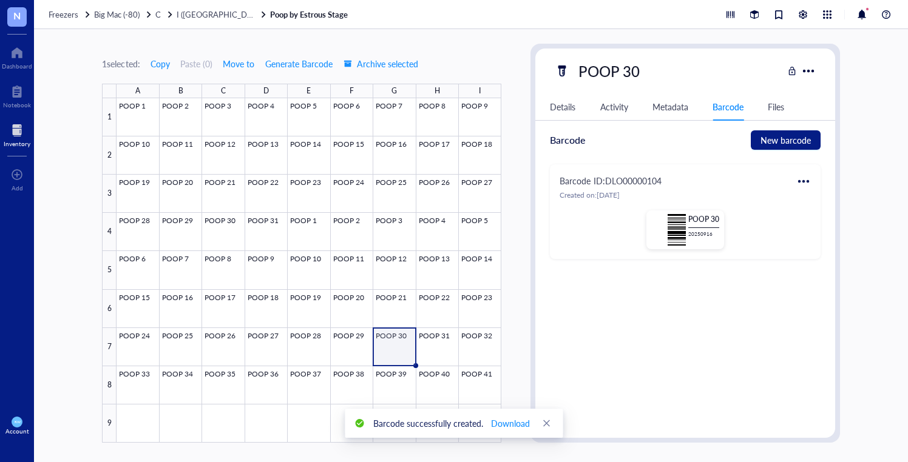
click at [800, 178] on div at bounding box center [803, 181] width 19 height 19
click at [821, 219] on div "Print" at bounding box center [839, 221] width 69 height 13
drag, startPoint x: 437, startPoint y: 340, endPoint x: 476, endPoint y: 326, distance: 41.5
click at [437, 340] on div at bounding box center [309, 270] width 385 height 345
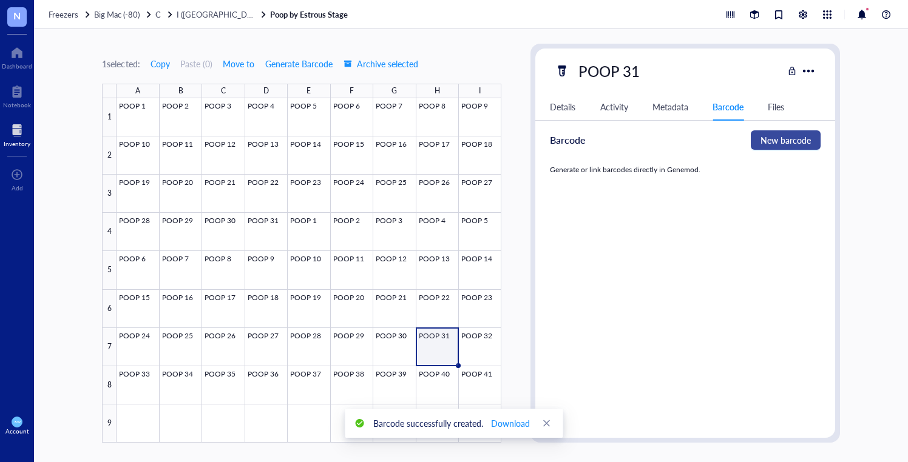
click at [774, 134] on span "New barcode" at bounding box center [785, 140] width 50 height 13
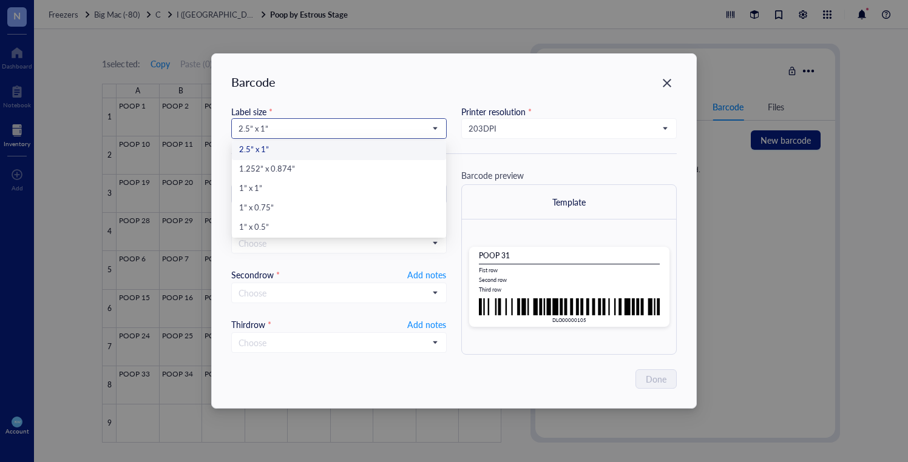
click at [325, 129] on span "2.5” x 1”" at bounding box center [338, 128] width 198 height 11
drag, startPoint x: 283, startPoint y: 228, endPoint x: 313, endPoint y: 222, distance: 29.8
click at [283, 229] on div "1” x 0.5”" at bounding box center [339, 228] width 200 height 13
type input "DLO00000105"
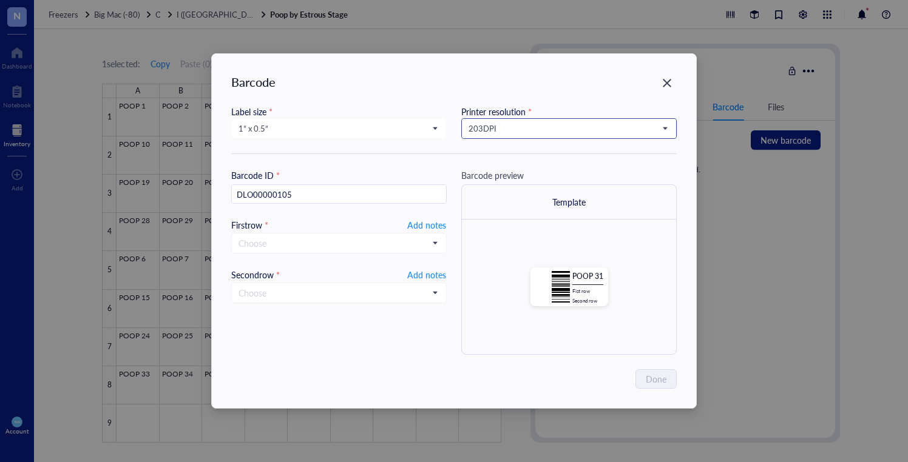
click at [514, 126] on span "203 DPI" at bounding box center [568, 128] width 198 height 11
click at [498, 164] on div "300 DPI" at bounding box center [569, 169] width 200 height 13
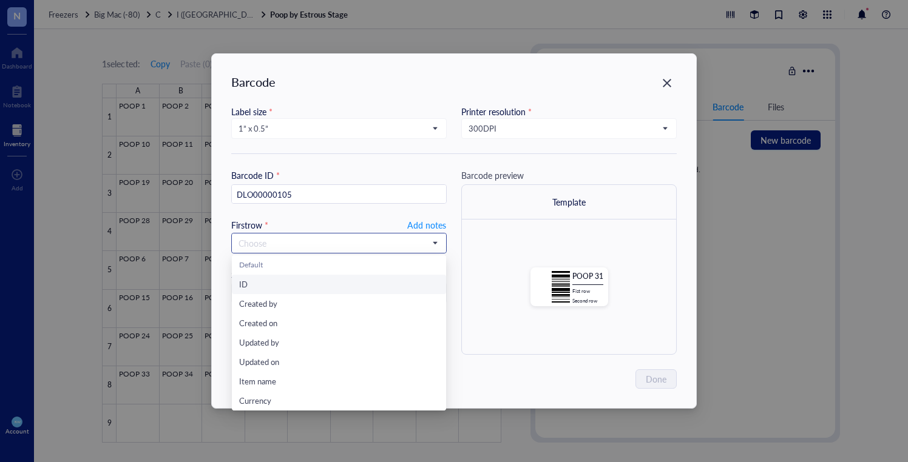
click at [357, 243] on input "search" at bounding box center [334, 243] width 190 height 18
click at [421, 231] on div "First row * Add notes Choose Default ID Created by Created on Updated by Update…" at bounding box center [338, 235] width 215 height 35
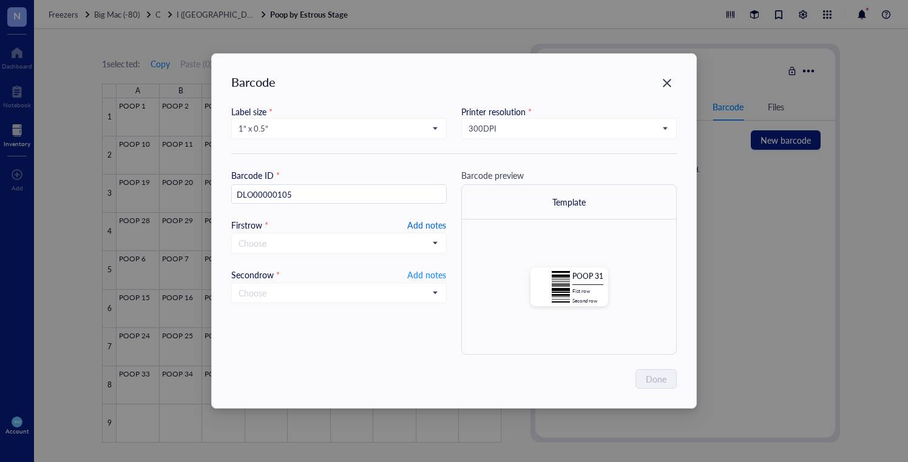
click at [421, 222] on span "Add notes" at bounding box center [426, 225] width 39 height 15
type input "20250916"
drag, startPoint x: 441, startPoint y: 268, endPoint x: 454, endPoint y: 265, distance: 13.7
click at [441, 267] on span "Add notes" at bounding box center [426, 273] width 39 height 15
click at [655, 374] on span "Done" at bounding box center [656, 379] width 21 height 13
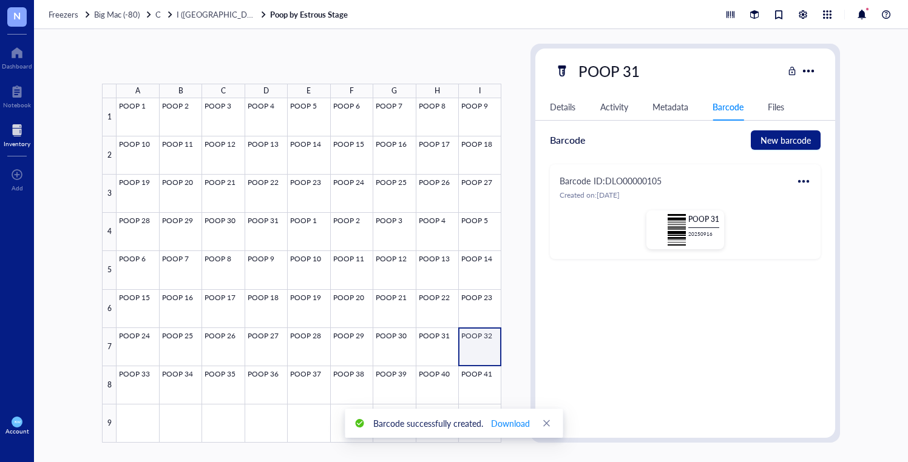
click at [486, 344] on div at bounding box center [309, 270] width 385 height 345
click at [425, 346] on div at bounding box center [309, 270] width 385 height 345
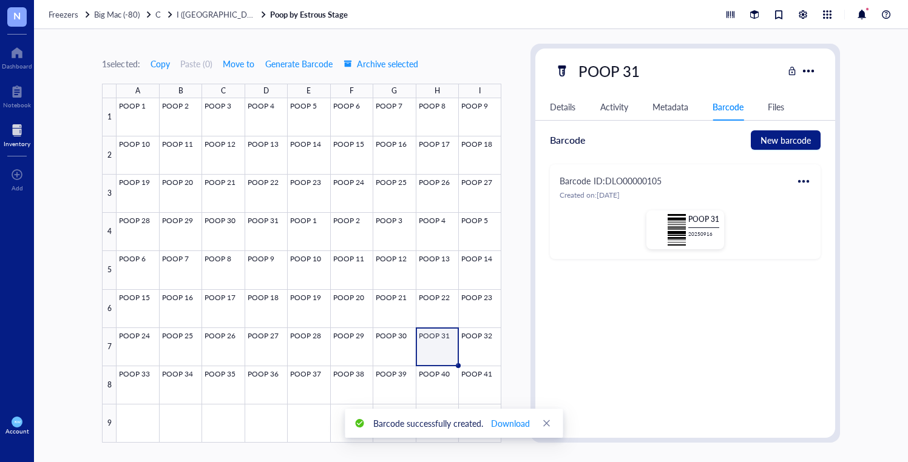
click at [797, 180] on div at bounding box center [803, 181] width 19 height 19
click at [830, 222] on div "Print" at bounding box center [833, 221] width 18 height 13
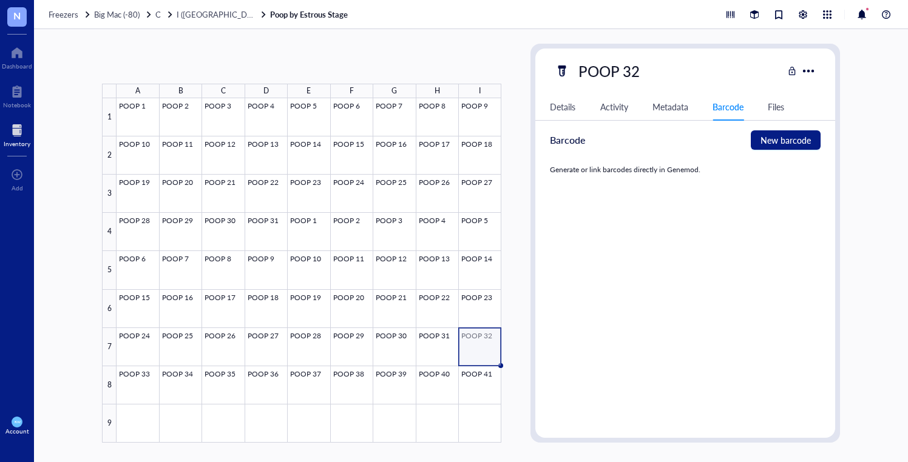
click at [489, 339] on div at bounding box center [309, 270] width 385 height 345
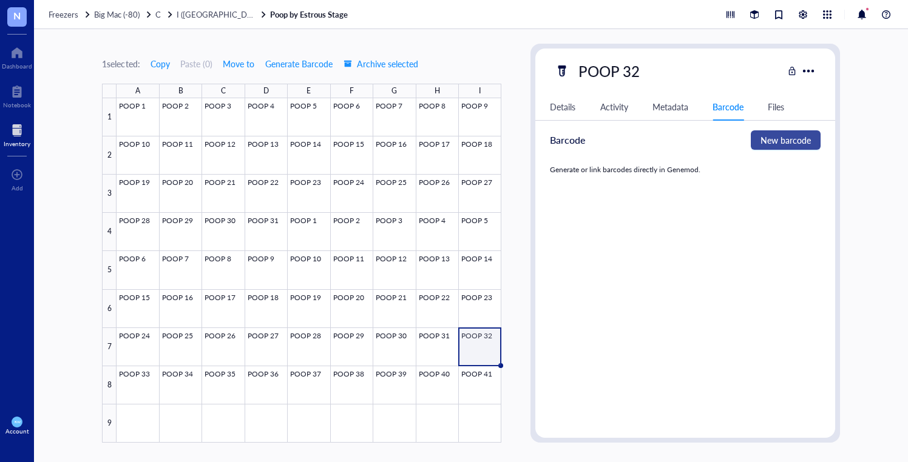
click at [782, 136] on span "New barcode" at bounding box center [785, 140] width 50 height 13
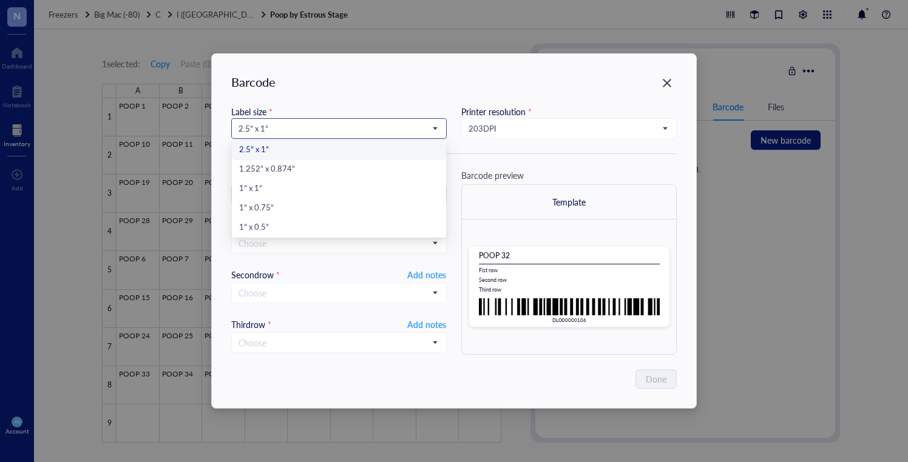
click at [323, 127] on span "2.5” x 1”" at bounding box center [338, 128] width 198 height 11
click at [268, 225] on div "1” x 0.5”" at bounding box center [339, 228] width 200 height 13
type input "DLO00000106"
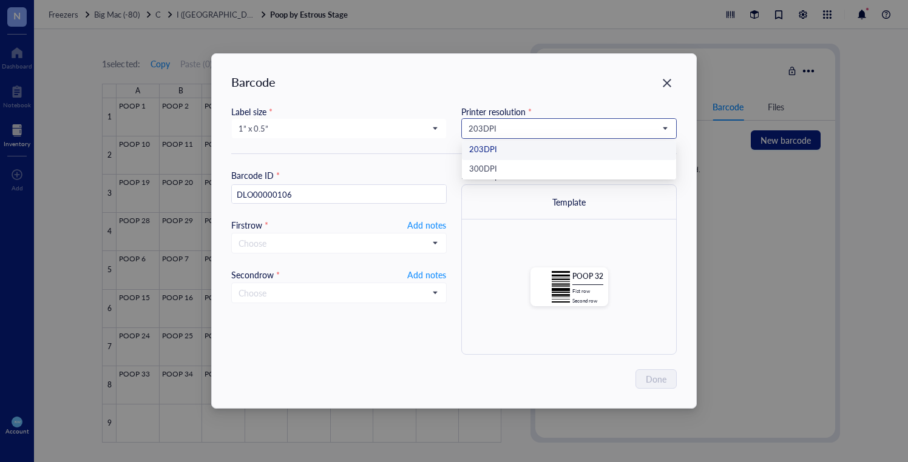
click at [496, 128] on span "203 DPI" at bounding box center [568, 128] width 198 height 11
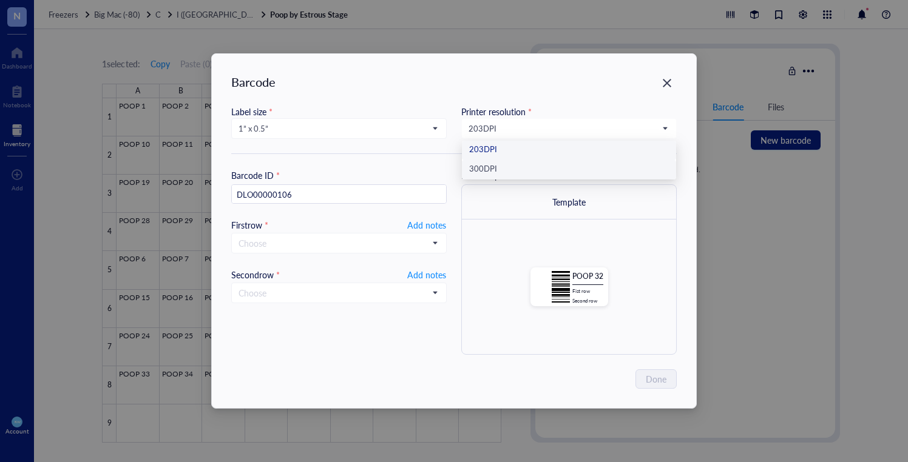
drag, startPoint x: 524, startPoint y: 164, endPoint x: 514, endPoint y: 169, distance: 10.9
click at [523, 164] on div "300 DPI" at bounding box center [569, 169] width 200 height 13
click at [420, 223] on span "Add notes" at bounding box center [426, 225] width 39 height 15
type input "20250916"
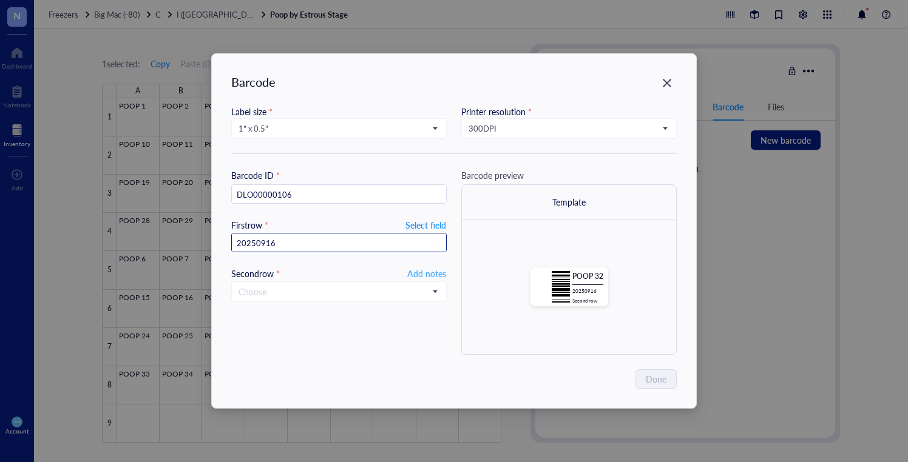
click at [430, 268] on span "Add notes" at bounding box center [426, 273] width 39 height 15
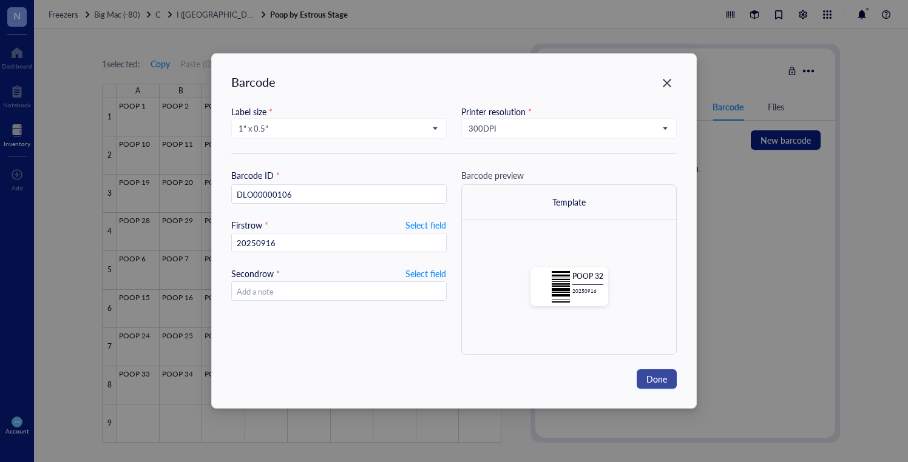
click at [659, 384] on span "Done" at bounding box center [656, 379] width 21 height 13
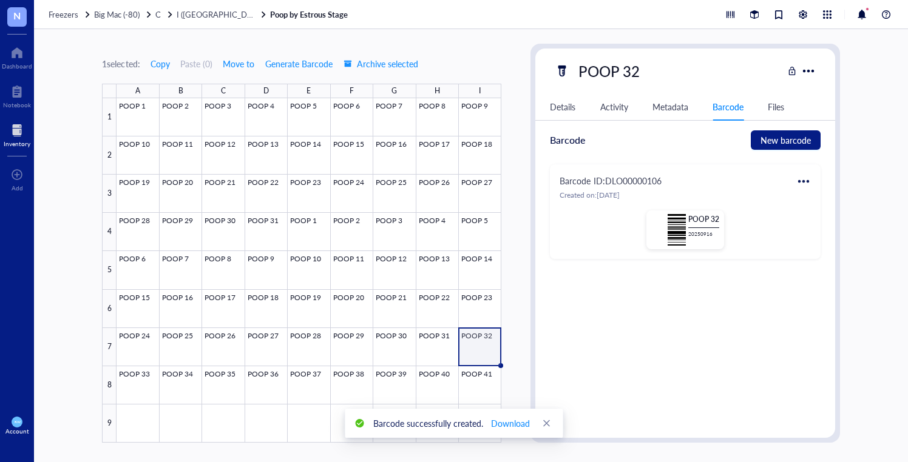
click at [811, 179] on div at bounding box center [803, 181] width 19 height 19
click at [828, 215] on div "Print" at bounding box center [833, 221] width 18 height 13
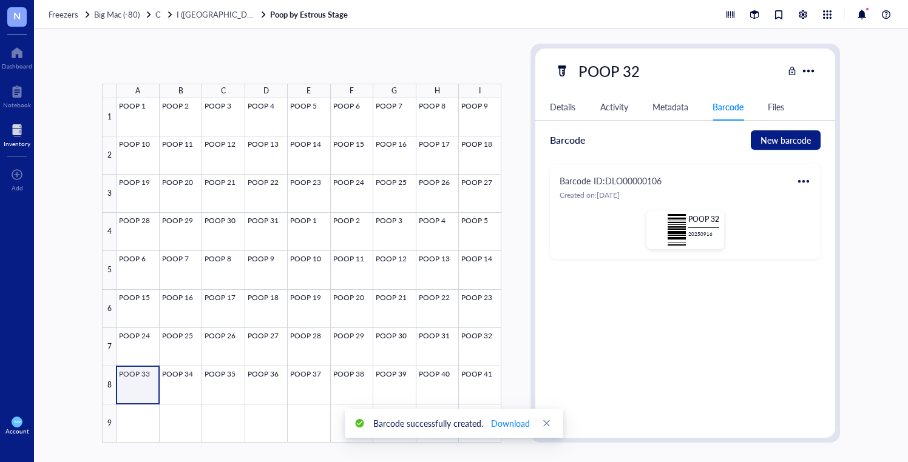
click at [154, 385] on div at bounding box center [309, 270] width 385 height 345
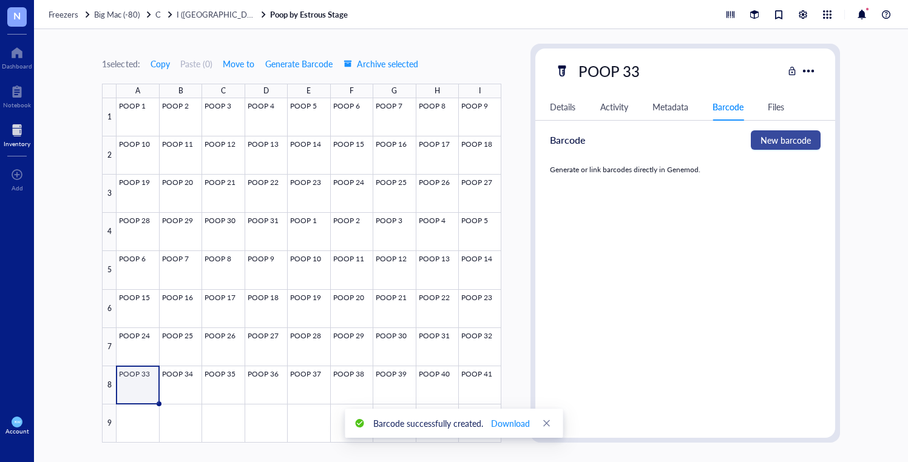
click at [782, 138] on span "New barcode" at bounding box center [785, 140] width 50 height 13
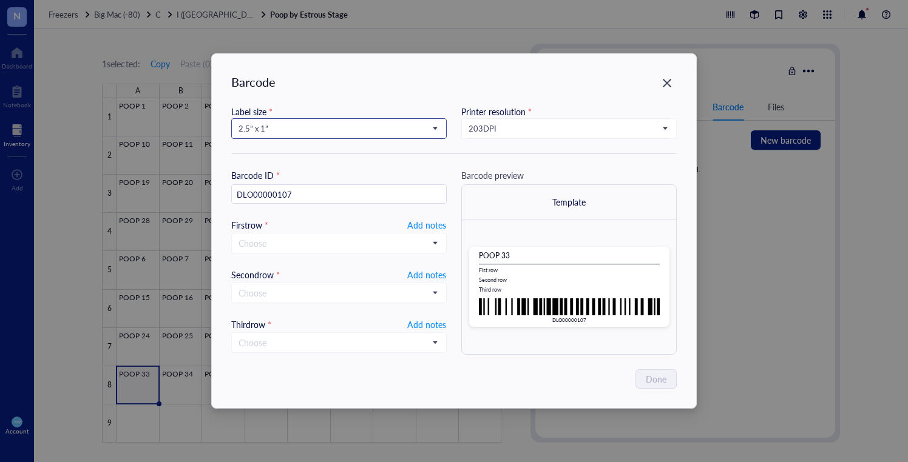
click at [283, 132] on span "2.5” x 1”" at bounding box center [338, 128] width 198 height 11
click at [289, 229] on div "1” x 0.5”" at bounding box center [339, 228] width 200 height 13
type input "DLO00000107"
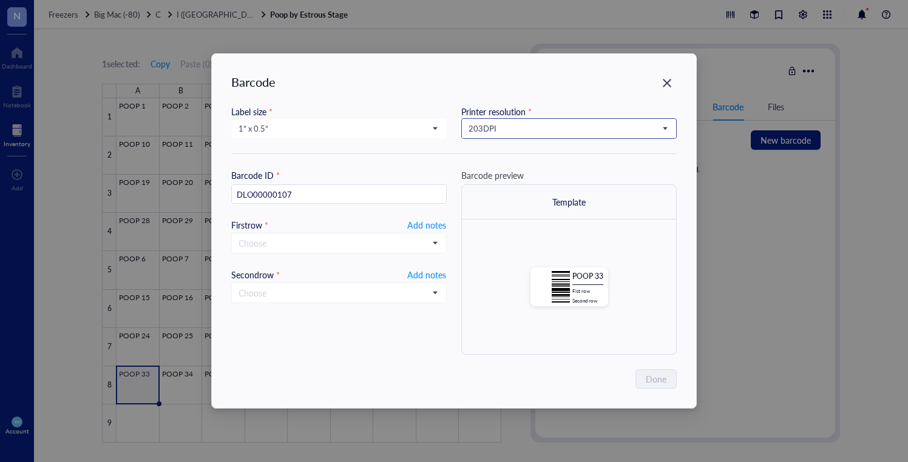
click at [505, 127] on span "203 DPI" at bounding box center [568, 128] width 198 height 11
drag, startPoint x: 503, startPoint y: 168, endPoint x: 495, endPoint y: 180, distance: 14.2
click at [503, 168] on div "300 DPI" at bounding box center [569, 169] width 200 height 13
drag, startPoint x: 357, startPoint y: 248, endPoint x: 413, endPoint y: 227, distance: 59.5
click at [357, 248] on input "search" at bounding box center [334, 243] width 190 height 18
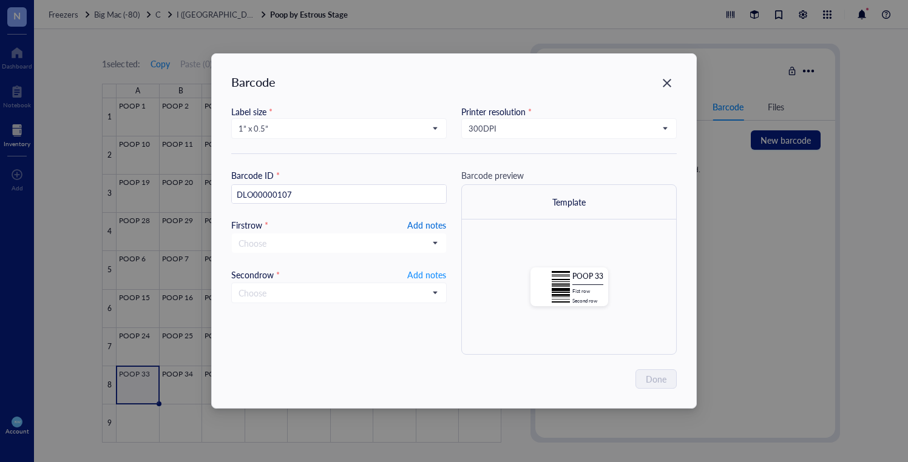
click at [419, 225] on span "Add notes" at bounding box center [426, 225] width 39 height 15
type input "20250916"
click at [435, 266] on span "Add notes" at bounding box center [426, 273] width 39 height 15
click at [666, 381] on span "Done" at bounding box center [656, 379] width 21 height 13
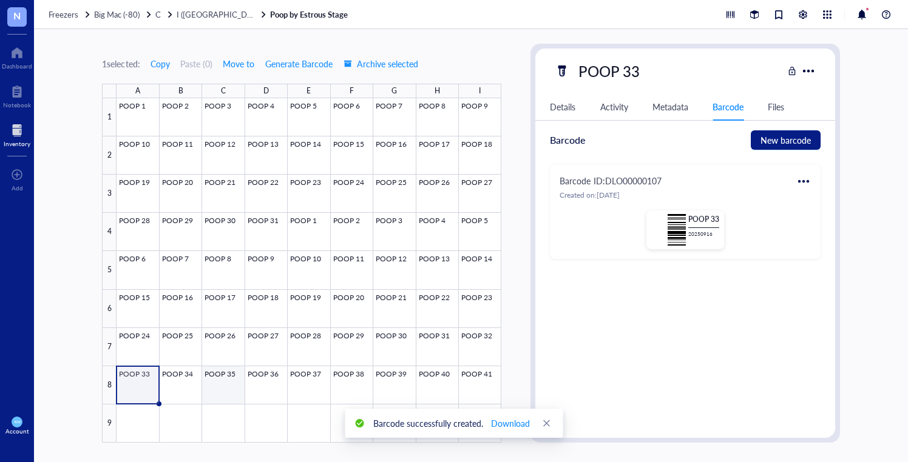
click at [194, 373] on div at bounding box center [309, 270] width 385 height 345
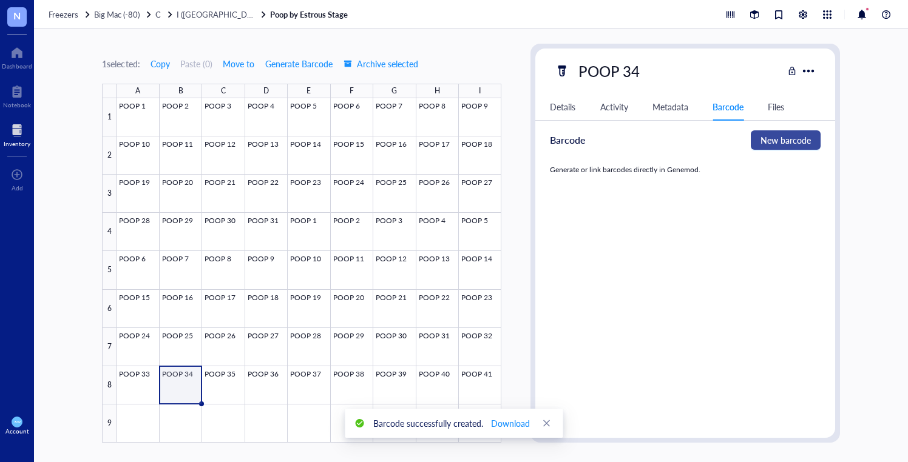
click at [789, 132] on button "New barcode" at bounding box center [786, 139] width 70 height 19
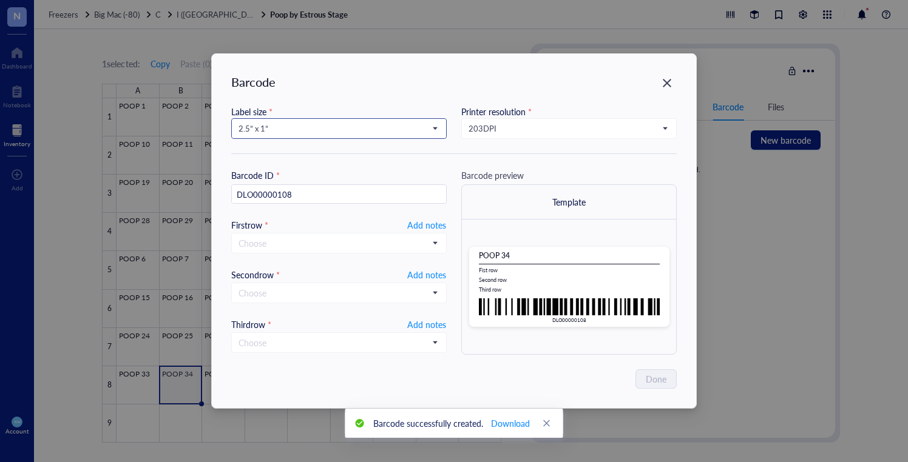
click at [325, 124] on span "2.5” x 1”" at bounding box center [338, 128] width 198 height 11
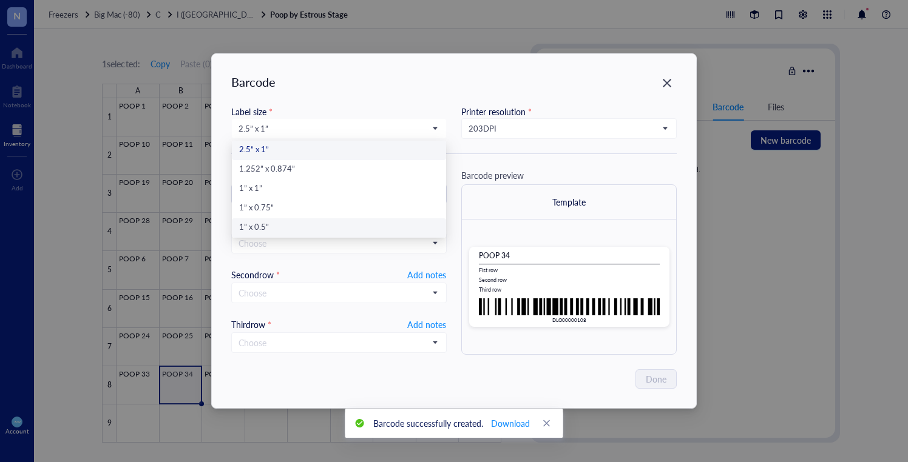
drag, startPoint x: 270, startPoint y: 224, endPoint x: 295, endPoint y: 217, distance: 25.9
click at [270, 224] on div "1” x 0.5”" at bounding box center [339, 228] width 200 height 13
type input "DLO00000108"
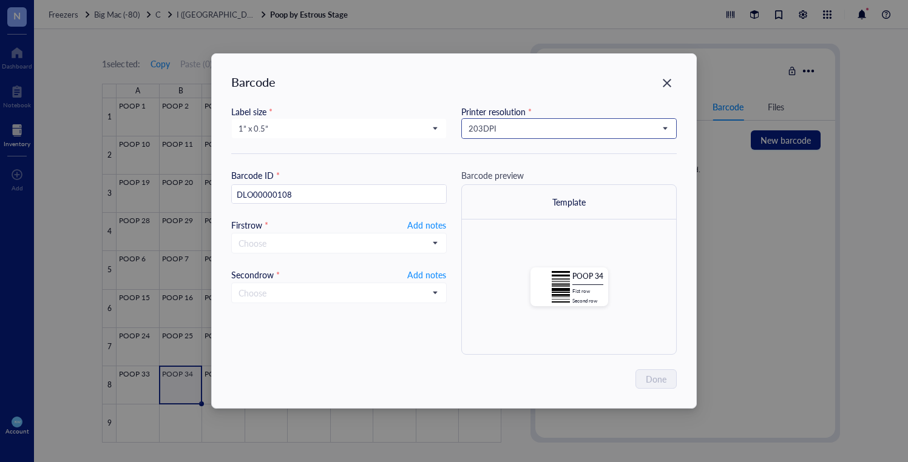
click at [504, 126] on span "203 DPI" at bounding box center [568, 128] width 198 height 11
click at [504, 168] on div "300 DPI" at bounding box center [569, 169] width 200 height 13
click at [432, 225] on span "Add notes" at bounding box center [426, 225] width 39 height 15
type input "20250916"
click at [427, 271] on span "Add notes" at bounding box center [426, 273] width 39 height 15
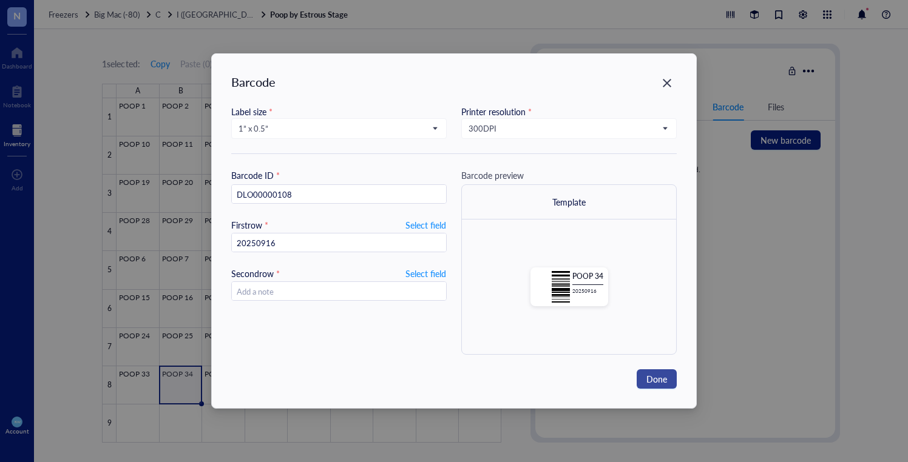
click at [665, 384] on span "Done" at bounding box center [656, 379] width 21 height 13
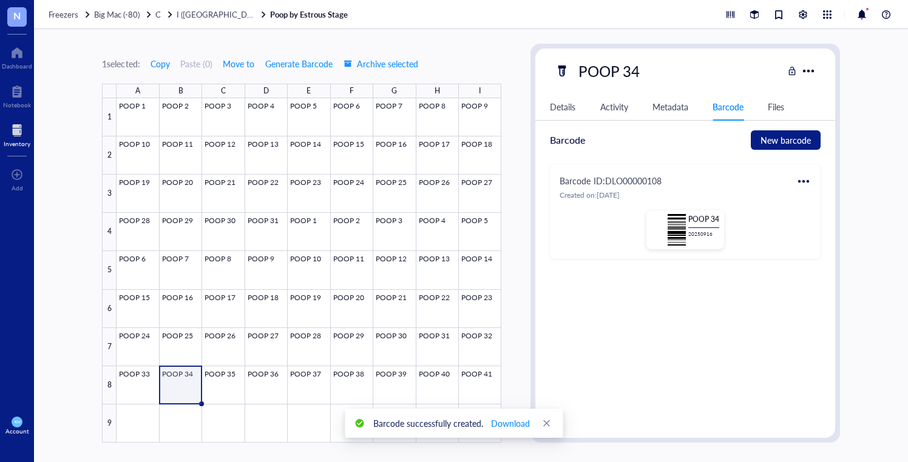
click at [798, 180] on div at bounding box center [803, 181] width 19 height 19
click at [827, 215] on div "Print" at bounding box center [833, 221] width 18 height 13
click at [215, 372] on div at bounding box center [309, 270] width 385 height 345
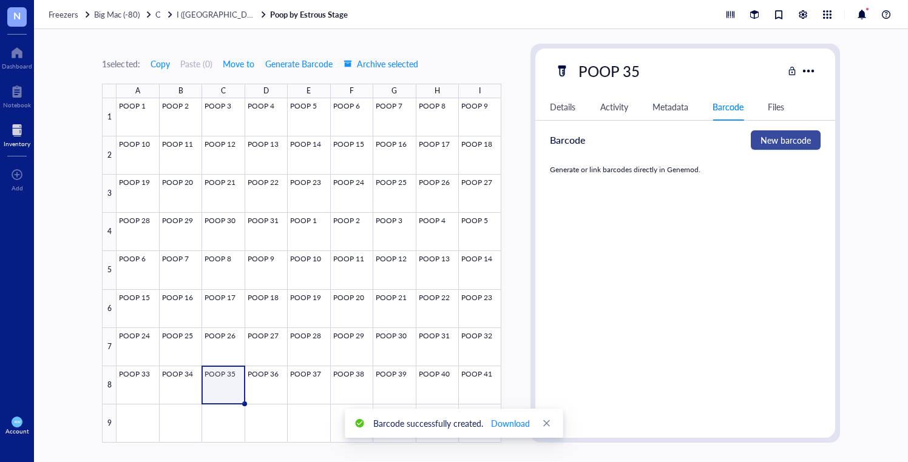
click at [805, 135] on span "New barcode" at bounding box center [785, 140] width 50 height 13
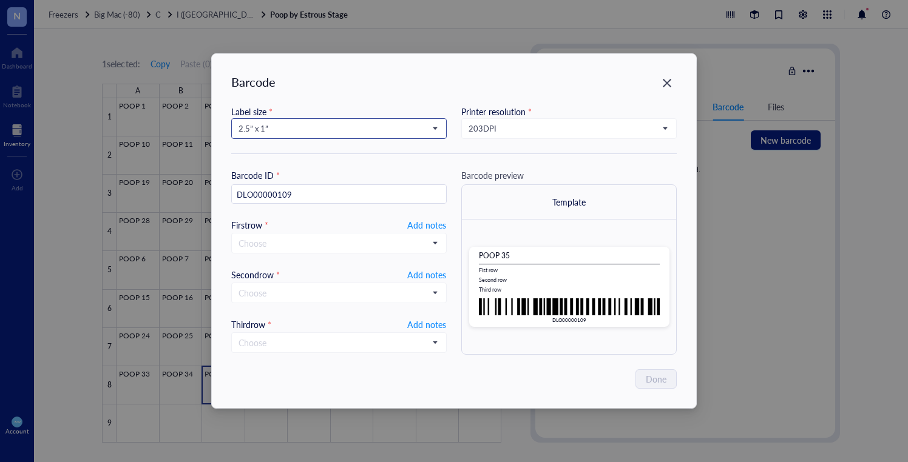
click at [367, 123] on span "2.5” x 1”" at bounding box center [338, 128] width 198 height 11
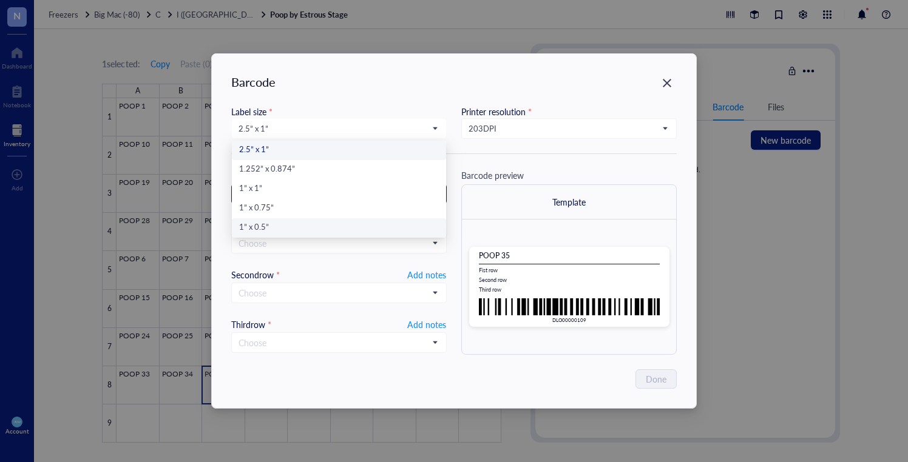
drag, startPoint x: 353, startPoint y: 225, endPoint x: 407, endPoint y: 195, distance: 61.4
click at [353, 225] on div "1” x 0.5”" at bounding box center [339, 228] width 200 height 13
type input "DLO00000109"
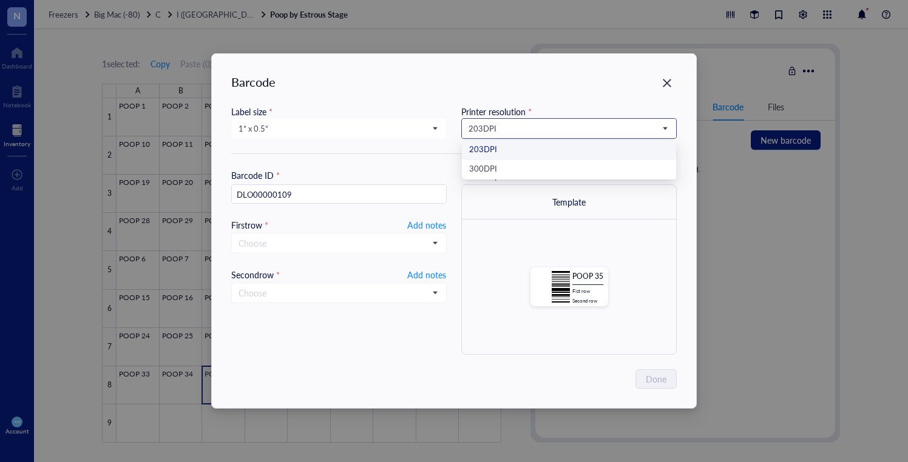
click at [488, 131] on span "203 DPI" at bounding box center [568, 128] width 198 height 11
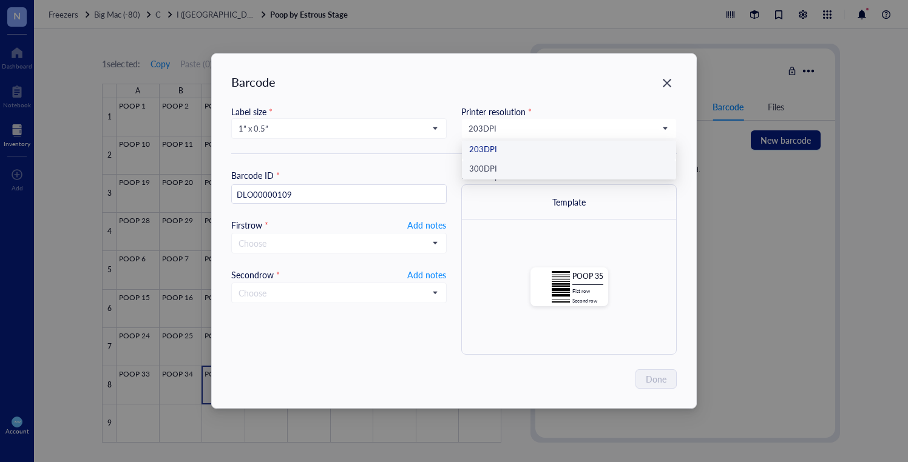
click at [487, 164] on div "300 DPI" at bounding box center [569, 169] width 200 height 13
click at [420, 222] on span "Add notes" at bounding box center [426, 225] width 39 height 15
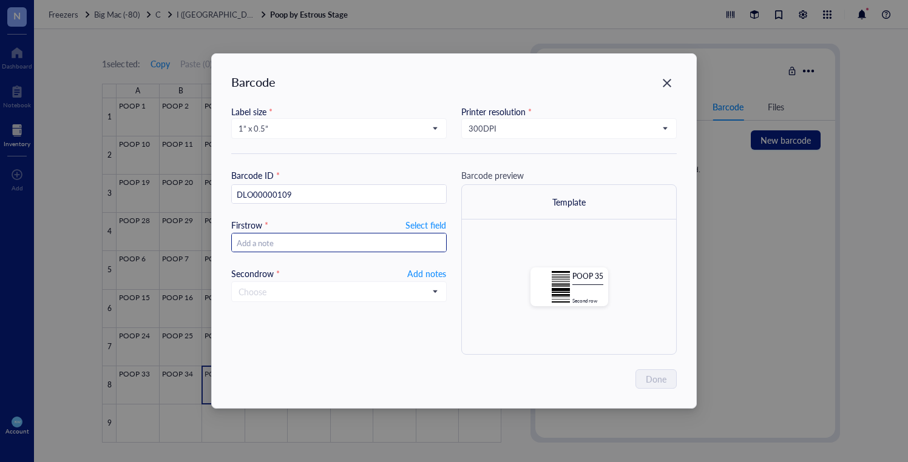
type input "20250916"
drag, startPoint x: 435, startPoint y: 269, endPoint x: 526, endPoint y: 291, distance: 94.2
click at [435, 270] on span "Add notes" at bounding box center [426, 273] width 39 height 15
click at [657, 375] on span "Done" at bounding box center [656, 379] width 21 height 13
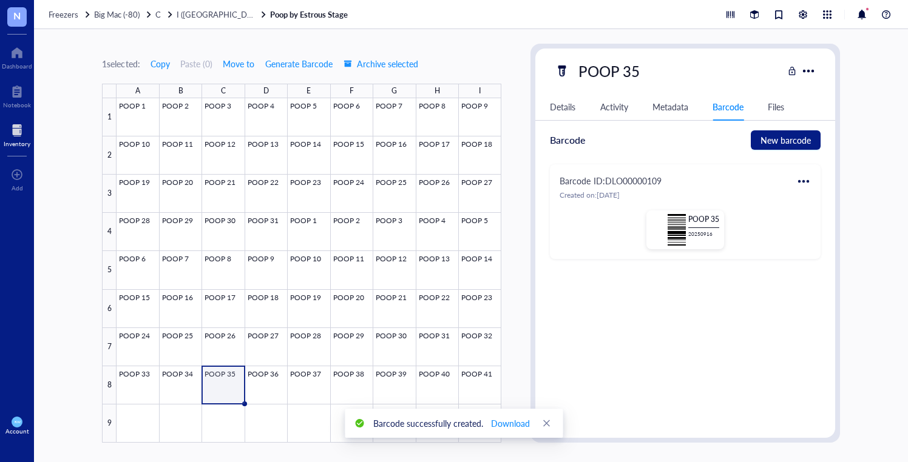
click at [797, 180] on div at bounding box center [803, 181] width 19 height 19
click at [818, 218] on div "Print" at bounding box center [839, 221] width 69 height 13
click at [269, 385] on div at bounding box center [309, 270] width 385 height 345
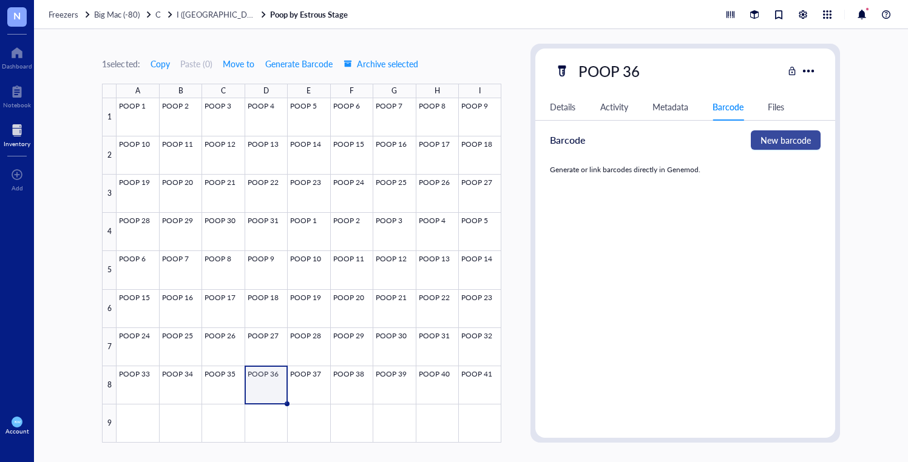
click at [787, 134] on span "New barcode" at bounding box center [785, 140] width 50 height 13
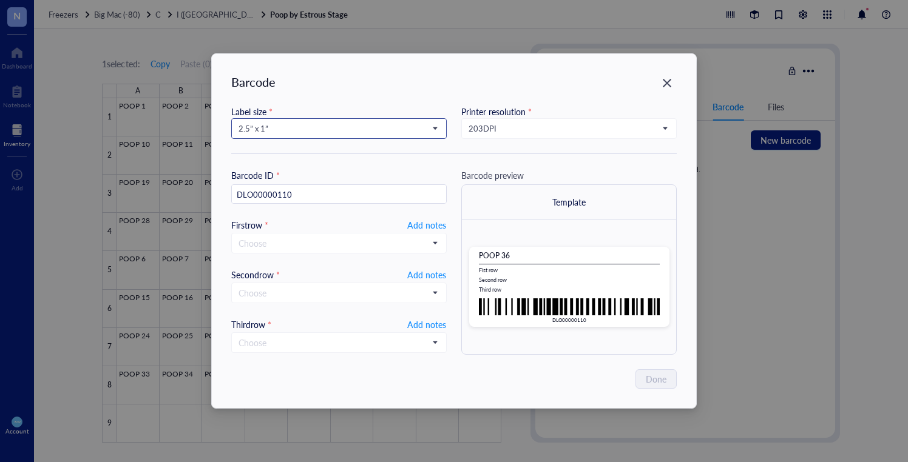
click at [290, 126] on span "2.5” x 1”" at bounding box center [338, 128] width 198 height 11
click at [278, 230] on div "1” x 0.5”" at bounding box center [339, 228] width 200 height 13
type input "DLO00000110"
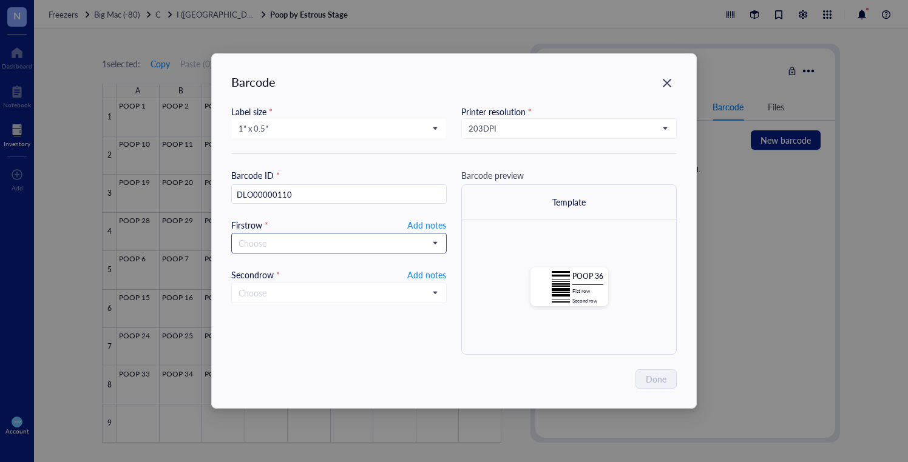
click at [384, 237] on input "search" at bounding box center [334, 243] width 190 height 18
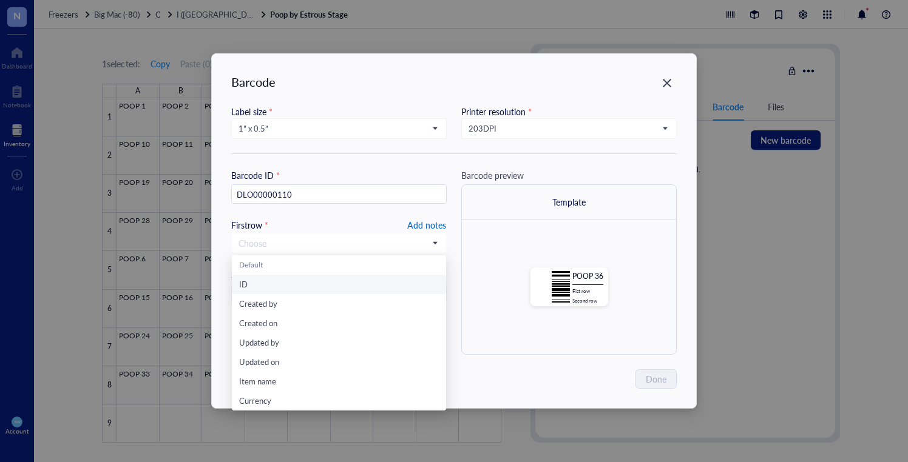
click at [425, 225] on span "Add notes" at bounding box center [426, 225] width 39 height 15
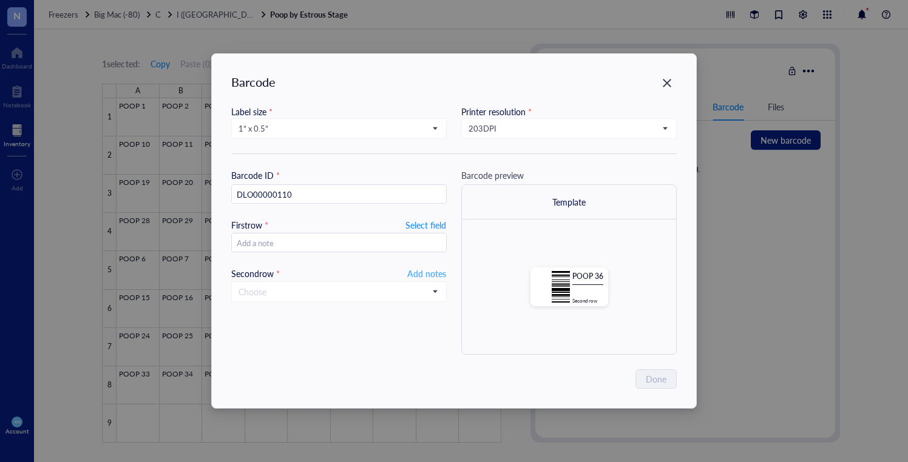
type input "20250916"
click at [424, 269] on span "Add notes" at bounding box center [426, 273] width 39 height 15
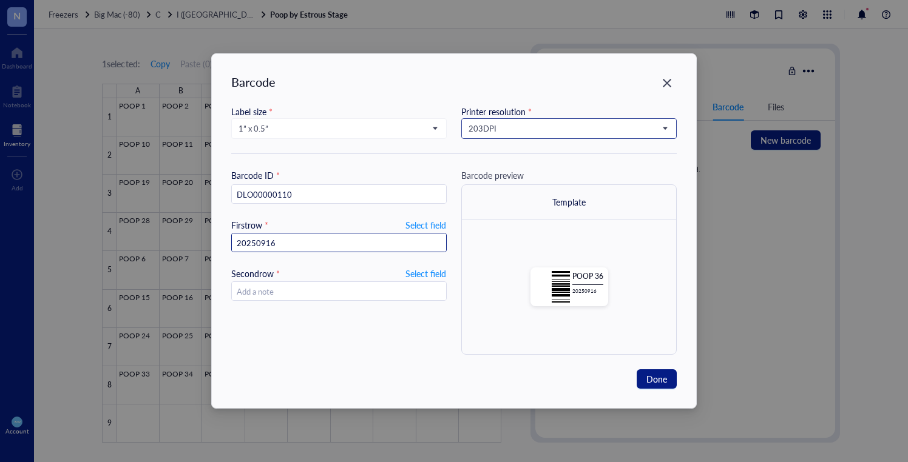
click at [583, 134] on span "203 DPI" at bounding box center [568, 128] width 198 height 11
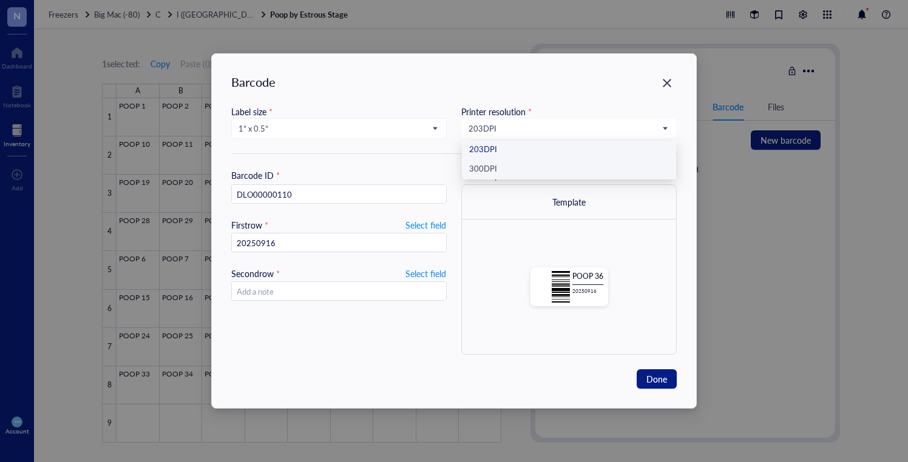
drag, startPoint x: 554, startPoint y: 172, endPoint x: 567, endPoint y: 185, distance: 18.0
click at [554, 172] on div "300 DPI" at bounding box center [569, 169] width 200 height 13
click at [655, 376] on span "Done" at bounding box center [656, 379] width 21 height 13
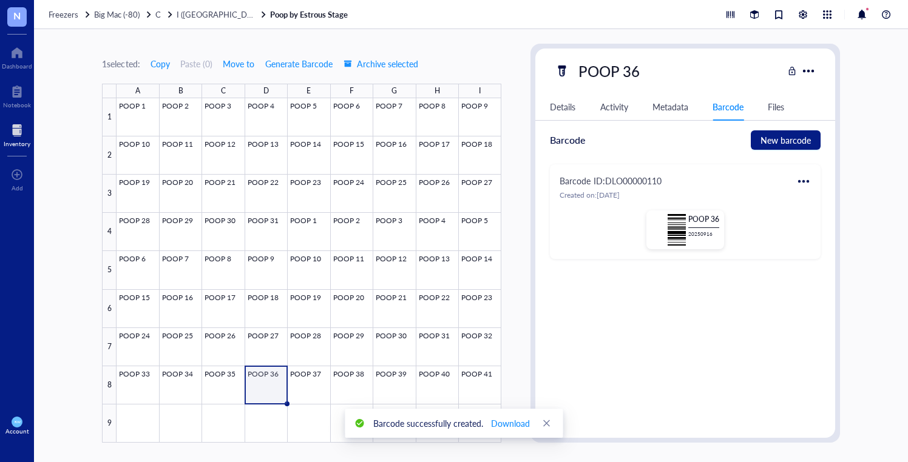
click at [800, 176] on div at bounding box center [803, 181] width 19 height 19
click at [827, 215] on div "Print" at bounding box center [833, 221] width 18 height 13
click at [306, 387] on div at bounding box center [309, 270] width 385 height 345
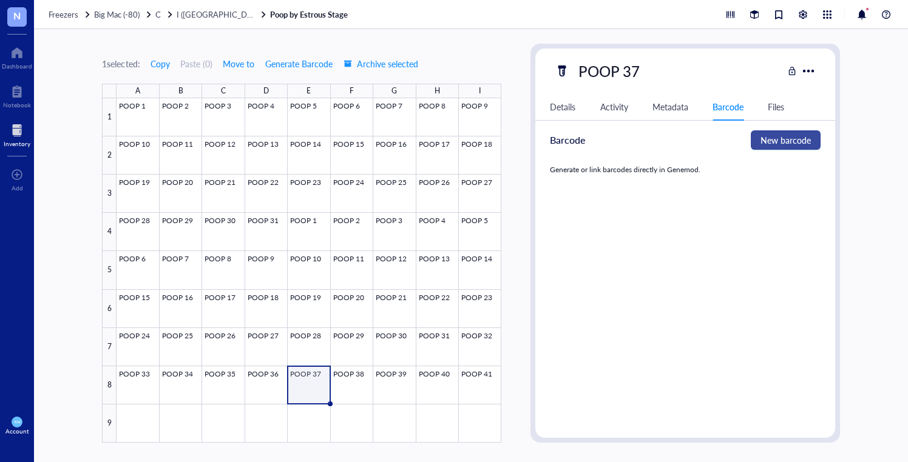
click at [785, 135] on span "New barcode" at bounding box center [785, 140] width 50 height 13
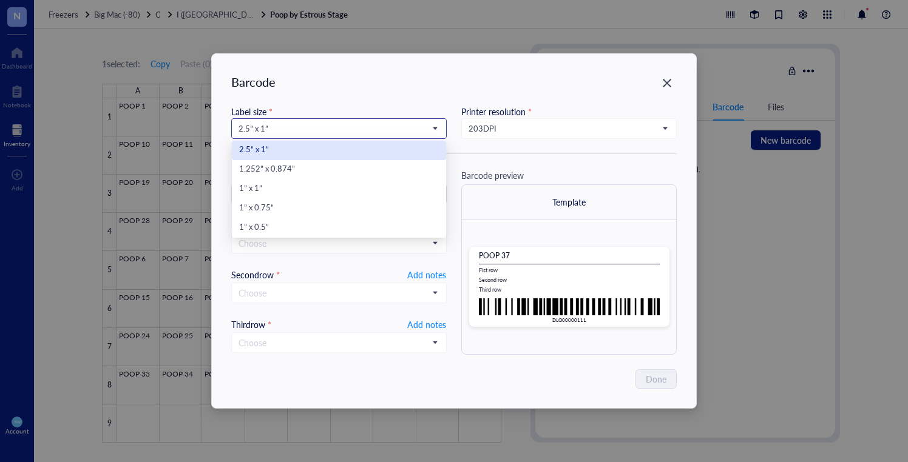
drag, startPoint x: 307, startPoint y: 124, endPoint x: 310, endPoint y: 141, distance: 17.9
click at [308, 126] on span "2.5” x 1”" at bounding box center [338, 128] width 198 height 11
click at [265, 224] on div "1” x 0.5”" at bounding box center [339, 228] width 200 height 13
type input "DLO00000111"
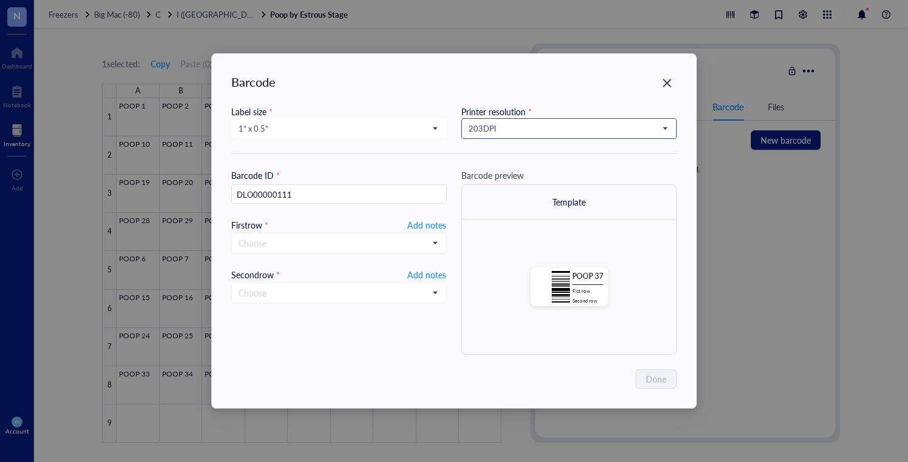
click at [532, 126] on span "203 DPI" at bounding box center [568, 128] width 198 height 11
click at [508, 169] on div "300 DPI" at bounding box center [569, 169] width 200 height 13
click at [418, 223] on span "Add notes" at bounding box center [426, 225] width 39 height 15
type input "20250916"
click at [421, 269] on span "Add notes" at bounding box center [426, 273] width 39 height 15
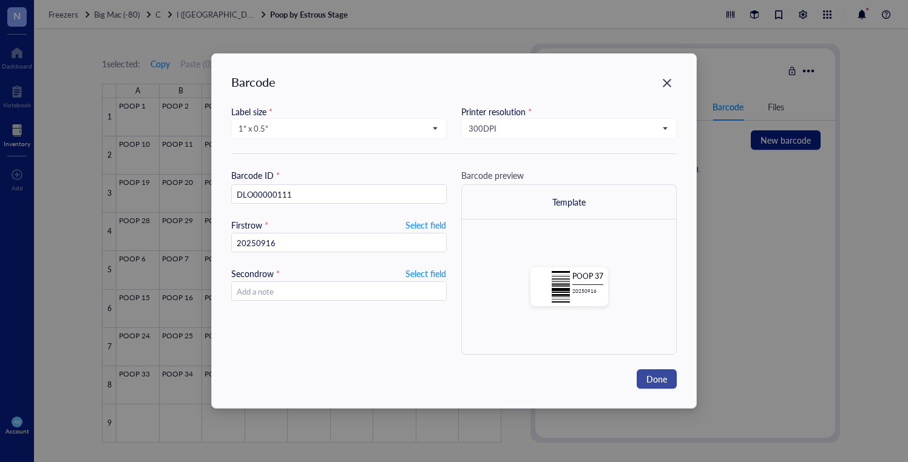
click at [660, 373] on button "Done" at bounding box center [657, 379] width 40 height 19
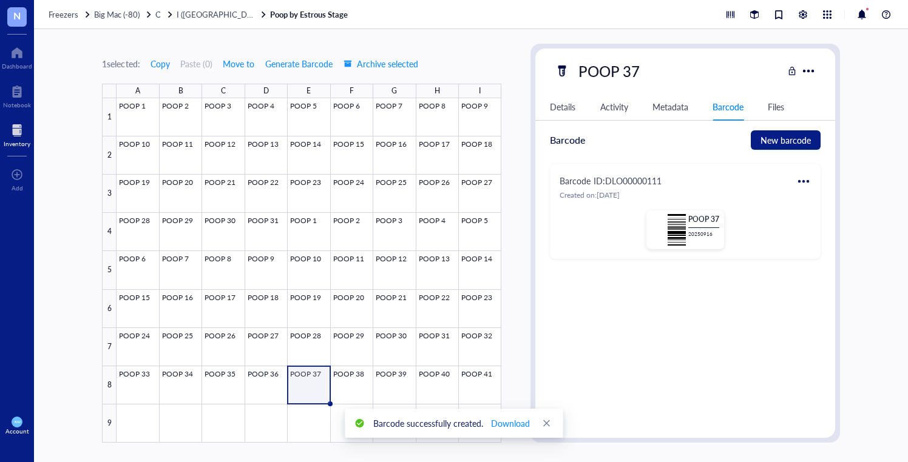
click at [809, 180] on div at bounding box center [803, 181] width 19 height 19
click at [825, 218] on div "Print" at bounding box center [833, 221] width 18 height 13
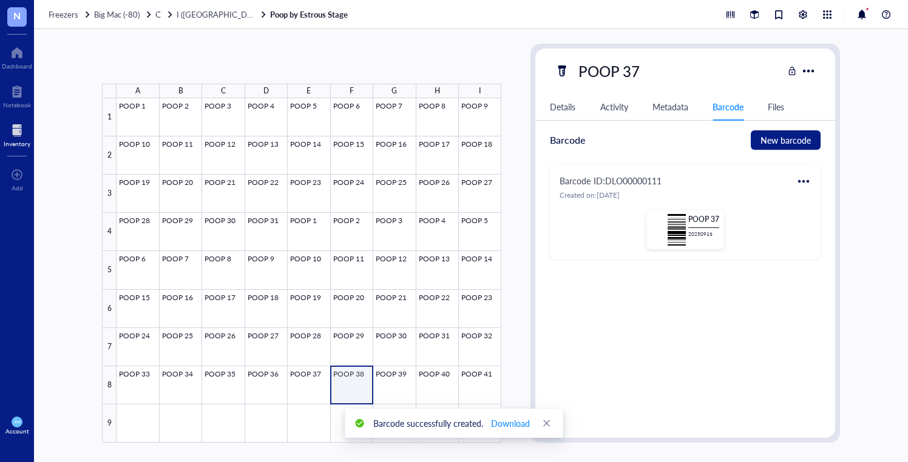
click at [347, 378] on div at bounding box center [309, 270] width 385 height 345
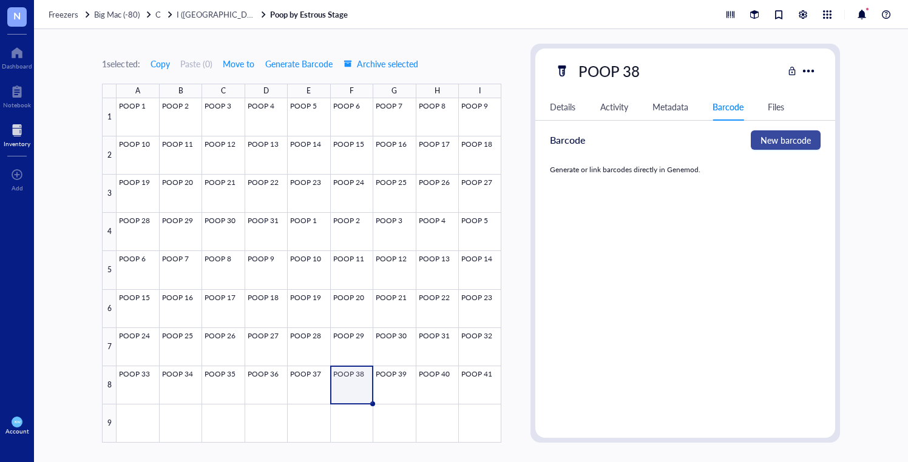
click at [782, 143] on span "New barcode" at bounding box center [785, 140] width 50 height 13
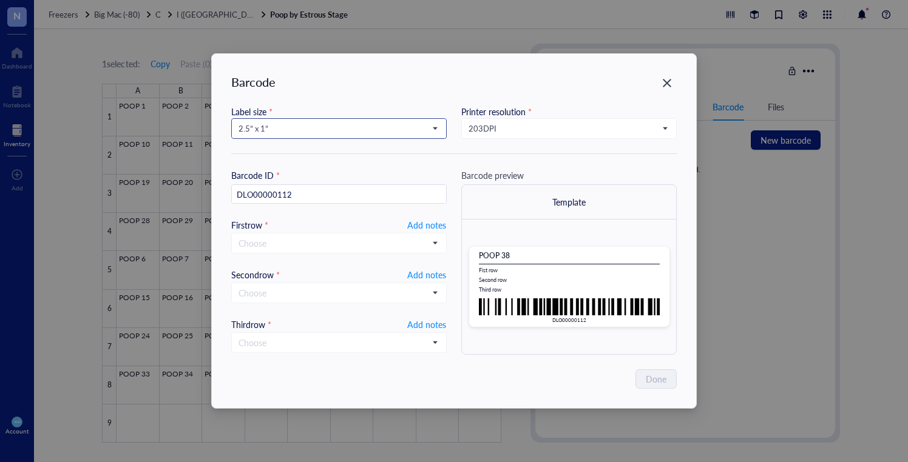
click at [258, 127] on span "2.5” x 1”" at bounding box center [338, 128] width 198 height 11
click at [265, 222] on div "1” x 0.5”" at bounding box center [339, 228] width 200 height 13
type input "DLO00000112"
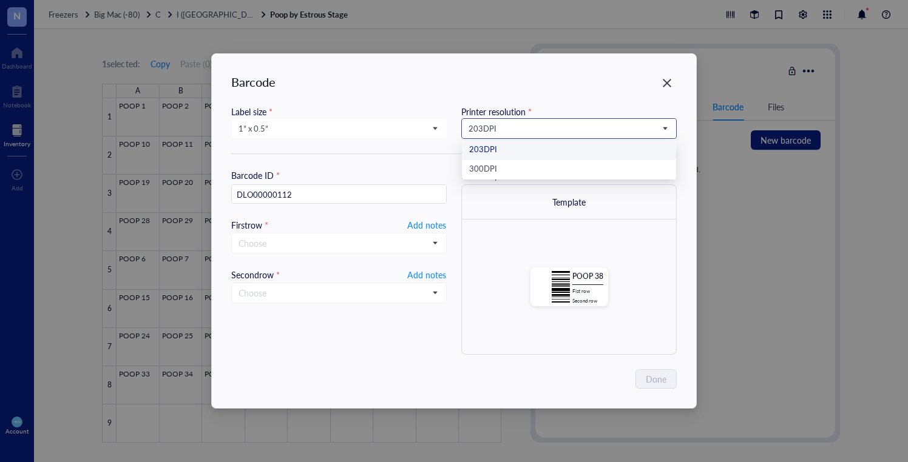
click at [489, 130] on span "203 DPI" at bounding box center [568, 128] width 198 height 11
click at [495, 165] on div "300 DPI" at bounding box center [569, 169] width 200 height 13
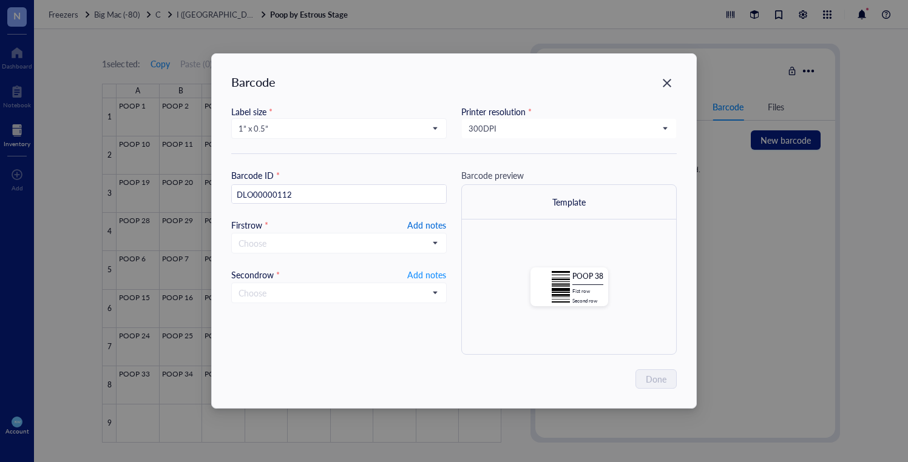
click at [416, 228] on span "Add notes" at bounding box center [426, 225] width 39 height 15
type input "20250916"
click at [426, 272] on span "Add notes" at bounding box center [426, 273] width 39 height 15
drag, startPoint x: 649, startPoint y: 377, endPoint x: 660, endPoint y: 373, distance: 11.5
click at [649, 377] on span "Done" at bounding box center [656, 379] width 21 height 13
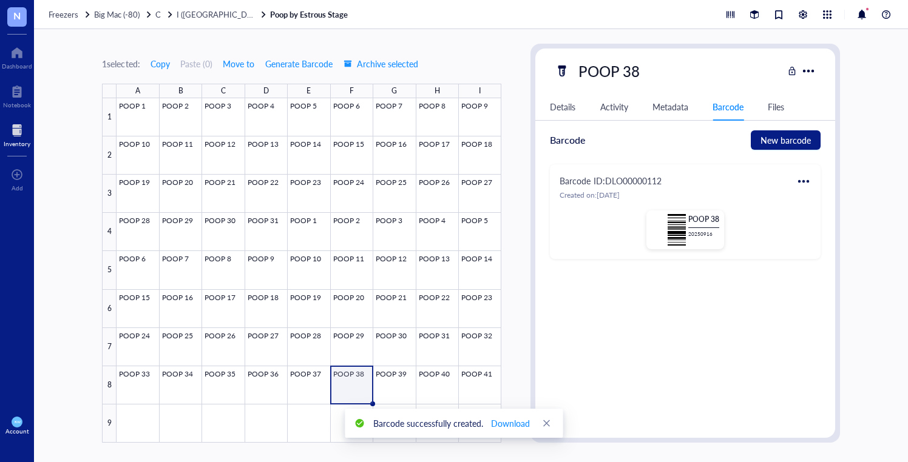
click at [796, 177] on div at bounding box center [803, 181] width 19 height 19
click at [833, 218] on div "Print" at bounding box center [833, 221] width 18 height 13
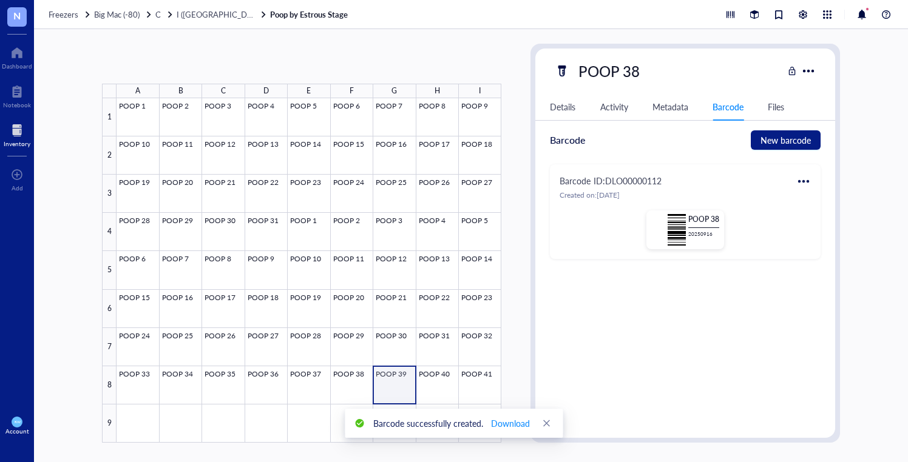
click at [382, 385] on div at bounding box center [309, 270] width 385 height 345
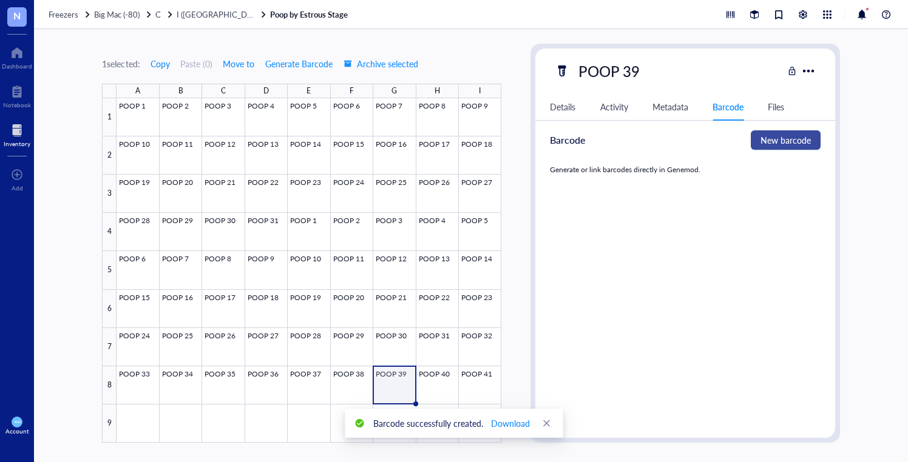
click at [773, 140] on span "New barcode" at bounding box center [785, 140] width 50 height 13
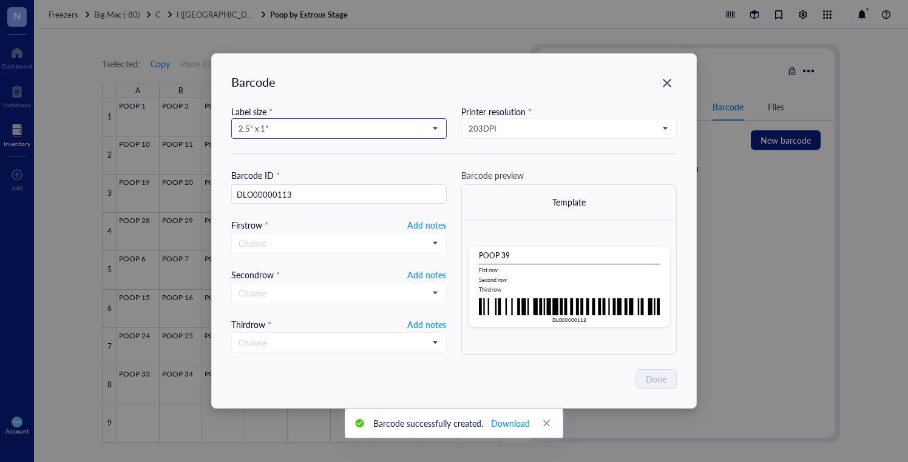
click at [296, 133] on span "2.5” x 1”" at bounding box center [338, 128] width 198 height 11
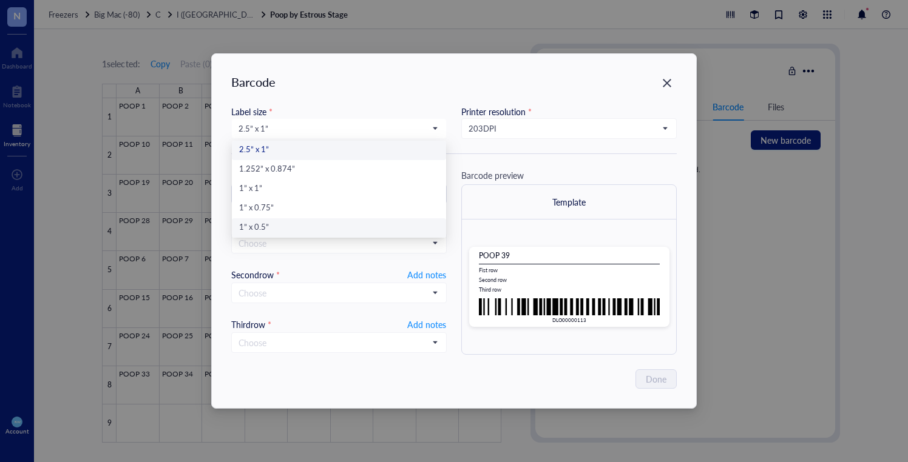
drag, startPoint x: 282, startPoint y: 225, endPoint x: 328, endPoint y: 209, distance: 48.8
click at [282, 225] on div "1” x 0.5”" at bounding box center [339, 228] width 200 height 13
type input "DLO00000113"
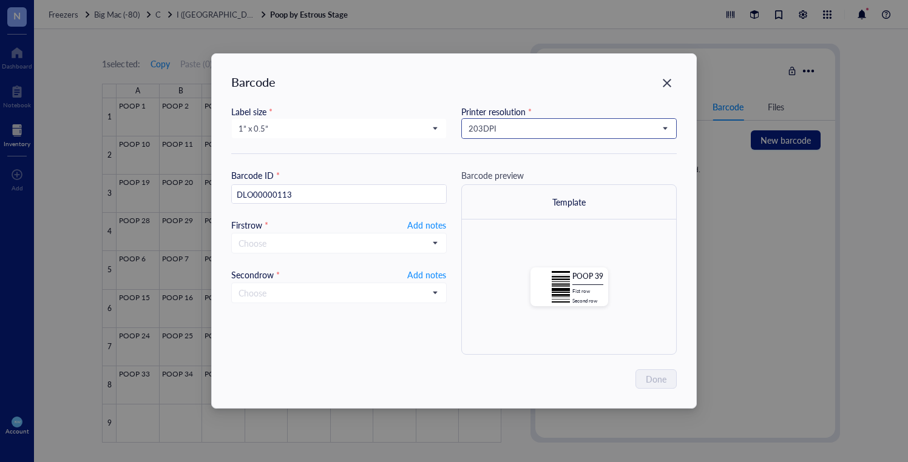
click at [481, 127] on span "203 DPI" at bounding box center [568, 128] width 198 height 11
click at [490, 164] on div "300 DPI" at bounding box center [569, 169] width 200 height 13
click at [415, 221] on div "Barcode ID * DLO00000113 First row * Add notes Choose Second row * Add notes Ch…" at bounding box center [338, 262] width 215 height 186
click at [415, 222] on span "Add notes" at bounding box center [426, 225] width 39 height 15
type input "20250916"
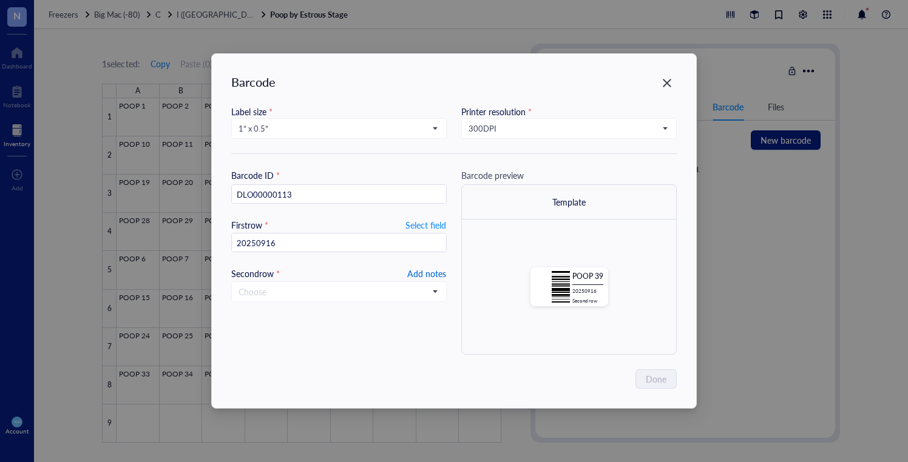
click at [425, 273] on span "Add notes" at bounding box center [426, 273] width 39 height 15
click at [651, 382] on span "Done" at bounding box center [656, 379] width 21 height 13
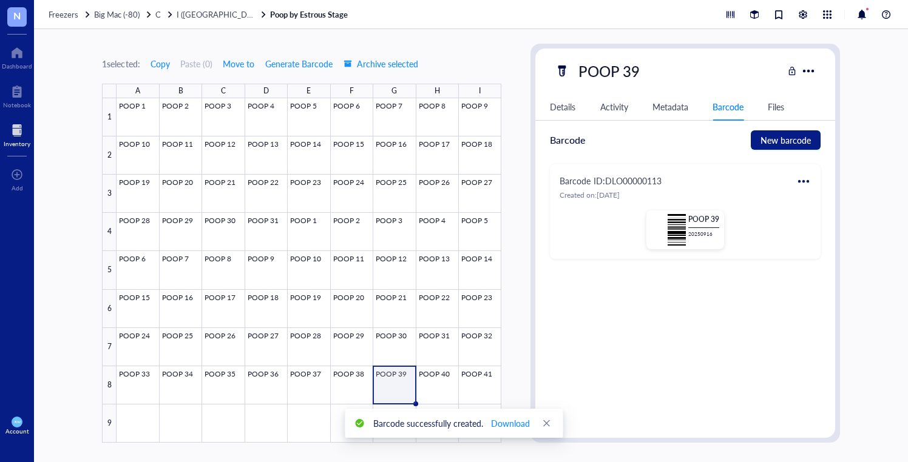
click at [803, 181] on div at bounding box center [803, 181] width 19 height 19
click at [821, 217] on div "Print" at bounding box center [839, 221] width 69 height 13
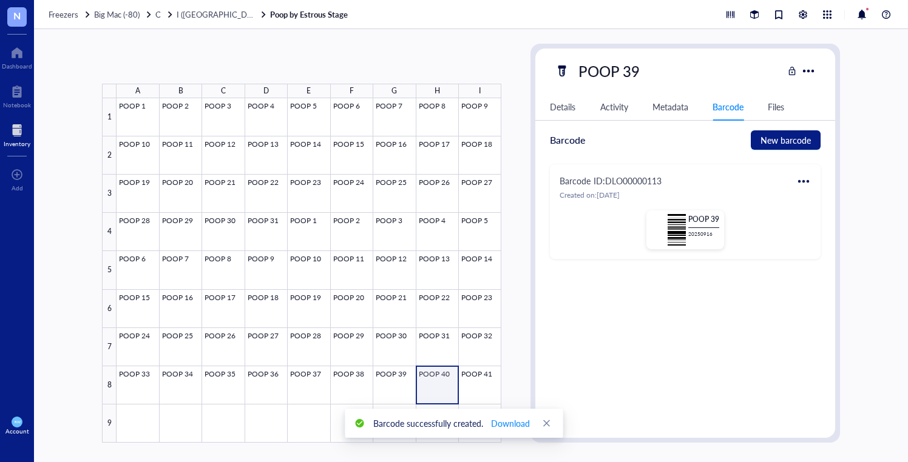
click at [439, 378] on div at bounding box center [309, 270] width 385 height 345
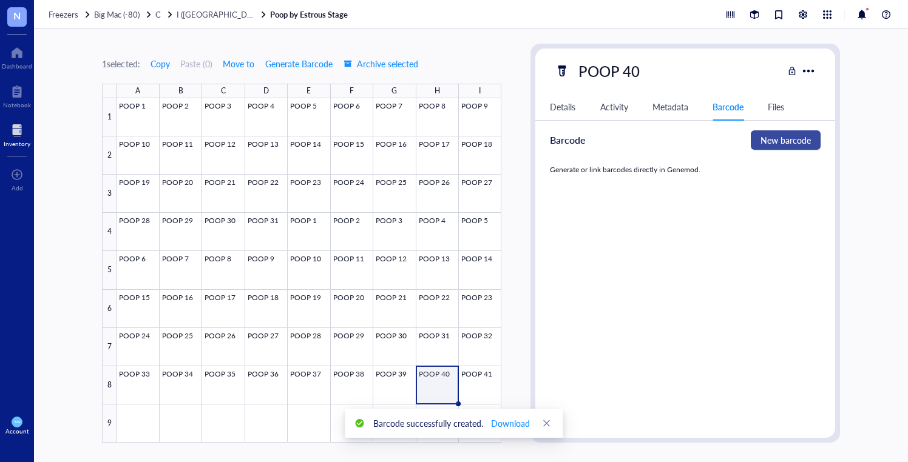
click at [781, 137] on span "New barcode" at bounding box center [785, 140] width 50 height 13
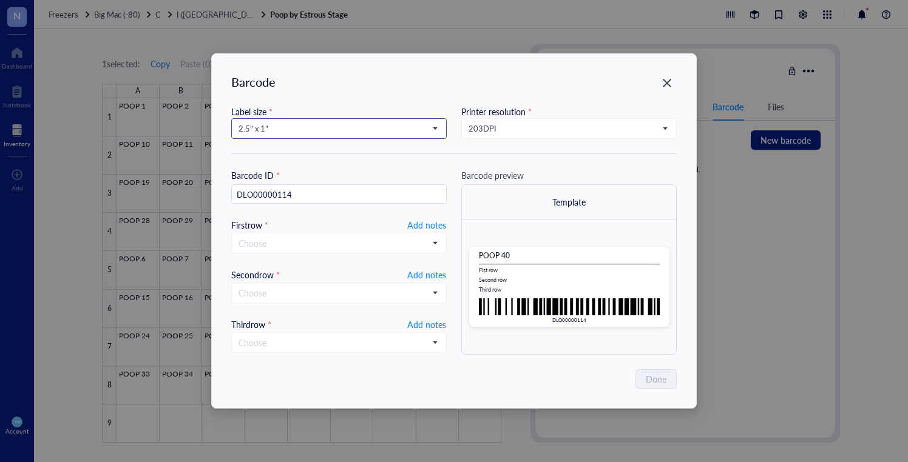
click at [277, 131] on span "2.5” x 1”" at bounding box center [338, 128] width 198 height 11
click at [268, 220] on div "1” x 0.5”" at bounding box center [339, 227] width 214 height 19
type input "DLO00000114"
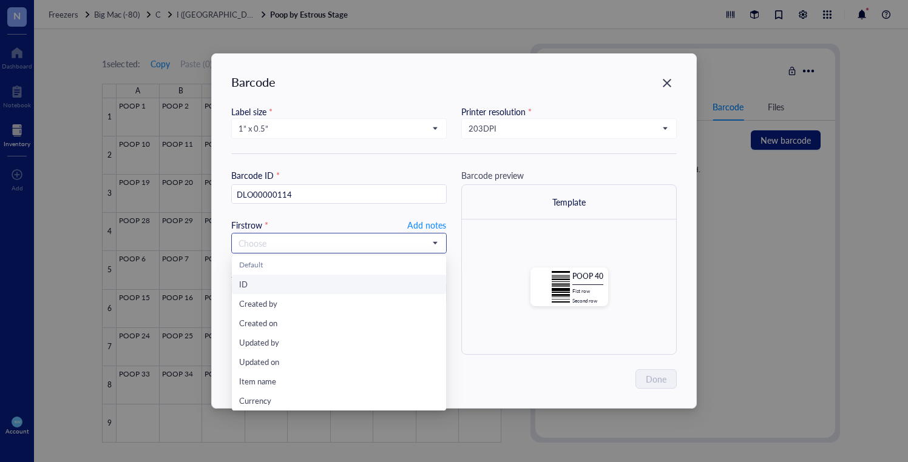
click at [337, 245] on input "search" at bounding box center [334, 243] width 190 height 18
click at [425, 220] on span "Add notes" at bounding box center [426, 225] width 39 height 15
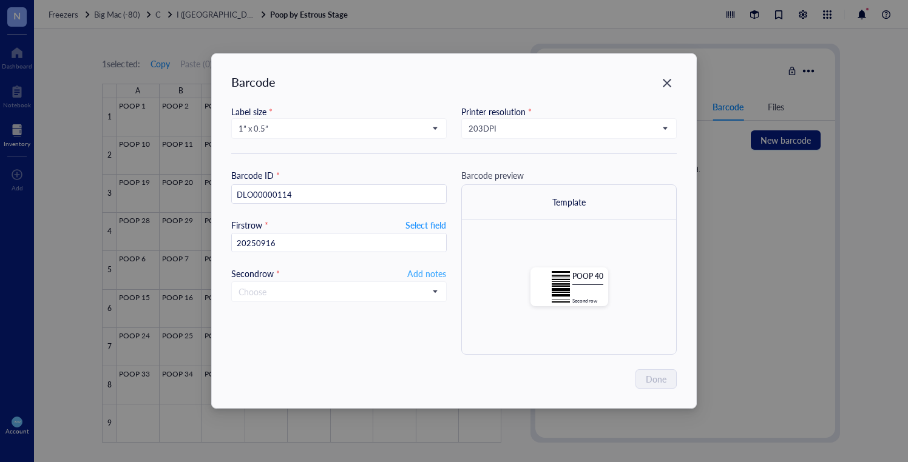
type input "20250916"
click at [429, 268] on span "Add notes" at bounding box center [426, 273] width 39 height 15
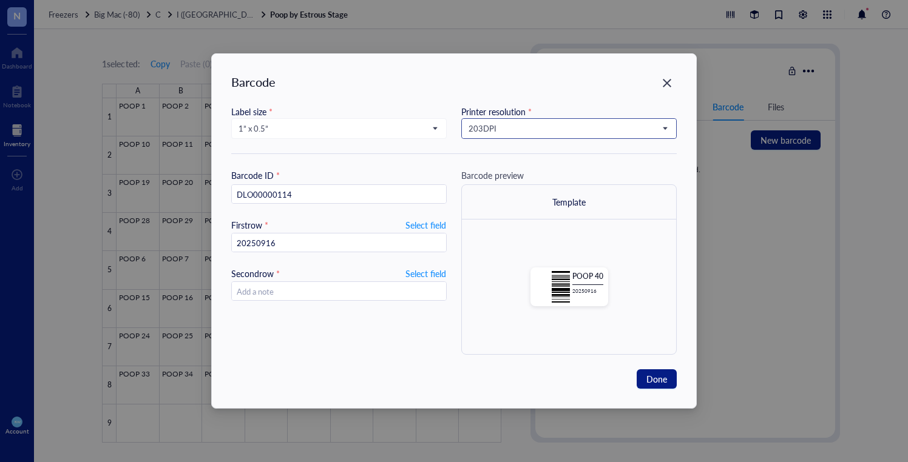
click at [512, 132] on span "203 DPI" at bounding box center [568, 128] width 198 height 11
click at [509, 163] on div "300 DPI" at bounding box center [569, 169] width 200 height 13
click at [660, 376] on span "Done" at bounding box center [656, 379] width 21 height 13
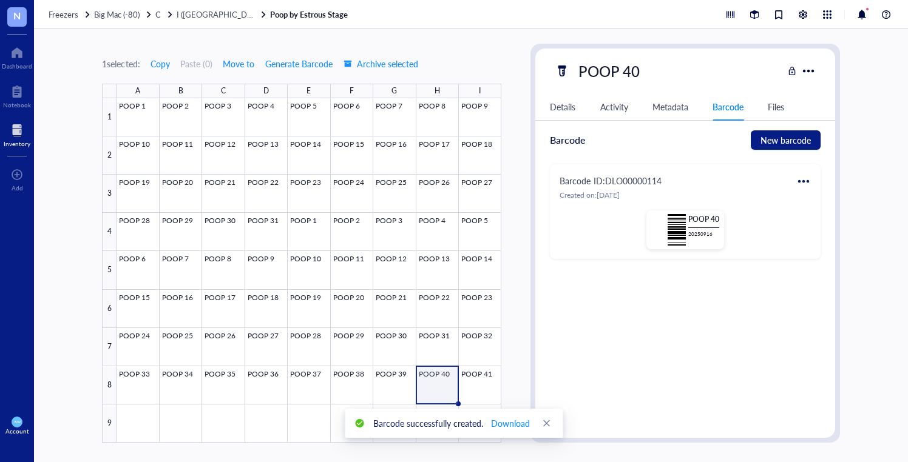
click at [802, 175] on div at bounding box center [803, 181] width 19 height 19
click at [820, 223] on div "Print" at bounding box center [839, 221] width 69 height 13
click at [478, 373] on div at bounding box center [309, 270] width 385 height 345
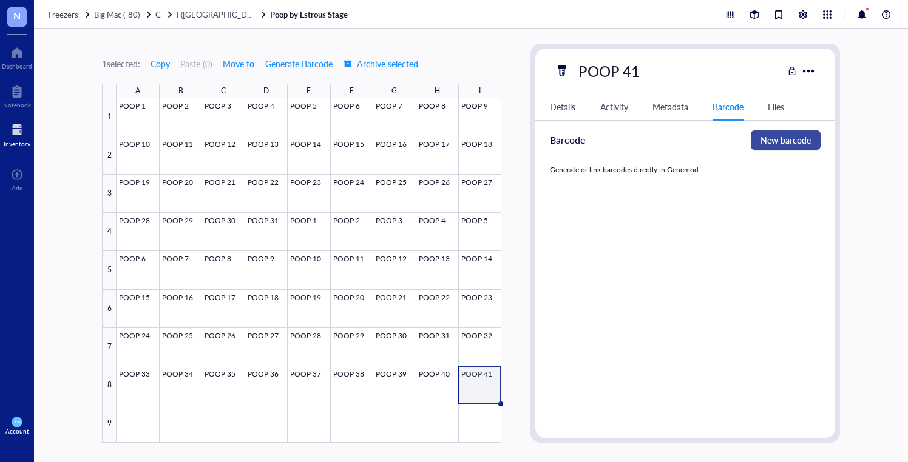
click at [764, 134] on span "New barcode" at bounding box center [785, 140] width 50 height 13
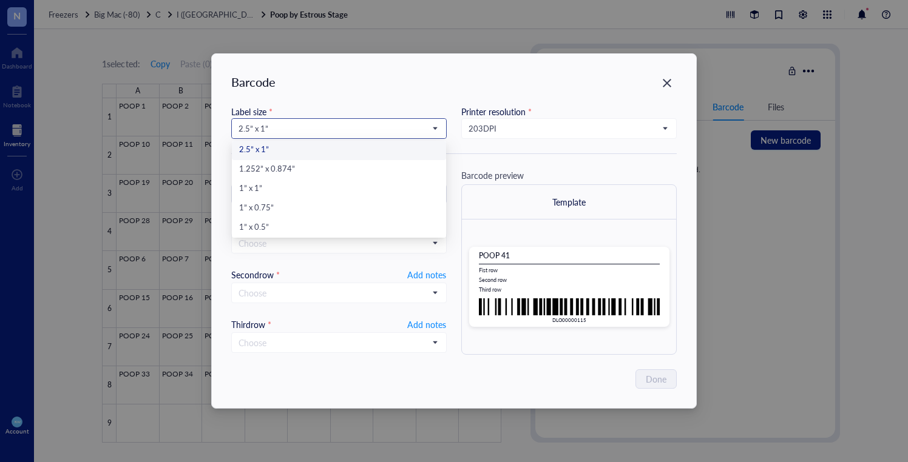
click at [303, 123] on input "search" at bounding box center [334, 129] width 190 height 18
click at [268, 226] on div "1” x 0.5”" at bounding box center [339, 228] width 200 height 13
type input "DLO00000115"
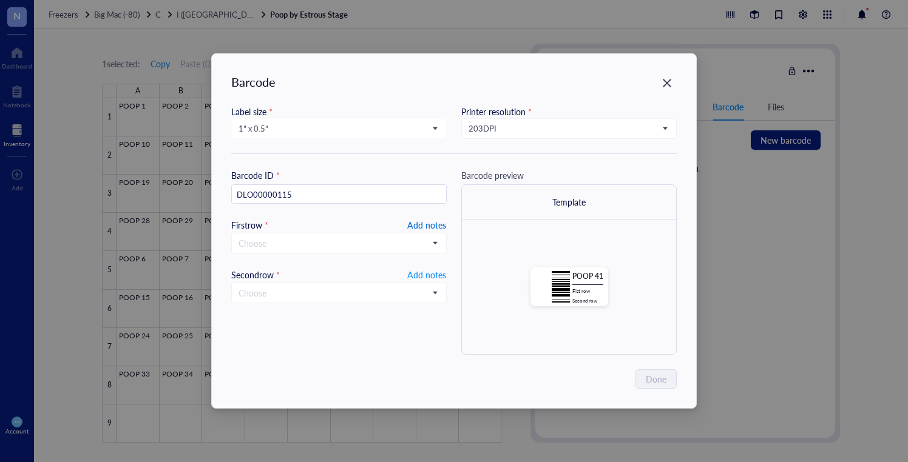
click at [436, 225] on span "Add notes" at bounding box center [426, 225] width 39 height 15
type input "20250916"
click at [442, 274] on span "Add notes" at bounding box center [426, 273] width 39 height 15
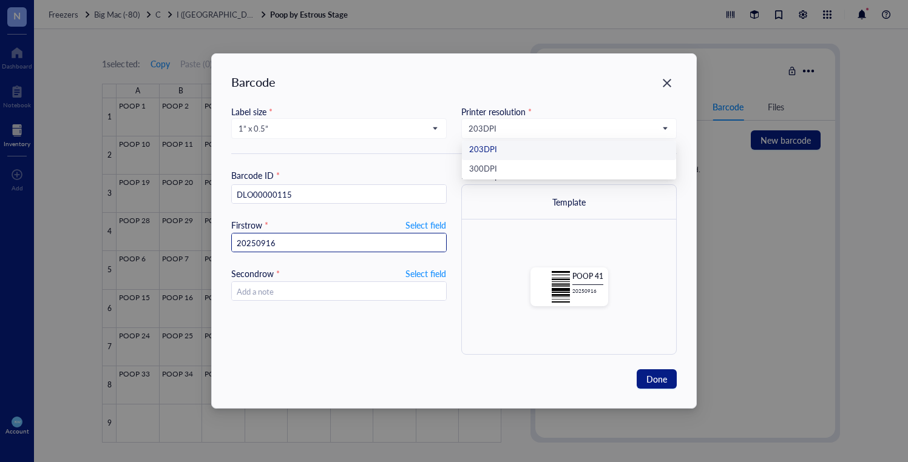
click at [564, 133] on span "203 DPI" at bounding box center [568, 128] width 198 height 11
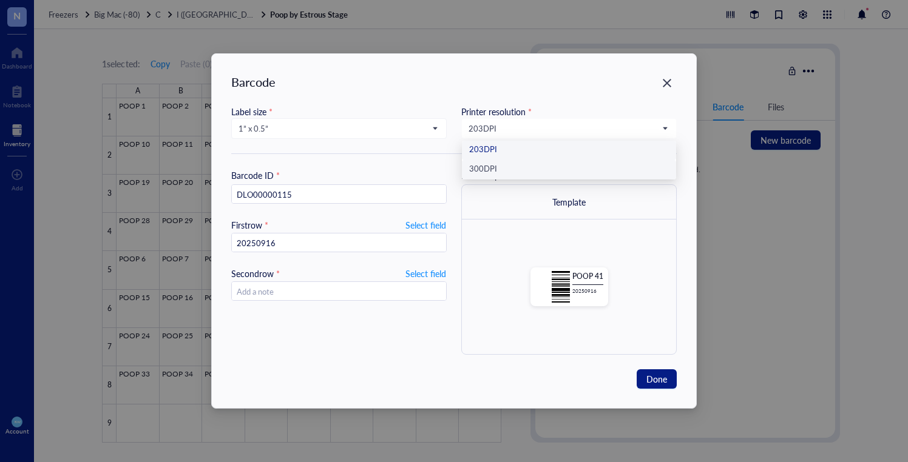
click at [555, 168] on div "300 DPI" at bounding box center [569, 169] width 200 height 13
click at [654, 374] on span "Done" at bounding box center [656, 379] width 21 height 13
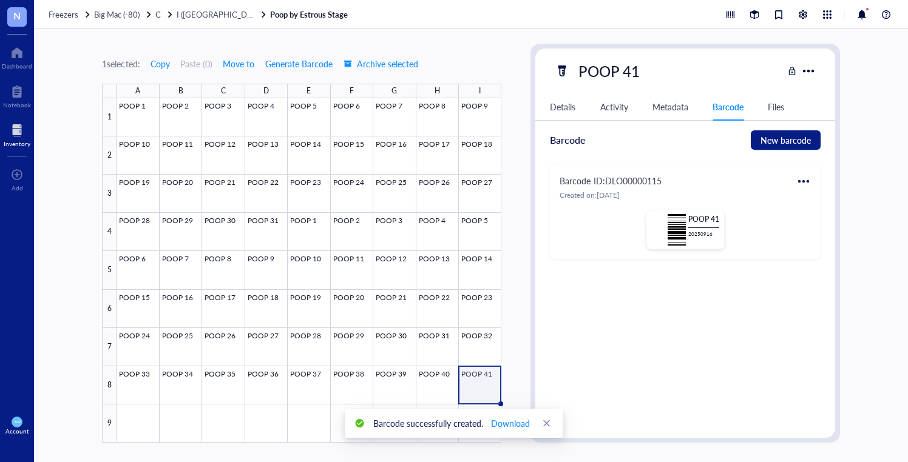
click at [803, 181] on div at bounding box center [803, 181] width 19 height 19
click at [809, 218] on icon at bounding box center [809, 221] width 8 height 8
